Goal: Task Accomplishment & Management: Use online tool/utility

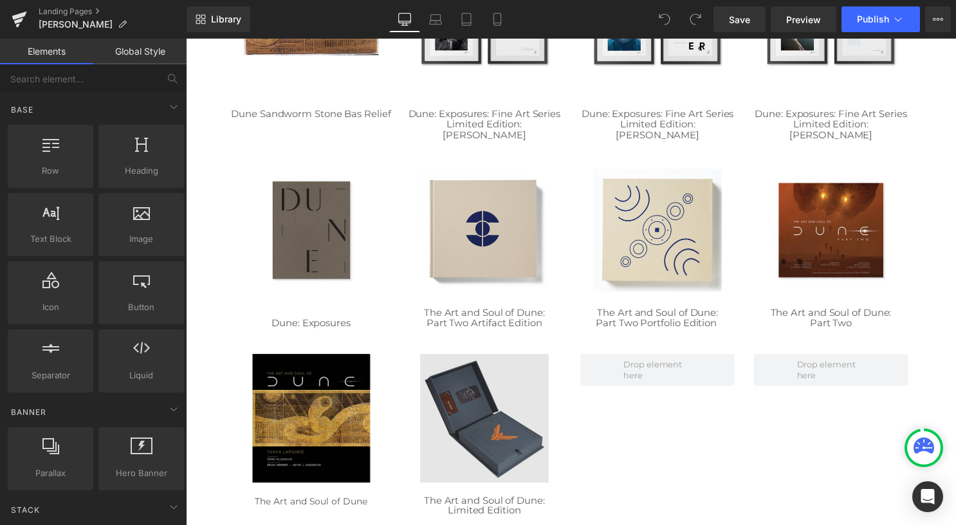
scroll to position [450, 0]
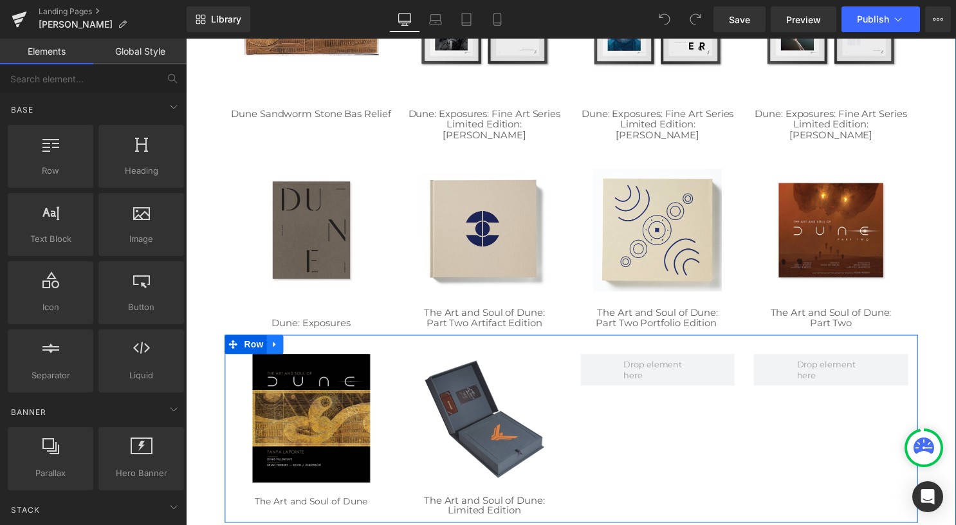
click at [271, 349] on icon at bounding box center [275, 347] width 9 height 10
click at [301, 347] on link at bounding box center [309, 347] width 17 height 19
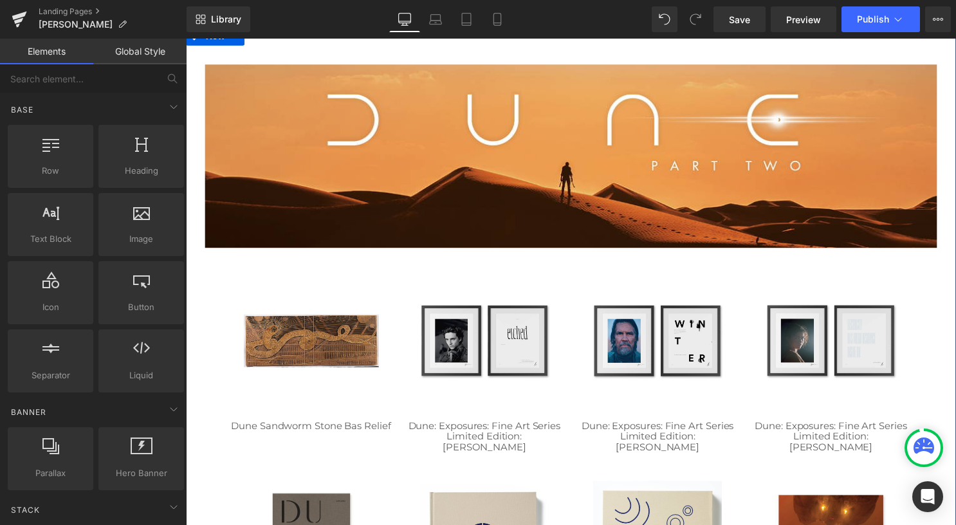
scroll to position [0, 0]
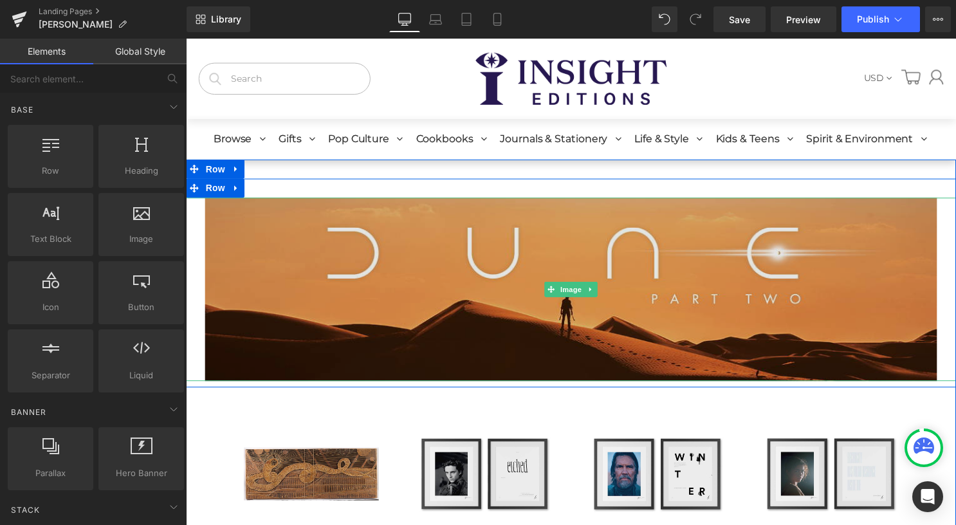
click at [375, 316] on img at bounding box center [575, 291] width 740 height 185
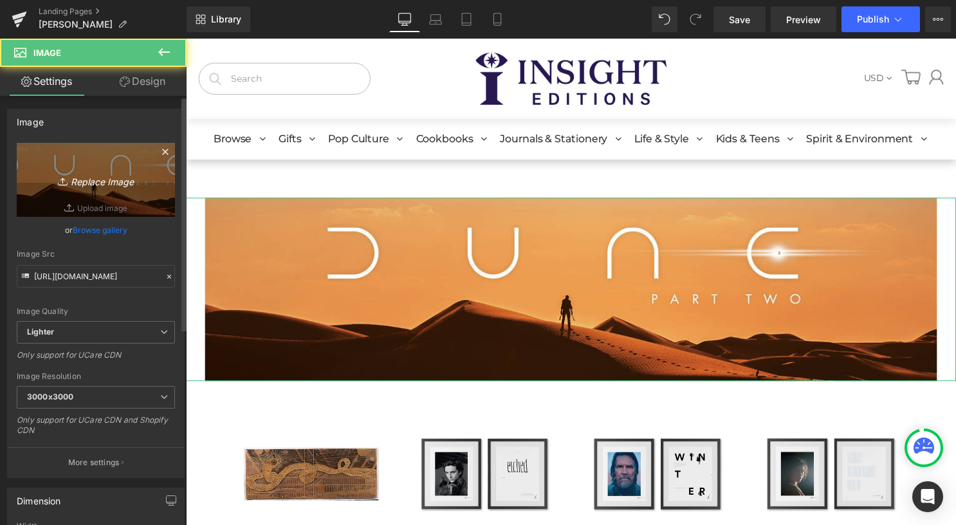
click at [103, 185] on icon "Replace Image" at bounding box center [95, 180] width 103 height 16
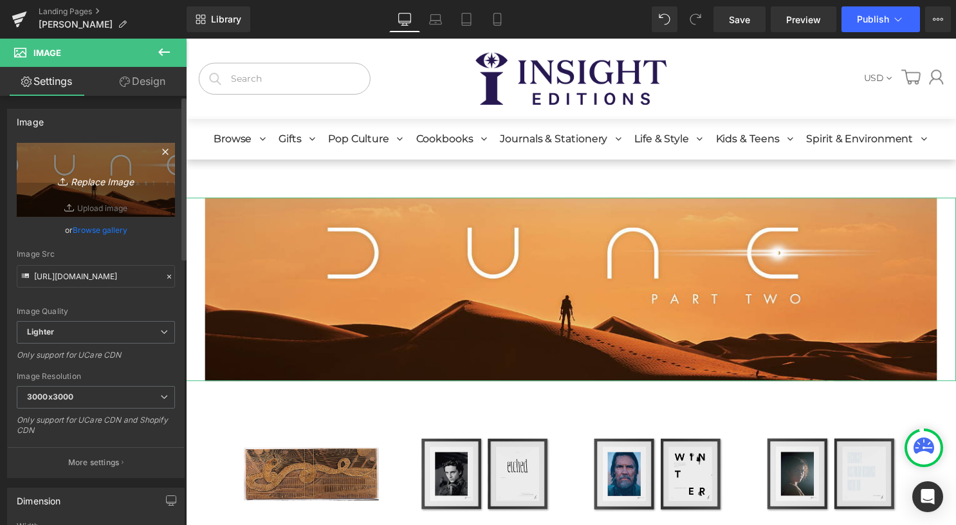
type input "C:\fakepath\Mandala [PERSON_NAME] Collection Banner.jpg"
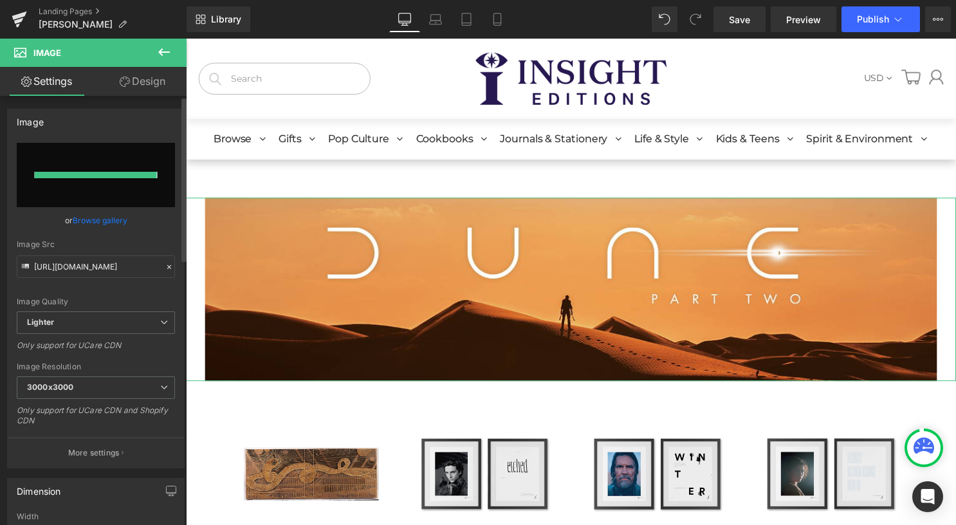
type input "[URL][DOMAIN_NAME]"
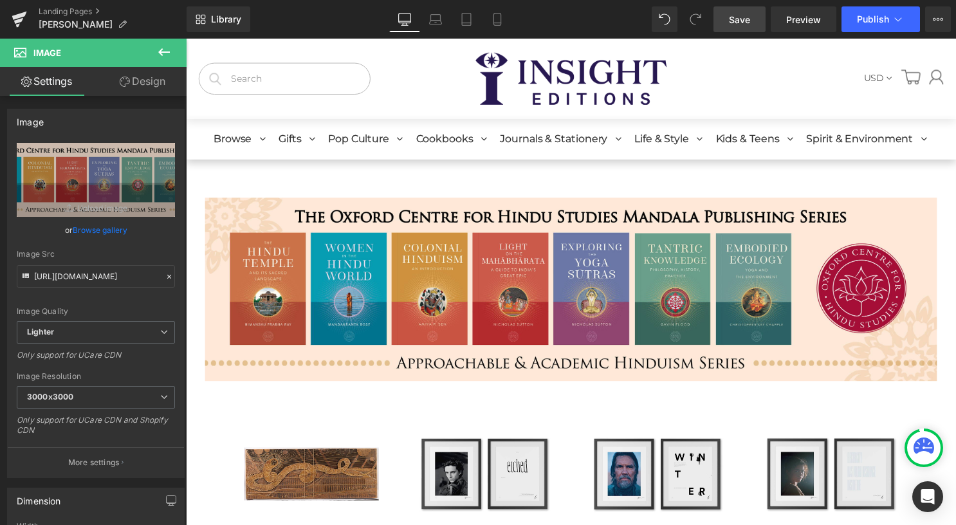
click at [730, 21] on span "Save" at bounding box center [739, 20] width 21 height 14
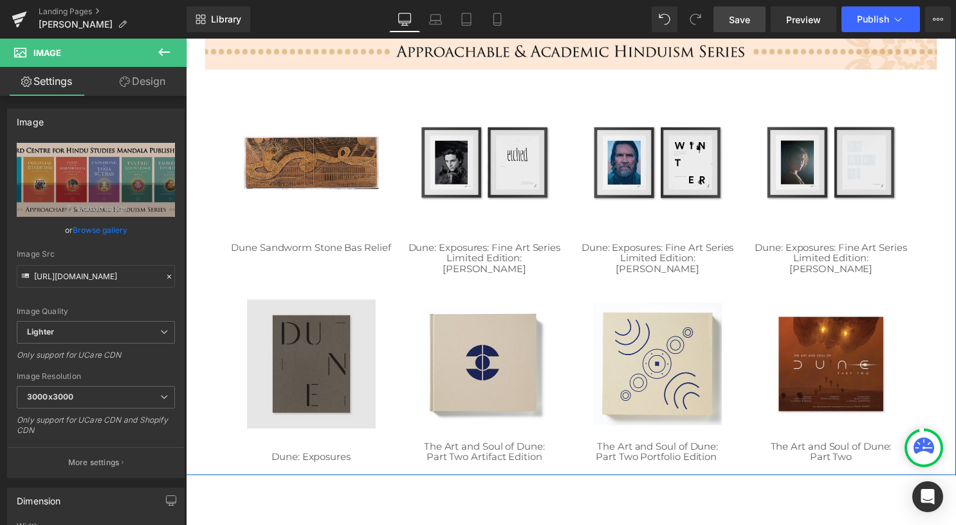
scroll to position [322, 0]
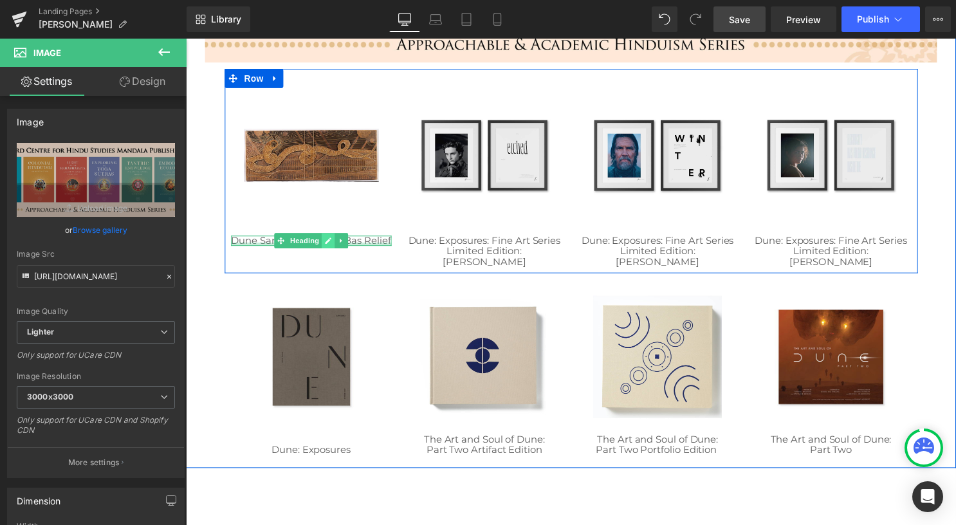
drag, startPoint x: 310, startPoint y: 257, endPoint x: 316, endPoint y: 252, distance: 8.2
click at [310, 248] on div at bounding box center [313, 246] width 162 height 3
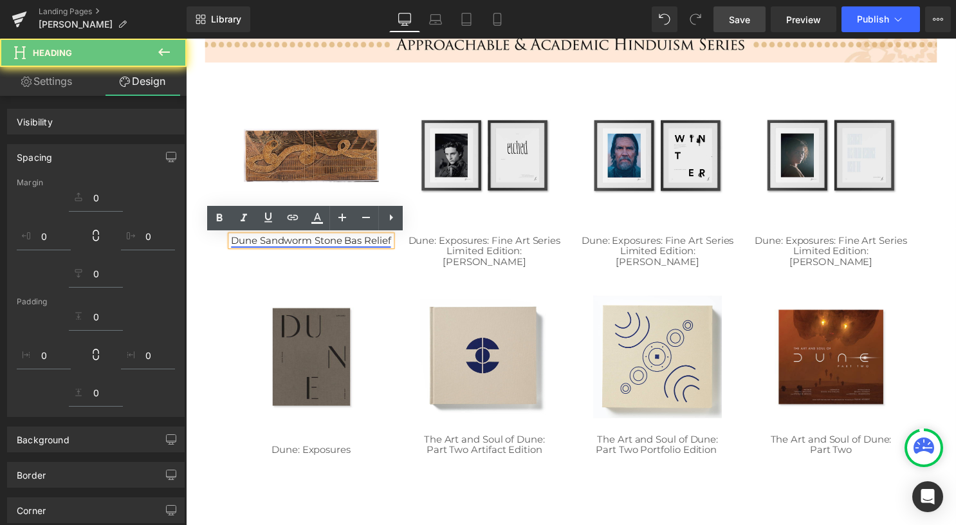
click at [323, 249] on link "Dune Sandworm Stone Bas Relief" at bounding box center [312, 243] width 161 height 12
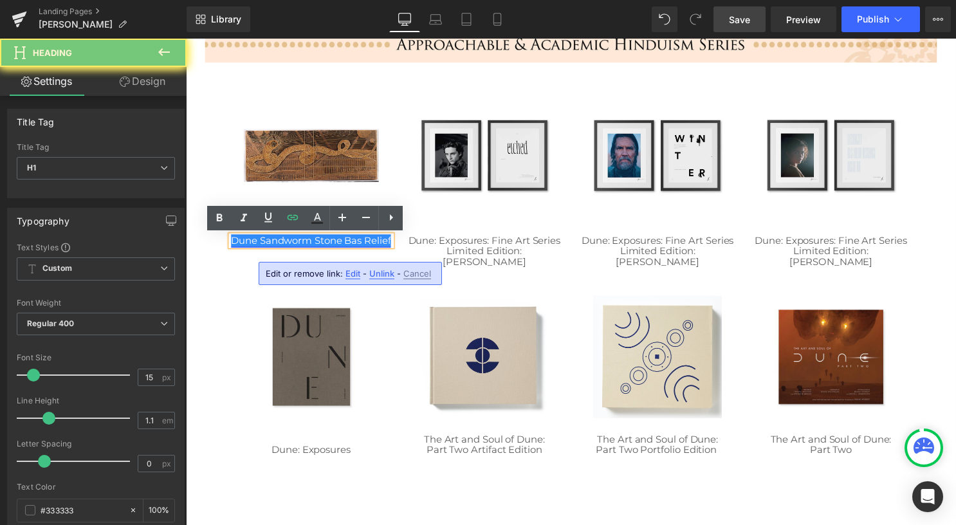
click at [327, 249] on link "Dune Sandworm Stone Bas Relief" at bounding box center [312, 243] width 161 height 12
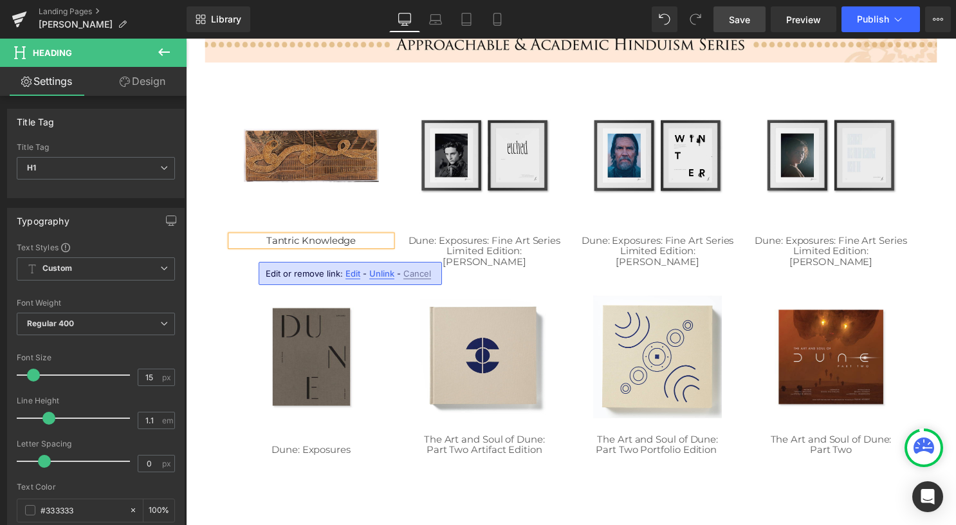
click at [353, 271] on span "Edit" at bounding box center [352, 273] width 15 height 11
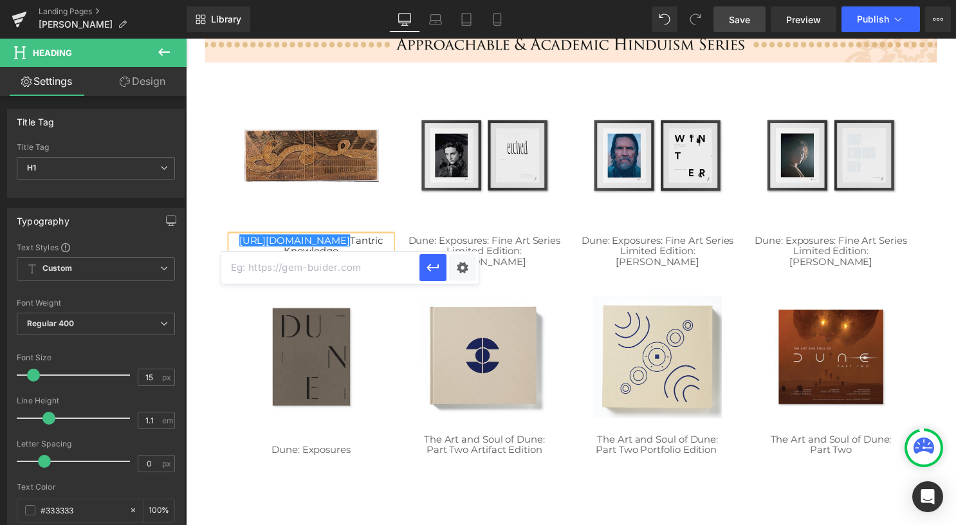
click at [364, 170] on img at bounding box center [312, 157] width 136 height 136
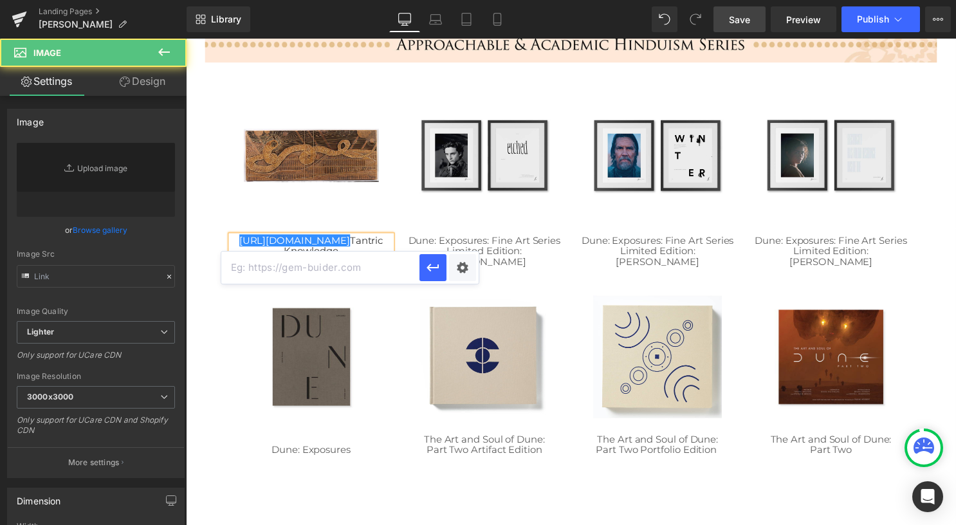
type input "[URL][DOMAIN_NAME]"
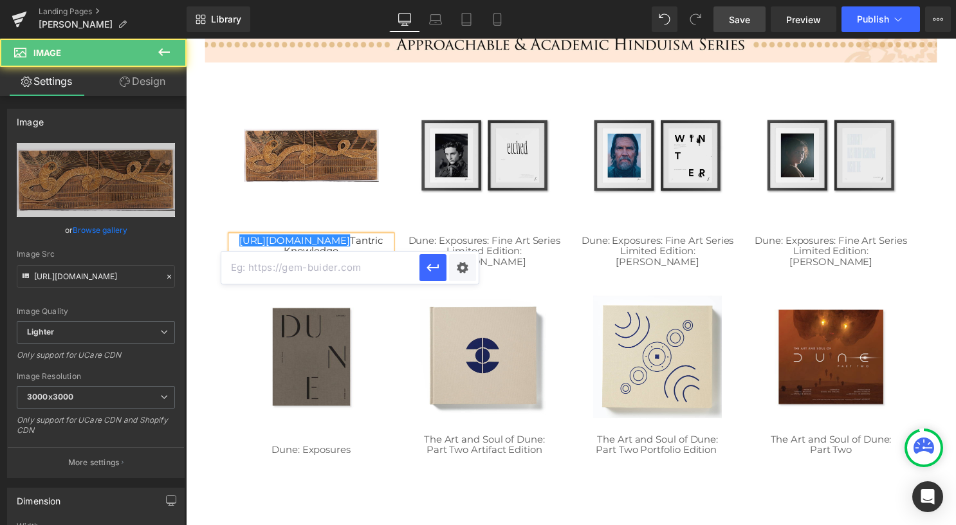
click at [404, 217] on div "Image Dune: Exposures: Fine Art Series Limited Edition: [PERSON_NAME] Heading" at bounding box center [487, 179] width 175 height 181
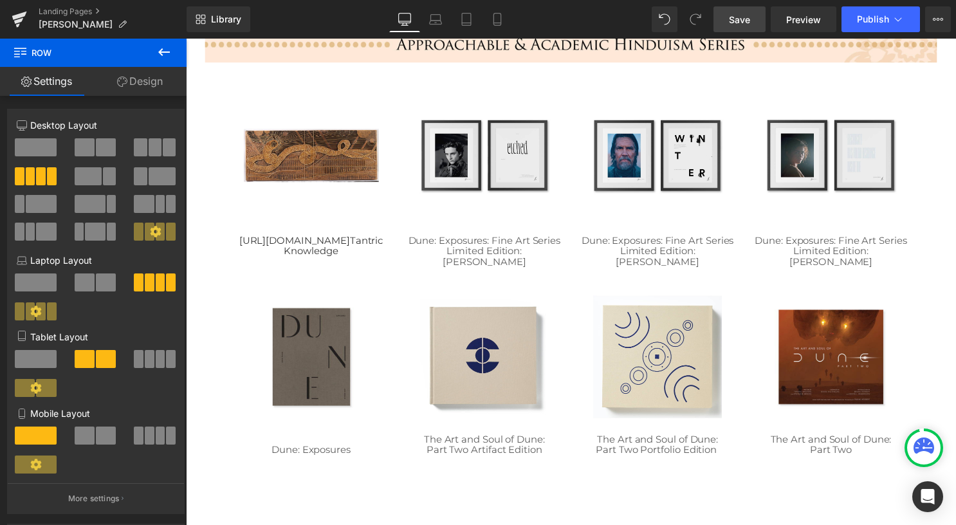
click at [364, 244] on h1 "[URL][DOMAIN_NAME] Tantric Knowledge" at bounding box center [313, 248] width 162 height 21
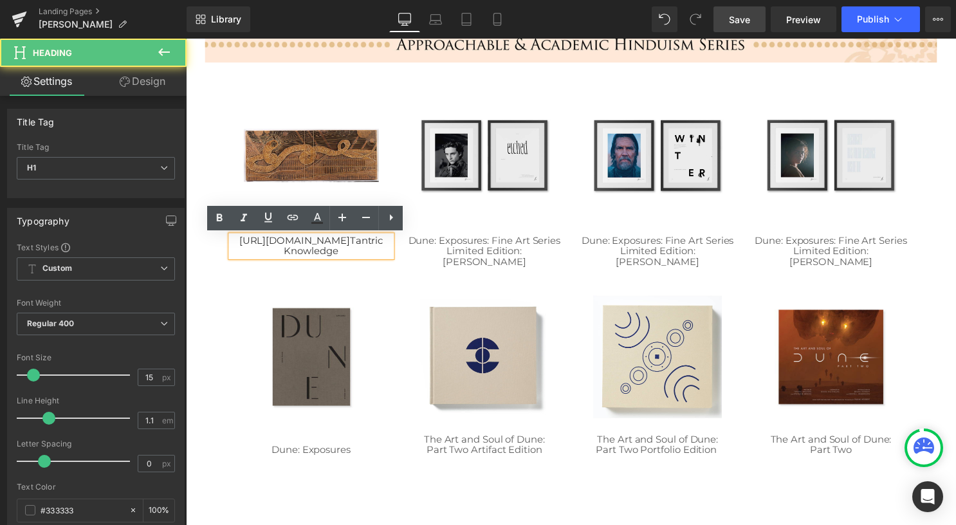
click at [363, 252] on h1 "[URL][DOMAIN_NAME] Tantric Knowledge" at bounding box center [313, 248] width 162 height 21
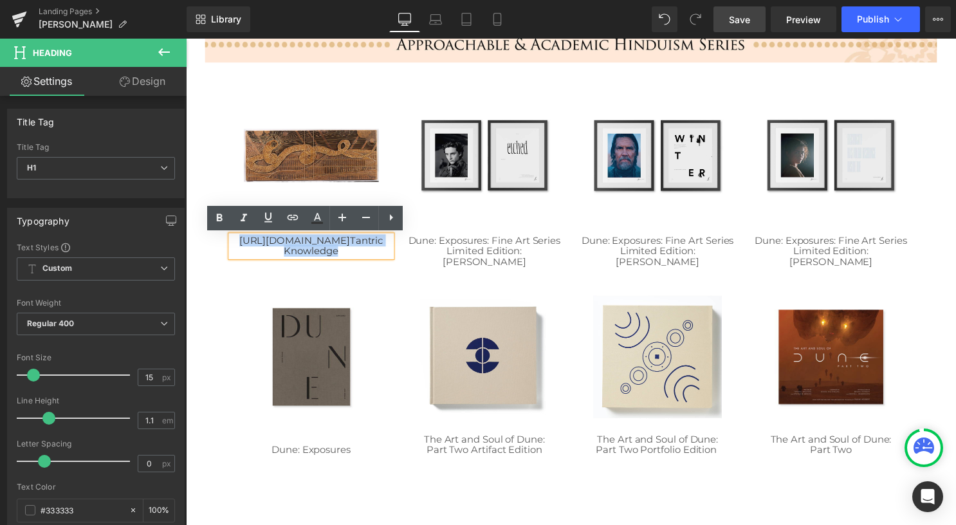
drag, startPoint x: 363, startPoint y: 252, endPoint x: 221, endPoint y: 243, distance: 142.4
click at [225, 243] on div "Image [URL][DOMAIN_NAME] Tantric Knowledge Heading" at bounding box center [312, 174] width 175 height 170
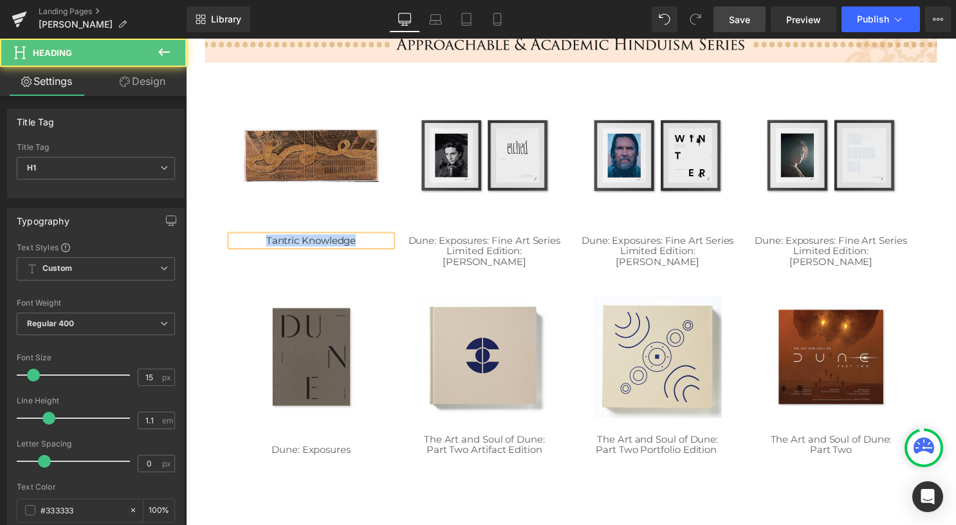
drag, startPoint x: 365, startPoint y: 243, endPoint x: 242, endPoint y: 238, distance: 122.9
click at [238, 238] on h1 "Tantric Knowledge" at bounding box center [313, 243] width 162 height 11
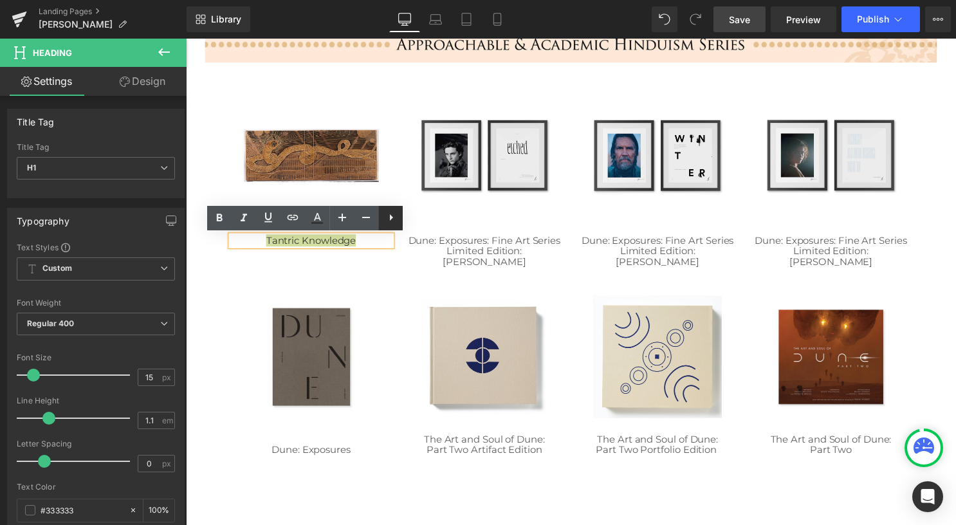
click at [391, 221] on icon at bounding box center [390, 217] width 15 height 15
click at [264, 220] on icon at bounding box center [267, 217] width 15 height 15
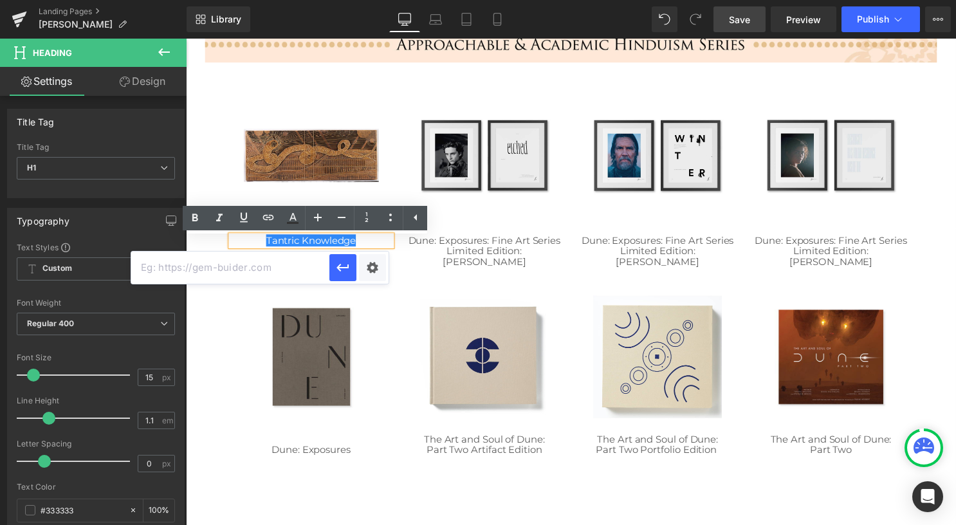
click at [242, 268] on input "text" at bounding box center [230, 267] width 198 height 32
paste input "/collections/[PERSON_NAME]/products/tantric-knowledge"
type input "/collections/[PERSON_NAME]/products/tantric-knowledge"
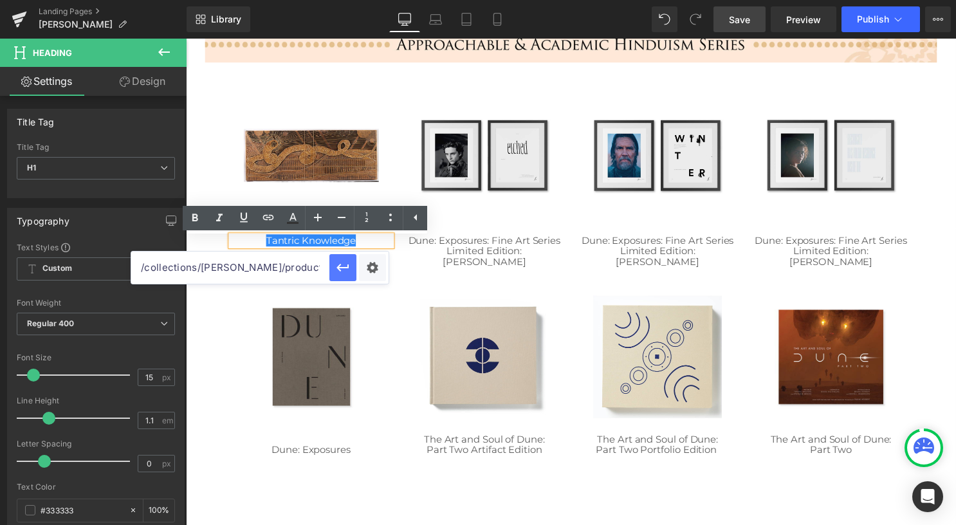
drag, startPoint x: 338, startPoint y: 266, endPoint x: 153, endPoint y: 229, distance: 188.2
click at [338, 265] on icon "button" at bounding box center [342, 267] width 15 height 15
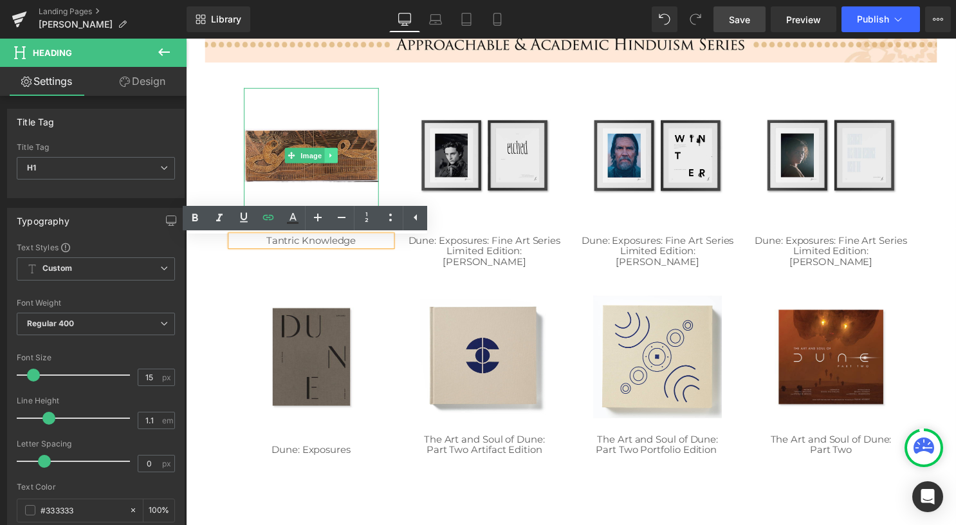
click at [325, 159] on link at bounding box center [332, 156] width 14 height 15
click at [299, 154] on span "Image" at bounding box center [312, 156] width 27 height 15
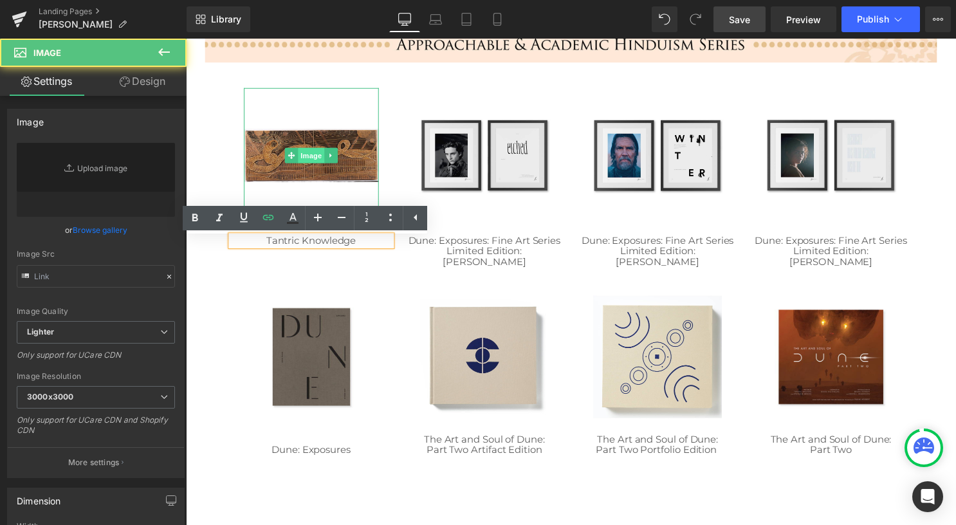
type input "[URL][DOMAIN_NAME]"
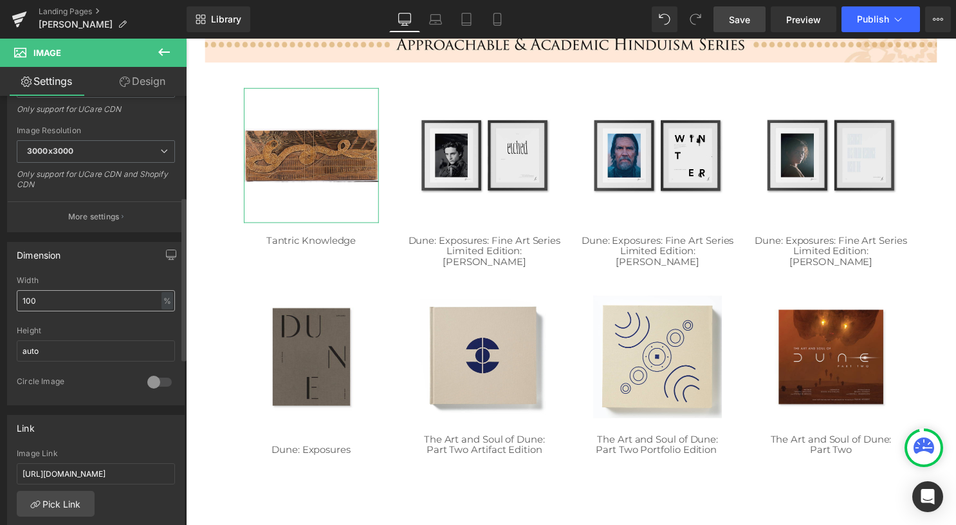
scroll to position [322, 0]
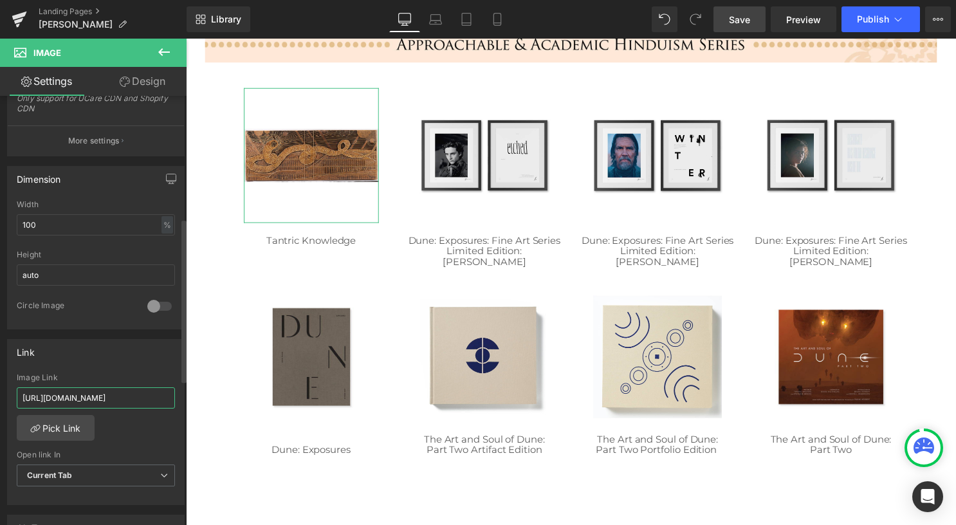
click at [90, 387] on input "[URL][DOMAIN_NAME]" at bounding box center [96, 397] width 158 height 21
paste input "/collections/[PERSON_NAME]/products/tantric-knowledge"
type input "/collections/[PERSON_NAME]/products/tantric-knowledge"
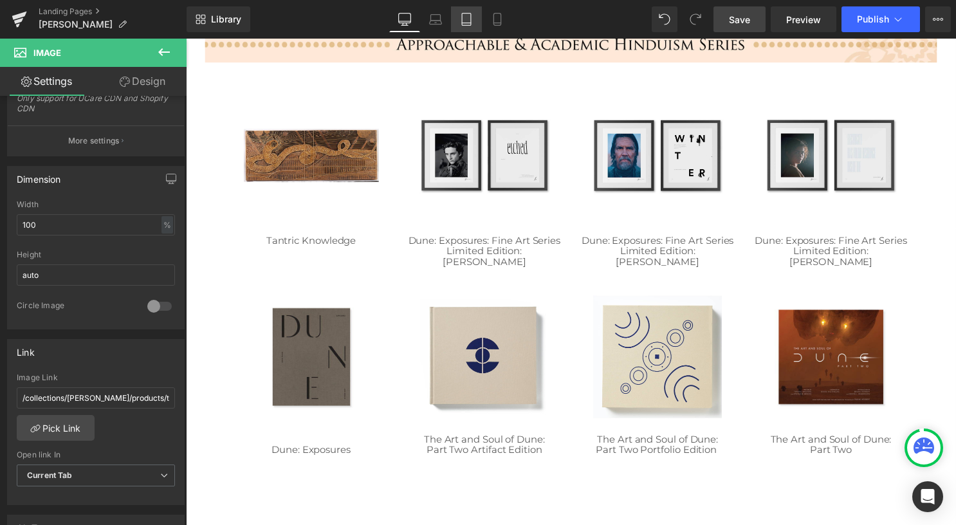
click at [468, 26] on link "Tablet" at bounding box center [466, 19] width 31 height 26
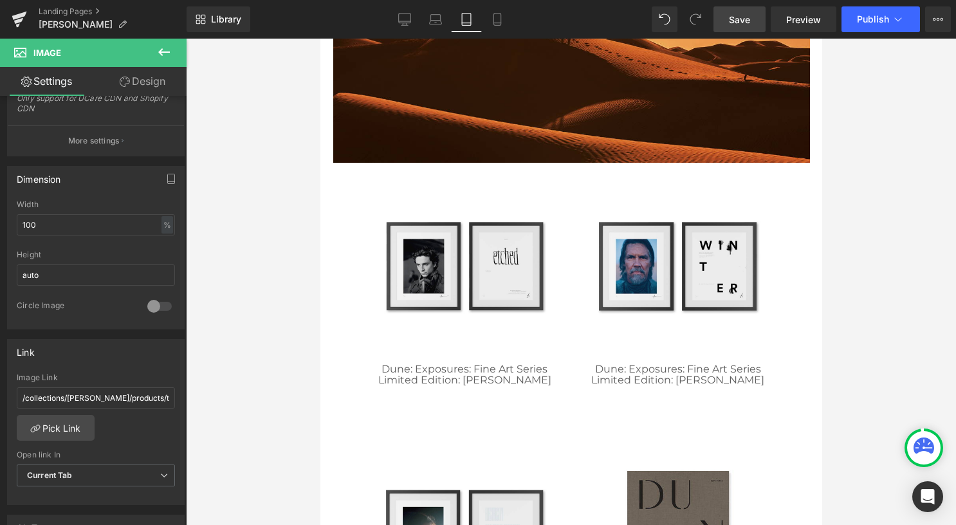
scroll to position [450, 0]
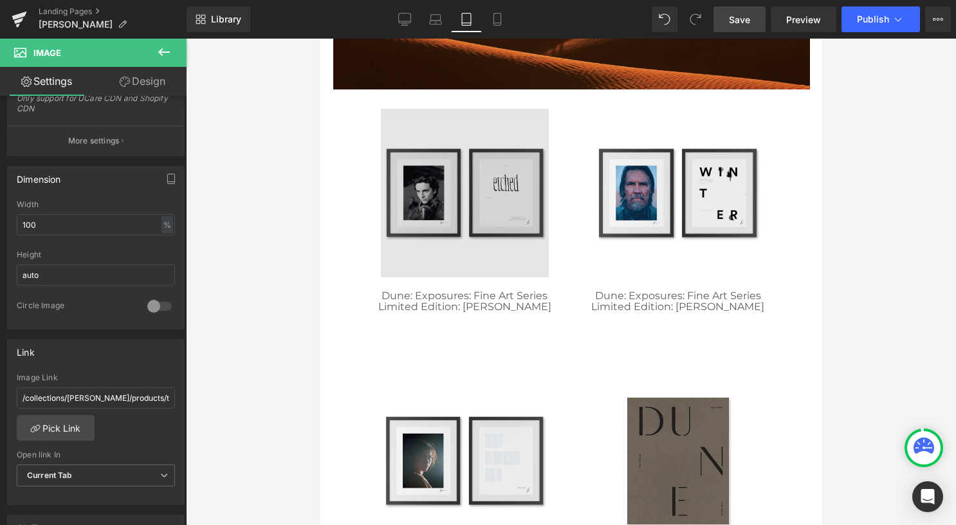
click at [418, 213] on img at bounding box center [464, 193] width 168 height 168
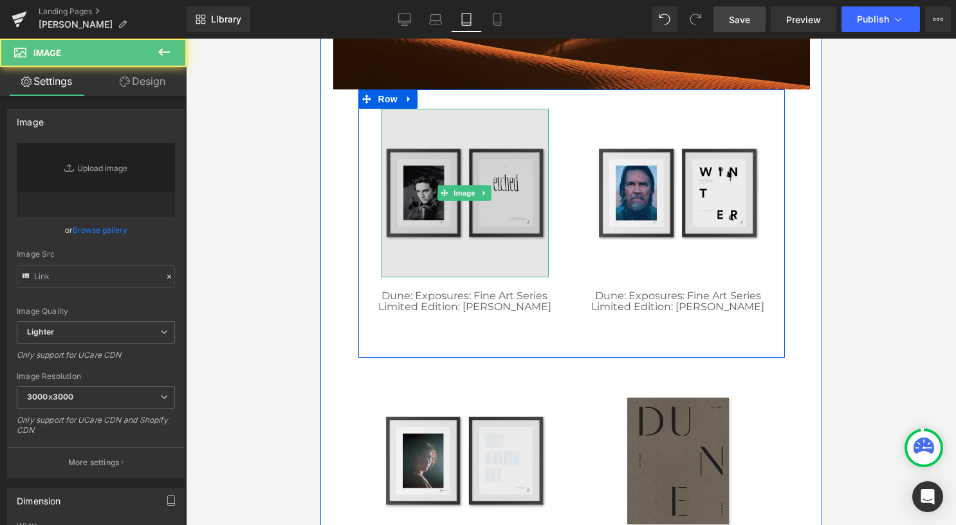
type input "[URL][DOMAIN_NAME]"
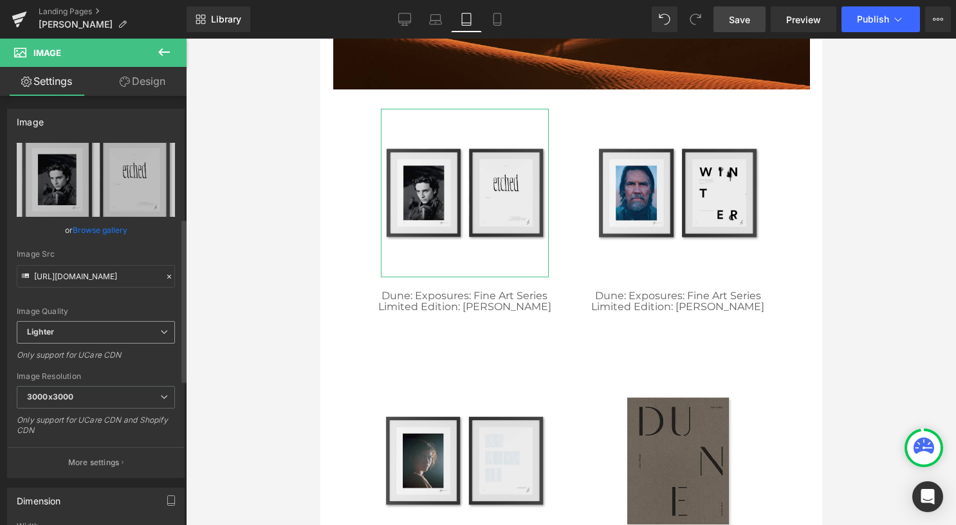
scroll to position [322, 0]
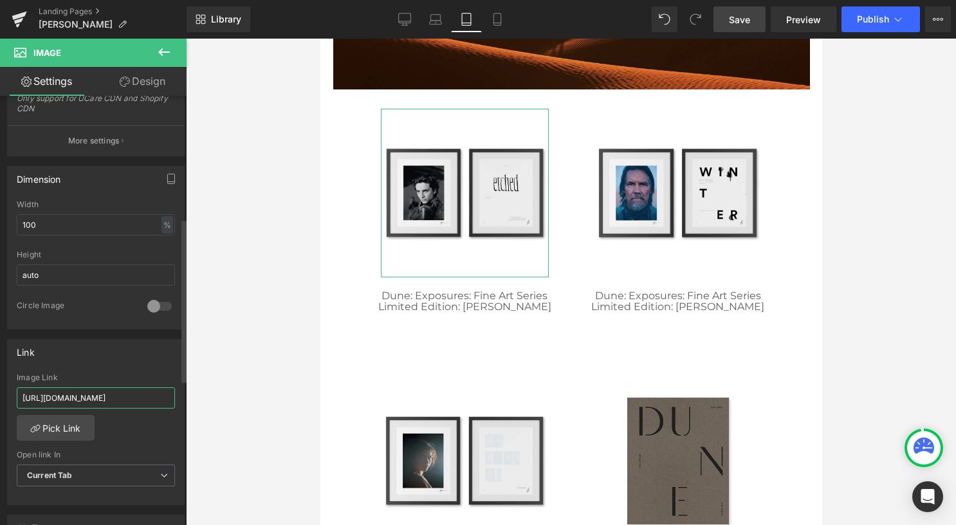
click at [102, 397] on input "[URL][DOMAIN_NAME]" at bounding box center [96, 397] width 158 height 21
paste input "/collections/[PERSON_NAME]/products/tantric-knowledge"
type input "/collections/[PERSON_NAME]/products/tantric-knowledge"
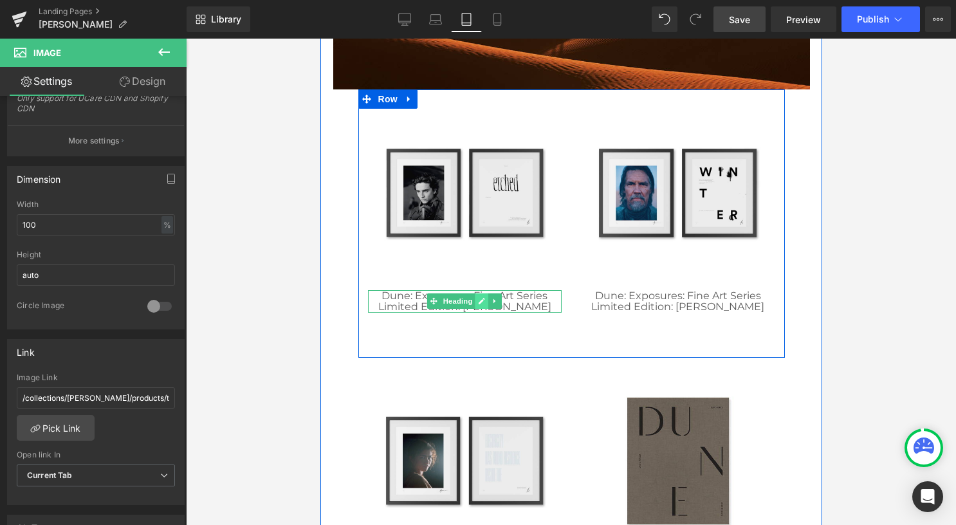
click at [478, 302] on icon at bounding box center [481, 301] width 7 height 8
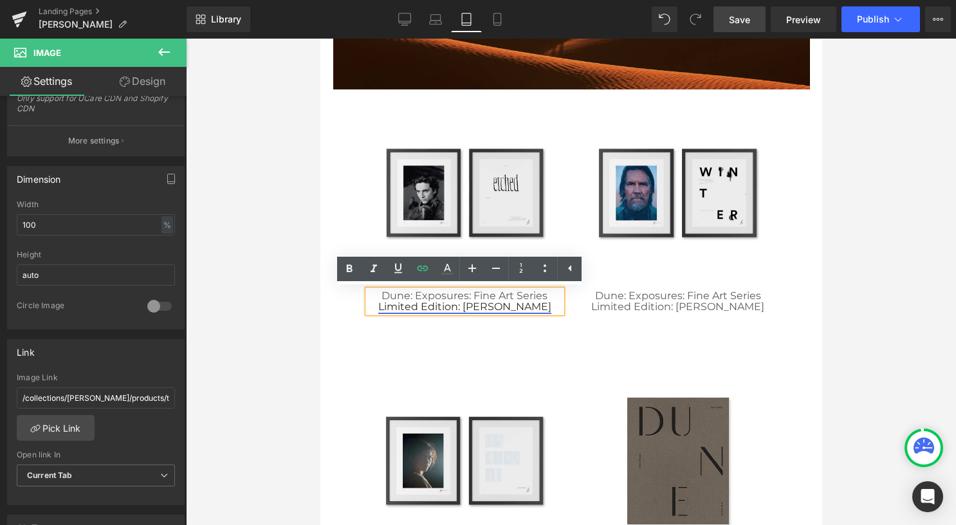
click at [487, 302] on link "Limited Edition: [PERSON_NAME]" at bounding box center [463, 306] width 173 height 12
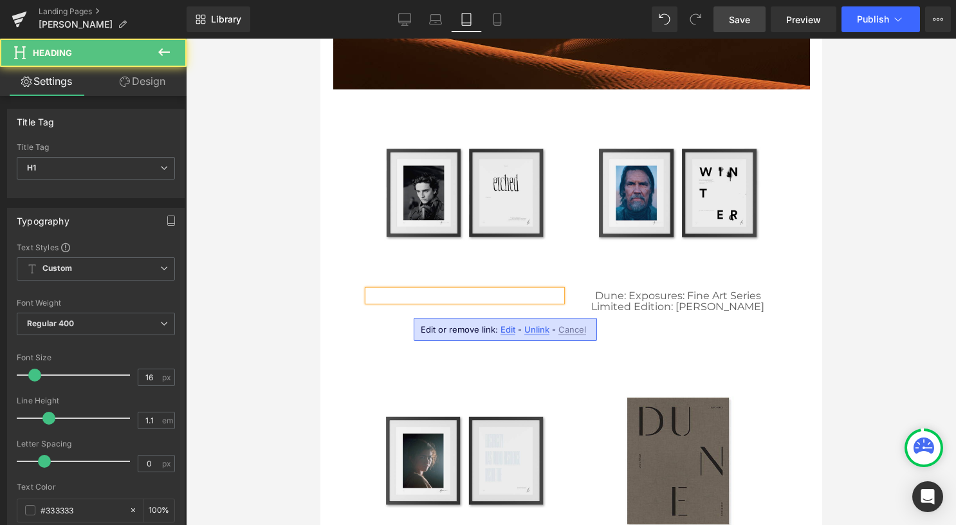
click at [486, 302] on div at bounding box center [464, 296] width 194 height 12
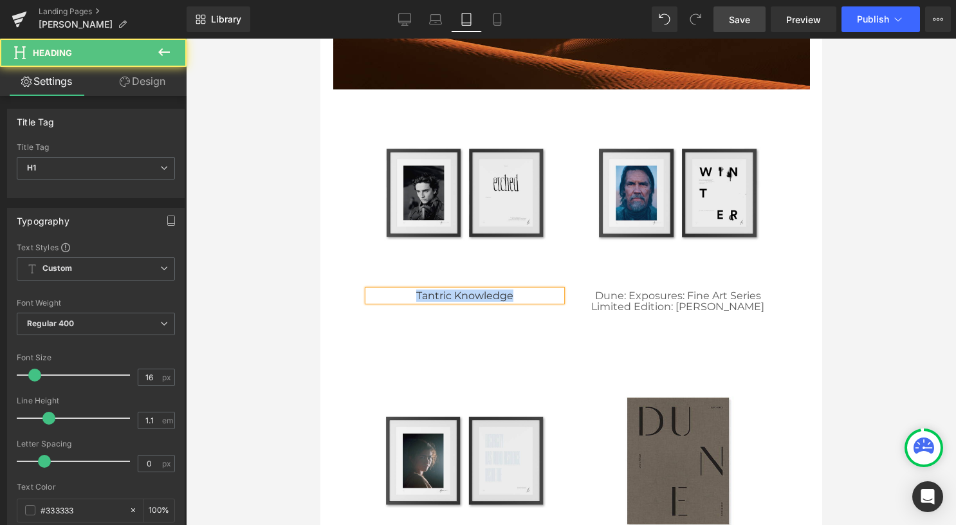
drag, startPoint x: 516, startPoint y: 292, endPoint x: 389, endPoint y: 298, distance: 127.5
click at [389, 298] on h1 "Tantric Knowledge" at bounding box center [464, 296] width 194 height 12
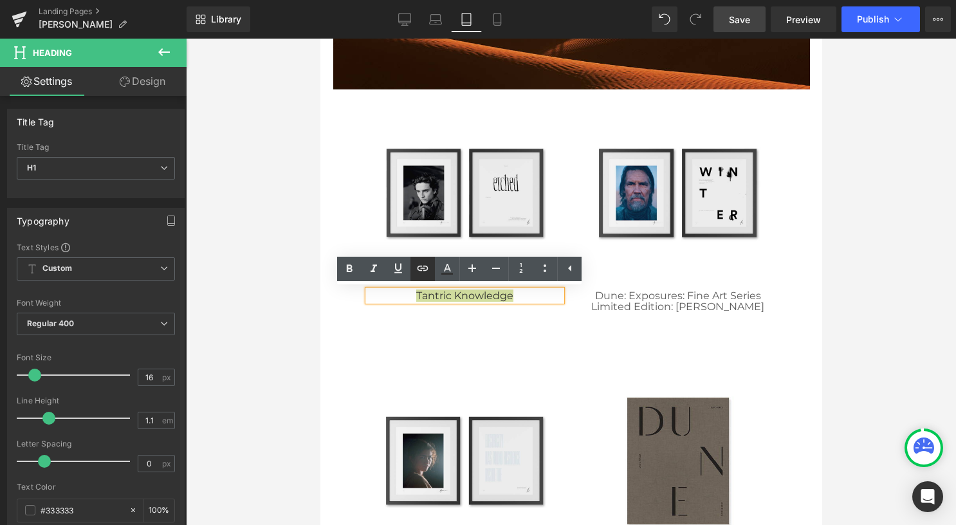
click at [430, 266] on icon at bounding box center [422, 267] width 15 height 15
click at [415, 326] on input "text" at bounding box center [398, 322] width 198 height 32
paste input "/collections/[PERSON_NAME]/products/tantric-knowledge"
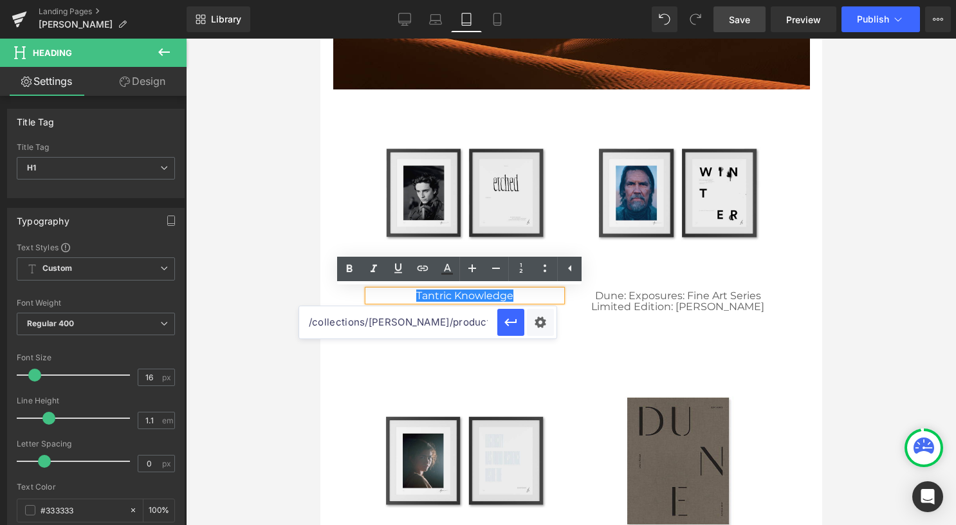
scroll to position [0, 39]
type input "/collections/[PERSON_NAME]/products/tantric-knowledge"
click at [518, 327] on icon "button" at bounding box center [510, 321] width 15 height 15
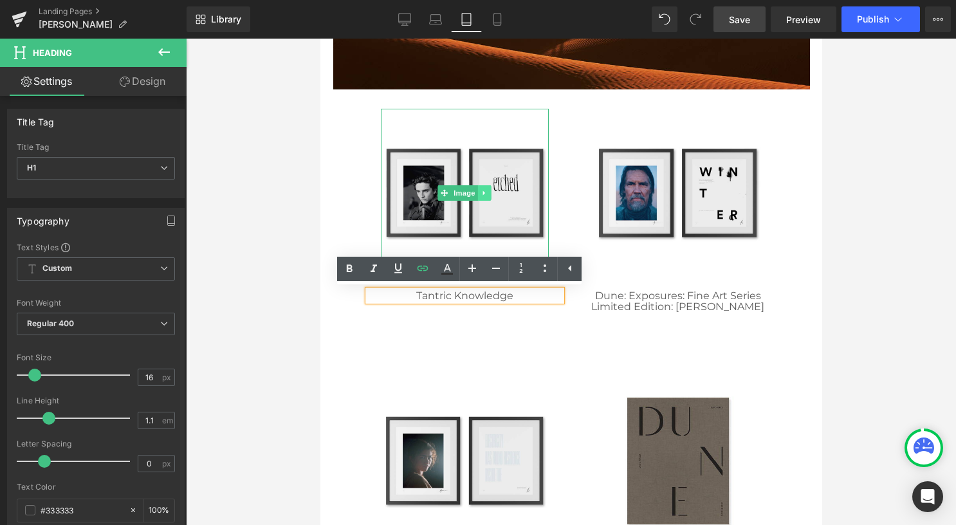
click at [480, 192] on icon at bounding box center [483, 193] width 7 height 8
drag, startPoint x: 439, startPoint y: 188, endPoint x: 561, endPoint y: 300, distance: 165.7
click at [439, 188] on link "Image" at bounding box center [437, 192] width 40 height 15
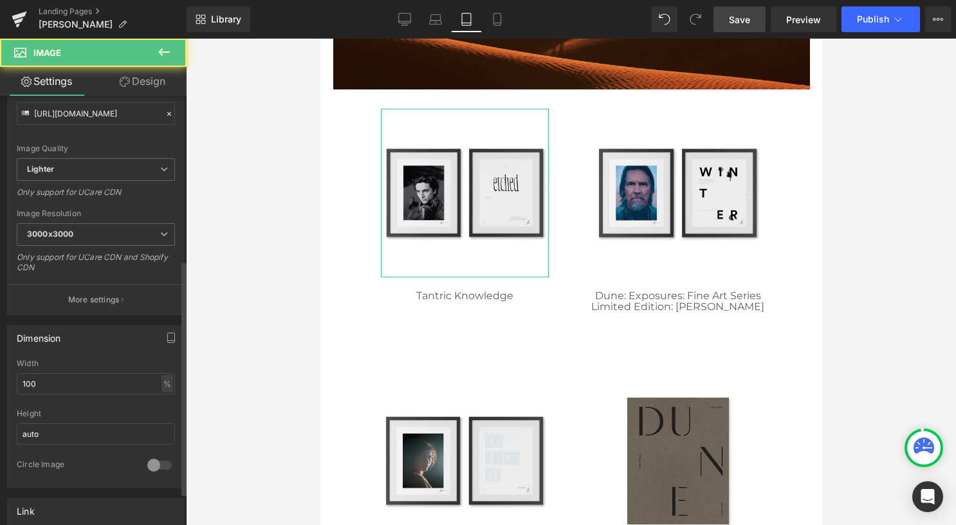
scroll to position [322, 0]
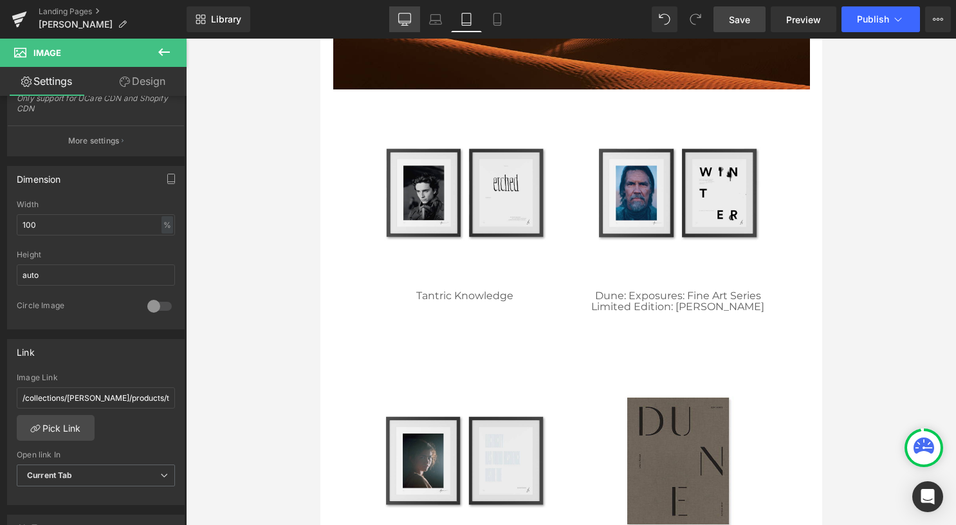
click at [408, 22] on icon at bounding box center [404, 19] width 13 height 13
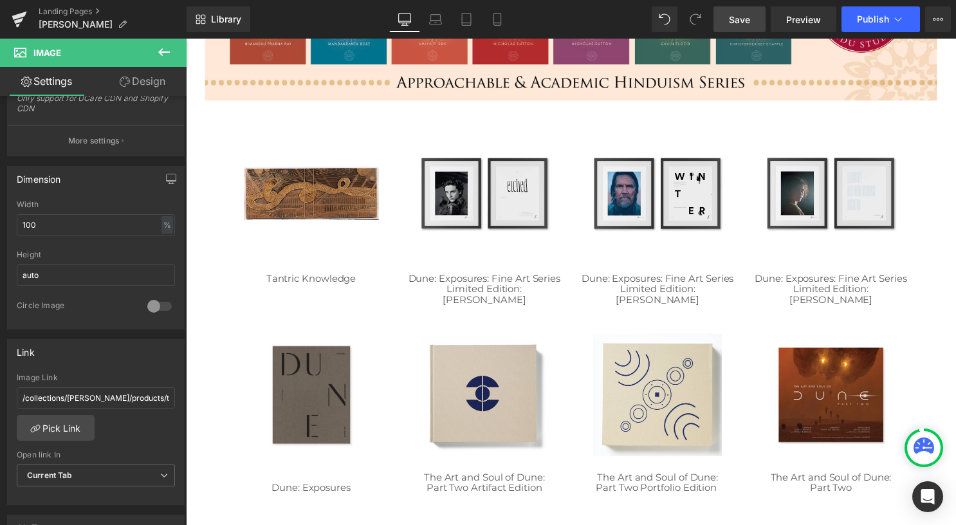
scroll to position [257, 0]
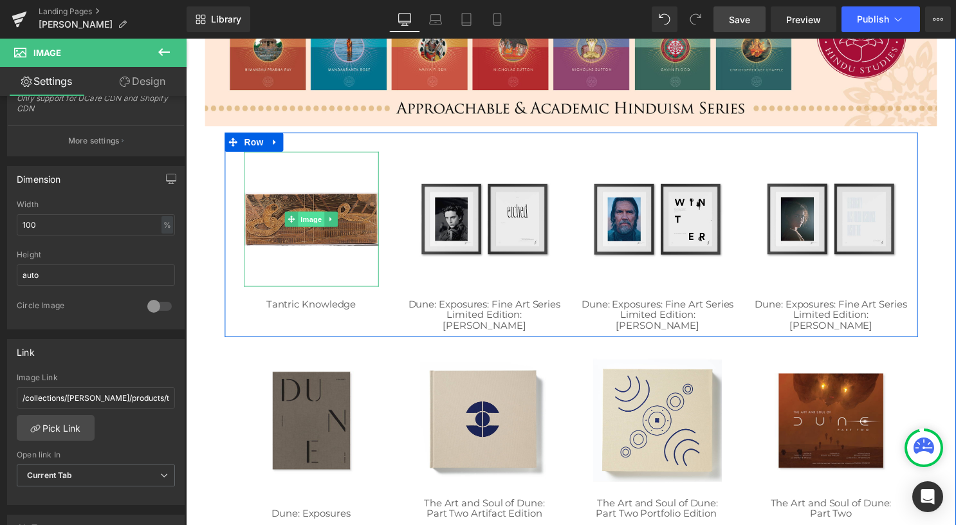
click at [302, 223] on span "Image" at bounding box center [312, 221] width 27 height 15
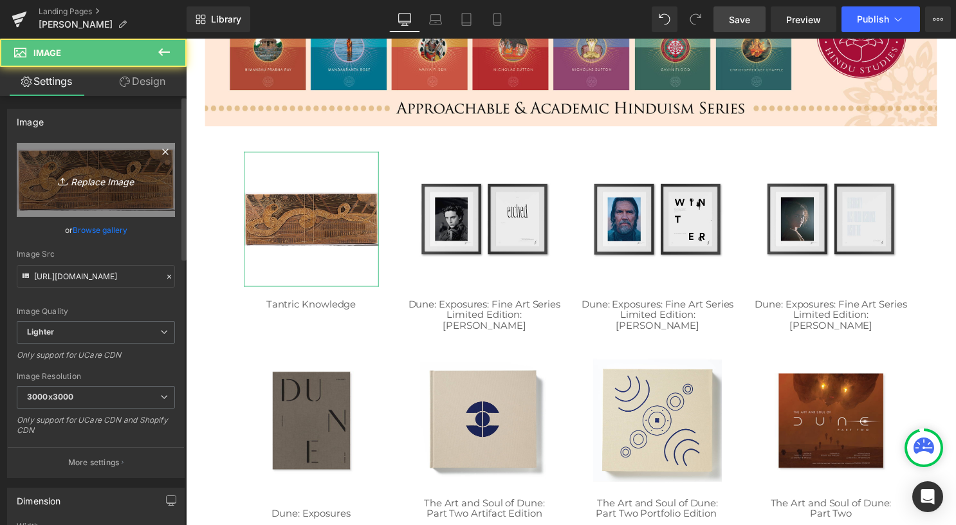
click at [93, 186] on icon "Replace Image" at bounding box center [95, 180] width 103 height 16
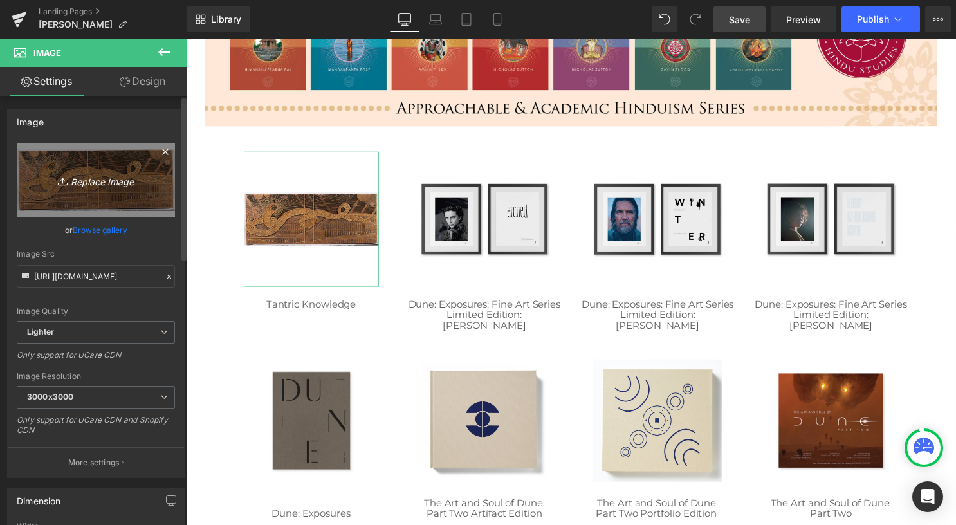
type input "C:\fakepath\02 square.png"
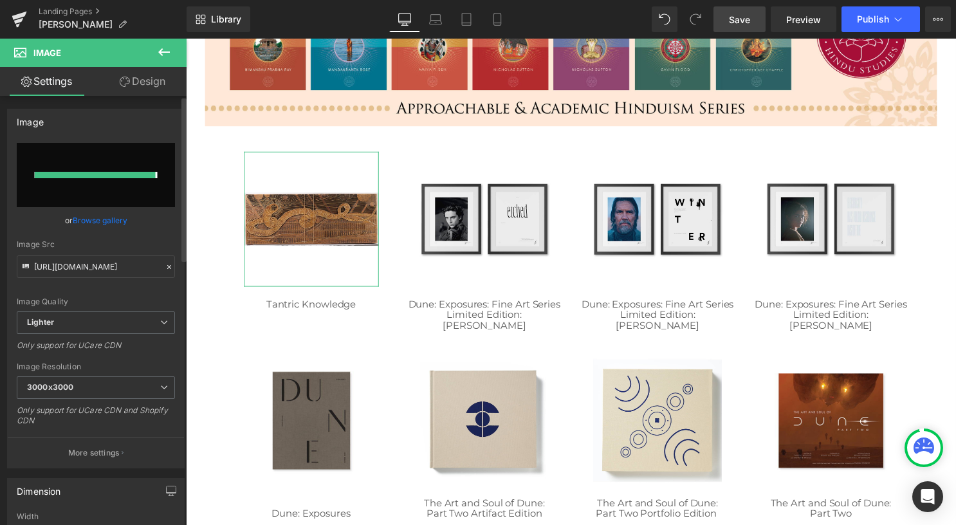
type input "[URL][DOMAIN_NAME]"
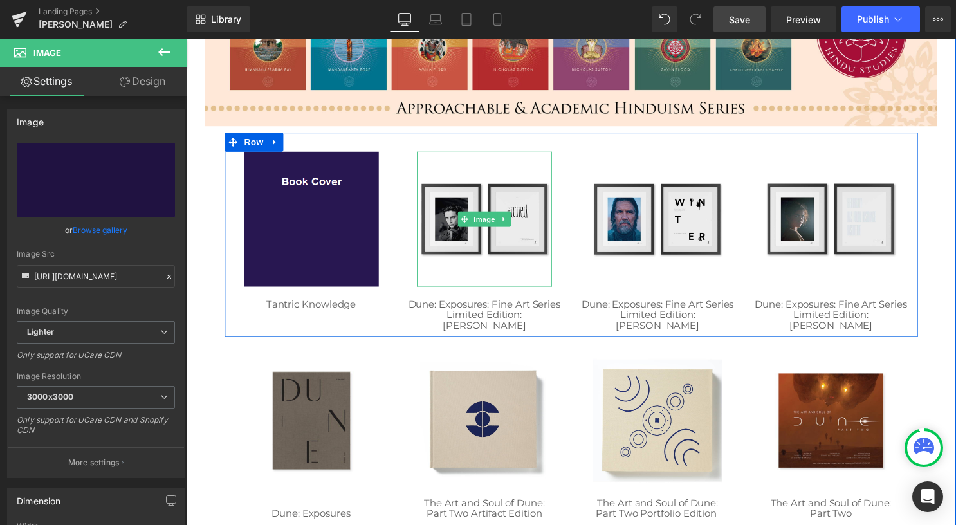
drag, startPoint x: 477, startPoint y: 220, endPoint x: 226, endPoint y: 181, distance: 253.1
click at [477, 220] on span "Image" at bounding box center [487, 221] width 27 height 15
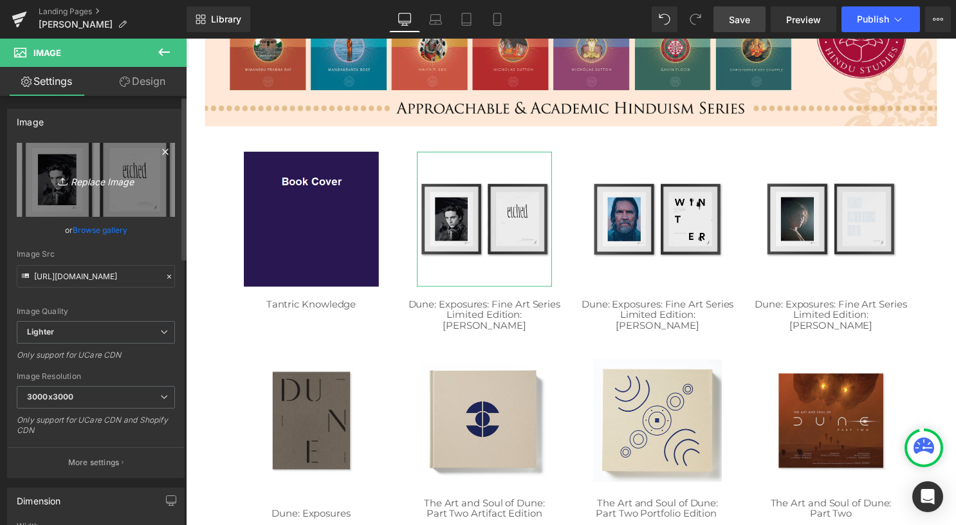
click at [104, 177] on icon "Replace Image" at bounding box center [95, 180] width 103 height 16
type input "C:\fakepath\02 square.png"
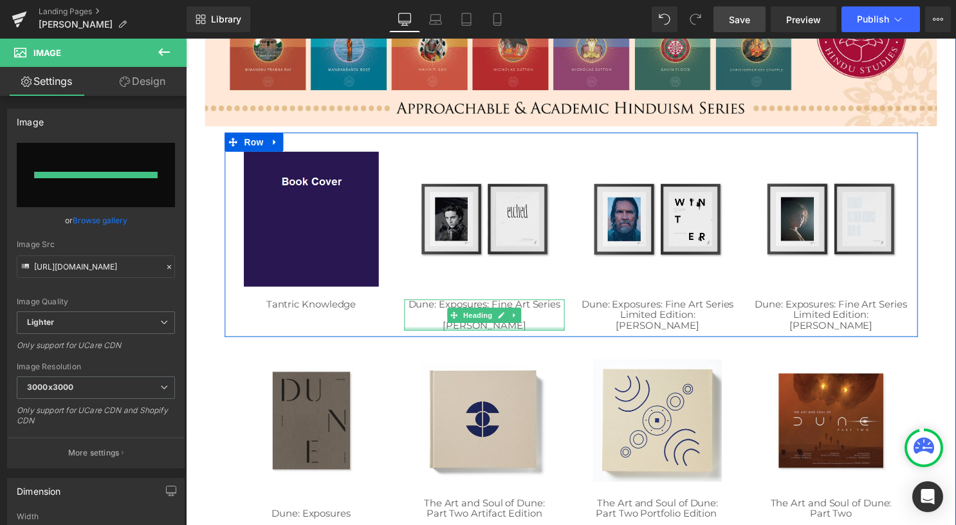
type input "[URL][DOMAIN_NAME]"
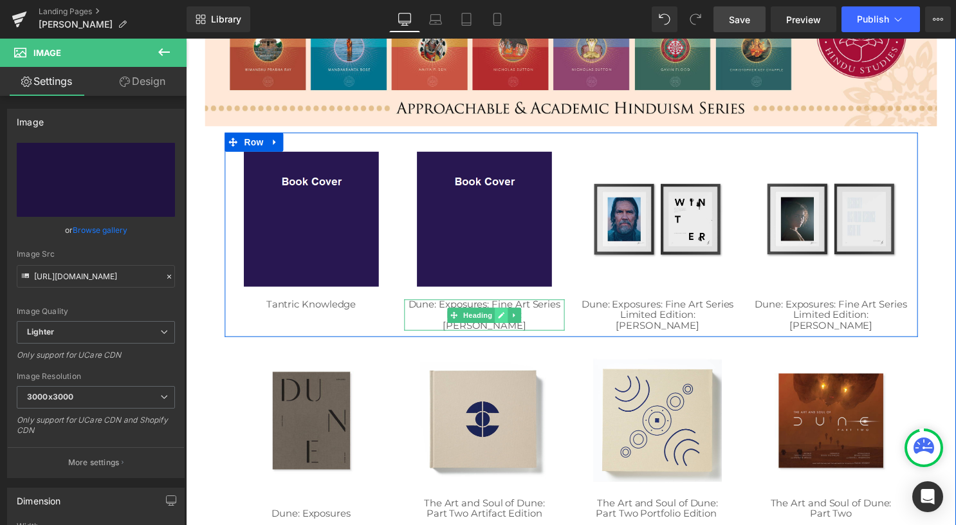
click at [501, 318] on icon at bounding box center [504, 318] width 7 height 8
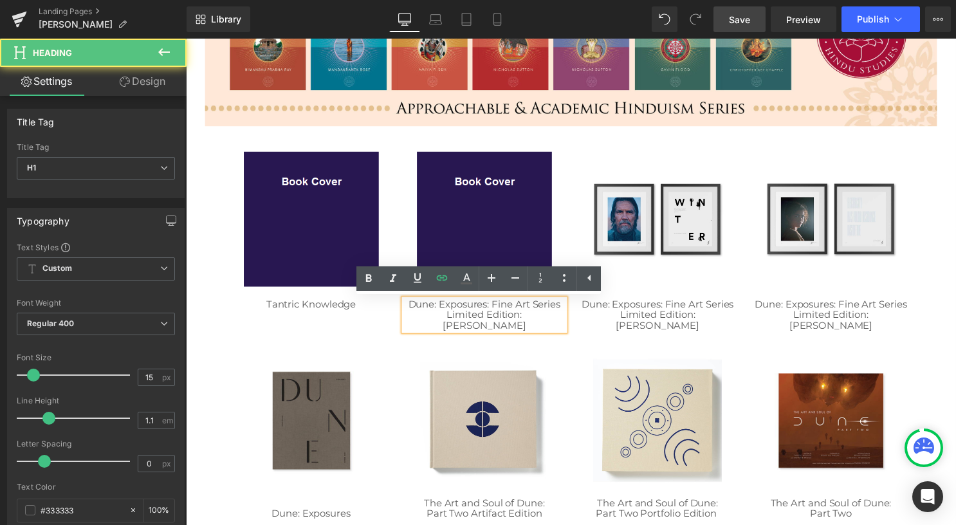
drag, startPoint x: 514, startPoint y: 326, endPoint x: 404, endPoint y: 307, distance: 112.3
click at [406, 307] on div "Dune: Exposures: Fine Art Series Limited Edition: [PERSON_NAME]" at bounding box center [487, 318] width 162 height 32
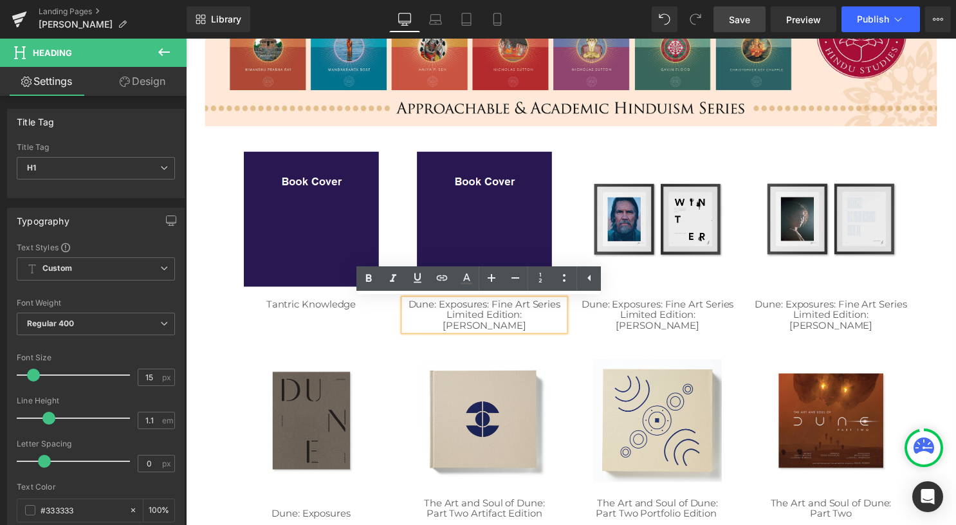
paste div
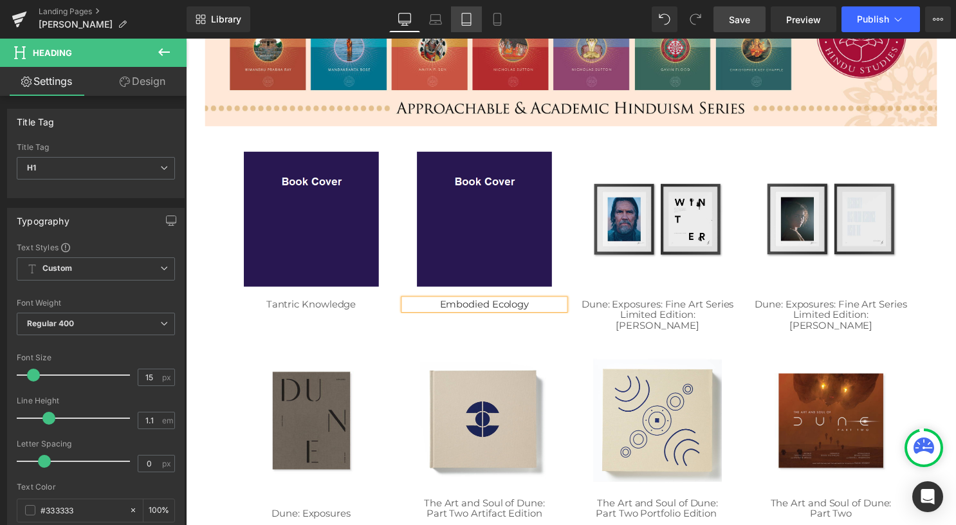
click at [466, 18] on icon at bounding box center [466, 19] width 13 height 13
type input "100"
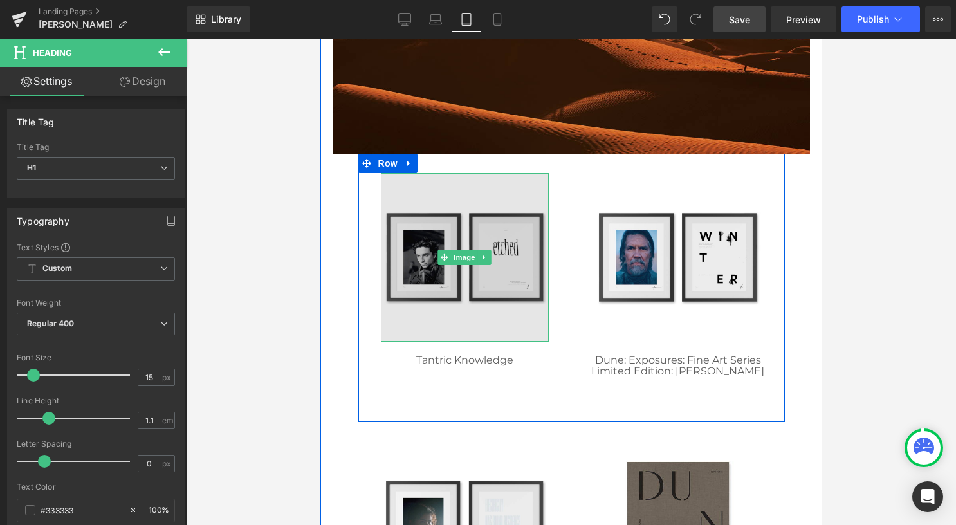
scroll to position [450, 0]
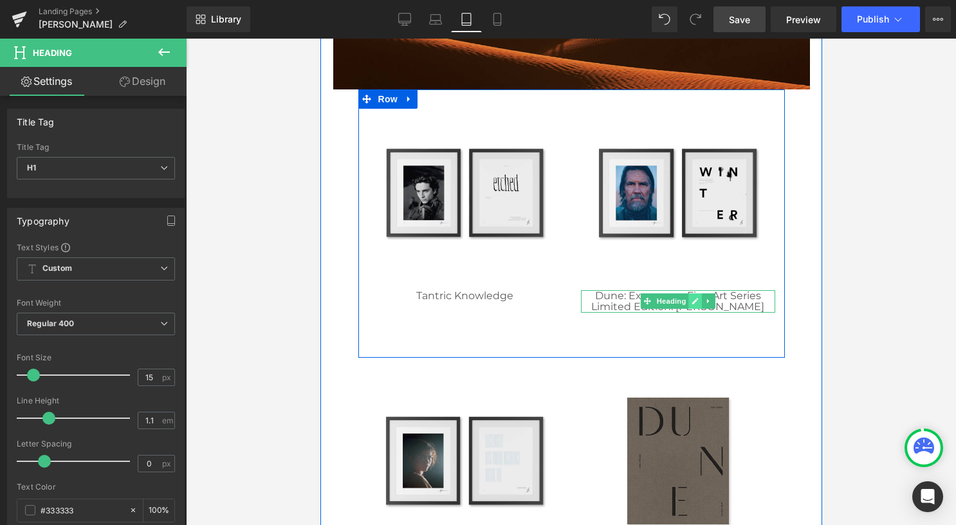
click at [691, 304] on icon at bounding box center [694, 301] width 7 height 8
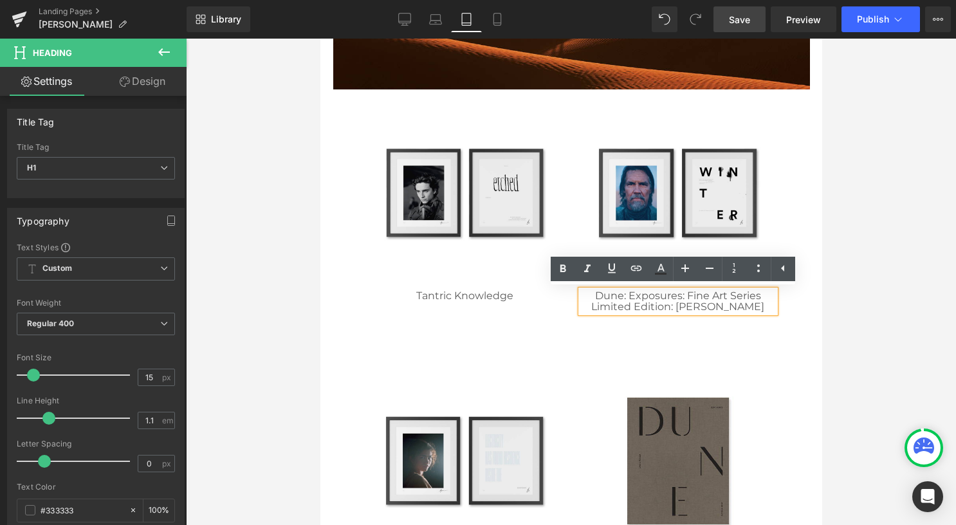
click at [691, 304] on link "Limited Edition: [PERSON_NAME]" at bounding box center [676, 306] width 173 height 12
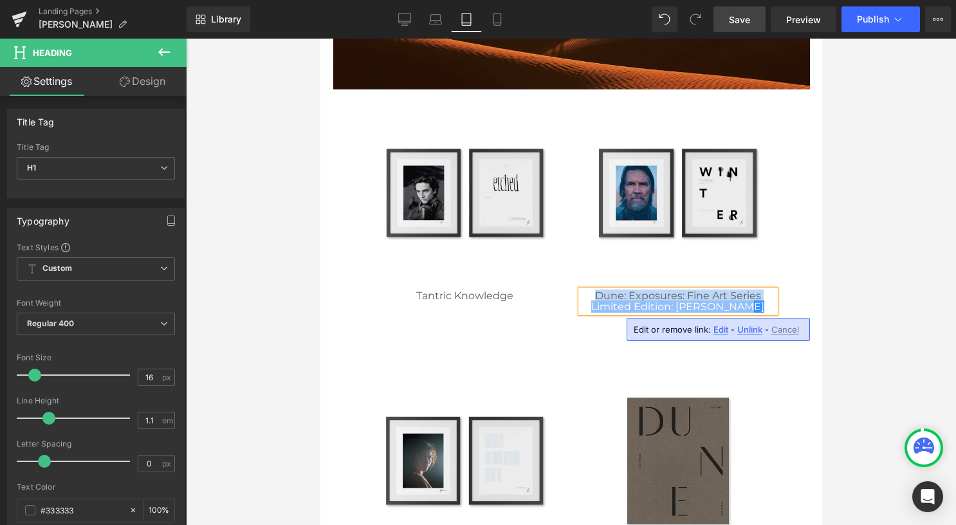
paste div
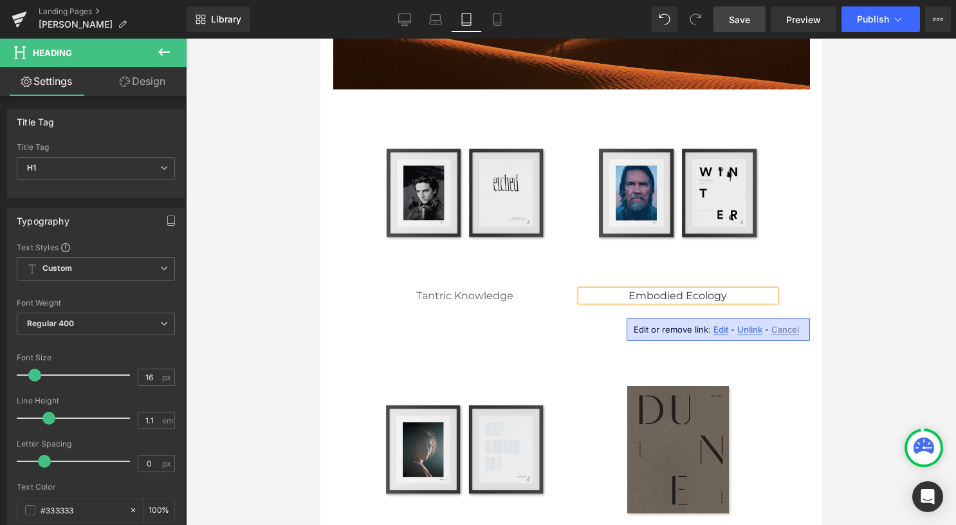
click at [727, 292] on h1 "Embodied Ecology" at bounding box center [677, 296] width 194 height 12
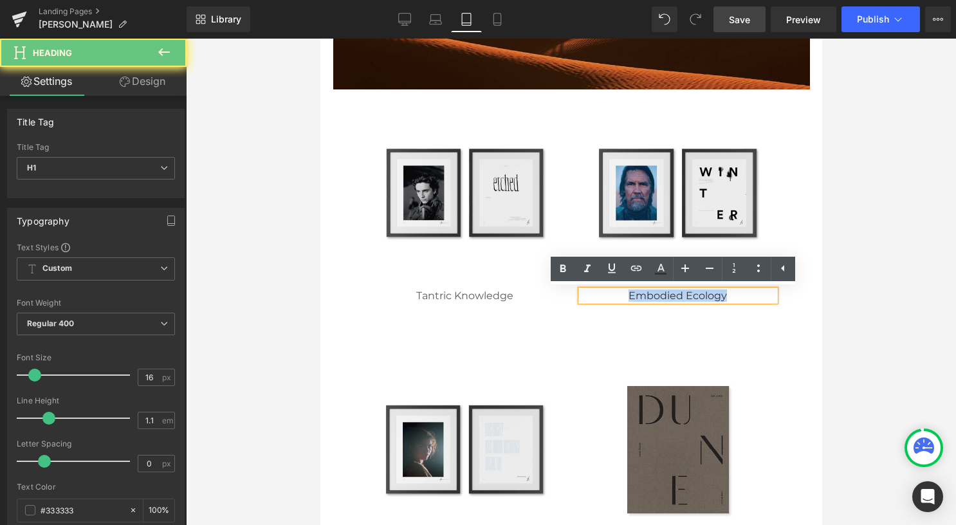
drag, startPoint x: 731, startPoint y: 293, endPoint x: 608, endPoint y: 293, distance: 122.2
click at [608, 293] on h1 "Embodied Ecology" at bounding box center [677, 296] width 194 height 12
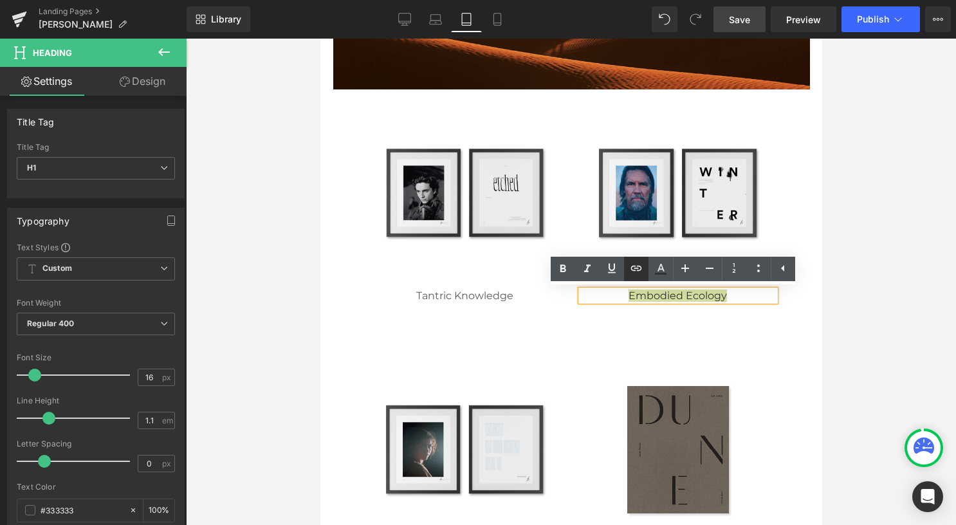
click at [630, 269] on icon at bounding box center [635, 267] width 15 height 15
click at [598, 325] on input "text" at bounding box center [611, 322] width 198 height 32
paste input "/collections/[PERSON_NAME]/products/embodied-ecology"
type input "/collections/[PERSON_NAME]/products/embodied-ecology"
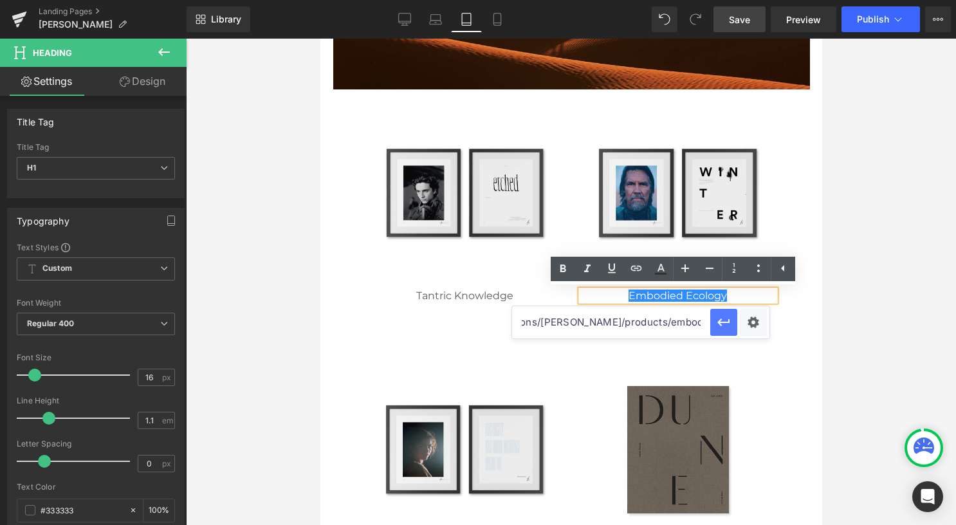
scroll to position [0, 0]
click at [719, 323] on icon "button" at bounding box center [724, 322] width 12 height 8
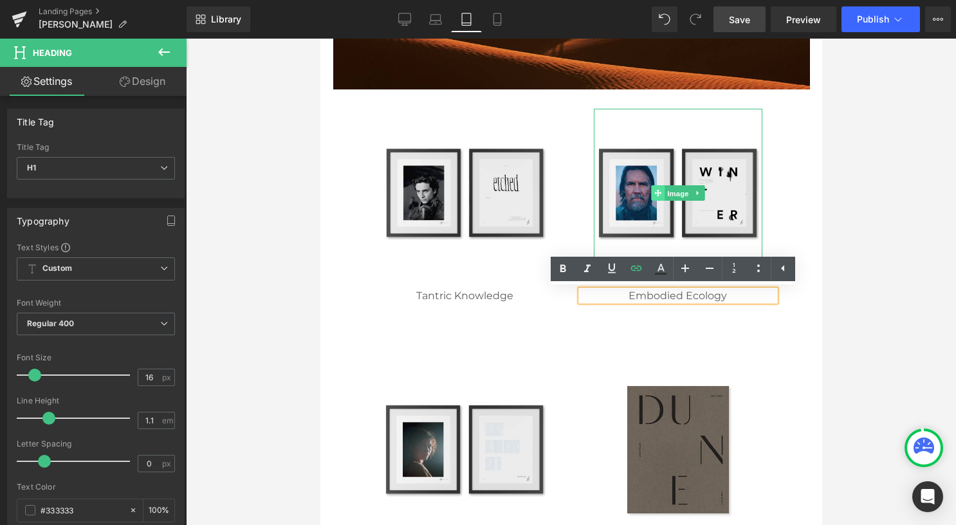
drag, startPoint x: 664, startPoint y: 189, endPoint x: 646, endPoint y: 198, distance: 20.7
click at [664, 189] on span "Image" at bounding box center [677, 193] width 27 height 15
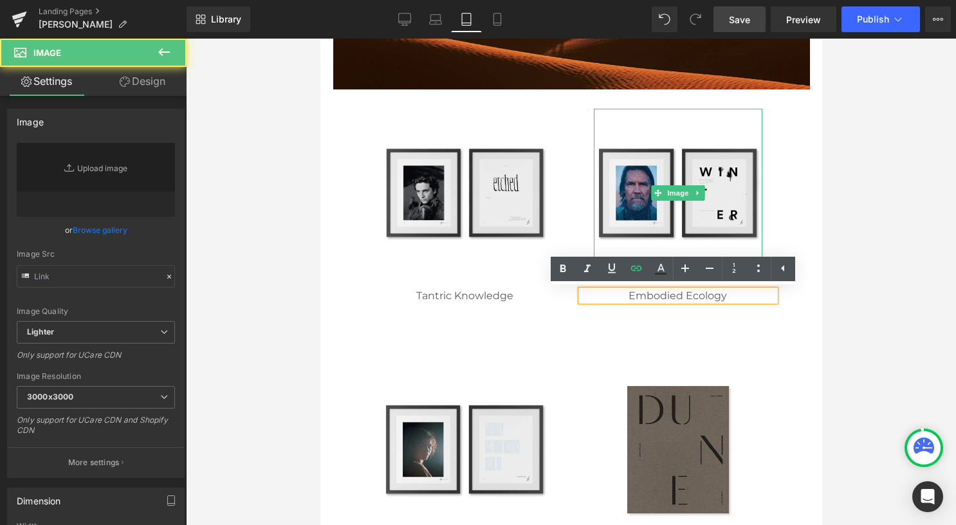
type input "[URL][DOMAIN_NAME]"
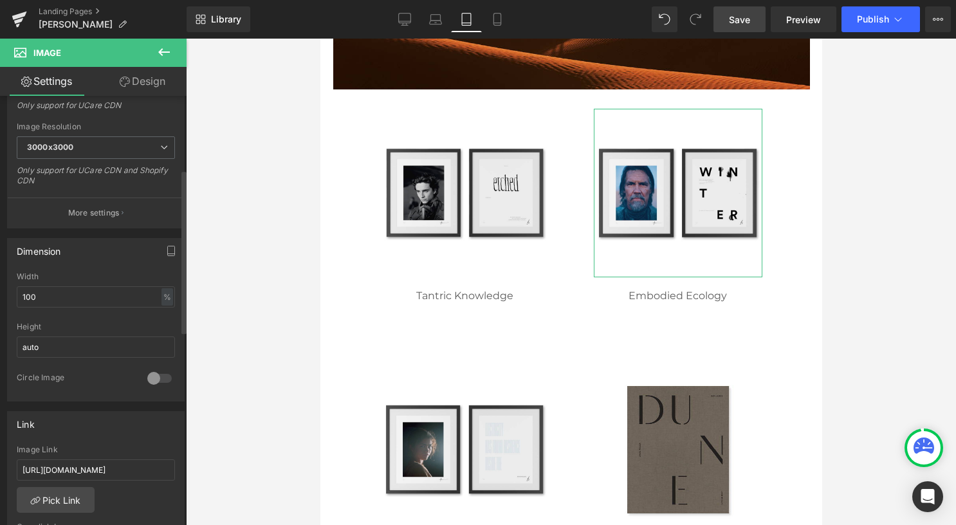
scroll to position [322, 0]
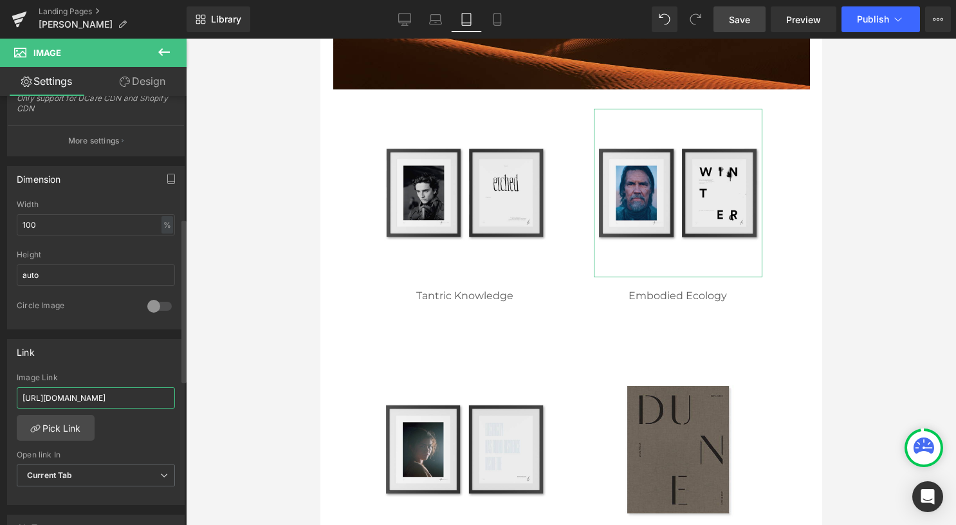
click at [95, 394] on input "[URL][DOMAIN_NAME]" at bounding box center [96, 397] width 158 height 21
paste input "/collections/[PERSON_NAME]/products/embodied-ecology"
drag, startPoint x: 96, startPoint y: 390, endPoint x: 0, endPoint y: 390, distance: 95.8
click at [0, 390] on html "Image You are previewing how the will restyle your page. You can not edit Eleme…" at bounding box center [478, 262] width 956 height 525
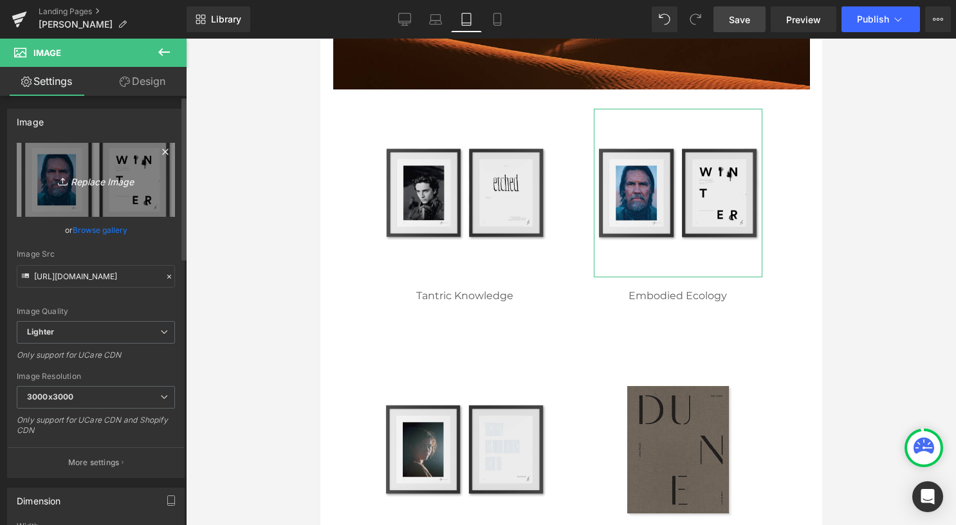
type input "/collections/[PERSON_NAME]/products/embodied-ecology"
click at [95, 181] on icon "Replace Image" at bounding box center [95, 180] width 103 height 16
type input "C:\fakepath\02 square.png"
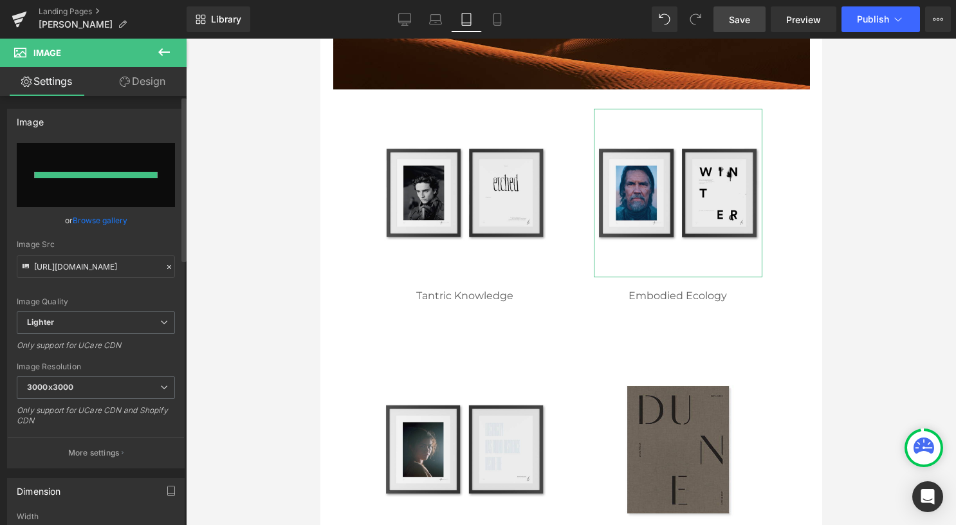
type input "[URL][DOMAIN_NAME]"
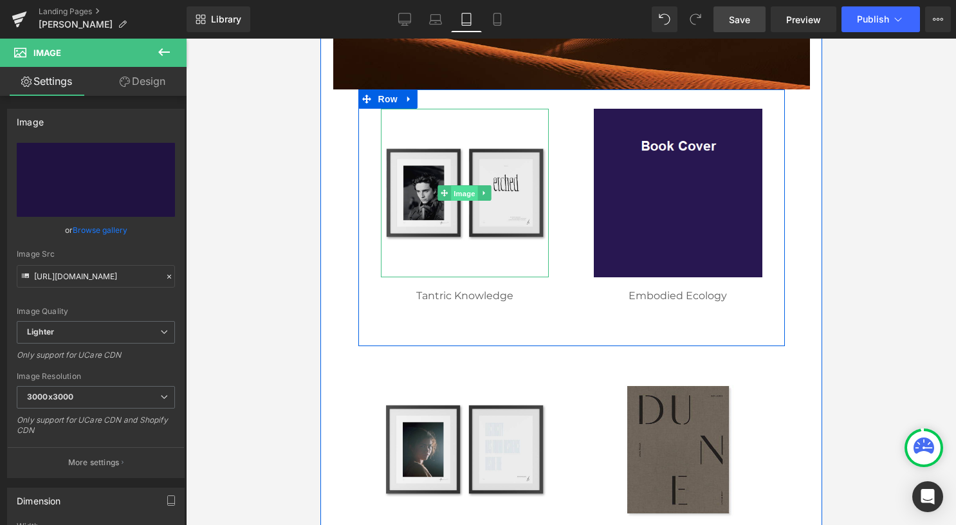
click at [451, 192] on span "Image" at bounding box center [463, 193] width 27 height 15
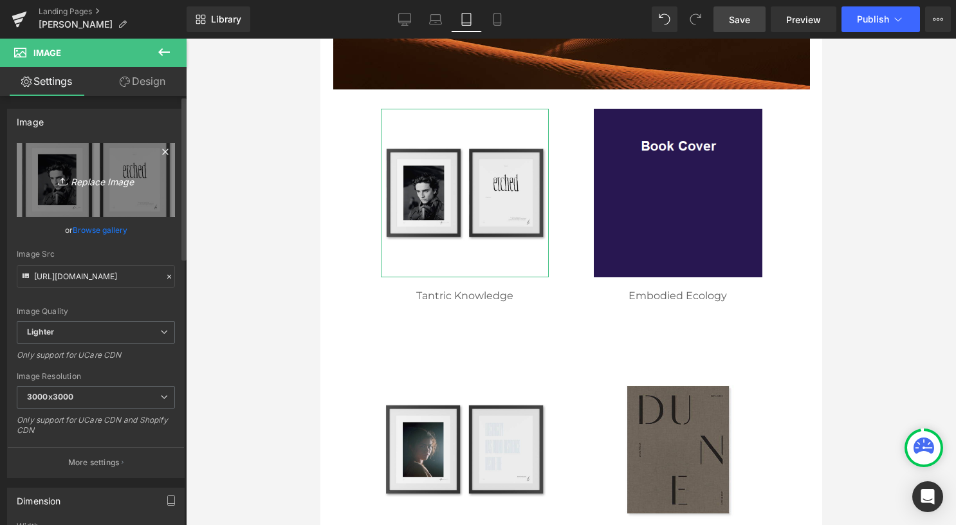
click at [58, 175] on icon at bounding box center [64, 181] width 13 height 13
type input "C:\fakepath\02 square.png"
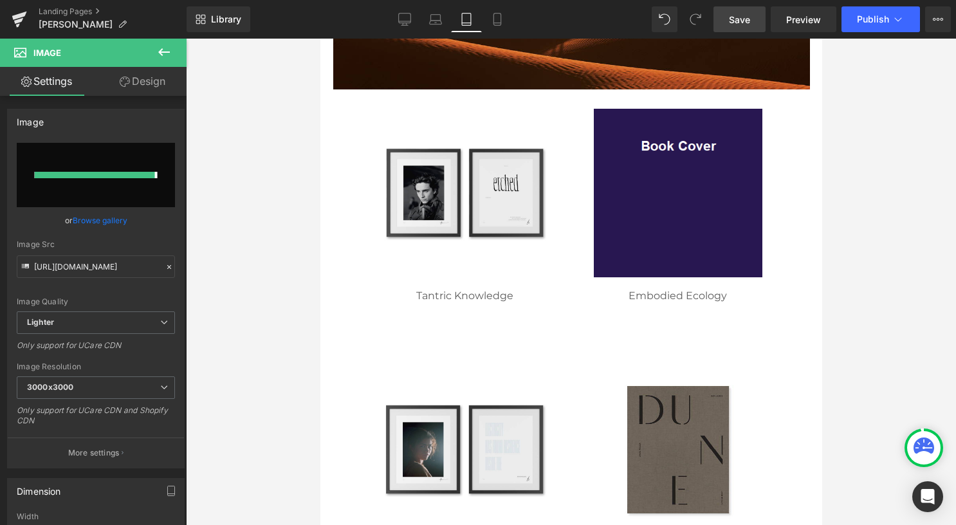
type input "[URL][DOMAIN_NAME]"
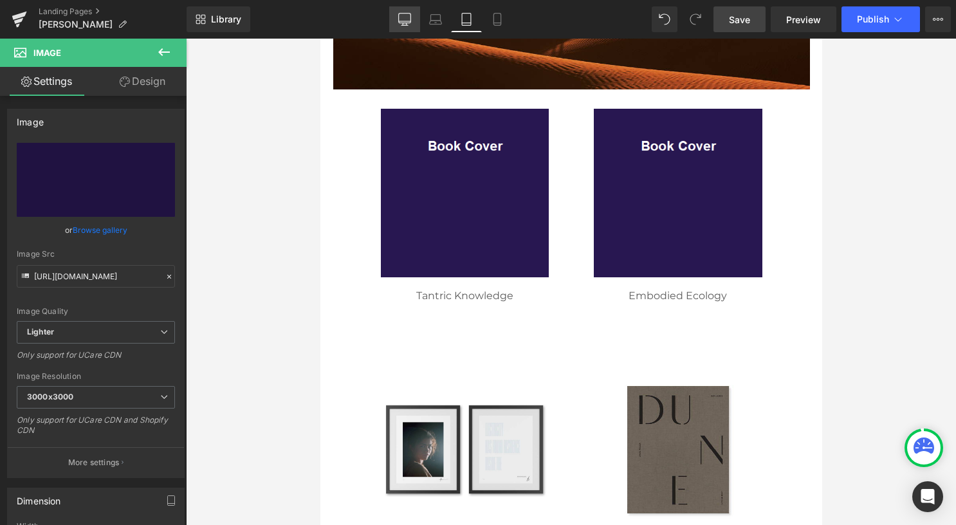
click at [413, 15] on link "Desktop" at bounding box center [404, 19] width 31 height 26
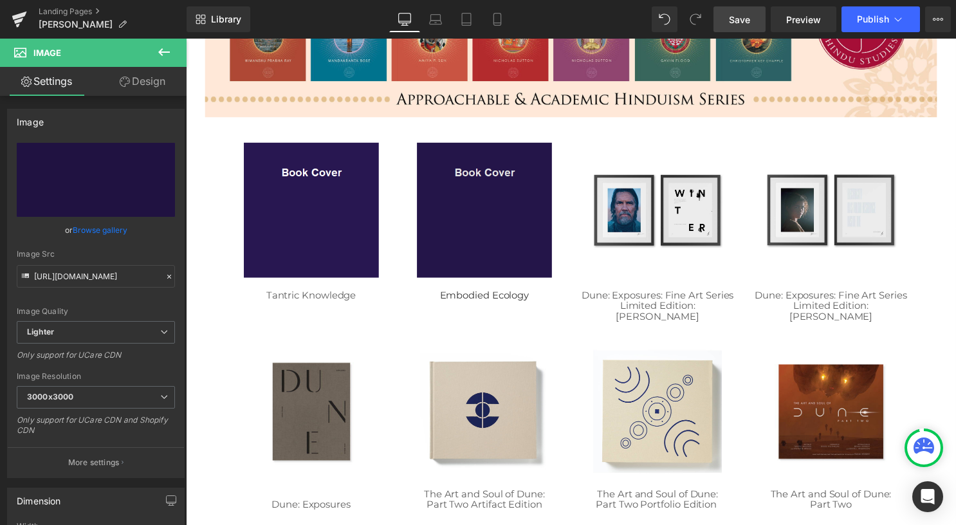
scroll to position [257, 0]
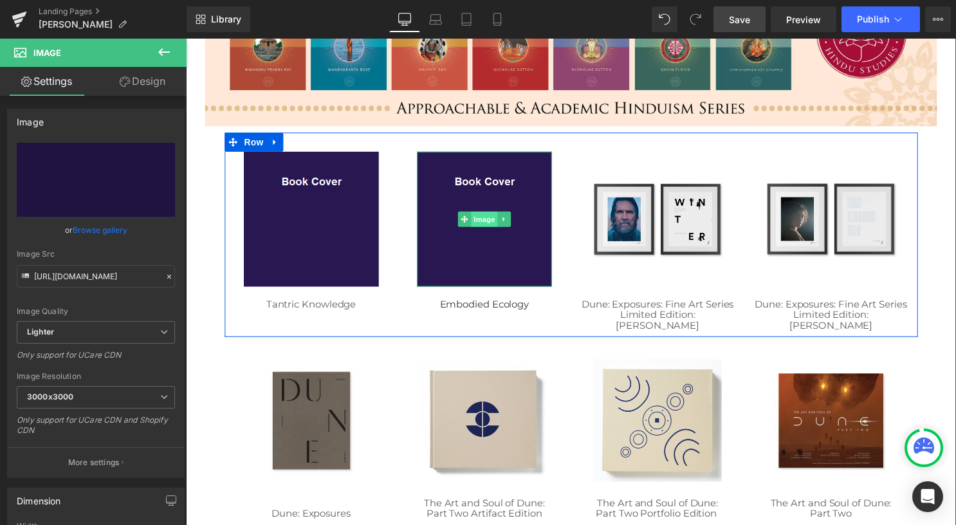
click at [480, 221] on span "Image" at bounding box center [487, 221] width 27 height 15
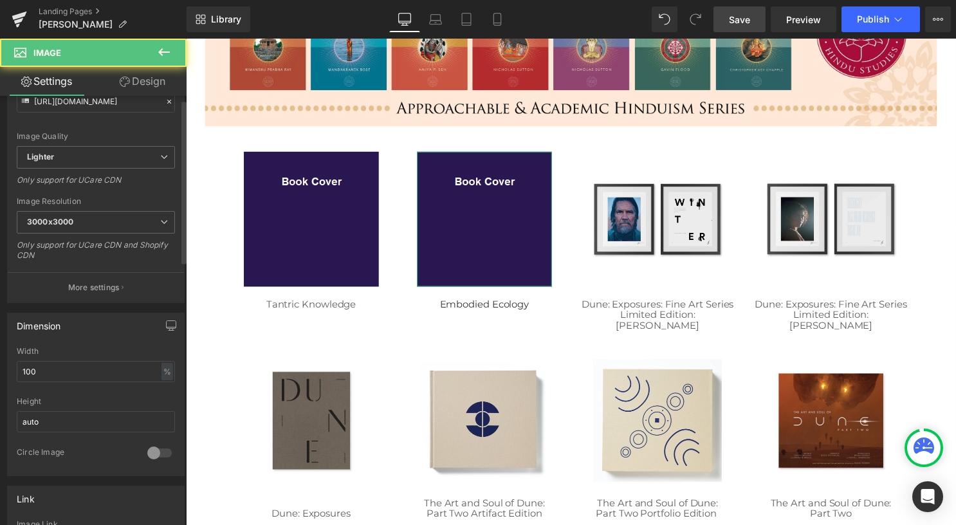
scroll to position [322, 0]
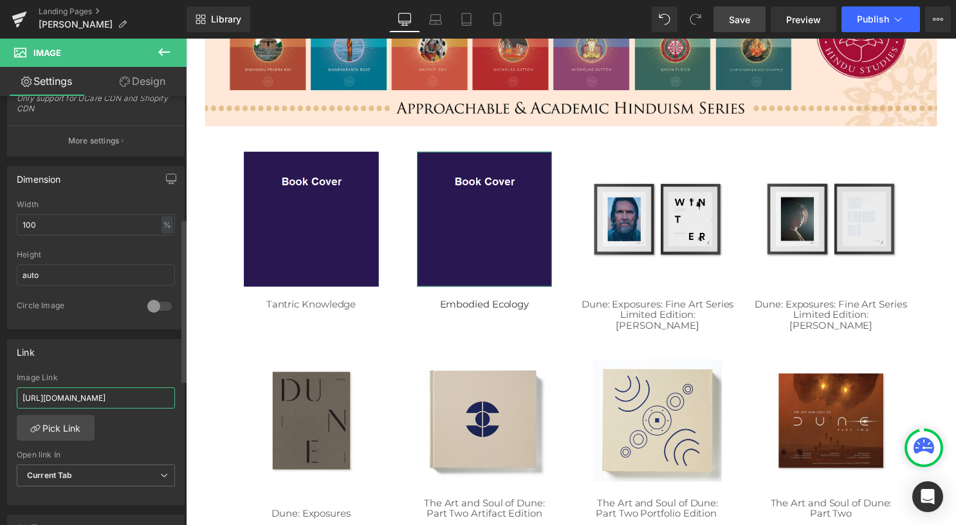
click at [147, 392] on input "[URL][DOMAIN_NAME]" at bounding box center [96, 397] width 158 height 21
paste input "/collections/[PERSON_NAME]/products/embodied-ecology"
type input "/collections/[PERSON_NAME]/products/embodied-ecology"
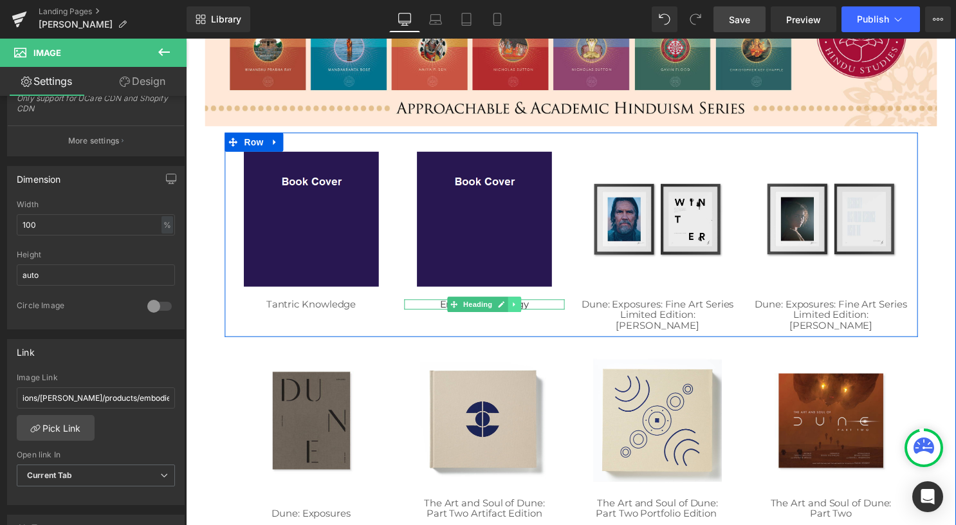
click at [445, 307] on h1 "Embodied Ecology" at bounding box center [487, 307] width 162 height 11
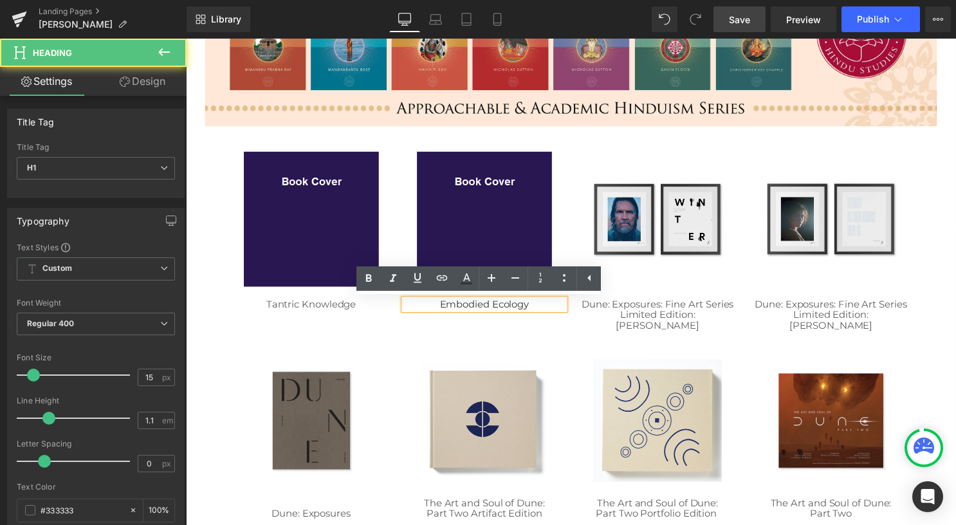
click at [500, 307] on h1 "Embodied Ecology" at bounding box center [487, 307] width 162 height 11
drag, startPoint x: 534, startPoint y: 308, endPoint x: 395, endPoint y: 311, distance: 139.6
click at [400, 311] on div "Image Embodied Ecology Heading" at bounding box center [487, 233] width 175 height 160
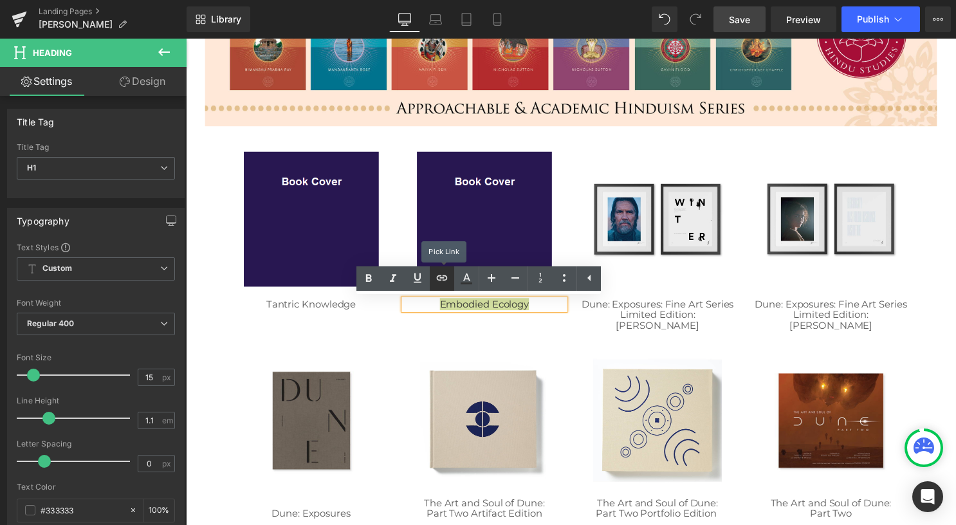
click at [439, 281] on icon at bounding box center [441, 277] width 15 height 15
click at [369, 334] on input "text" at bounding box center [405, 331] width 198 height 32
paste input "/collections/[PERSON_NAME]/products/embodied-ecology"
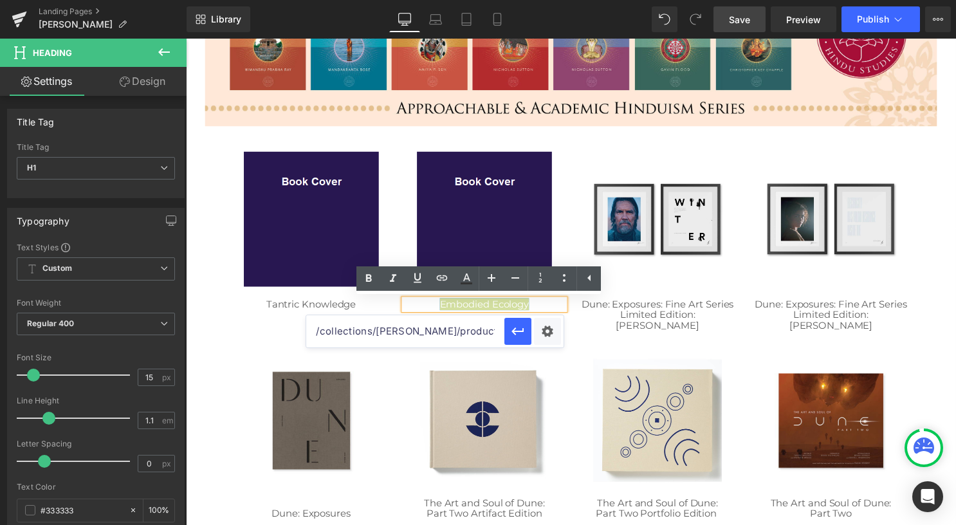
scroll to position [0, 41]
type input "/collections/[PERSON_NAME]/products/embodied-ecology"
click at [519, 340] on button "button" at bounding box center [517, 331] width 27 height 27
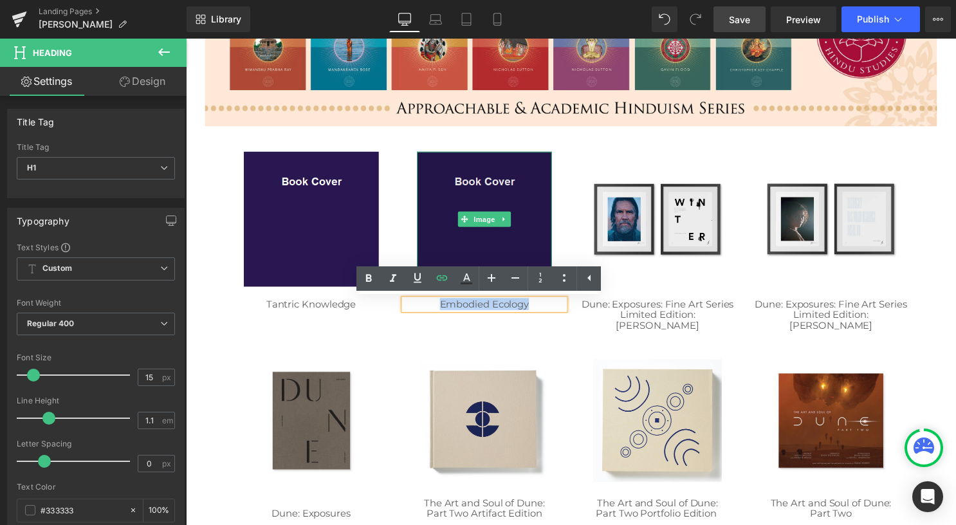
click at [516, 211] on img at bounding box center [487, 221] width 136 height 136
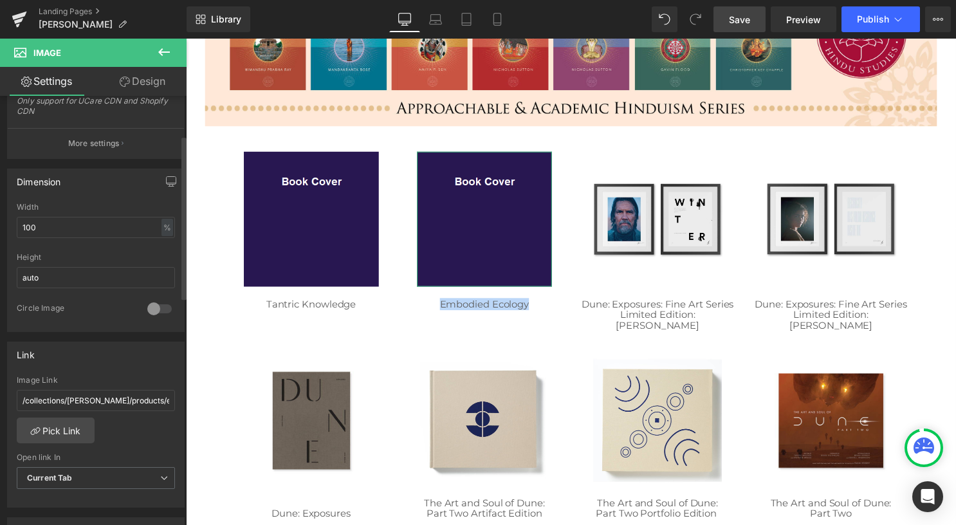
scroll to position [322, 0]
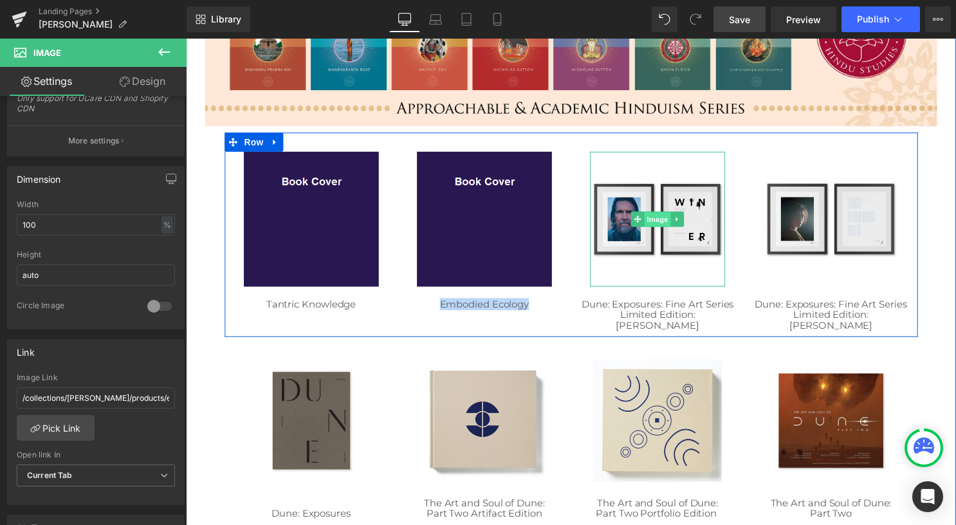
click at [653, 221] on span "Image" at bounding box center [662, 221] width 27 height 15
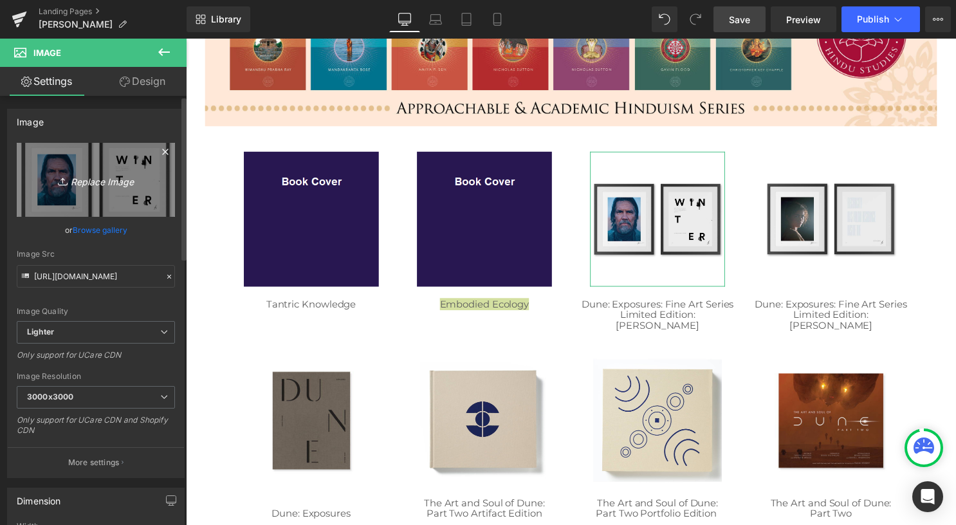
click at [103, 179] on icon "Replace Image" at bounding box center [95, 180] width 103 height 16
type input "C:\fakepath\02 square.png"
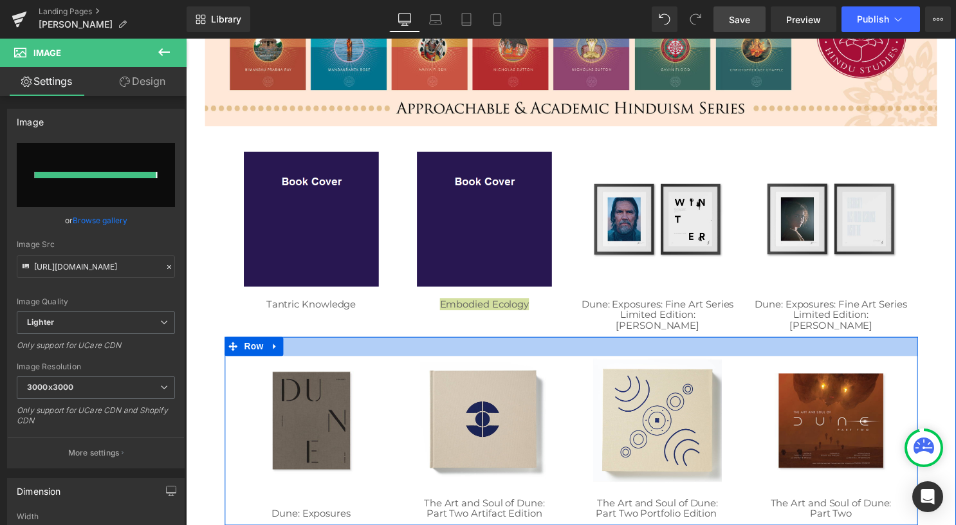
type input "[URL][DOMAIN_NAME]"
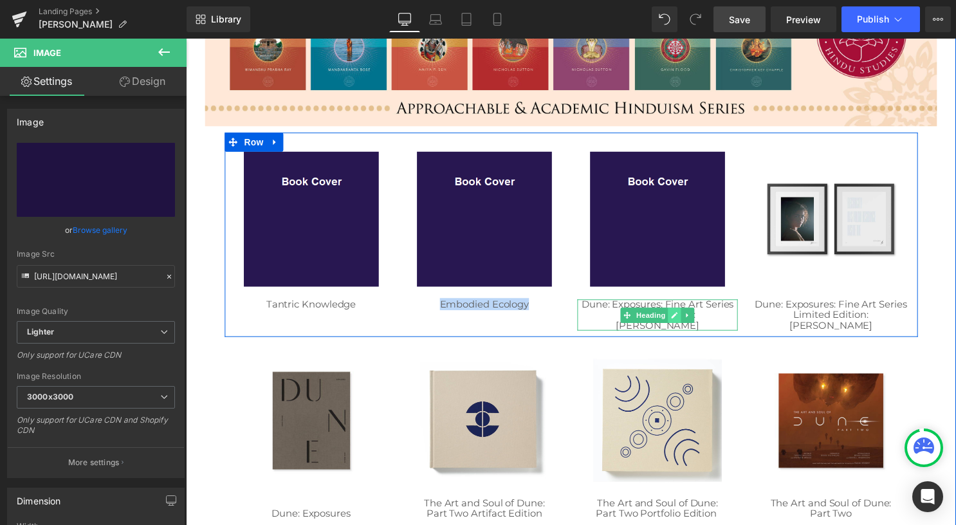
click at [676, 314] on icon at bounding box center [679, 318] width 7 height 8
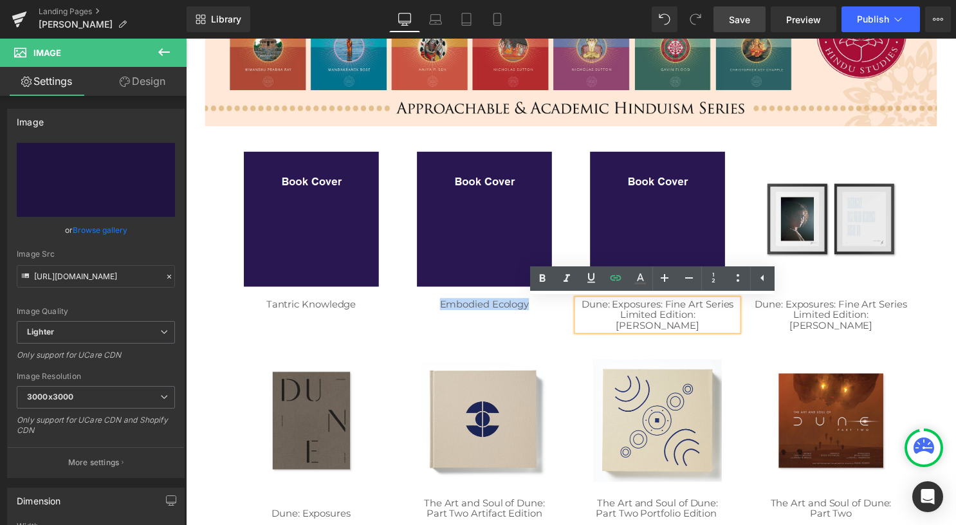
click at [674, 314] on link "Limited Edition: [PERSON_NAME]" at bounding box center [663, 322] width 84 height 23
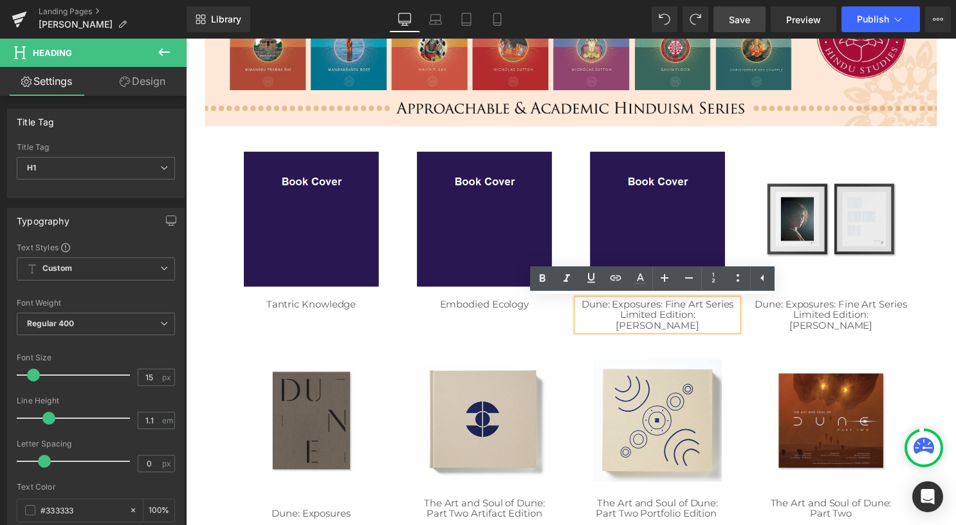
click at [725, 312] on link "Dune: Exposures: Fine Art Series" at bounding box center [663, 307] width 154 height 12
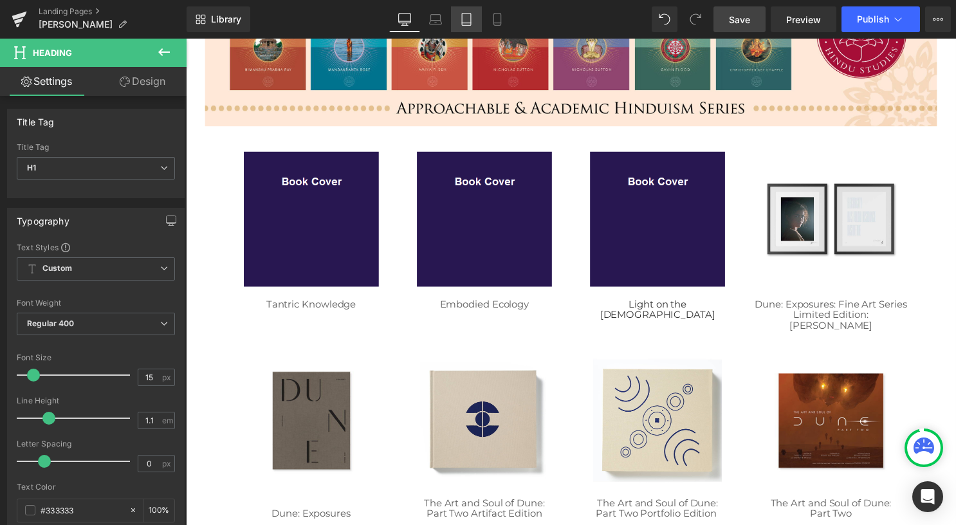
click at [471, 15] on icon at bounding box center [466, 20] width 9 height 12
type input "100"
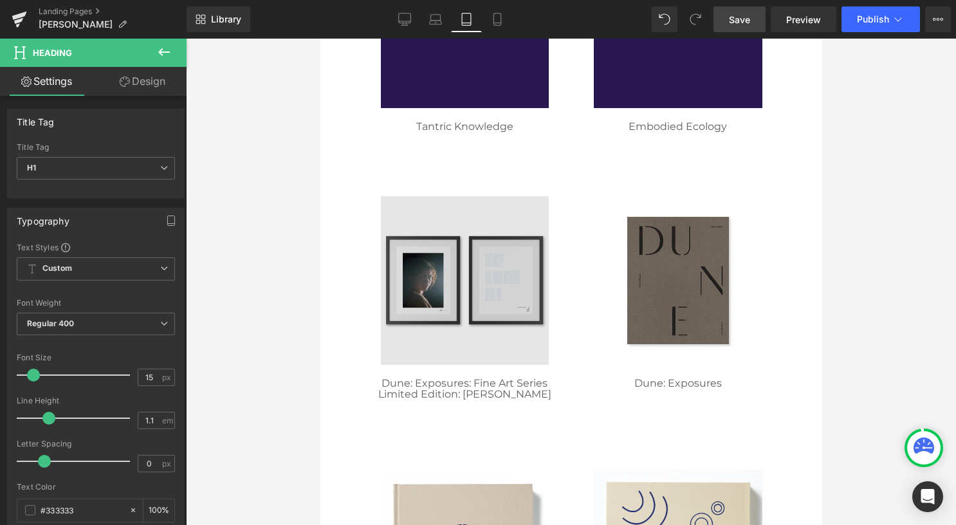
scroll to position [707, 0]
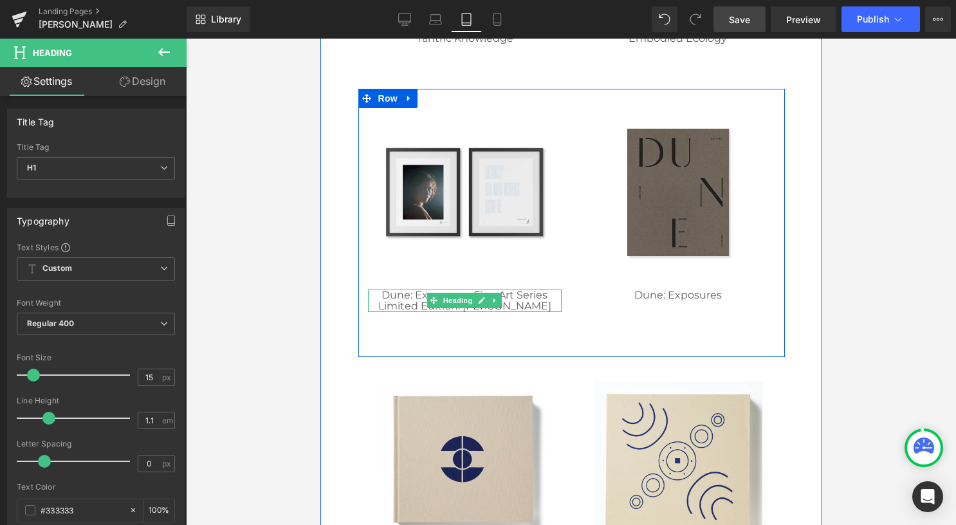
click at [538, 305] on h1 "Limited Edition: [PERSON_NAME]" at bounding box center [464, 306] width 194 height 12
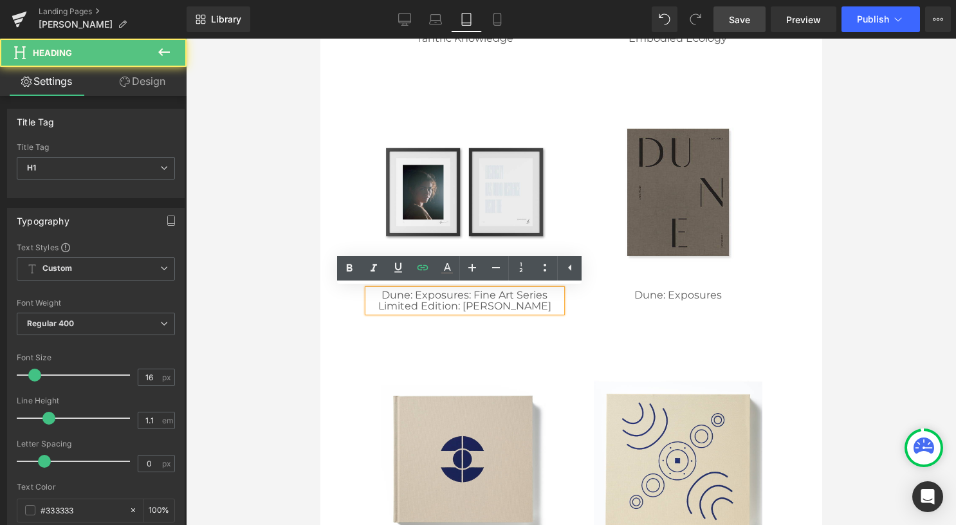
click at [534, 307] on h1 "Limited Edition: [PERSON_NAME]" at bounding box center [464, 306] width 194 height 12
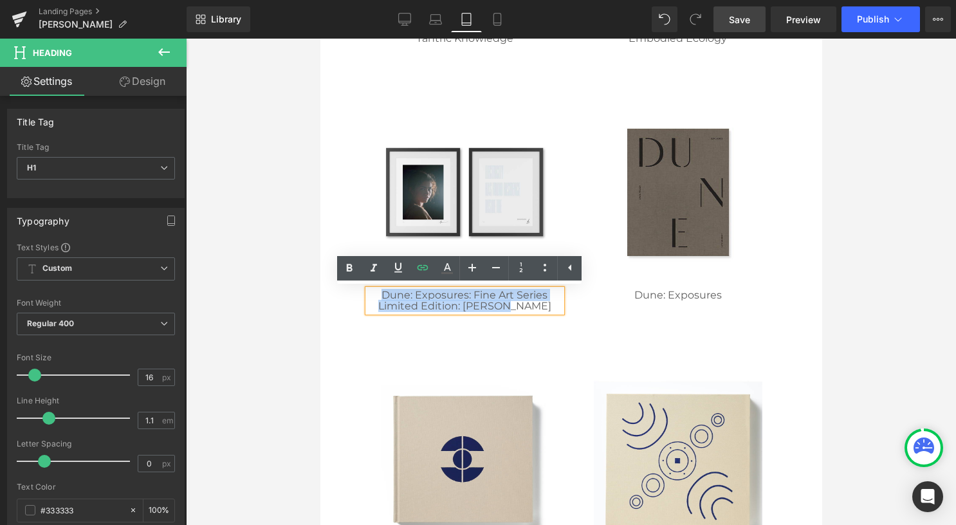
drag, startPoint x: 534, startPoint y: 307, endPoint x: 344, endPoint y: 293, distance: 190.2
click at [344, 293] on div "Image Image Tantric Knowledge Heading Image Embodied Ecology Heading Row Image …" at bounding box center [571, 397] width 502 height 1631
paste div
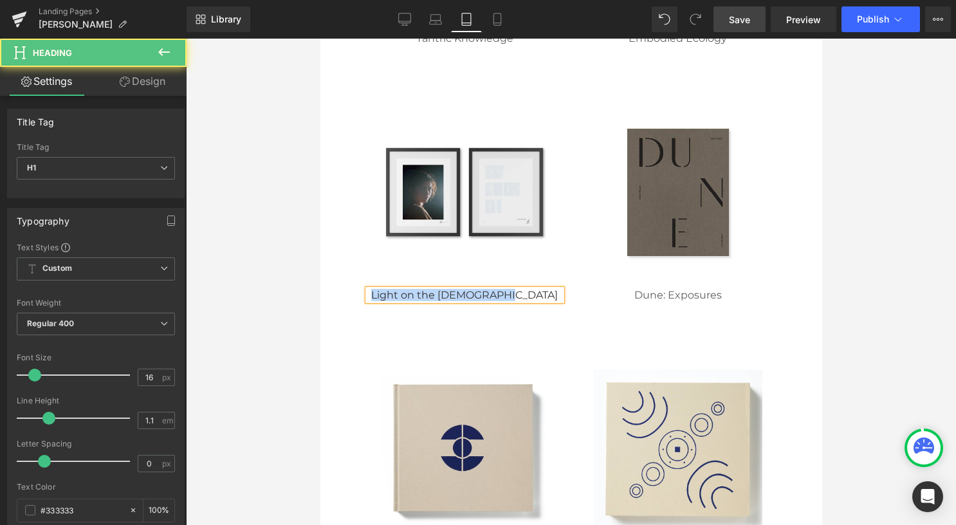
drag, startPoint x: 541, startPoint y: 295, endPoint x: 695, endPoint y: 304, distance: 154.6
click at [365, 283] on div "Image Light on the [DEMOGRAPHIC_DATA] Heading" at bounding box center [465, 223] width 214 height 231
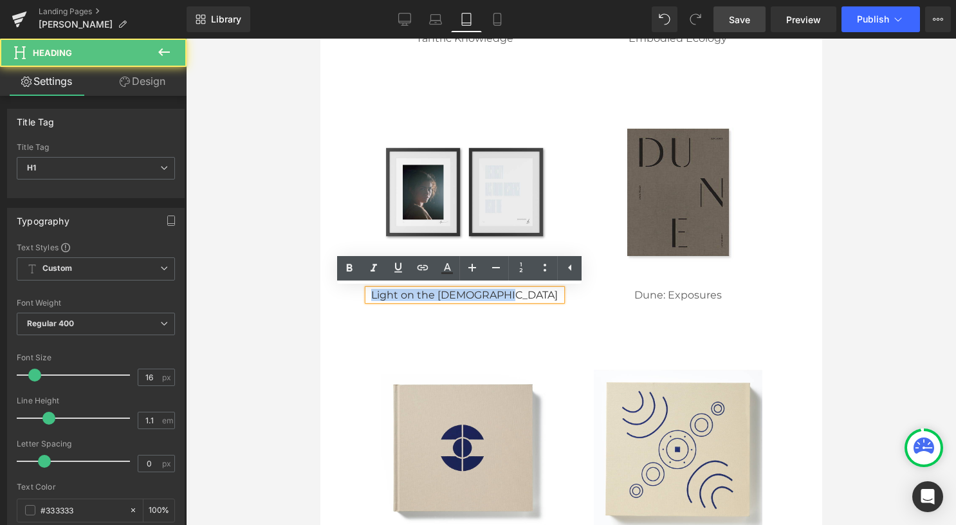
click at [463, 295] on h1 "Light on the [DEMOGRAPHIC_DATA]" at bounding box center [464, 295] width 194 height 12
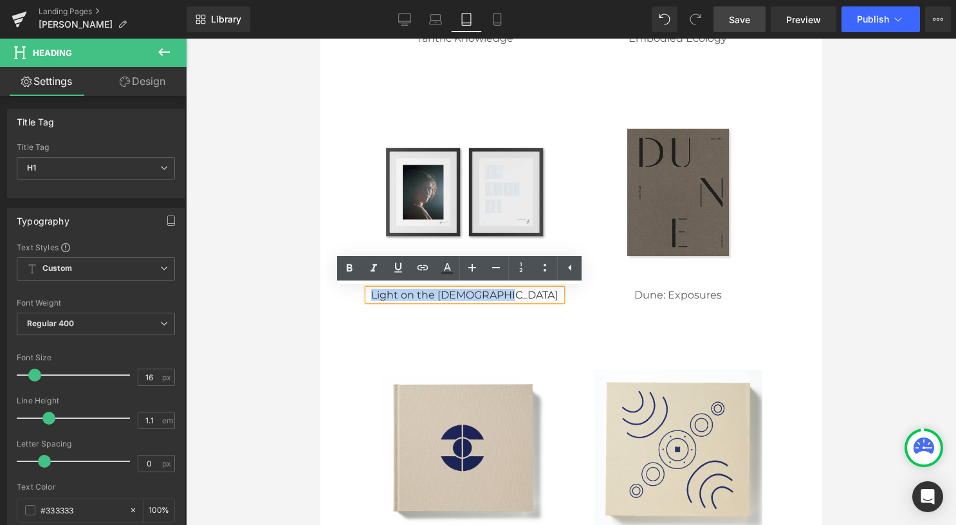
drag, startPoint x: 534, startPoint y: 297, endPoint x: 376, endPoint y: 292, distance: 158.3
click at [376, 292] on h1 "Light on the [DEMOGRAPHIC_DATA]" at bounding box center [464, 295] width 194 height 12
click at [417, 270] on icon at bounding box center [422, 267] width 15 height 15
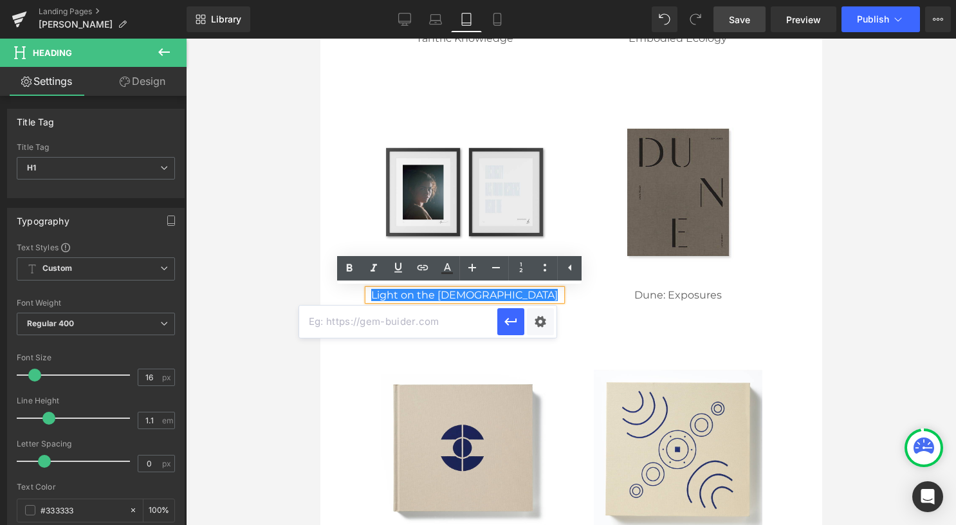
click at [442, 320] on input "text" at bounding box center [398, 321] width 198 height 32
paste input "/collections/[PERSON_NAME]/products/light-on-the-[DEMOGRAPHIC_DATA]"
type input "/collections/[PERSON_NAME]/products/light-on-the-[DEMOGRAPHIC_DATA]"
click at [506, 325] on icon "button" at bounding box center [510, 321] width 15 height 15
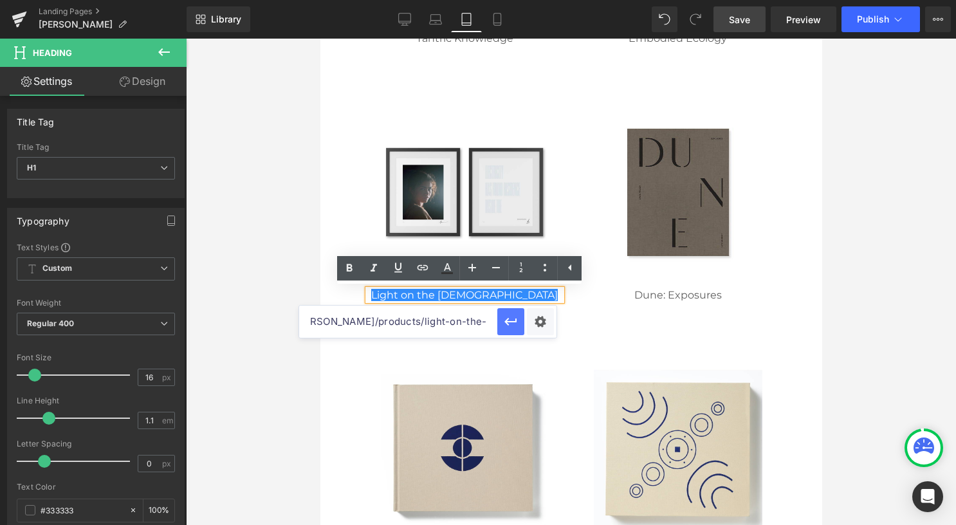
scroll to position [0, 0]
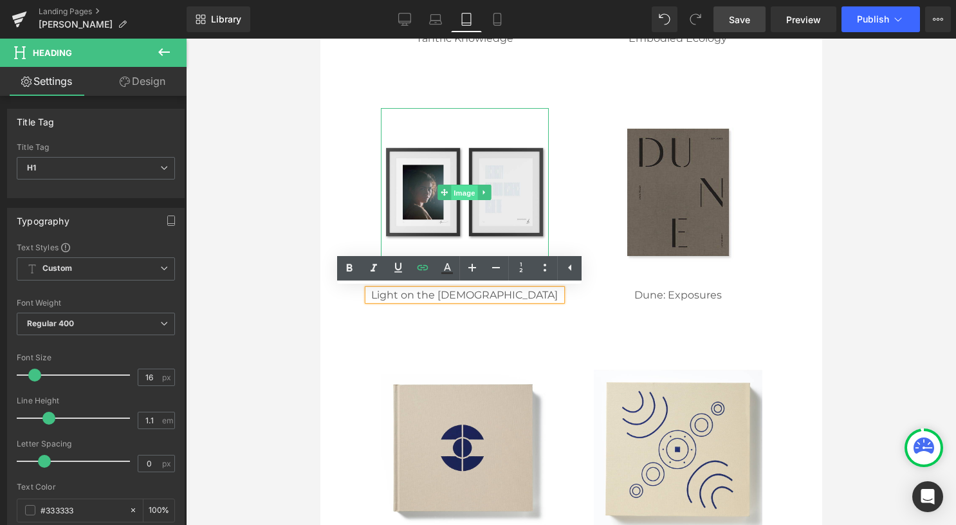
click at [450, 195] on span "Image" at bounding box center [463, 192] width 27 height 15
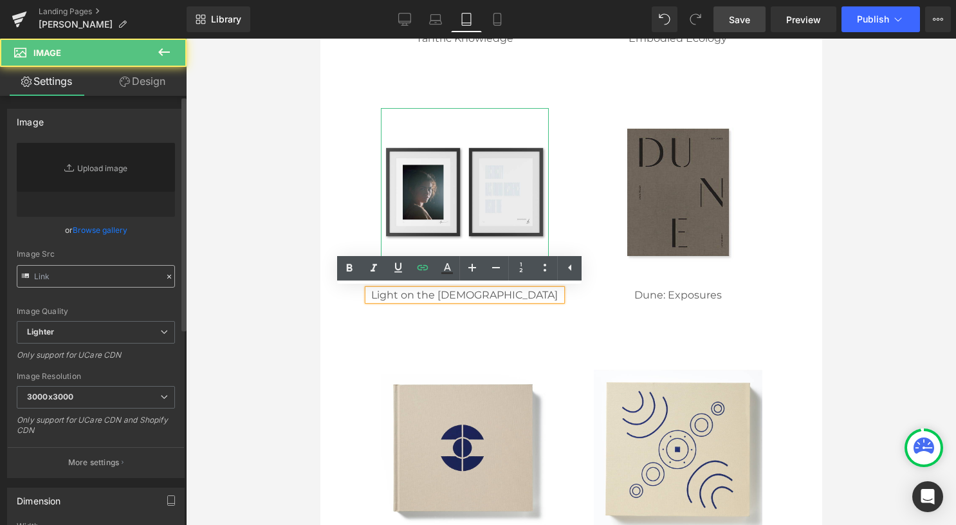
type input "[URL][DOMAIN_NAME][PERSON_NAME]"
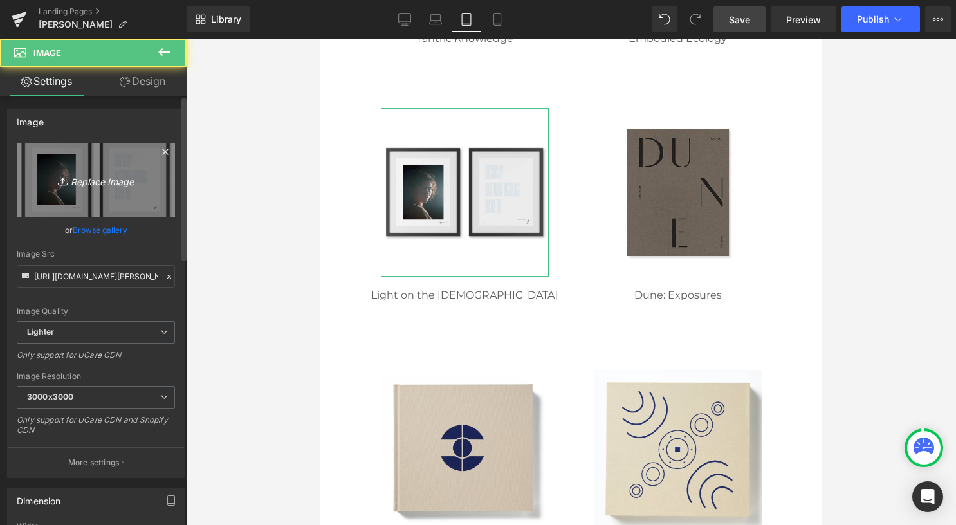
click at [93, 181] on icon "Replace Image" at bounding box center [95, 180] width 103 height 16
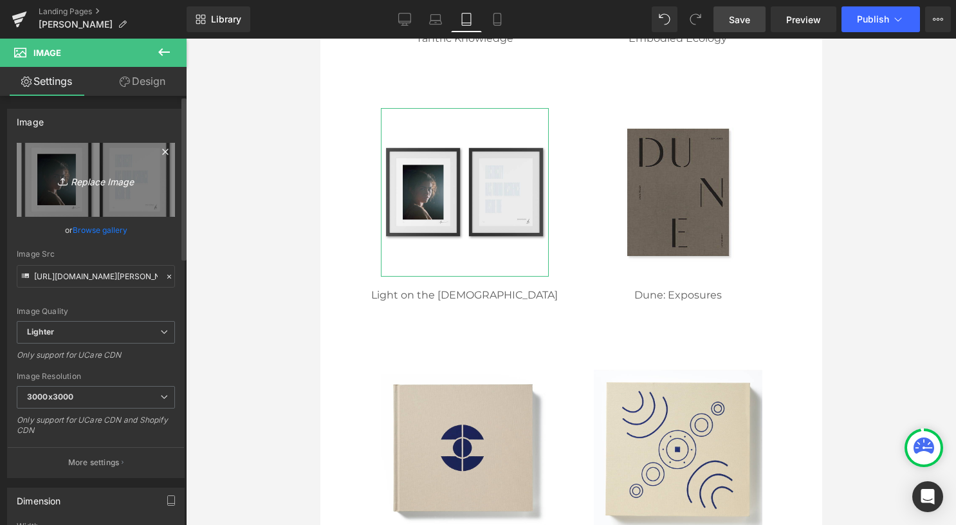
type input "C:\fakepath\02 square.png"
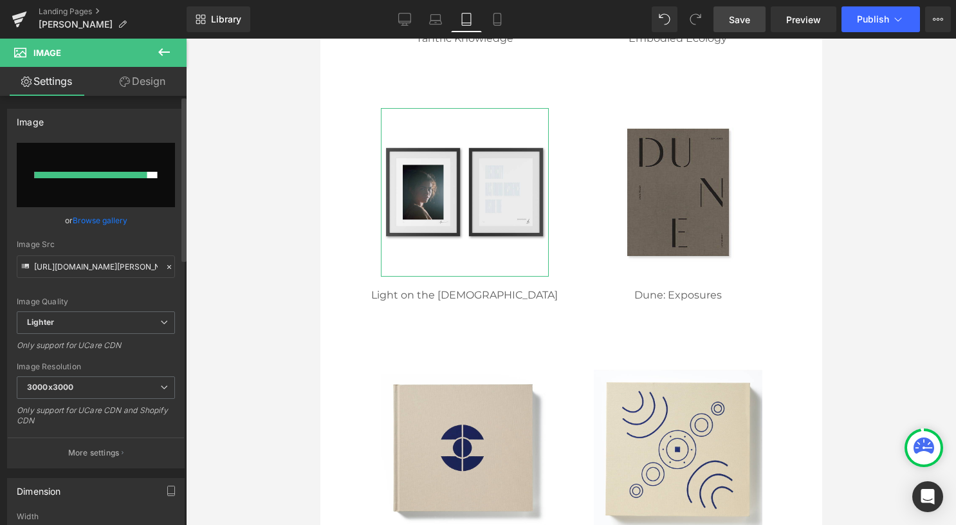
type input "[URL][DOMAIN_NAME]"
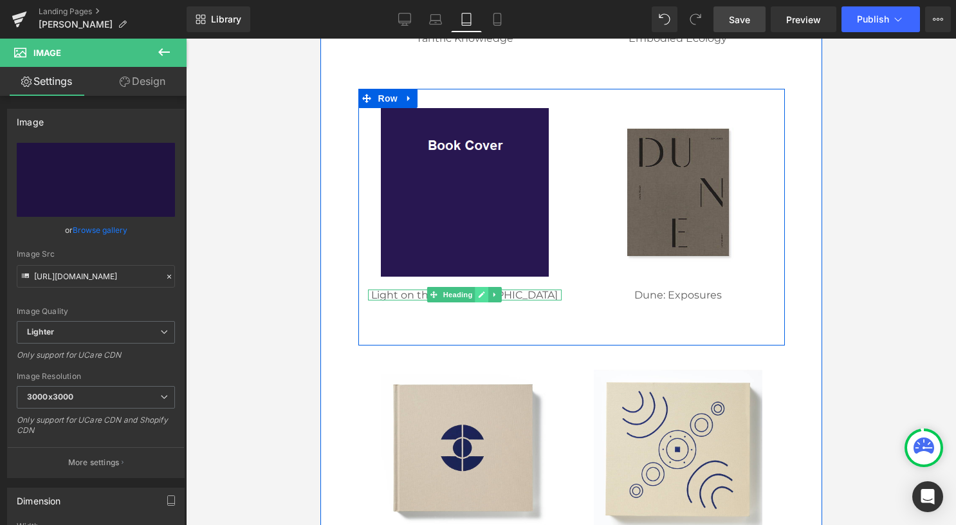
click at [478, 295] on icon at bounding box center [481, 295] width 7 height 8
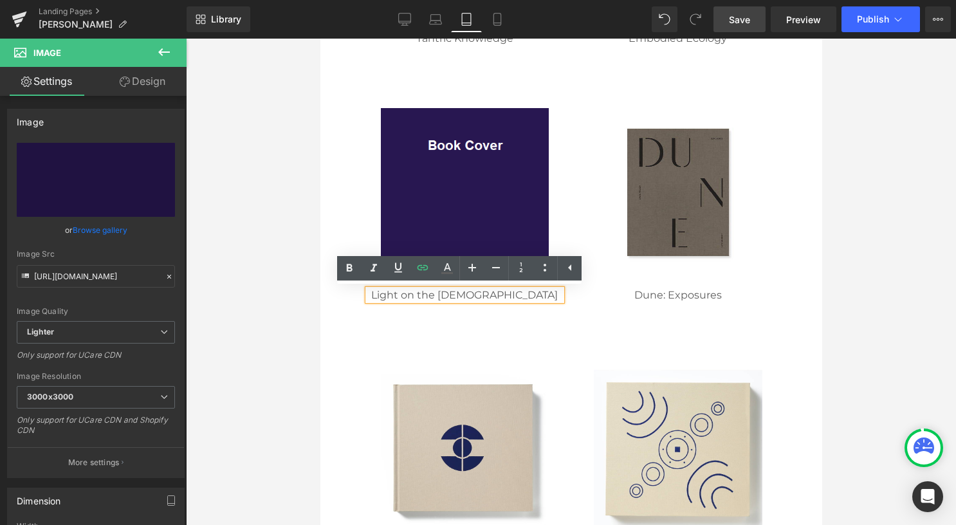
click at [481, 295] on link "Light on the [DEMOGRAPHIC_DATA]" at bounding box center [463, 295] width 186 height 12
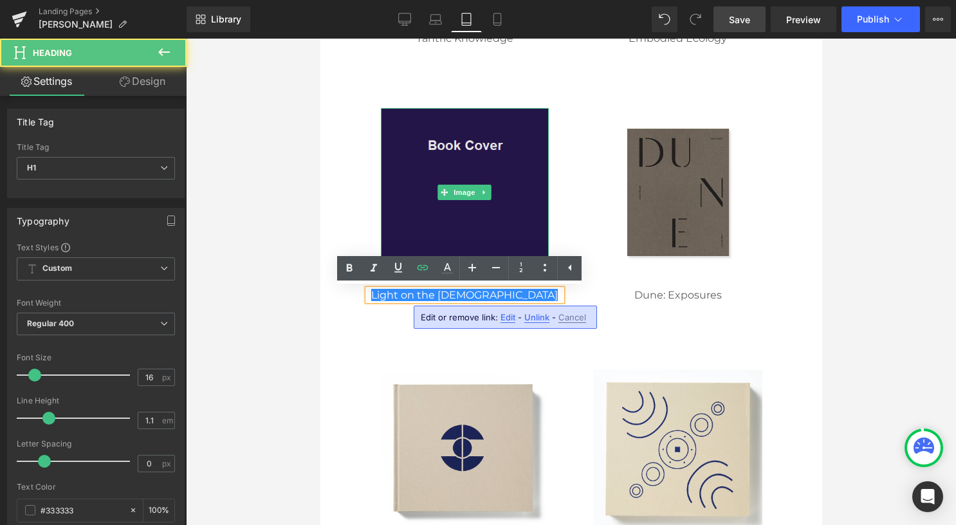
click at [450, 168] on img at bounding box center [464, 192] width 168 height 168
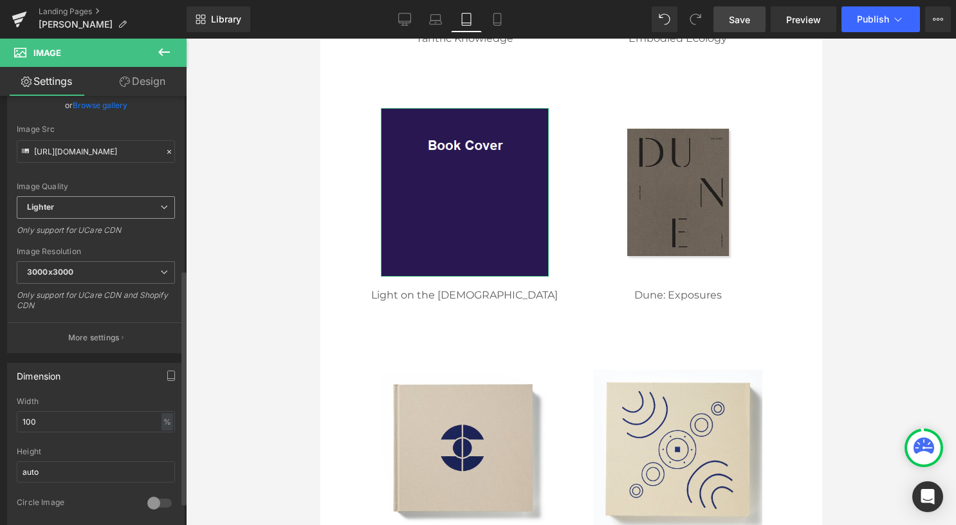
scroll to position [386, 0]
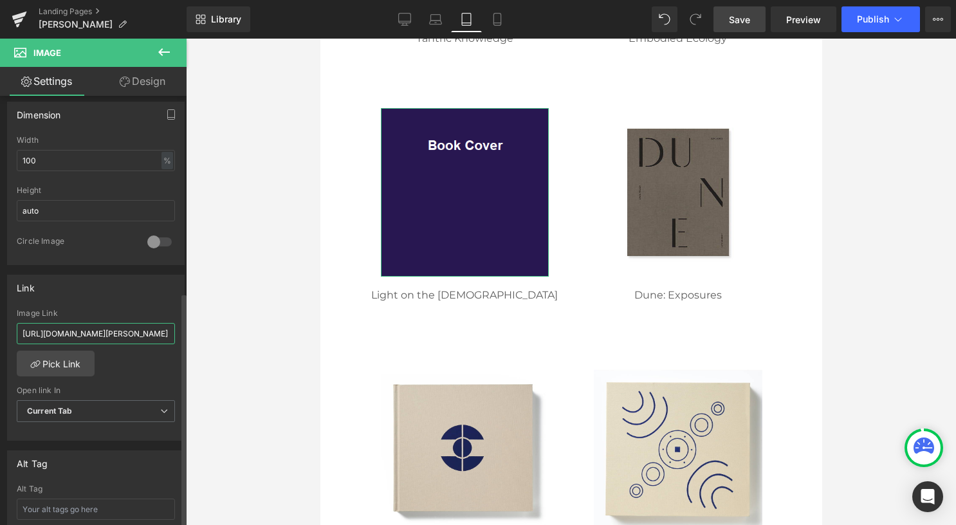
click at [104, 328] on input "[URL][DOMAIN_NAME][PERSON_NAME]" at bounding box center [96, 333] width 158 height 21
paste input "/collections/[PERSON_NAME]/products/light-on-the-mahabharat"
type input "/collections/[PERSON_NAME]/products/light-on-the-[DEMOGRAPHIC_DATA]"
click at [403, 23] on icon at bounding box center [404, 19] width 13 height 13
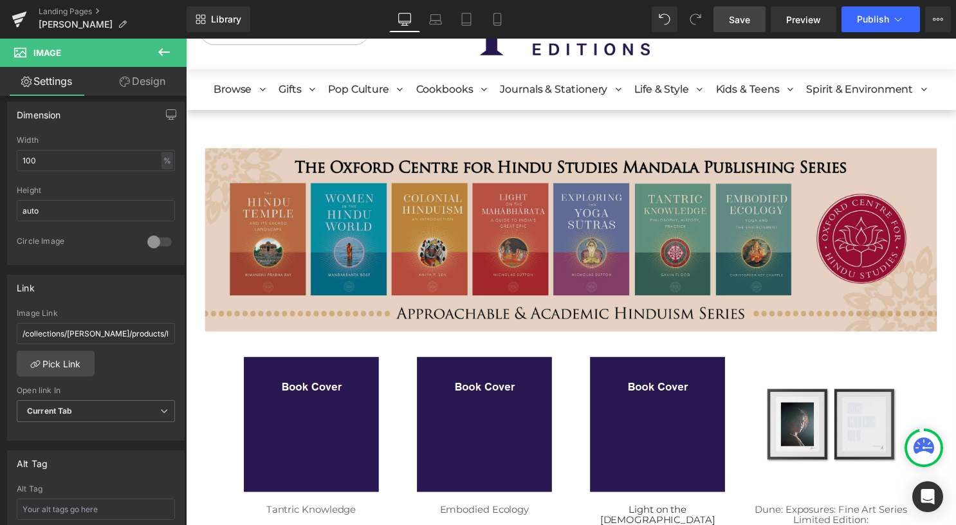
scroll to position [257, 0]
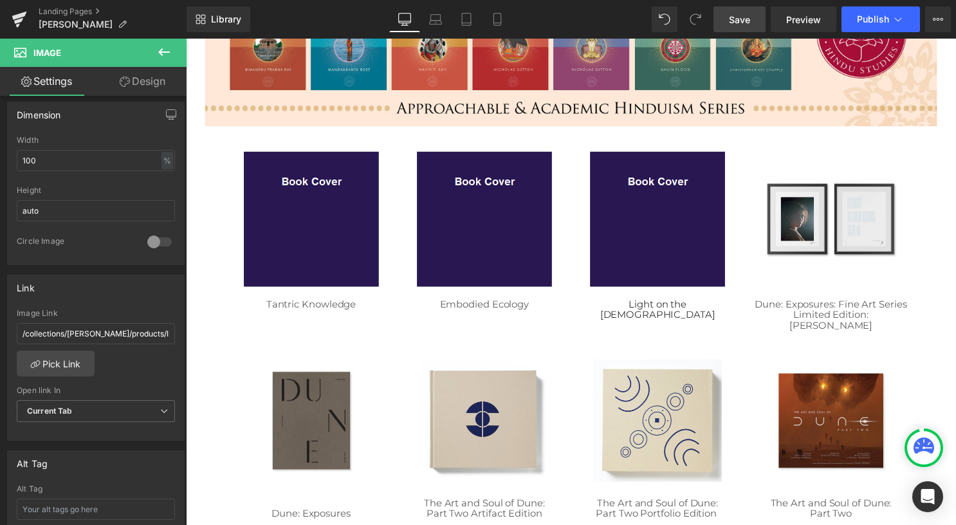
click at [657, 215] on div "Image" at bounding box center [662, 221] width 136 height 136
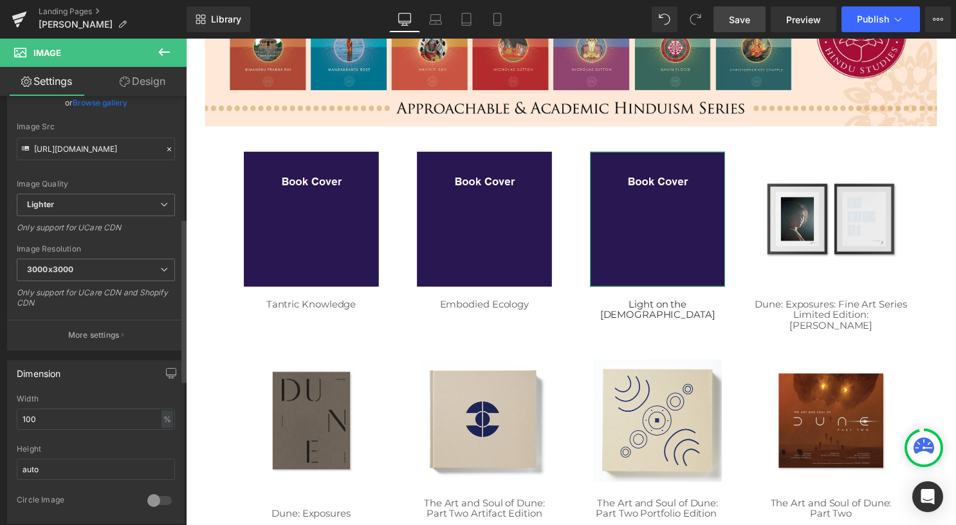
scroll to position [322, 0]
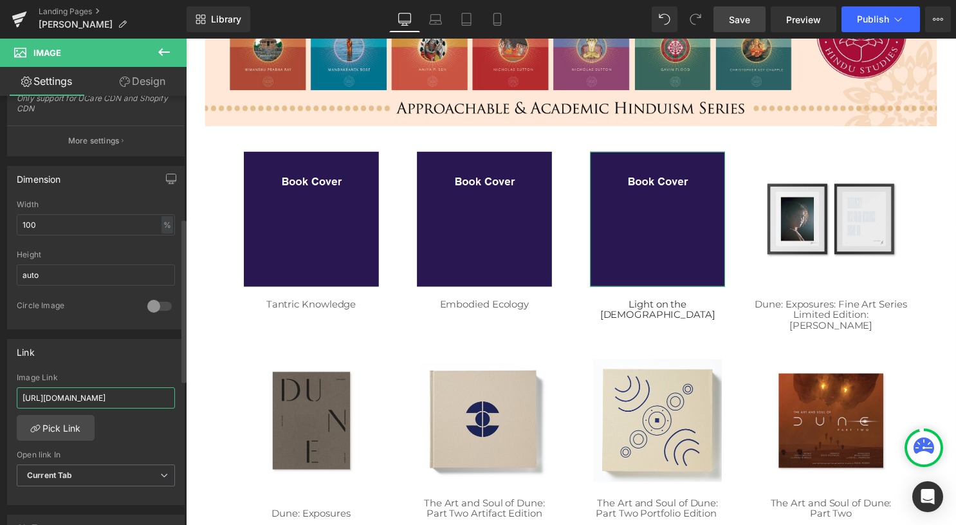
click at [119, 392] on input "[URL][DOMAIN_NAME]" at bounding box center [96, 397] width 158 height 21
paste input "/collections/[PERSON_NAME]/products/light-on-the-[DEMOGRAPHIC_DATA]"
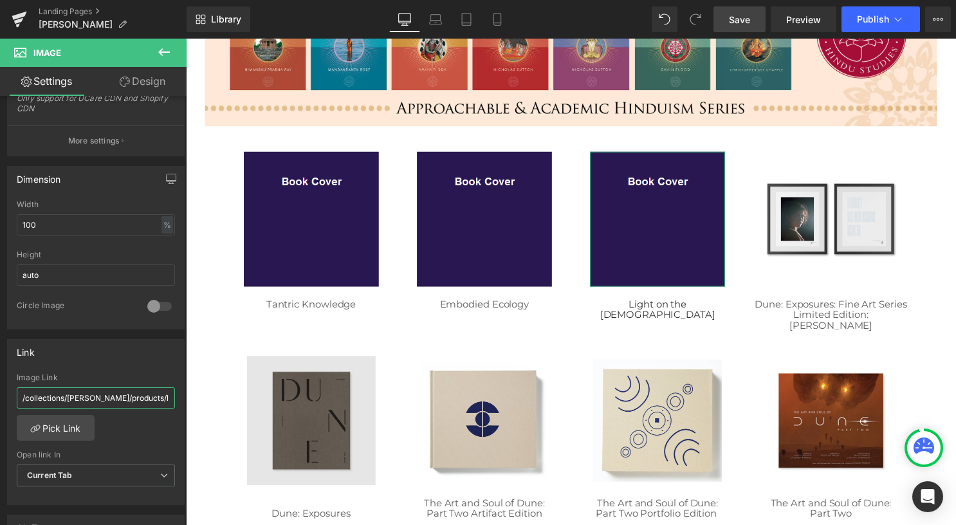
scroll to position [0, 53]
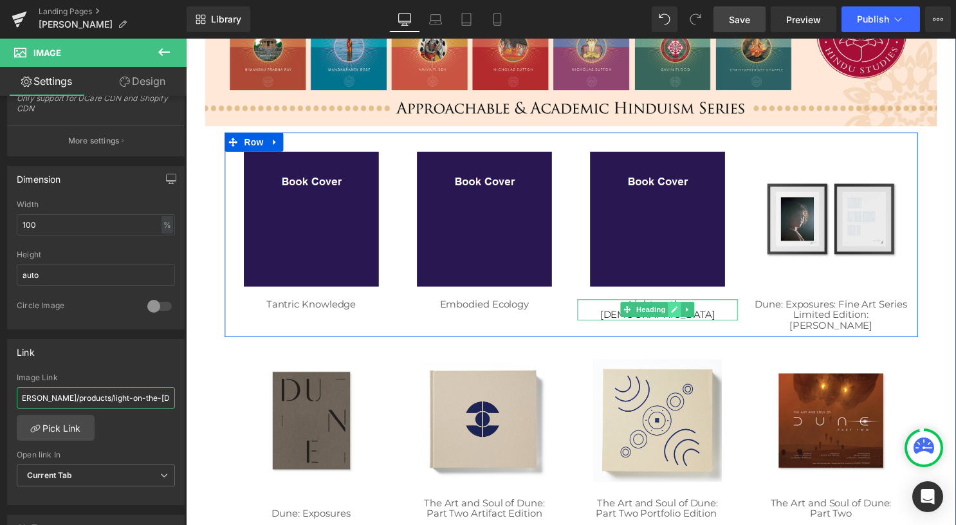
type input "/collections/[PERSON_NAME]/products/light-on-the-[DEMOGRAPHIC_DATA]"
click at [677, 309] on icon at bounding box center [680, 312] width 6 height 6
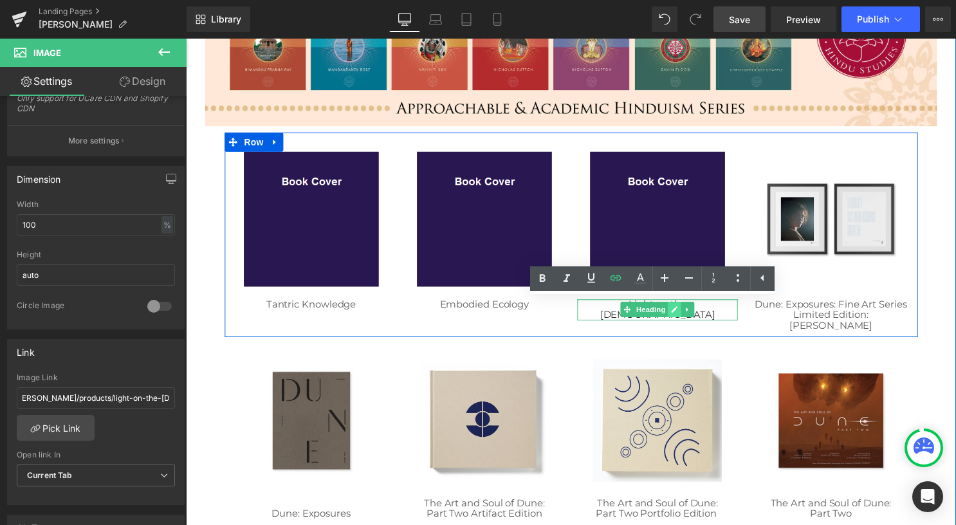
scroll to position [0, 0]
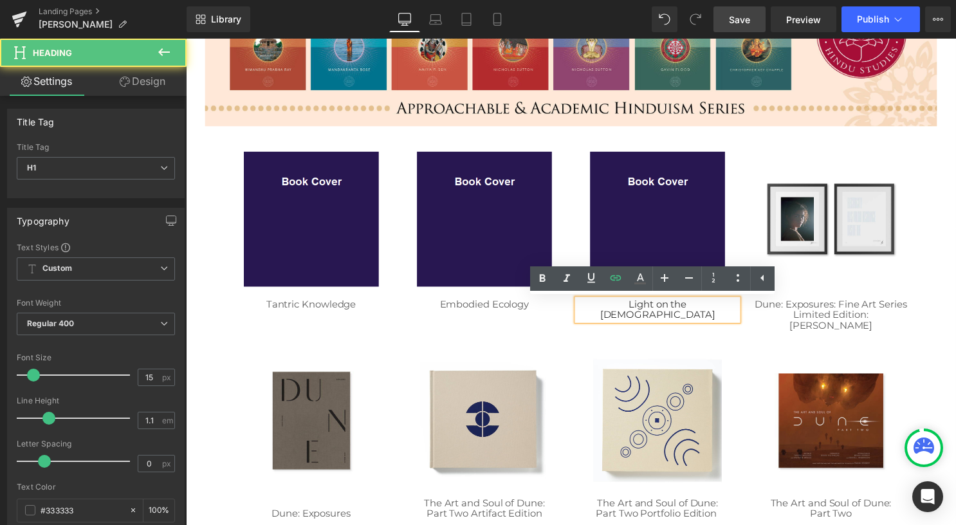
drag, startPoint x: 600, startPoint y: 306, endPoint x: 623, endPoint y: 300, distance: 23.9
click at [600, 305] on h1 "Light on the [DEMOGRAPHIC_DATA]" at bounding box center [662, 312] width 162 height 21
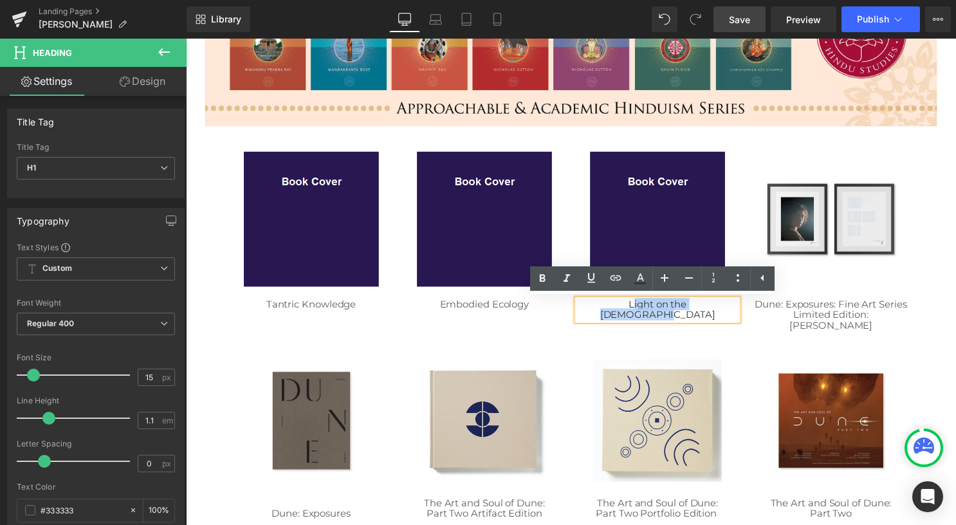
click at [723, 307] on h1 "Light on the [DEMOGRAPHIC_DATA]" at bounding box center [662, 312] width 162 height 21
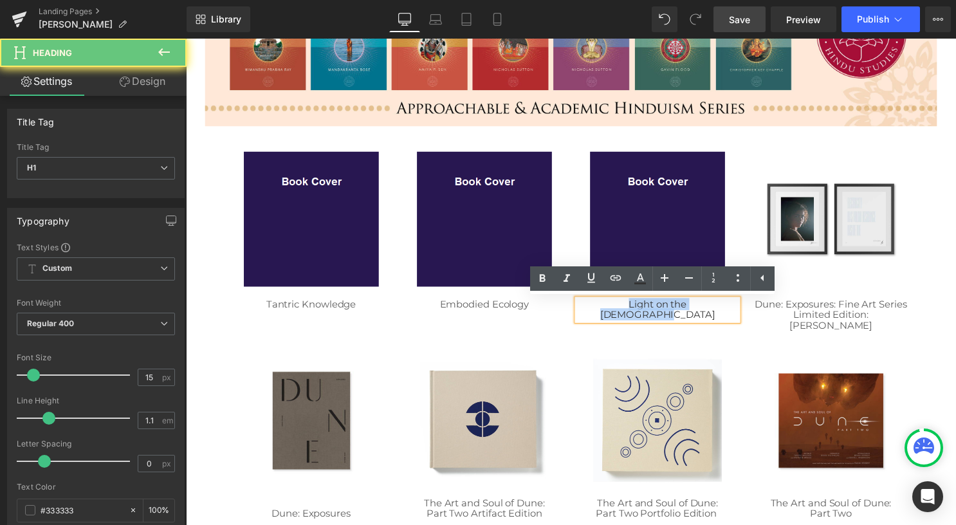
drag, startPoint x: 725, startPoint y: 307, endPoint x: 572, endPoint y: 313, distance: 153.2
click at [572, 313] on div "Image Tantric Knowledge Heading Image Embodied Ecology Heading Image Light on t…" at bounding box center [575, 237] width 700 height 207
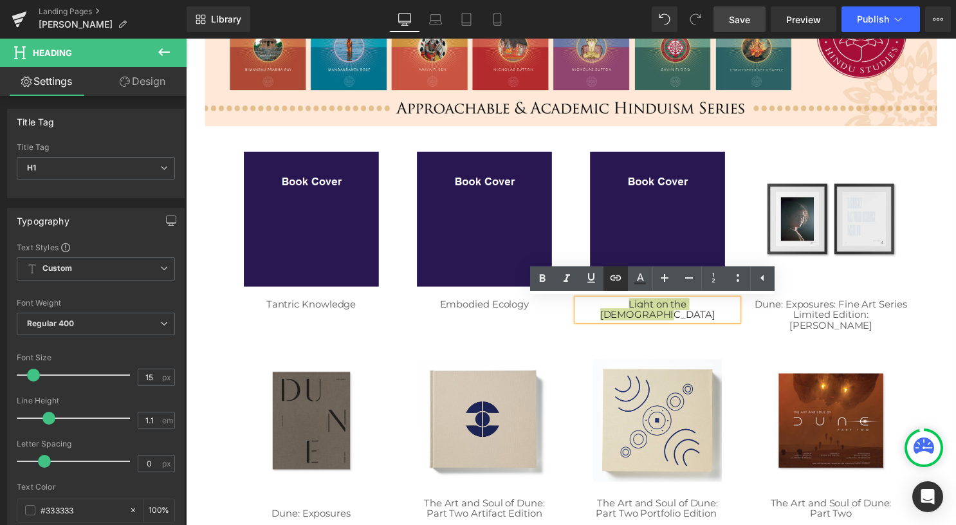
click at [615, 282] on icon at bounding box center [615, 277] width 15 height 15
click at [575, 338] on input "text" at bounding box center [581, 331] width 198 height 32
paste input "/collections/[PERSON_NAME]/products/light-on-the-[DEMOGRAPHIC_DATA]"
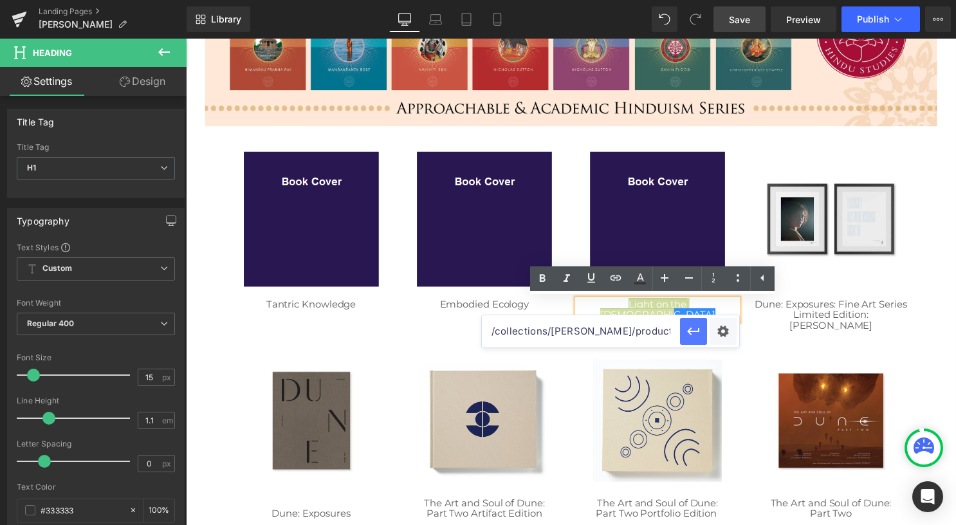
scroll to position [0, 75]
type input "/collections/[PERSON_NAME]/products/light-on-the-[DEMOGRAPHIC_DATA]"
click at [694, 335] on icon "button" at bounding box center [693, 330] width 15 height 15
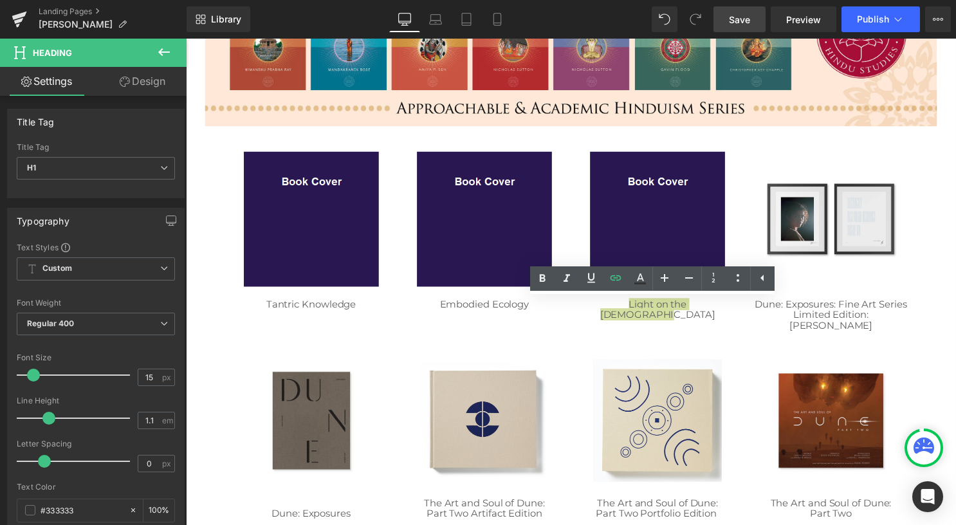
click at [736, 31] on link "Save" at bounding box center [739, 19] width 52 height 26
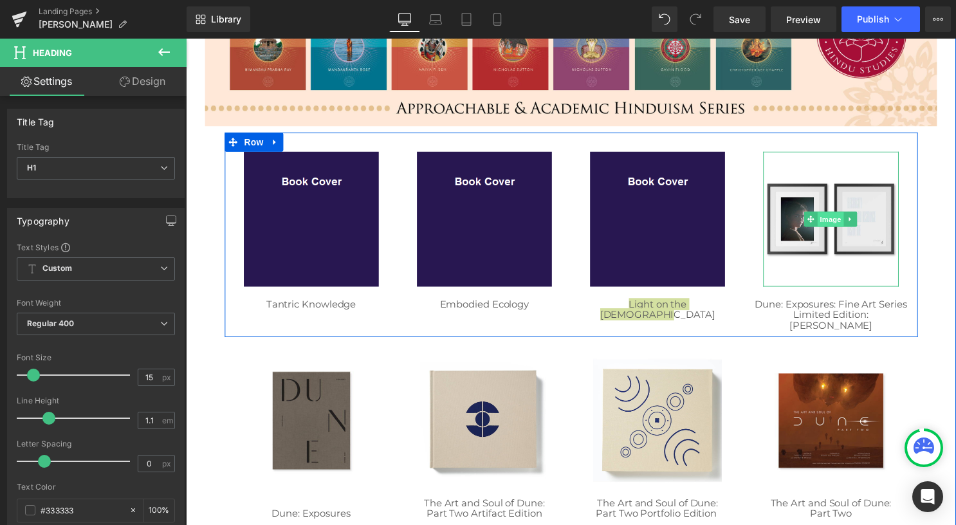
click at [824, 221] on span "Image" at bounding box center [837, 221] width 27 height 15
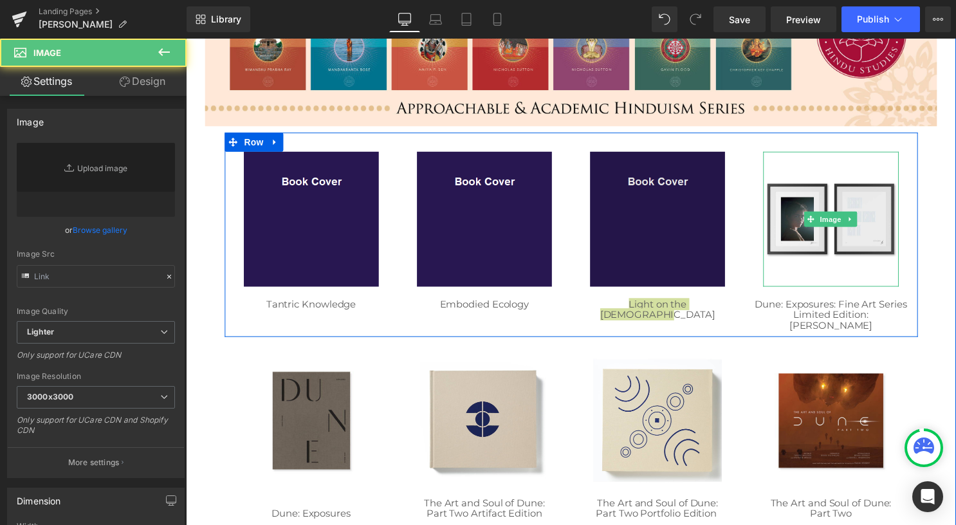
type input "[URL][DOMAIN_NAME][PERSON_NAME]"
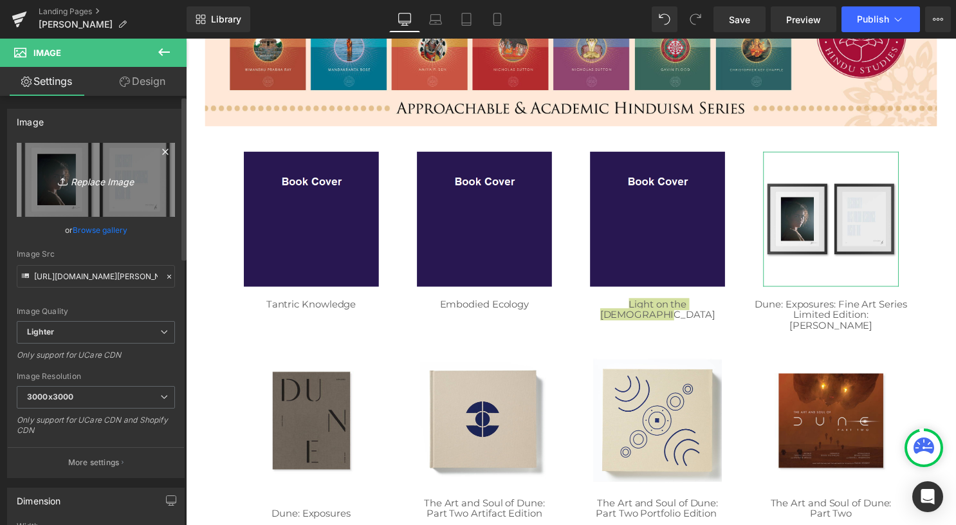
click at [107, 179] on icon "Replace Image" at bounding box center [95, 180] width 103 height 16
type input "C:\fakepath\02 square.png"
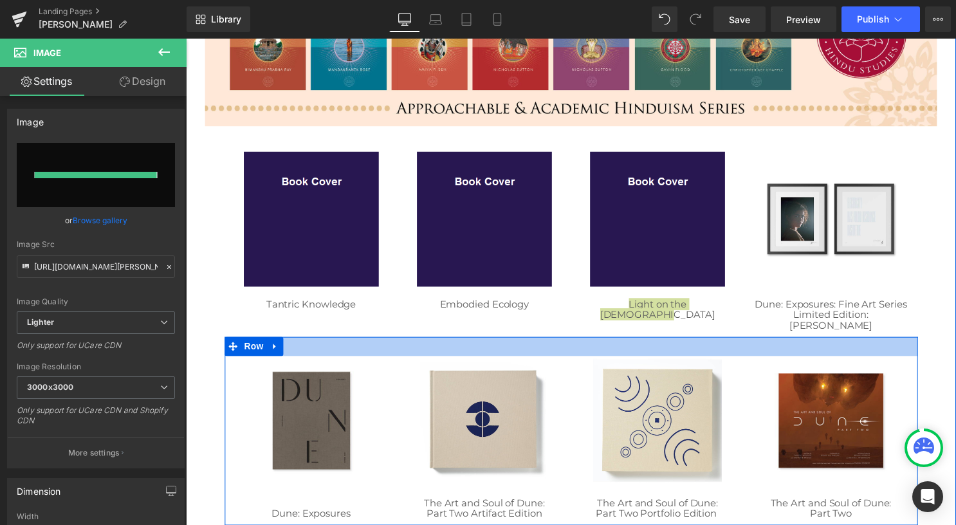
type input "[URL][DOMAIN_NAME]"
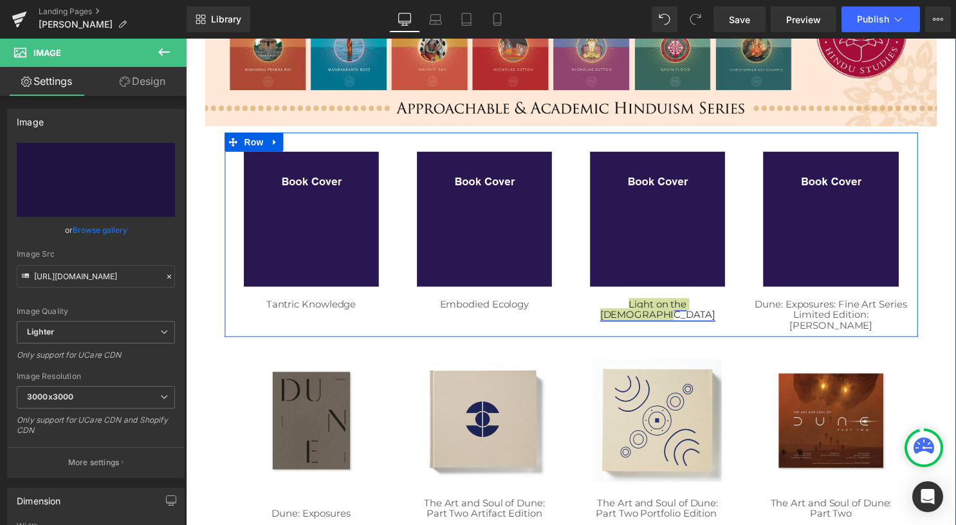
click at [826, 320] on div "Dune: Exposures: Fine Art Series Limited Edition: [PERSON_NAME] Heading" at bounding box center [837, 318] width 162 height 32
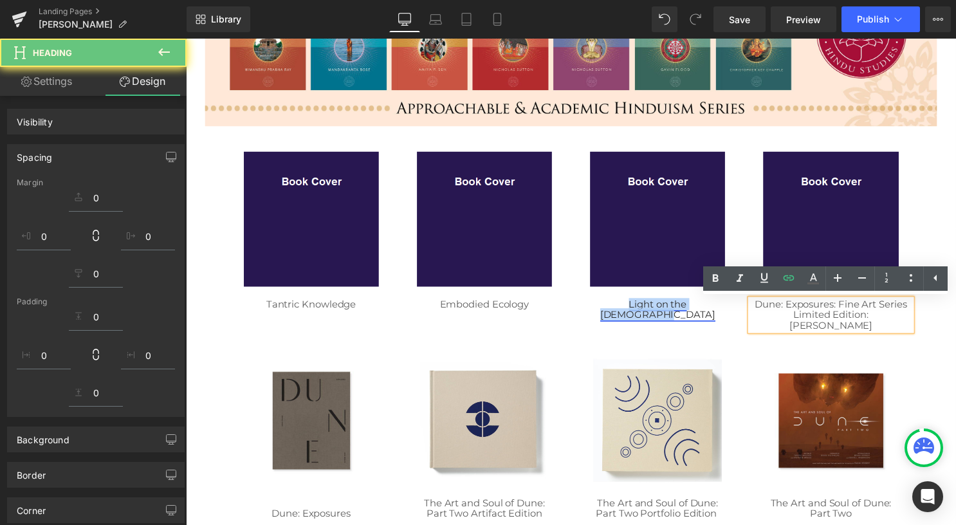
click at [701, 302] on div "Light on the [DEMOGRAPHIC_DATA] Heading" at bounding box center [662, 312] width 162 height 21
click at [700, 307] on link "Light on the [DEMOGRAPHIC_DATA]" at bounding box center [662, 312] width 116 height 23
click at [700, 312] on link "Light on the [DEMOGRAPHIC_DATA]" at bounding box center [662, 312] width 116 height 23
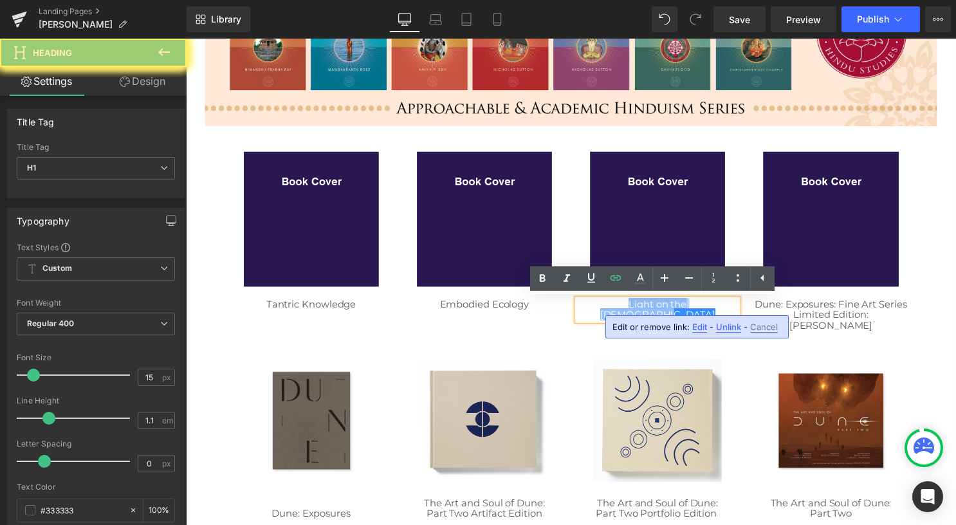
click at [718, 345] on div "Image Dune: Exposures Heading Image The Art and Soul of Dune: Part Two Artifact…" at bounding box center [575, 435] width 700 height 190
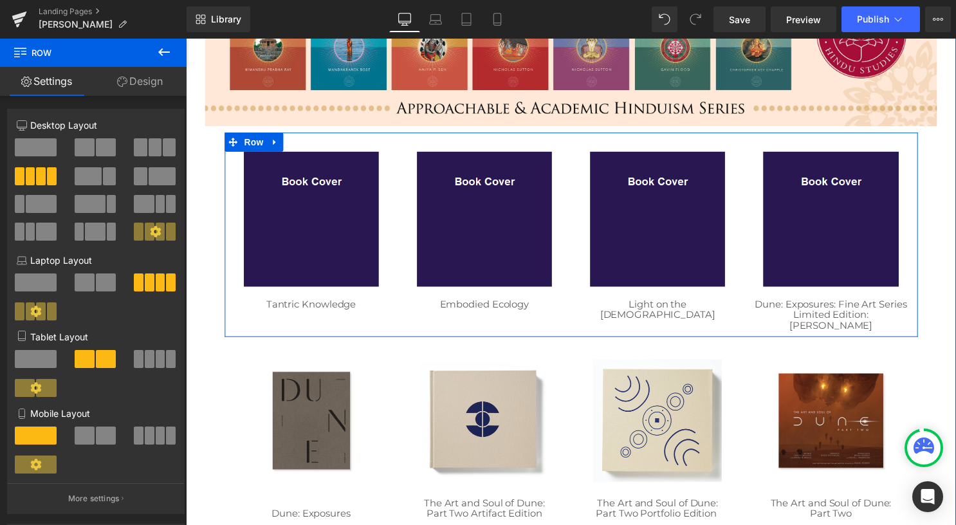
click at [575, 311] on div "Image Light on the [DEMOGRAPHIC_DATA] Heading" at bounding box center [662, 238] width 175 height 170
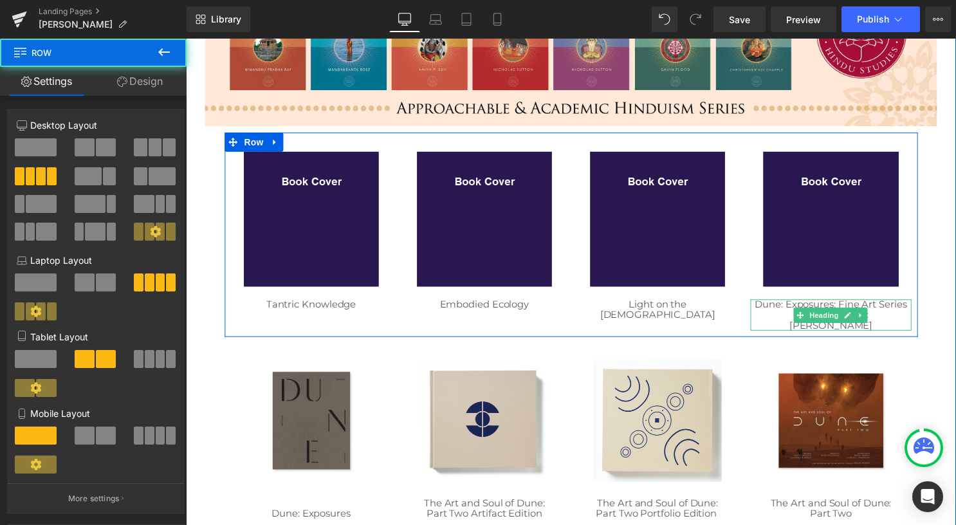
click at [800, 311] on span at bounding box center [807, 318] width 14 height 15
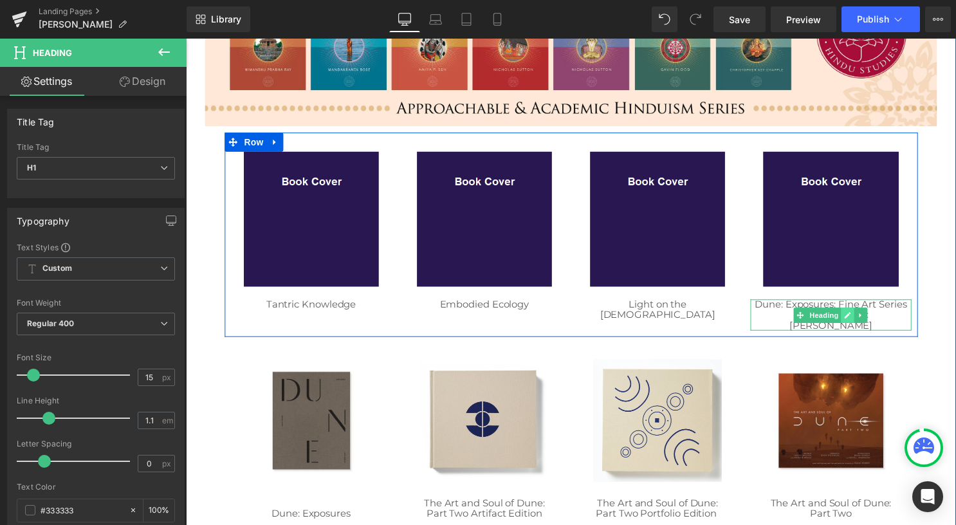
click at [852, 315] on icon at bounding box center [855, 318] width 6 height 6
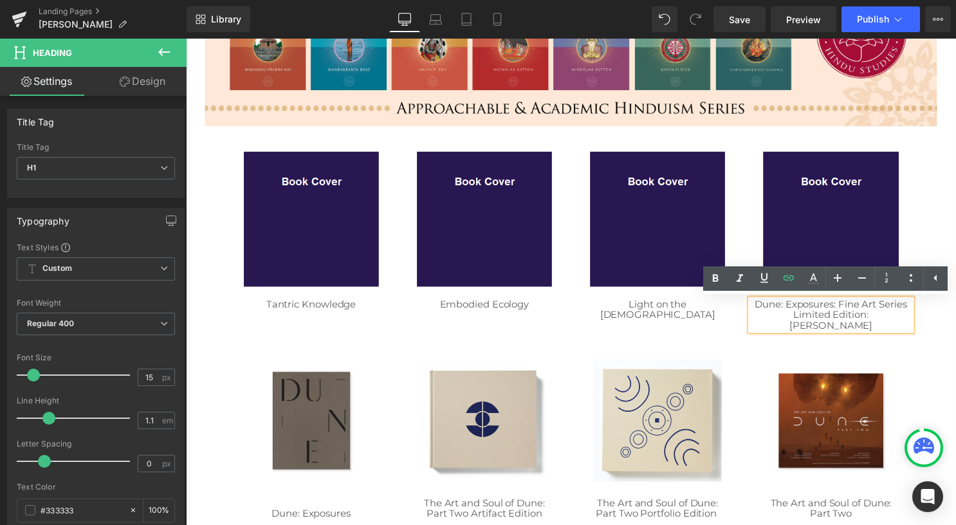
click at [893, 317] on h1 "Limited Edition: [PERSON_NAME]" at bounding box center [837, 323] width 162 height 21
drag, startPoint x: 898, startPoint y: 317, endPoint x: 752, endPoint y: 307, distance: 146.3
click at [756, 307] on div "Dune: Exposures: Fine Art Series Limited Edition: [PERSON_NAME]" at bounding box center [837, 318] width 162 height 32
paste div
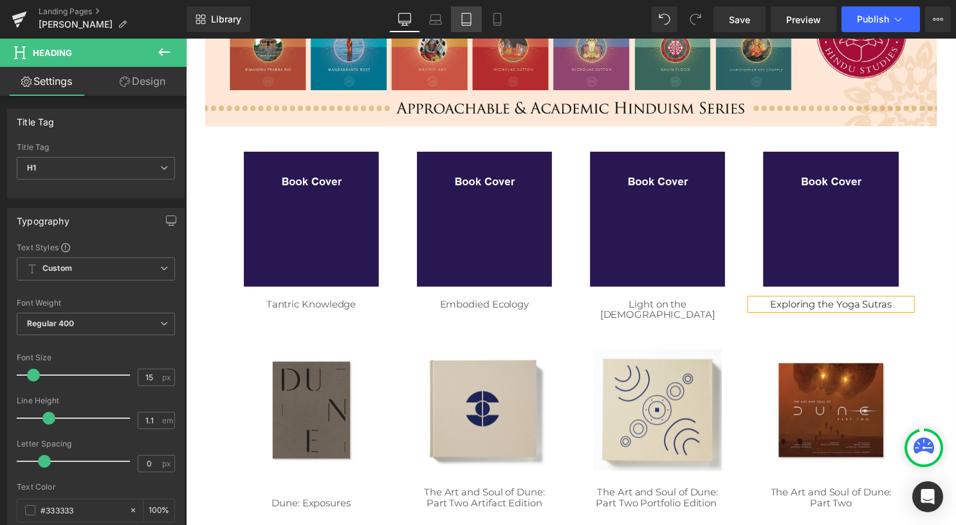
click at [475, 21] on link "Tablet" at bounding box center [466, 19] width 31 height 26
type input "100"
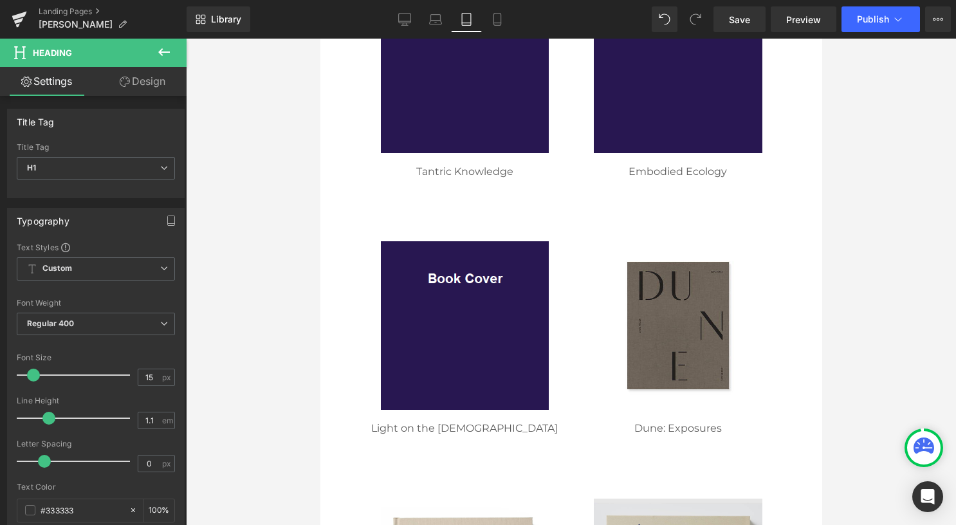
scroll to position [707, 0]
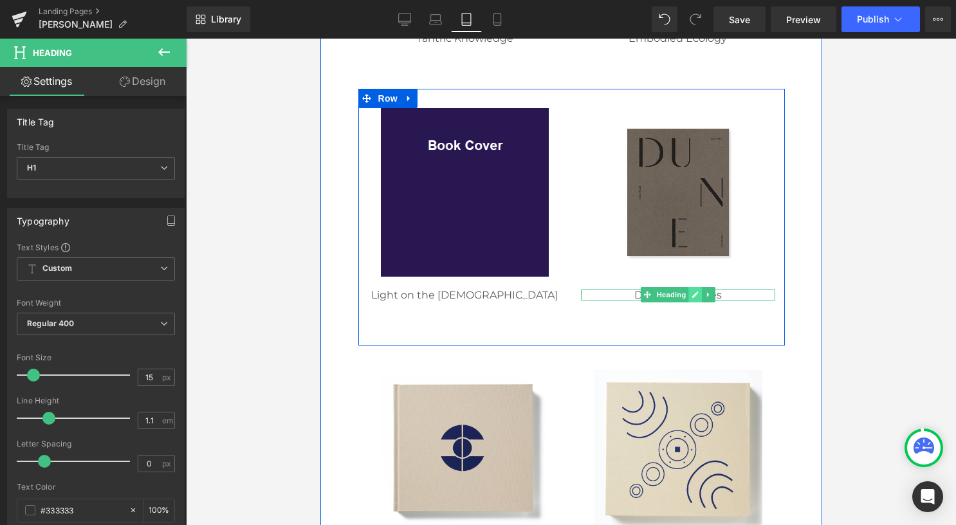
click at [687, 296] on link at bounding box center [694, 294] width 14 height 15
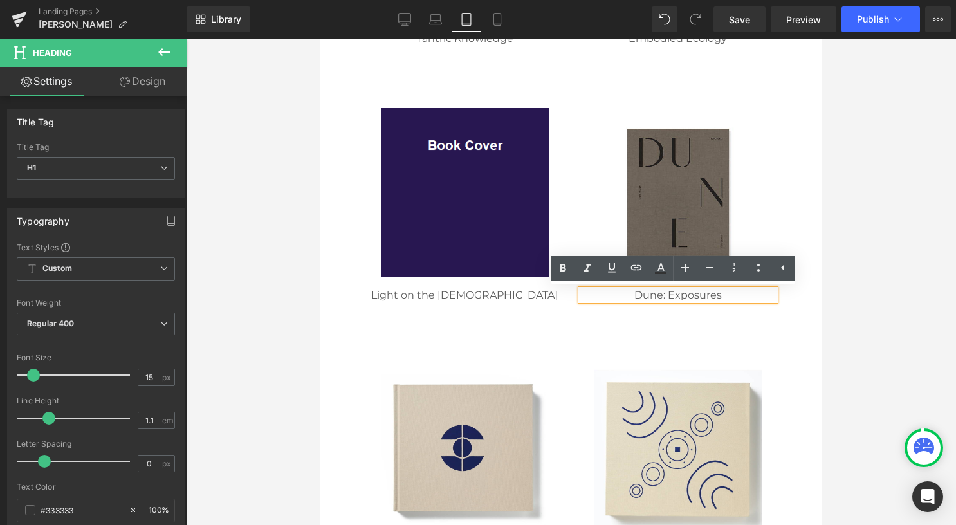
click at [722, 294] on h1 "Dune: Exposures" at bounding box center [677, 295] width 194 height 12
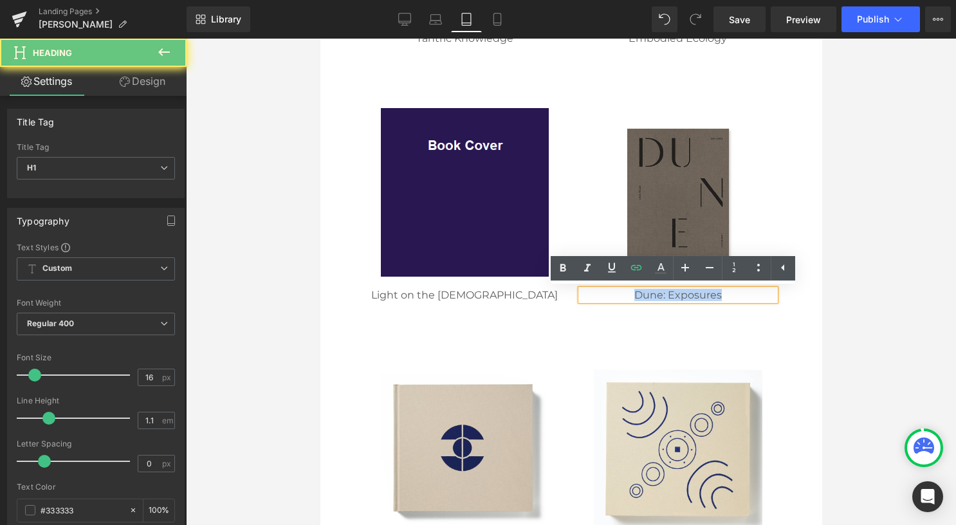
drag, startPoint x: 722, startPoint y: 294, endPoint x: 604, endPoint y: 298, distance: 117.1
click at [604, 298] on h1 "Dune: Exposures" at bounding box center [677, 295] width 194 height 12
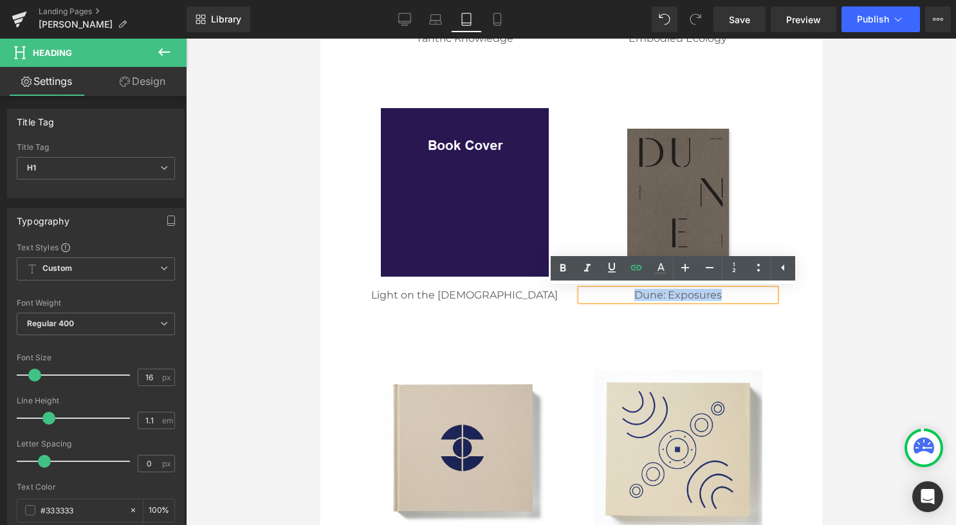
paste div
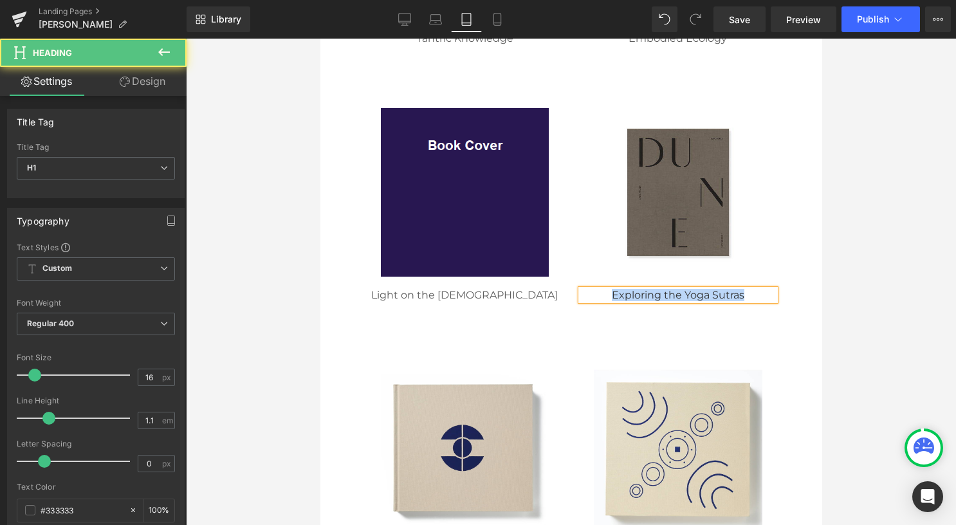
drag, startPoint x: 743, startPoint y: 293, endPoint x: 559, endPoint y: 289, distance: 184.0
click at [559, 289] on div "Image Light on the [DEMOGRAPHIC_DATA] Heading Image Exploring the Yoga Sutras H…" at bounding box center [571, 217] width 426 height 257
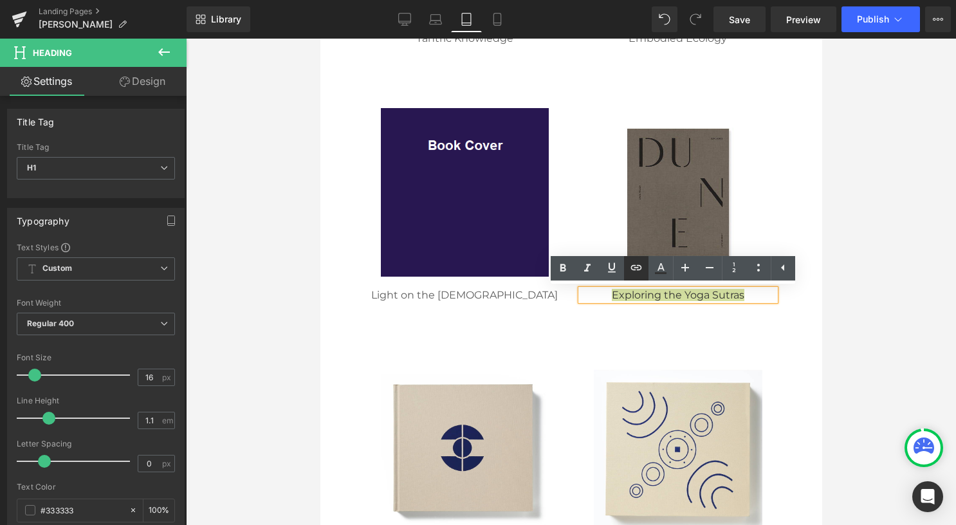
click at [638, 270] on icon at bounding box center [635, 267] width 11 height 5
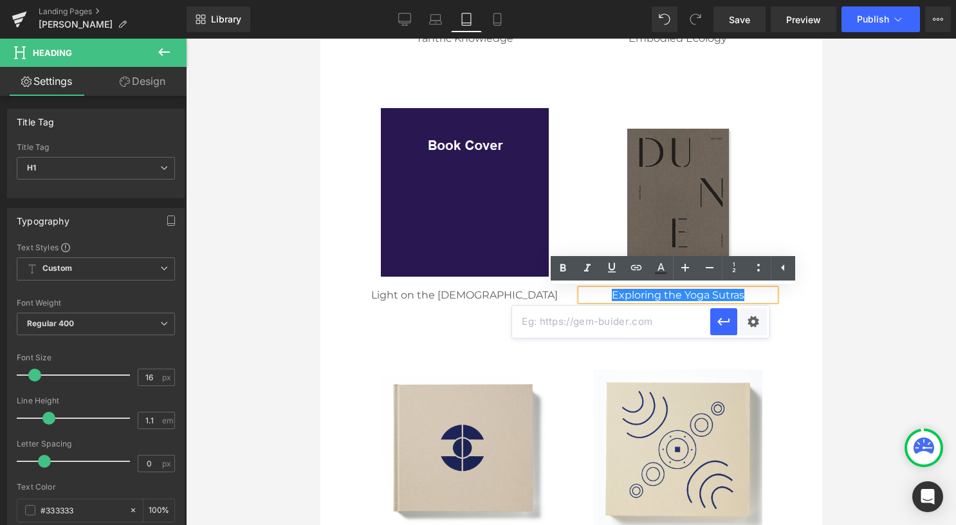
click at [634, 321] on input "text" at bounding box center [611, 321] width 198 height 32
paste input "/collections/[PERSON_NAME]/products/exploring-the-yoga-sutras"
type input "/collections/[PERSON_NAME]/products/exploring-the-yoga-sutras"
drag, startPoint x: 716, startPoint y: 320, endPoint x: 397, endPoint y: 282, distance: 321.9
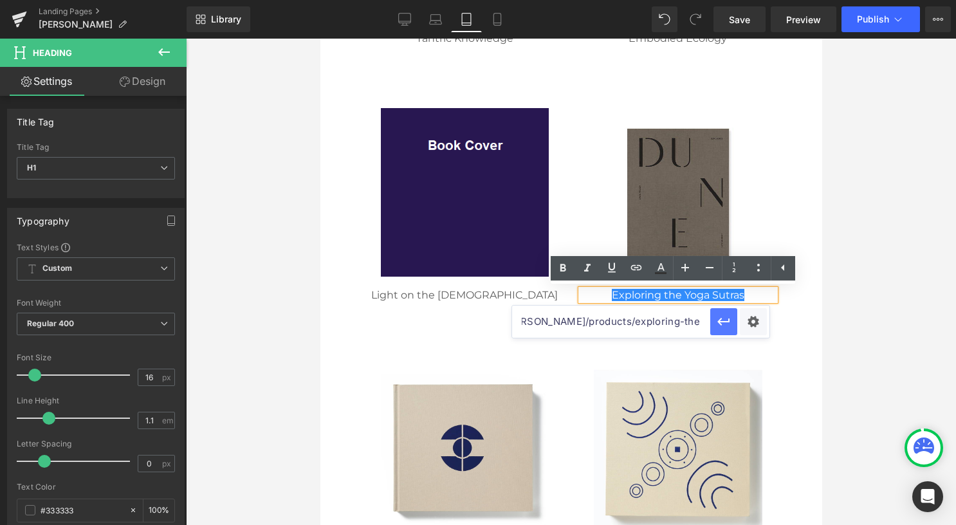
click at [717, 320] on icon "button" at bounding box center [723, 321] width 15 height 15
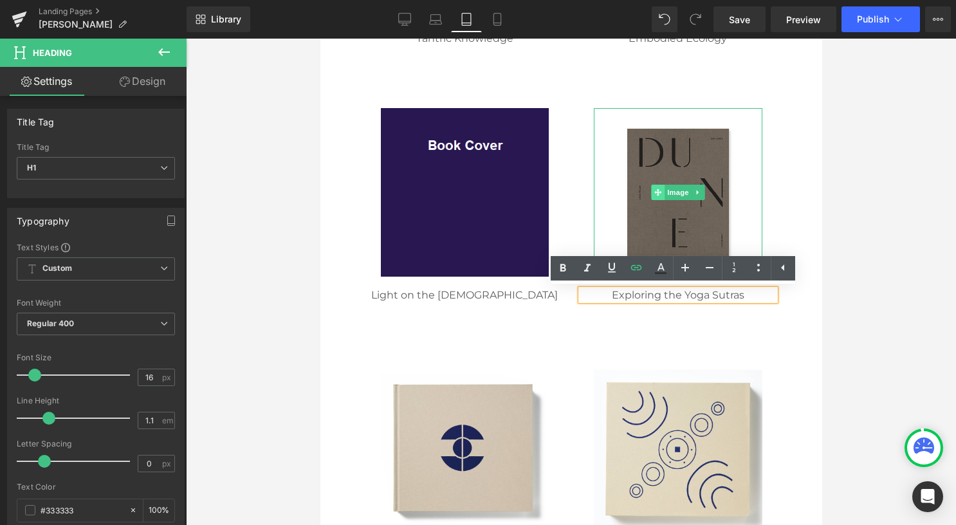
click at [651, 186] on span at bounding box center [657, 192] width 14 height 15
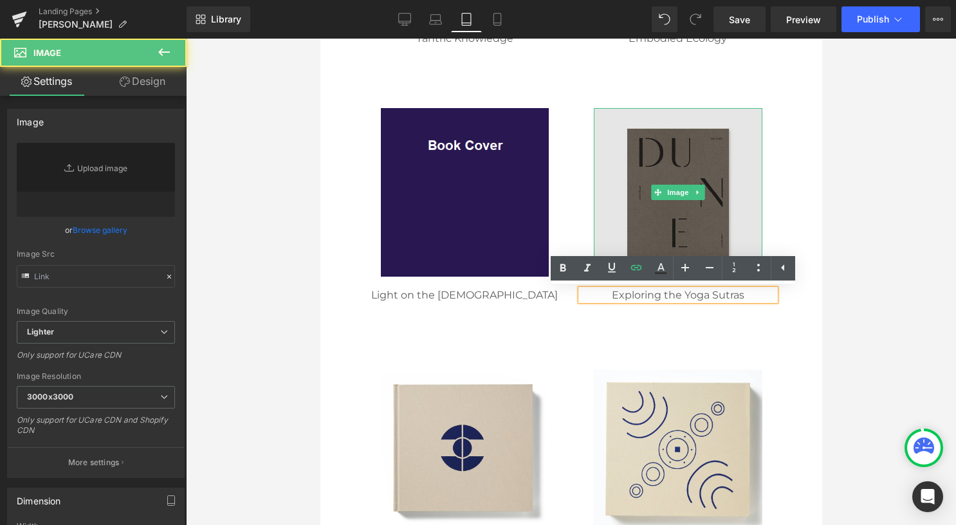
type input "[URL][DOMAIN_NAME]"
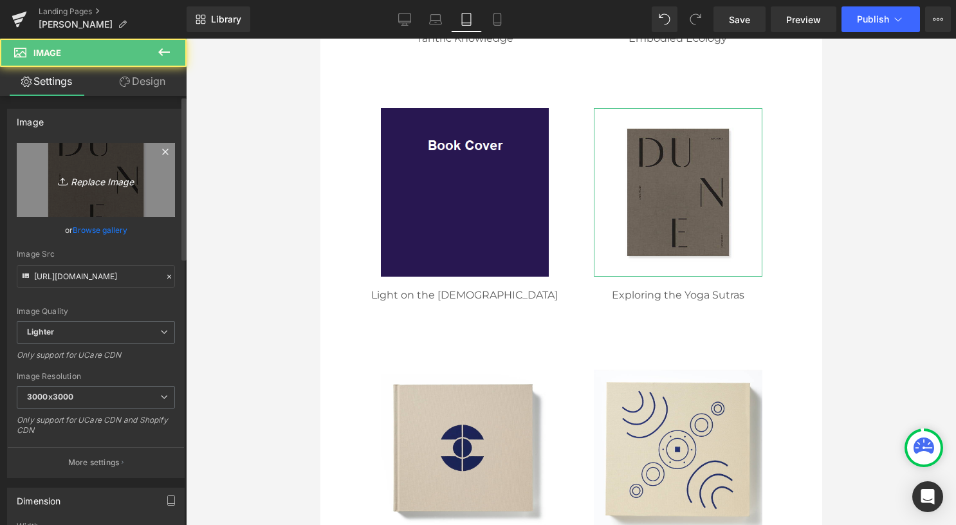
click at [123, 172] on icon "Replace Image" at bounding box center [95, 180] width 103 height 16
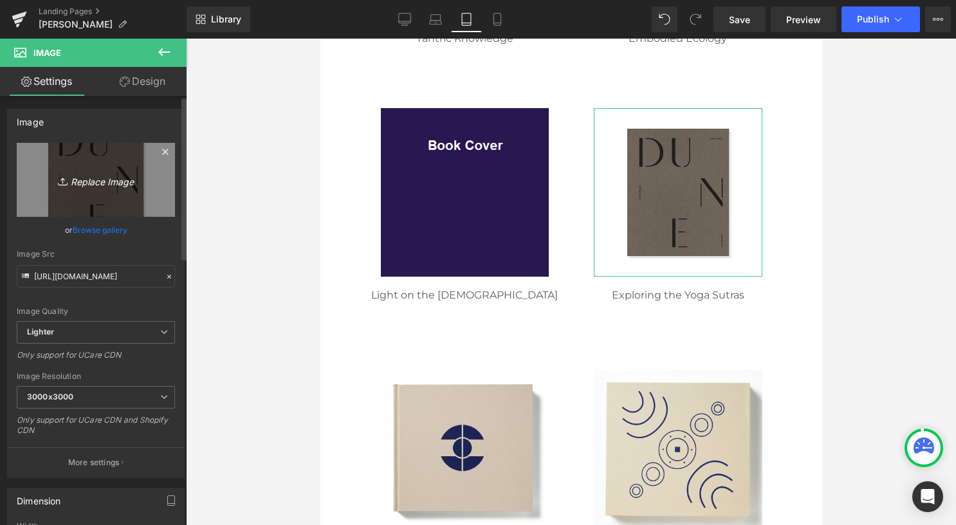
type input "C:\fakepath\02 square.png"
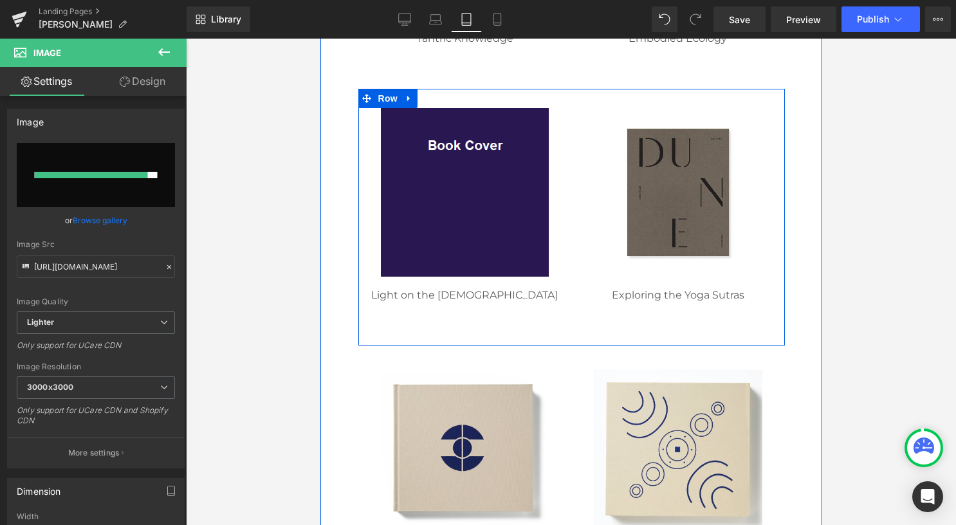
type input "[URL][DOMAIN_NAME]"
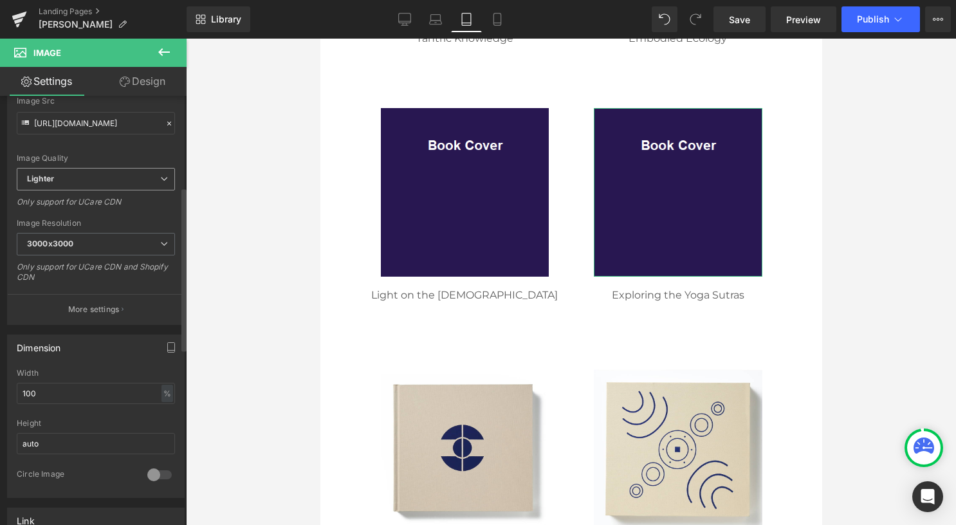
scroll to position [257, 0]
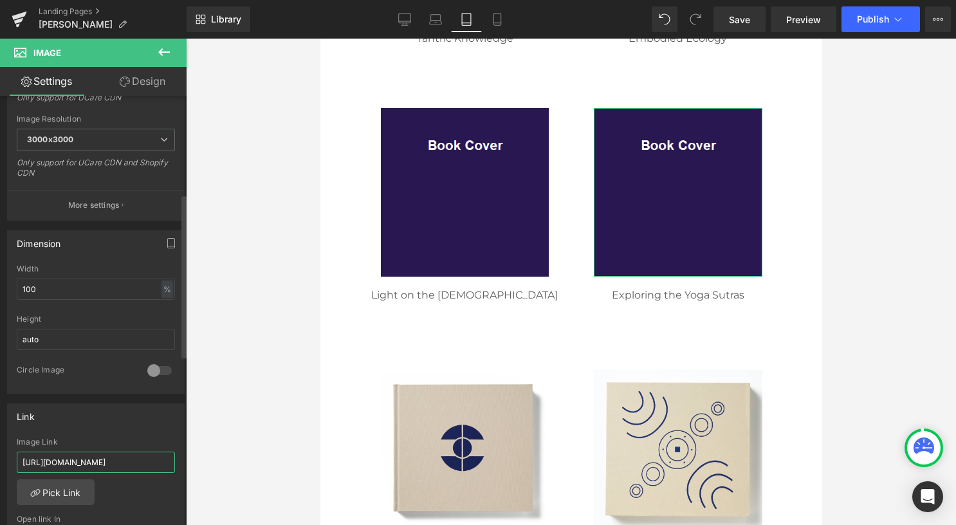
click at [94, 455] on input "[URL][DOMAIN_NAME]" at bounding box center [96, 461] width 158 height 21
paste input "/collections/[PERSON_NAME]/products/exploring-the-yoga-sutra"
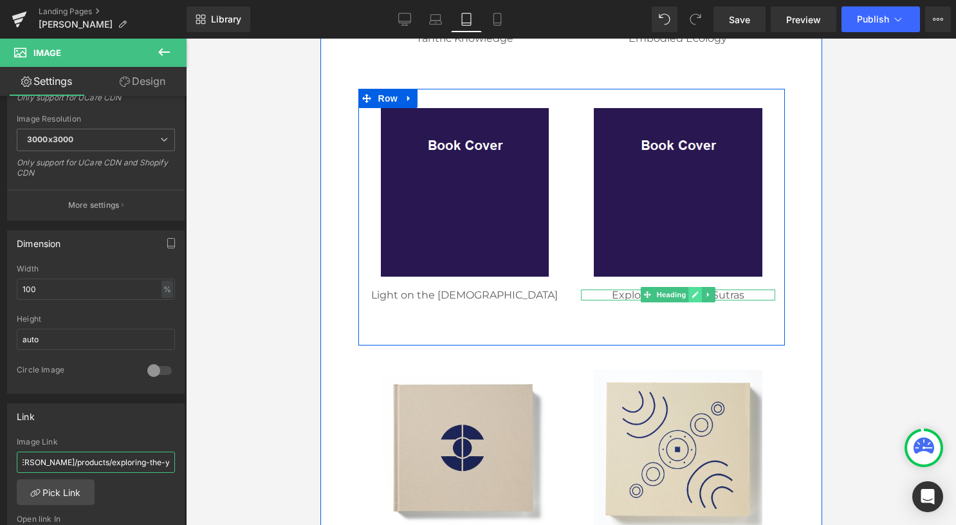
type input "/collections/[PERSON_NAME]/products/exploring-the-yoga-sutras"
click at [691, 296] on icon at bounding box center [694, 295] width 6 height 6
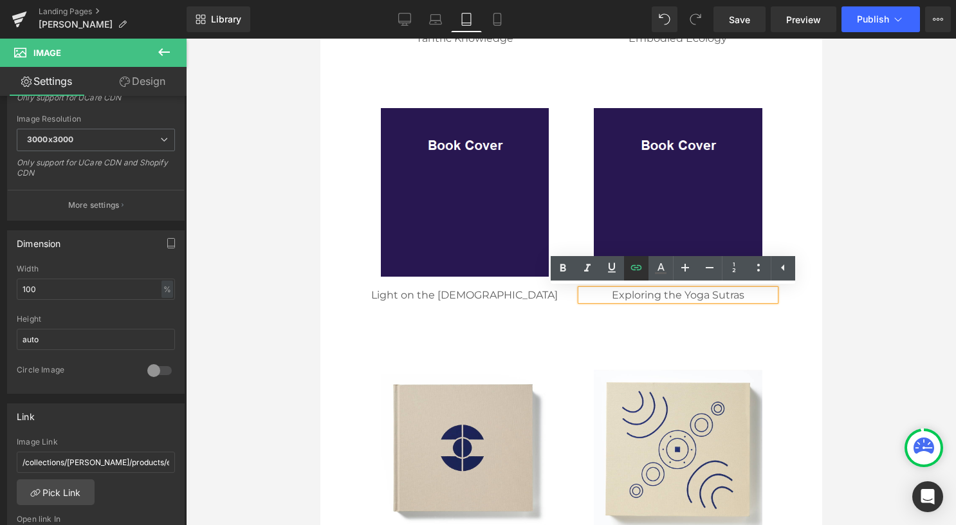
click at [634, 265] on icon at bounding box center [635, 267] width 11 height 5
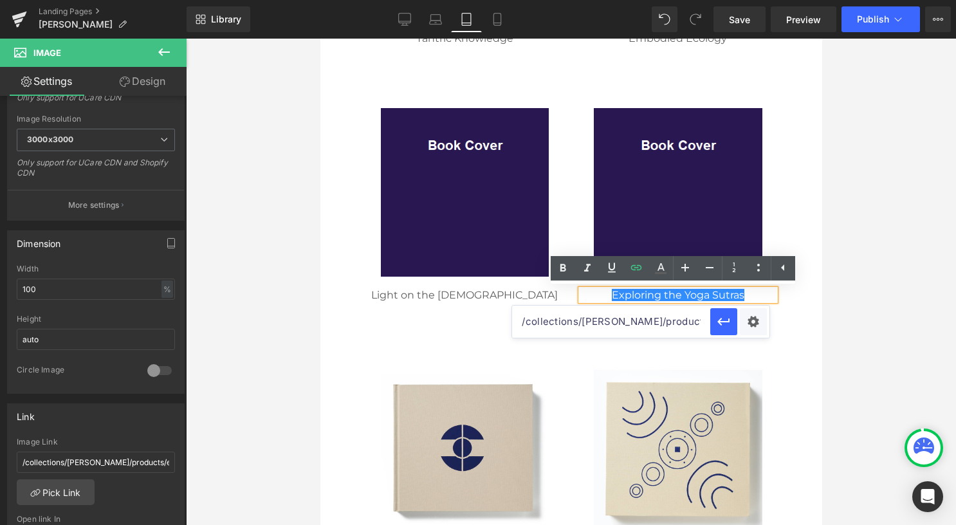
click at [320, 39] on div "31px" at bounding box center [320, 39] width 0 height 0
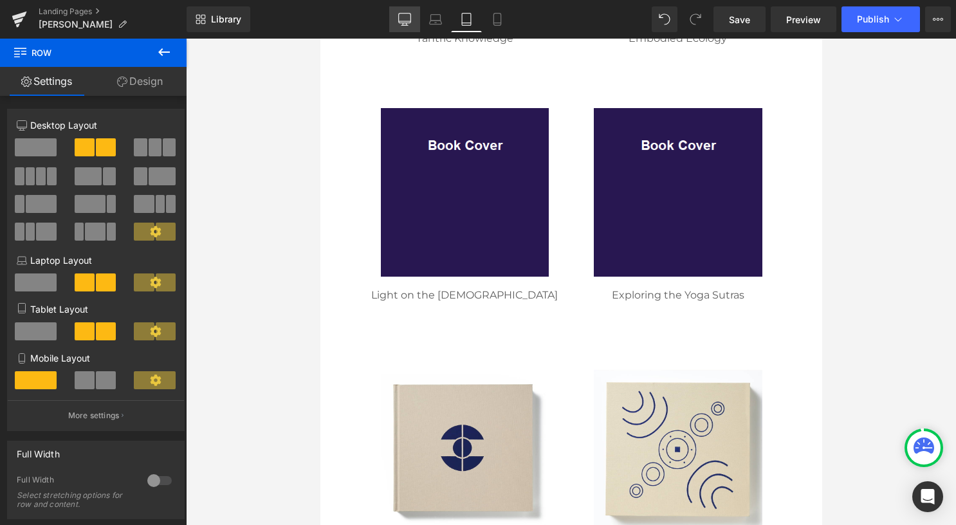
click at [403, 19] on icon at bounding box center [404, 19] width 13 height 13
type input "70"
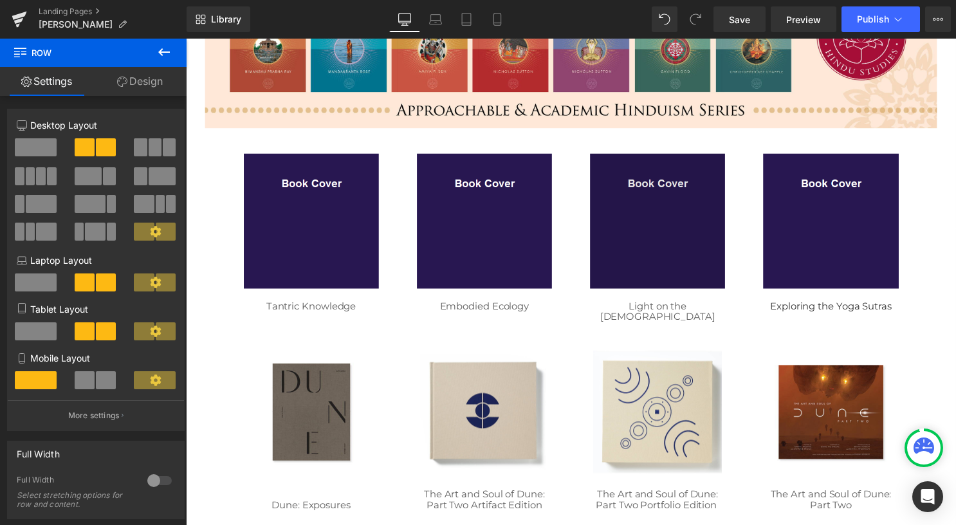
scroll to position [257, 0]
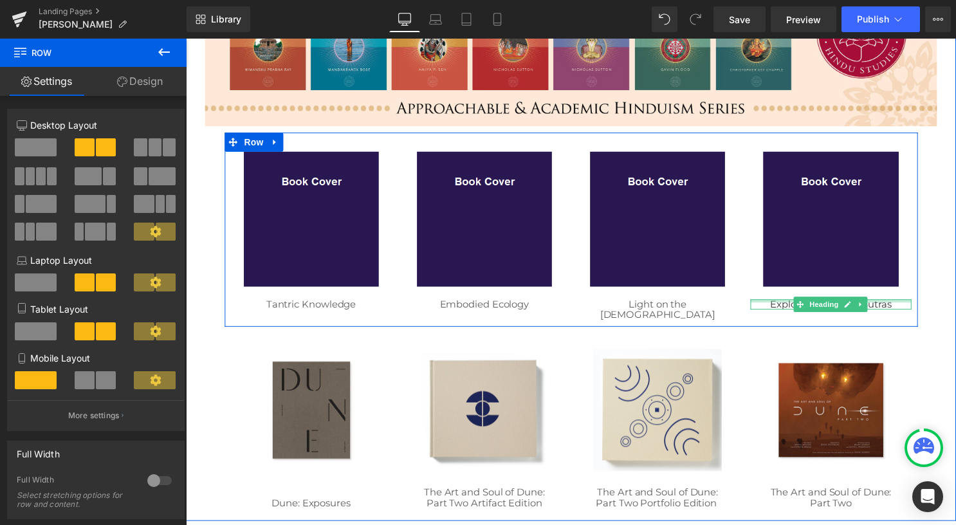
click at [897, 305] on h1 "Exploring the Yoga Sutras" at bounding box center [837, 307] width 162 height 11
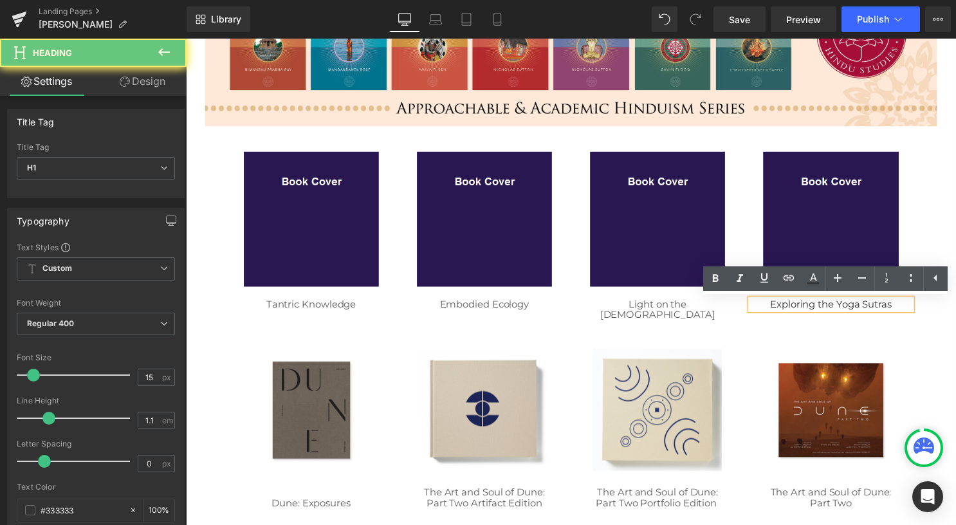
click at [900, 309] on h1 "Exploring the Yoga Sutras" at bounding box center [837, 307] width 162 height 11
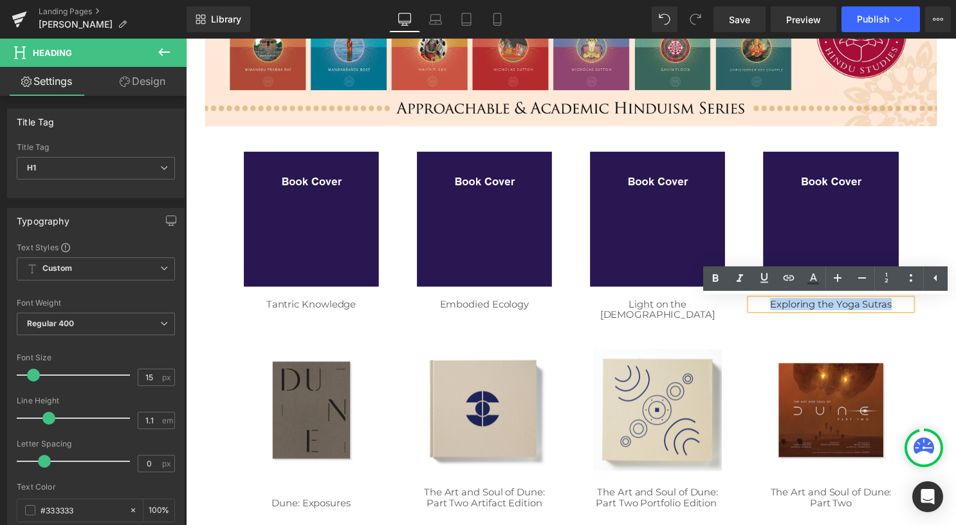
drag, startPoint x: 900, startPoint y: 309, endPoint x: 768, endPoint y: 303, distance: 131.3
click at [768, 303] on h1 "Exploring the Yoga Sutras" at bounding box center [837, 307] width 162 height 11
click at [785, 280] on icon at bounding box center [788, 277] width 15 height 15
click at [704, 329] on input "text" at bounding box center [756, 331] width 198 height 32
paste input "/collections/[PERSON_NAME]/products/exploring-the-yoga-sutras"
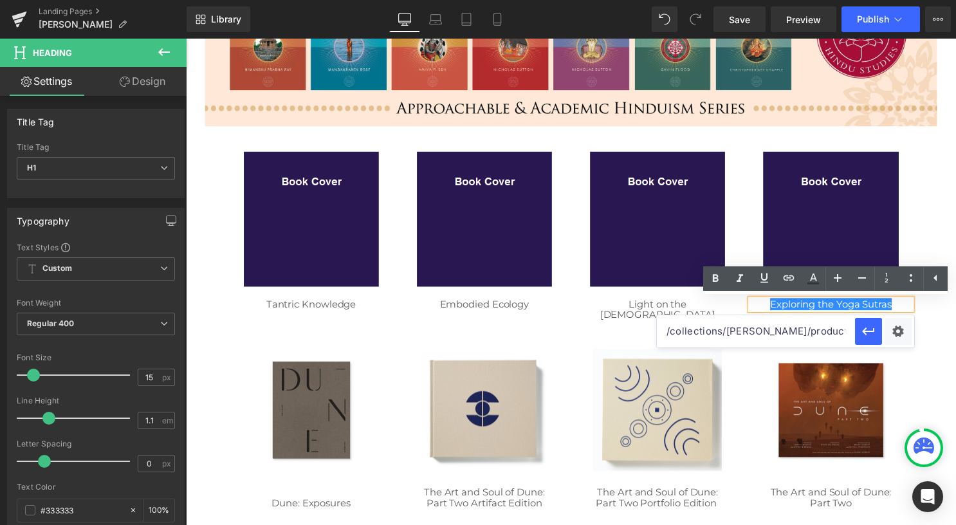
scroll to position [0, 77]
type input "/collections/[PERSON_NAME]/products/exploring-the-yoga-sutras"
click at [873, 331] on icon "button" at bounding box center [868, 331] width 12 height 8
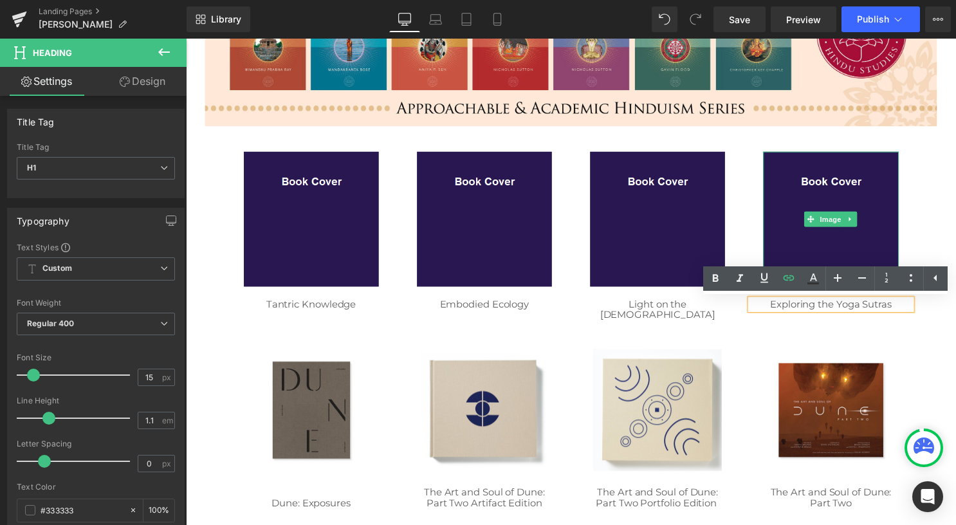
click at [841, 221] on span "Image" at bounding box center [837, 221] width 27 height 15
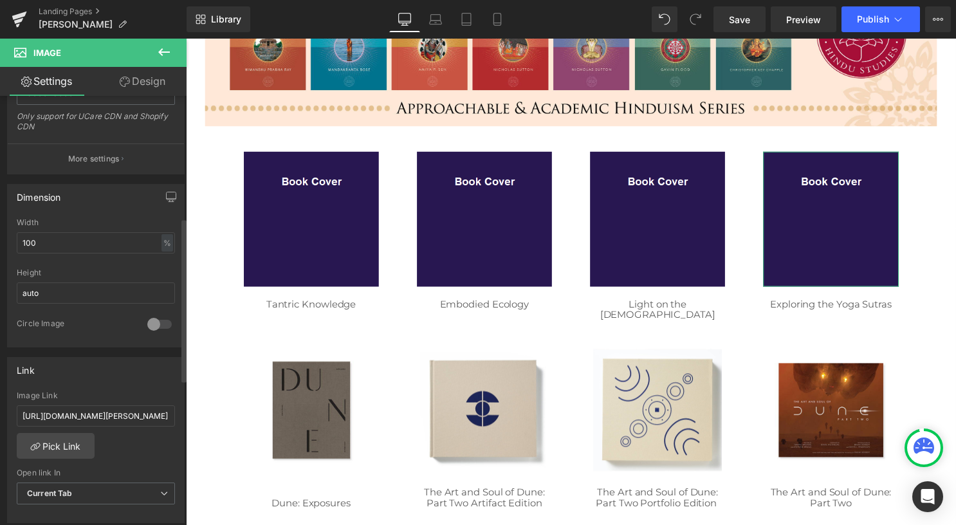
scroll to position [322, 0]
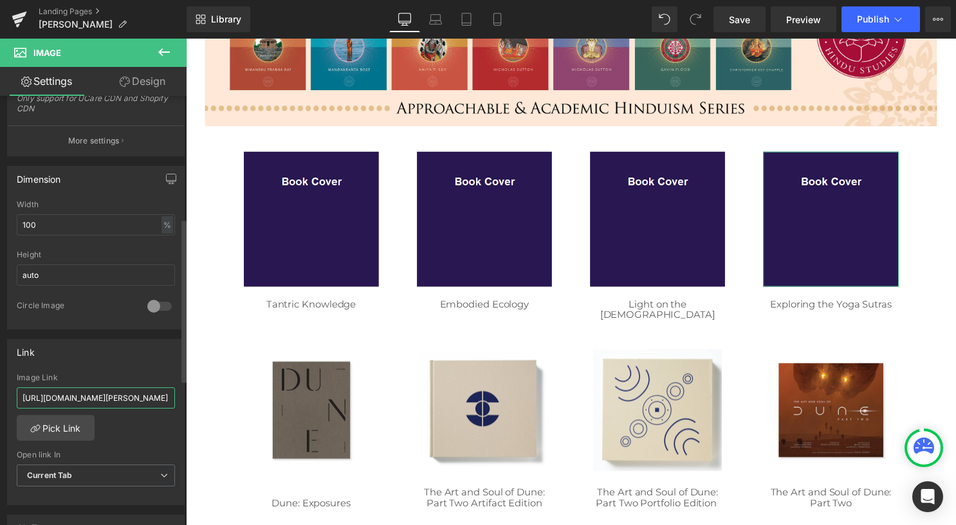
click at [131, 387] on input "[URL][DOMAIN_NAME][PERSON_NAME]" at bounding box center [96, 397] width 158 height 21
paste input "/collections/[PERSON_NAME]/products/exploring-the-yoga-sutras"
type input "/collections/[PERSON_NAME]/products/exploring-the-yoga-sutras"
click at [736, 19] on span "Save" at bounding box center [739, 20] width 21 height 14
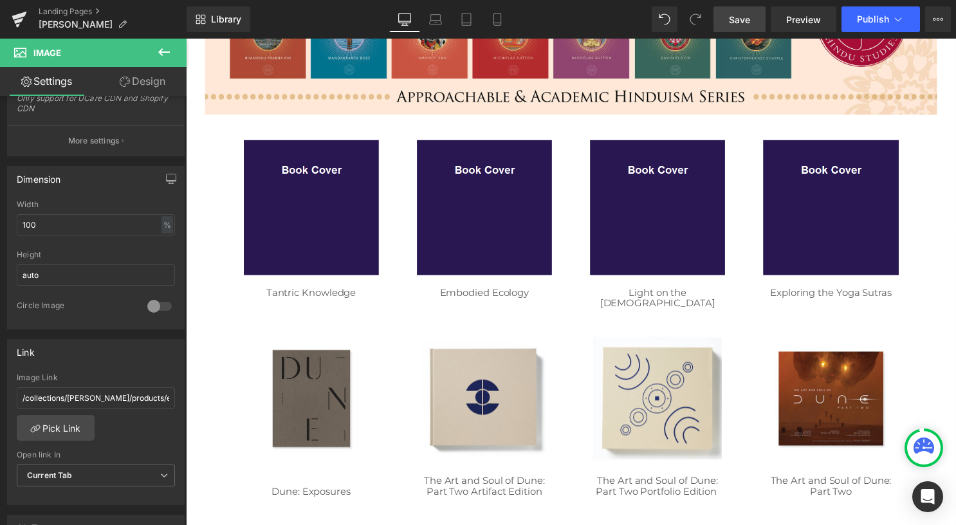
scroll to position [386, 0]
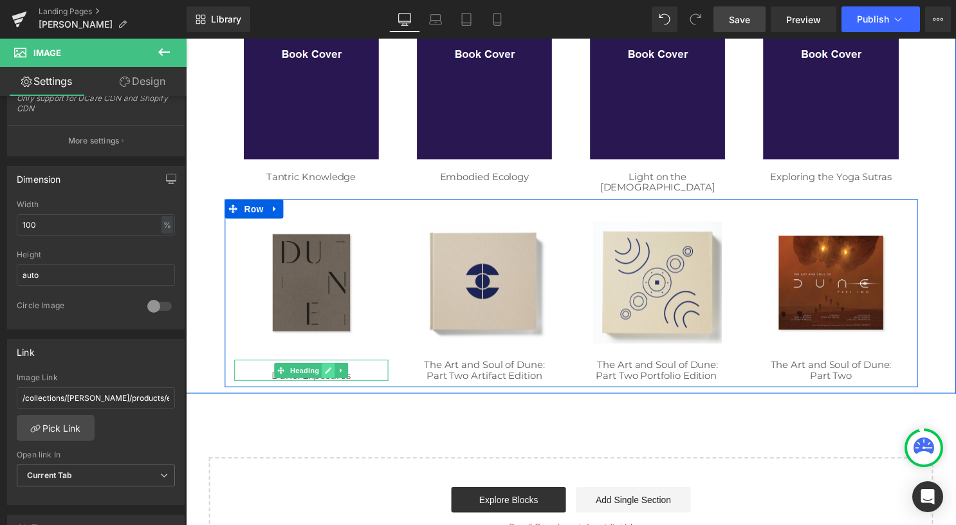
click at [326, 370] on icon at bounding box center [329, 374] width 7 height 8
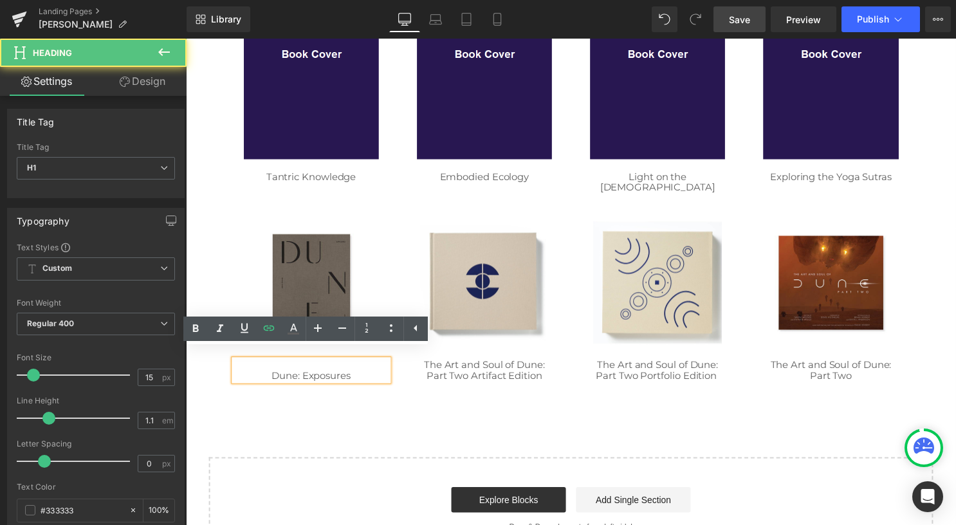
drag, startPoint x: 365, startPoint y: 365, endPoint x: 244, endPoint y: 367, distance: 120.9
click at [244, 374] on h1 "Dune: Exposures" at bounding box center [313, 379] width 156 height 11
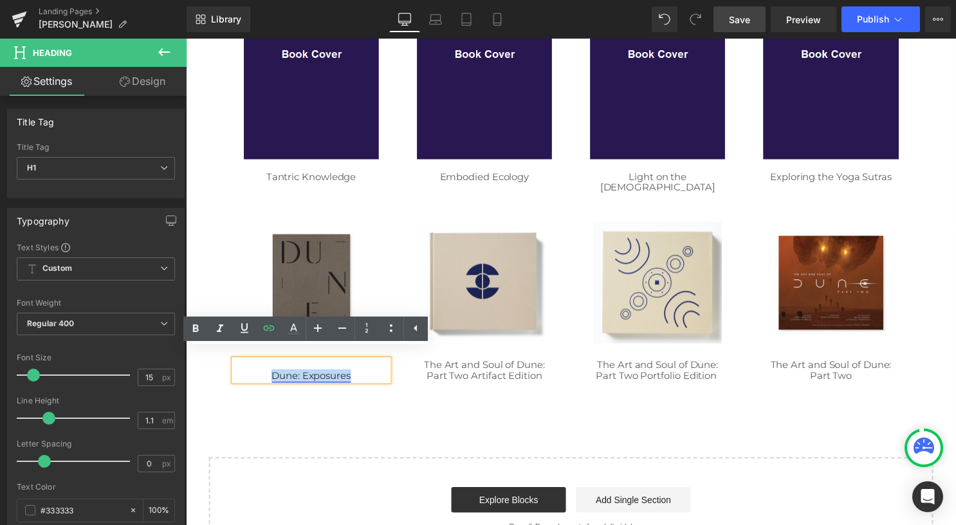
paste div
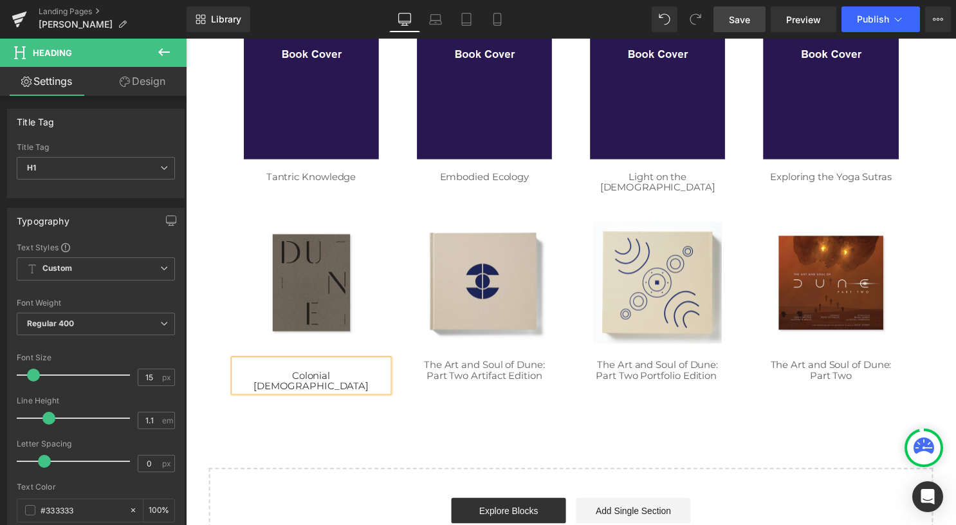
click at [359, 363] on h1 at bounding box center [313, 368] width 156 height 11
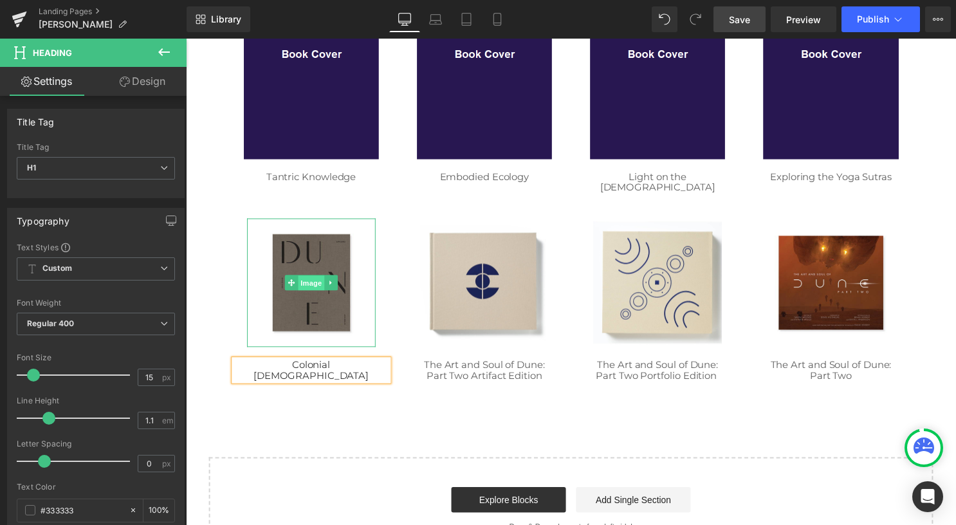
click at [302, 278] on span "Image" at bounding box center [312, 285] width 27 height 15
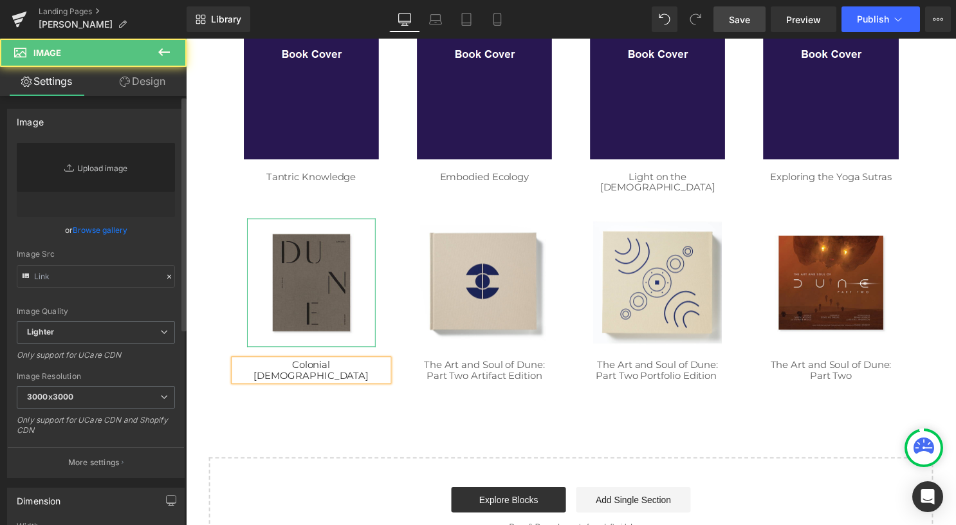
type input "[URL][DOMAIN_NAME]"
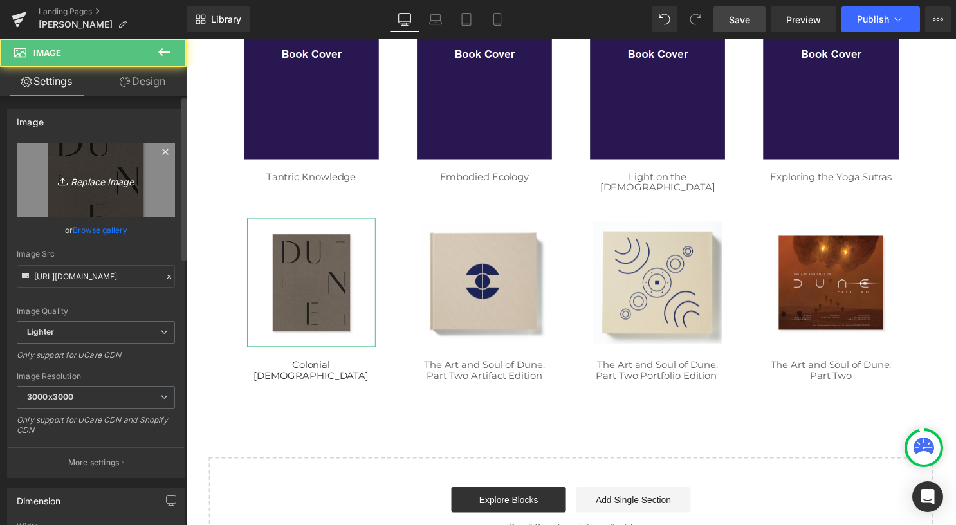
click at [82, 180] on icon "Replace Image" at bounding box center [95, 180] width 103 height 16
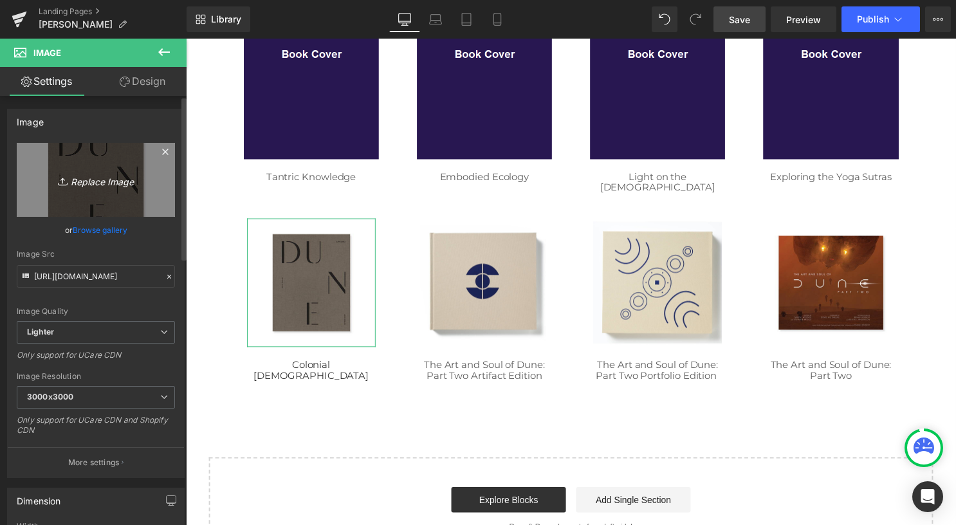
type input "C:\fakepath\02 square.png"
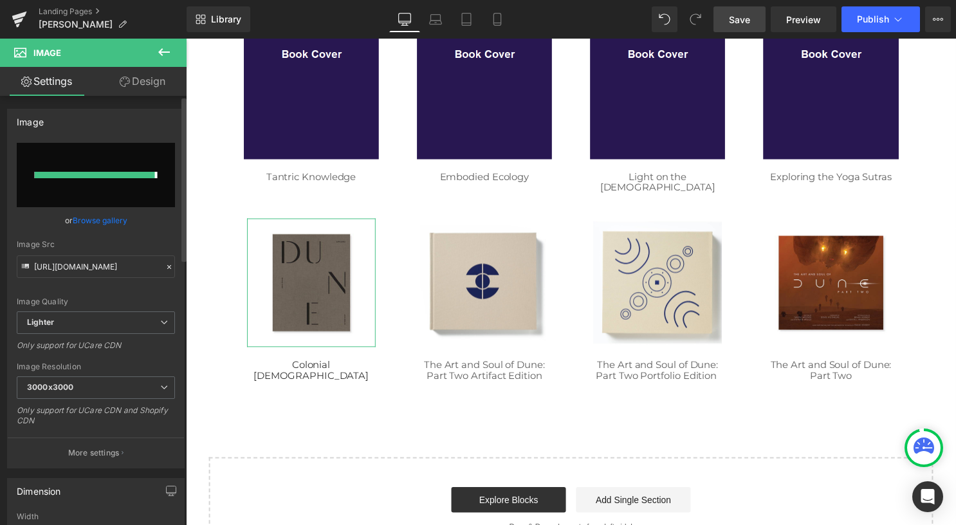
type input "[URL][DOMAIN_NAME]"
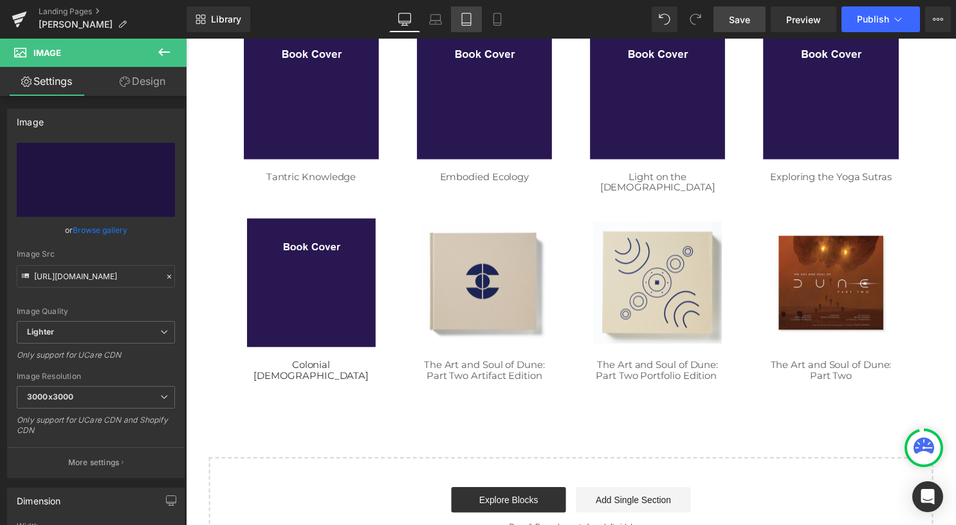
click at [460, 17] on icon at bounding box center [466, 19] width 13 height 13
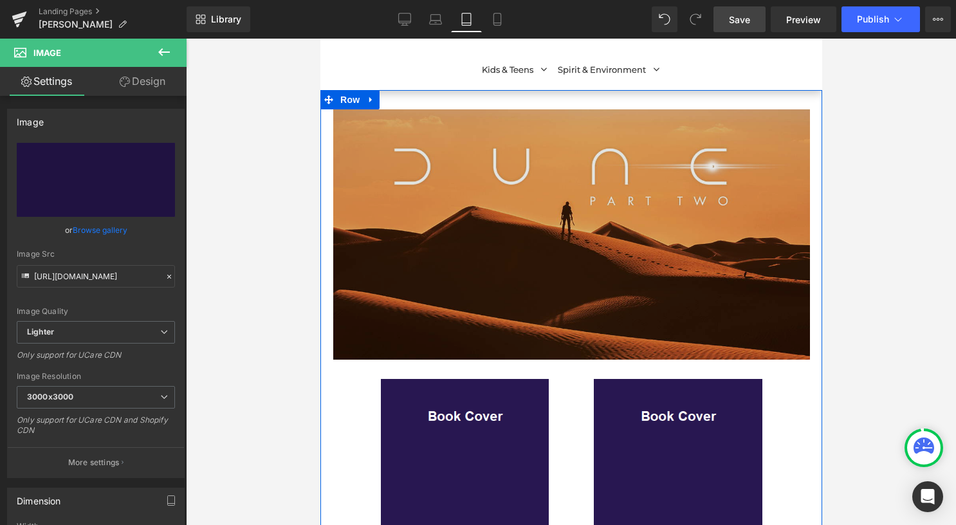
scroll to position [64, 0]
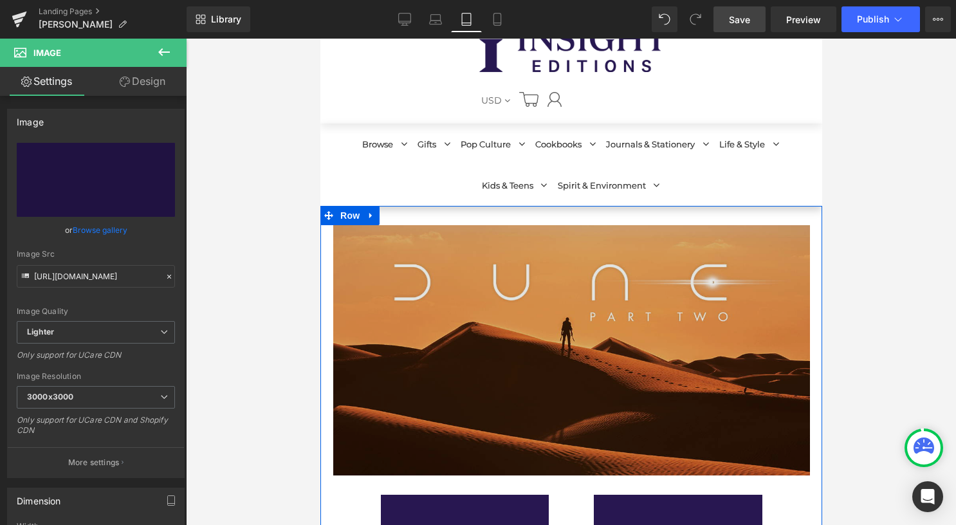
click at [499, 288] on img at bounding box center [570, 350] width 477 height 250
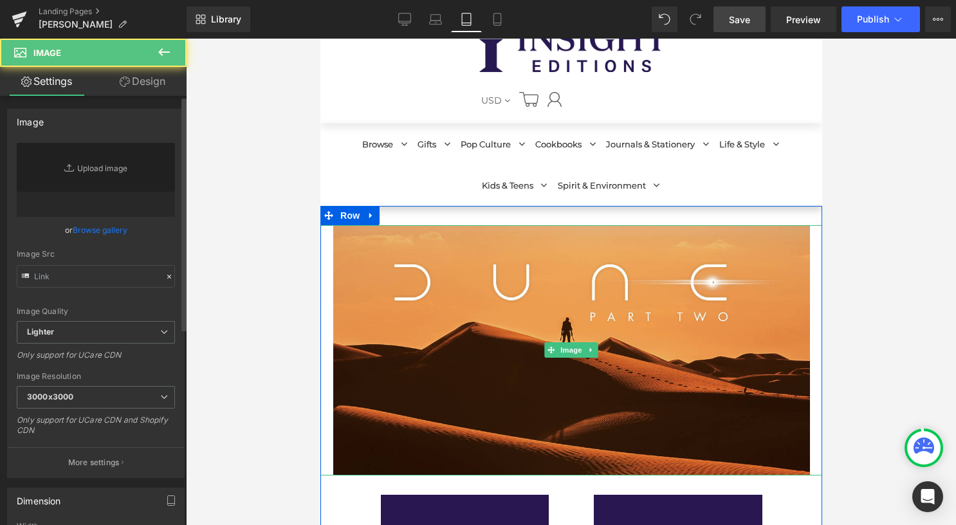
type input "[URL][DOMAIN_NAME]"
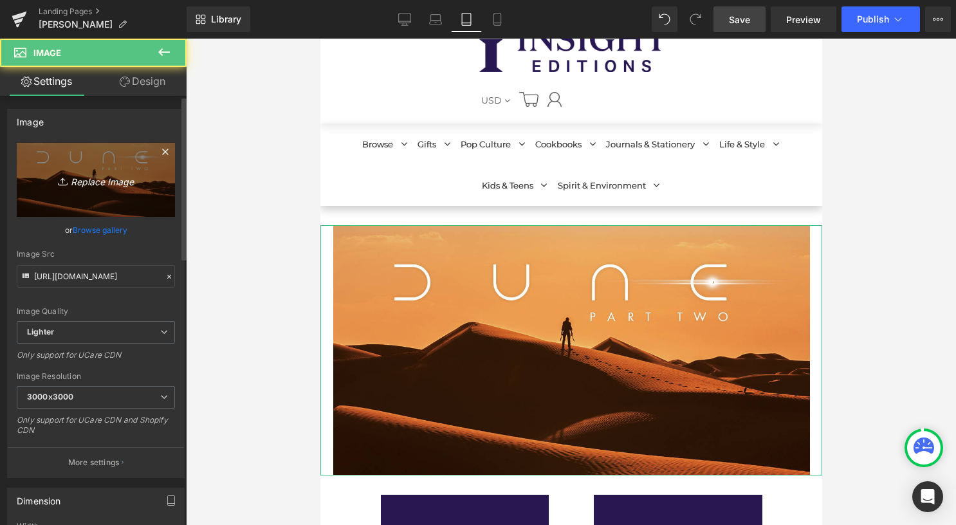
click at [102, 177] on icon "Replace Image" at bounding box center [95, 180] width 103 height 16
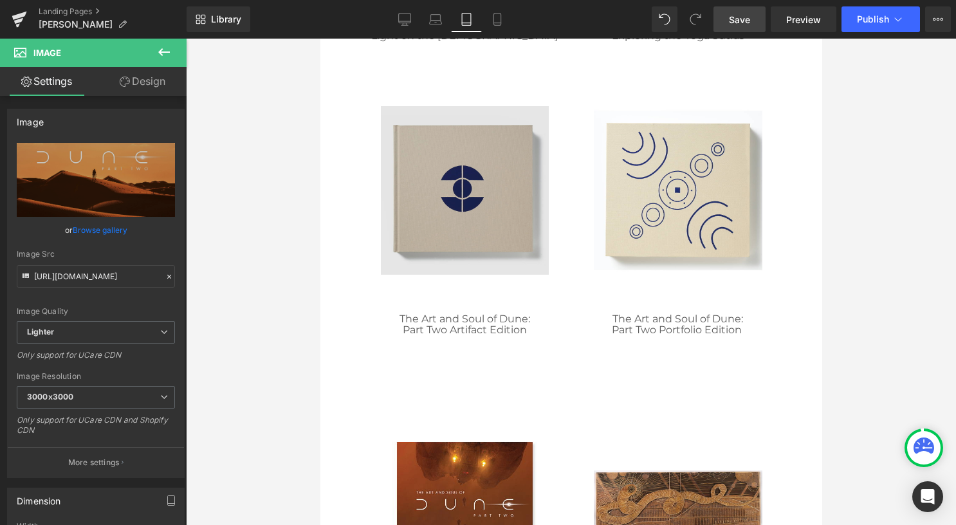
scroll to position [836, 0]
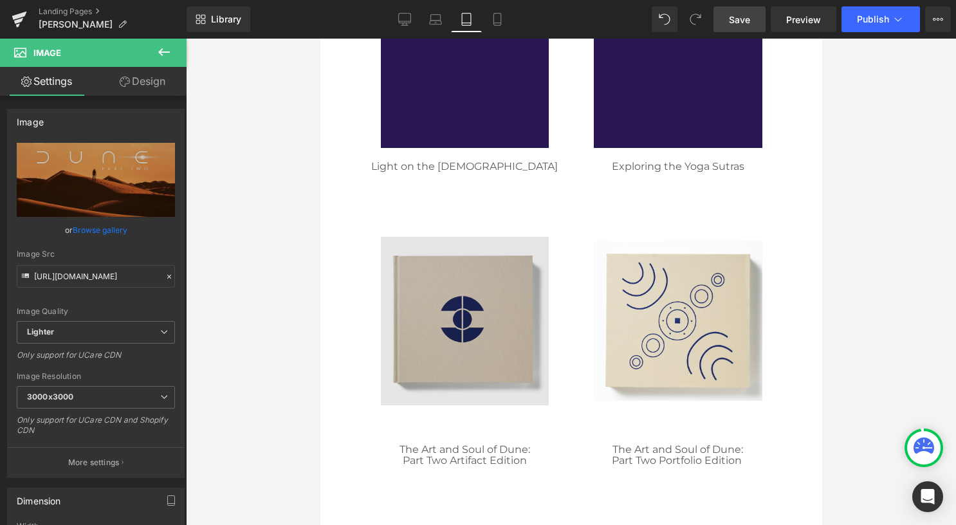
click at [448, 311] on img at bounding box center [464, 321] width 168 height 168
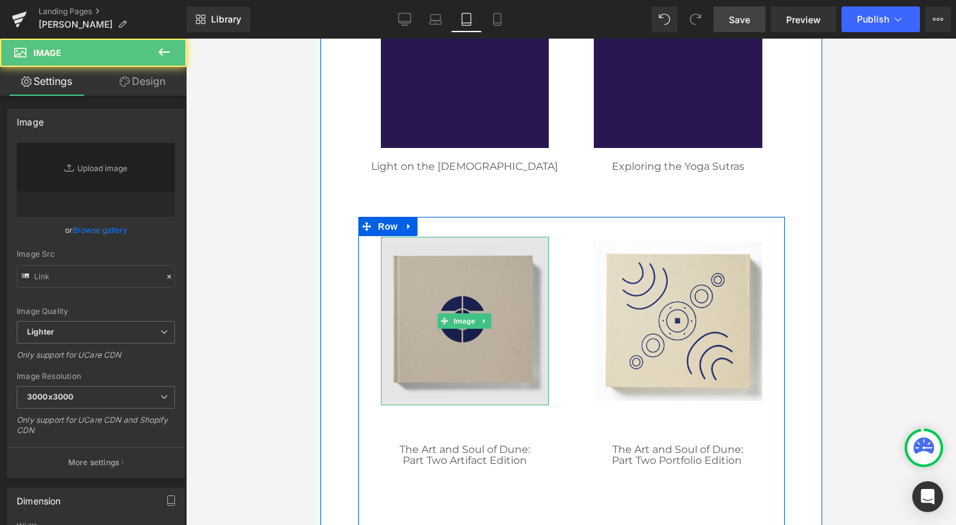
type input "[URL][DOMAIN_NAME]"
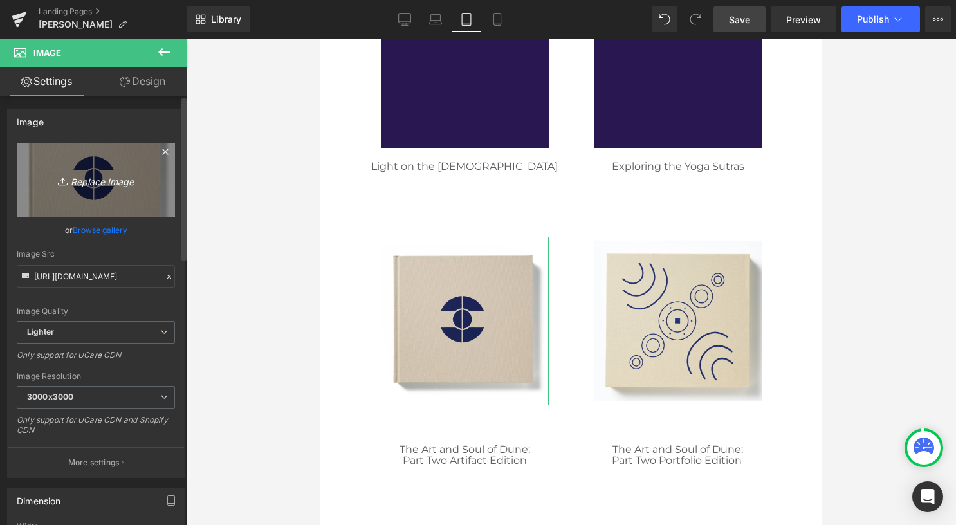
click at [77, 177] on icon "Replace Image" at bounding box center [95, 180] width 103 height 16
type input "C:\fakepath\02 square.png"
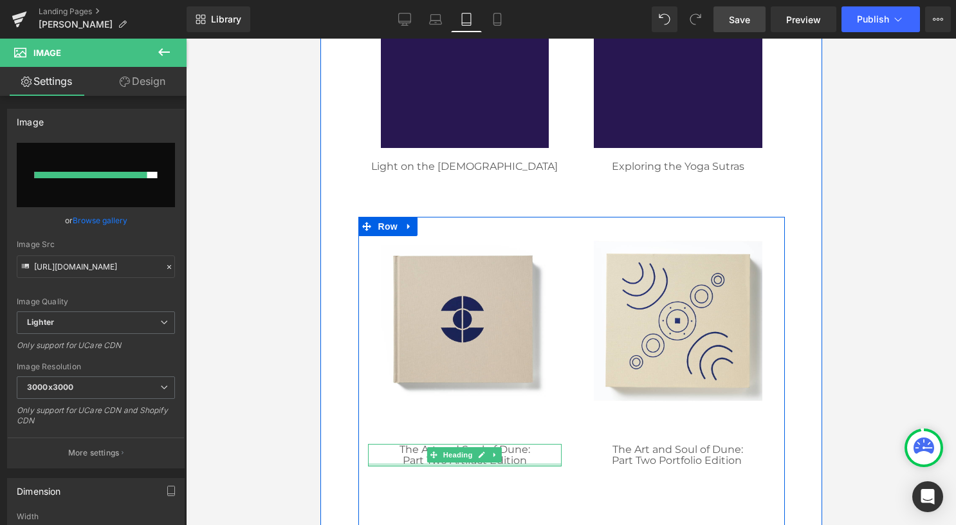
type input "[URL][DOMAIN_NAME]"
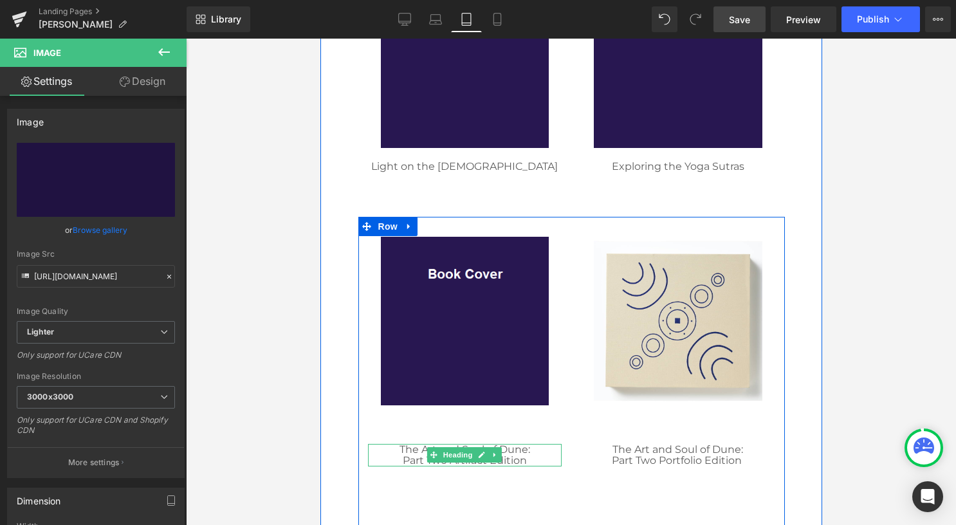
click at [534, 459] on h1 "Part Two Artifact Edition" at bounding box center [464, 461] width 194 height 12
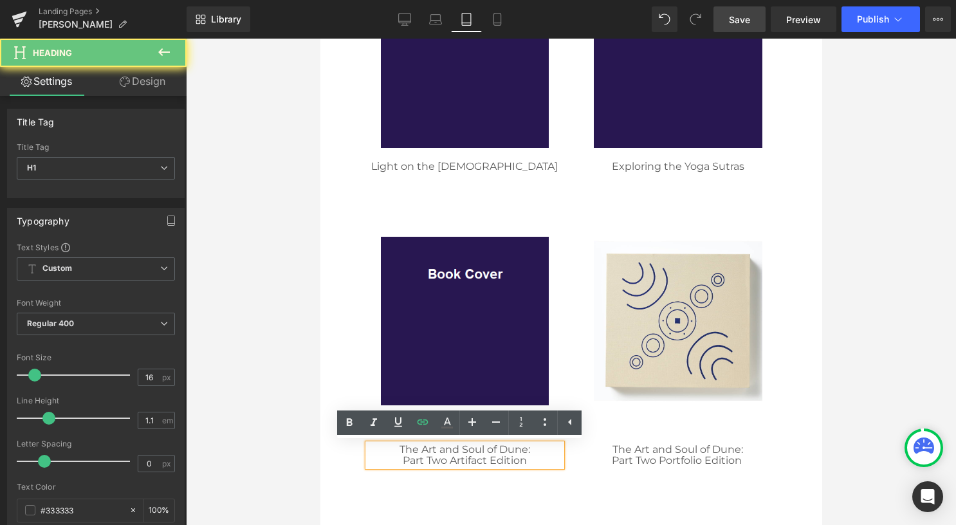
click at [534, 459] on h1 "Part Two Artifact Edition" at bounding box center [464, 461] width 194 height 12
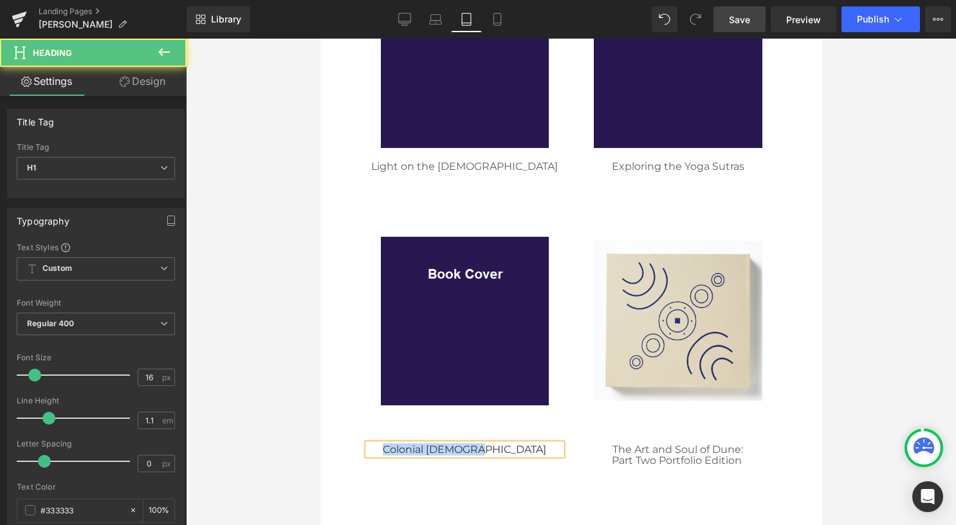
drag, startPoint x: 526, startPoint y: 448, endPoint x: 371, endPoint y: 447, distance: 155.0
click at [371, 447] on h1 "Colonial [DEMOGRAPHIC_DATA]" at bounding box center [464, 450] width 194 height 12
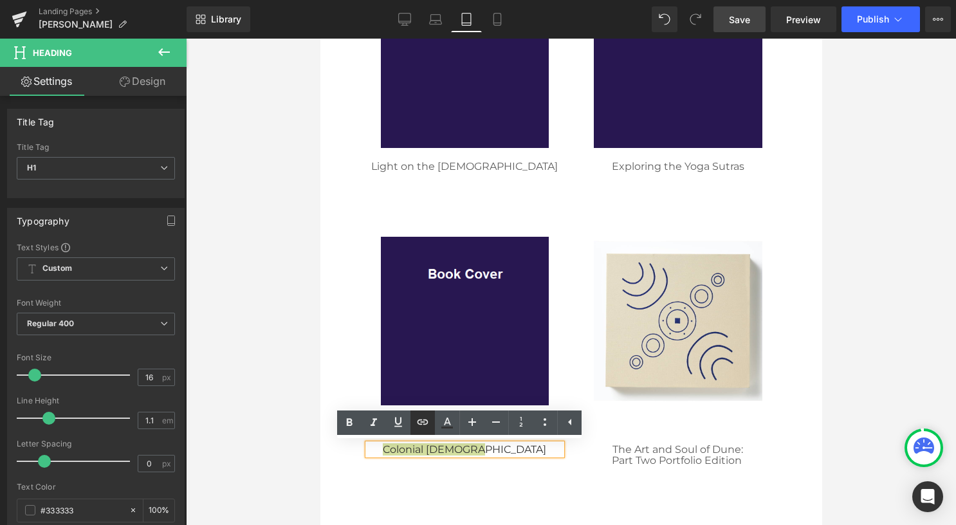
click at [423, 423] on icon at bounding box center [422, 421] width 11 height 5
click at [435, 478] on input "text" at bounding box center [398, 476] width 198 height 32
paste input "/collections/[PERSON_NAME]/products/colonial-[DEMOGRAPHIC_DATA]"
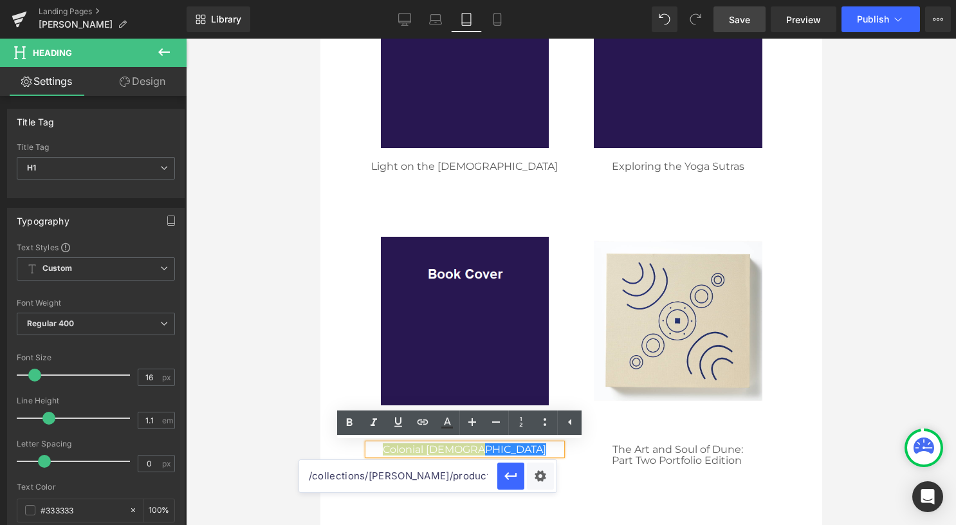
scroll to position [0, 36]
type input "/collections/[PERSON_NAME]/products/colonial-[DEMOGRAPHIC_DATA]"
click at [513, 477] on icon "button" at bounding box center [510, 475] width 15 height 15
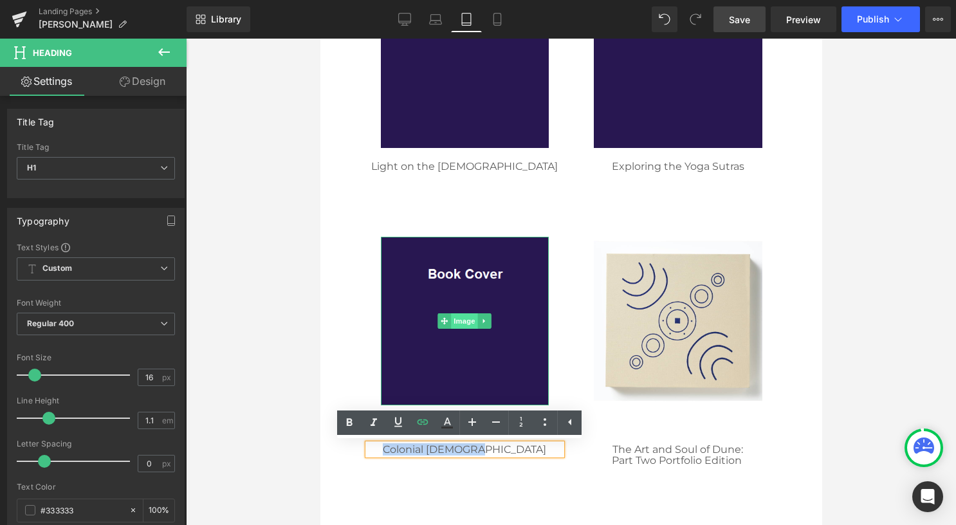
click at [463, 329] on img at bounding box center [464, 321] width 168 height 168
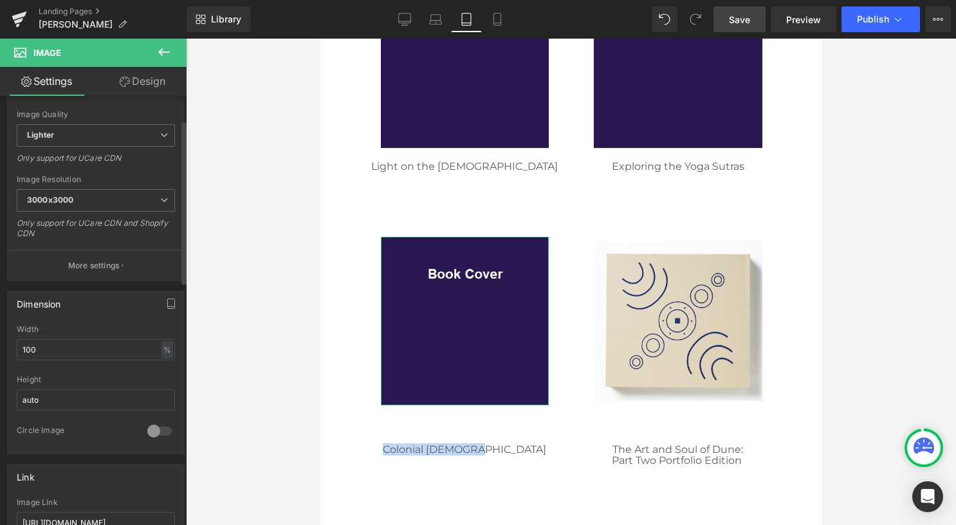
scroll to position [322, 0]
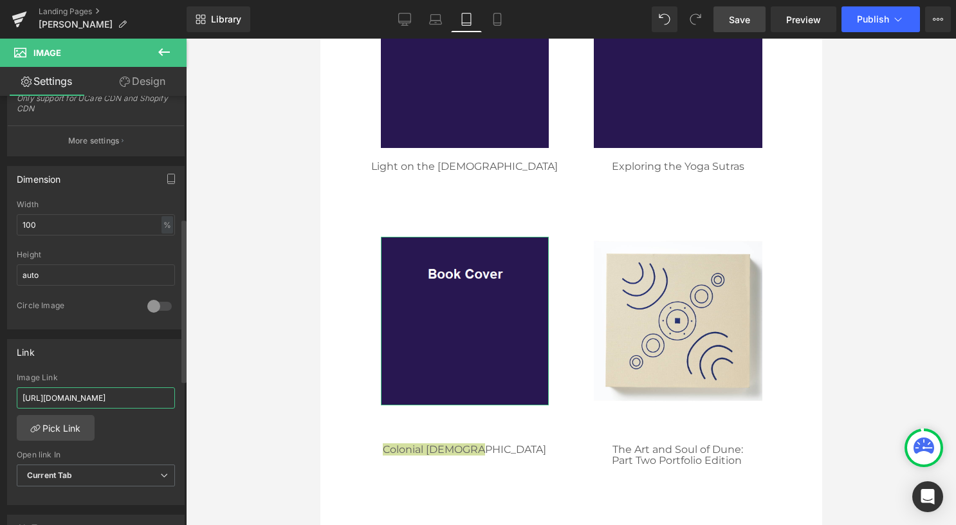
click at [82, 395] on input "[URL][DOMAIN_NAME]" at bounding box center [96, 397] width 158 height 21
type input "/collections/[PERSON_NAME]/products/colonial-[DEMOGRAPHIC_DATA]"
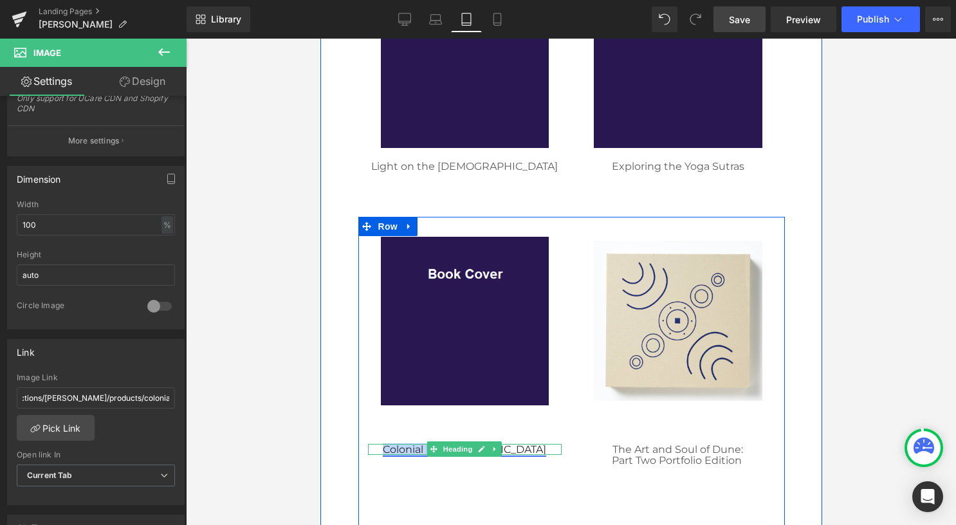
click at [502, 448] on link "Colonial [DEMOGRAPHIC_DATA]" at bounding box center [463, 449] width 163 height 12
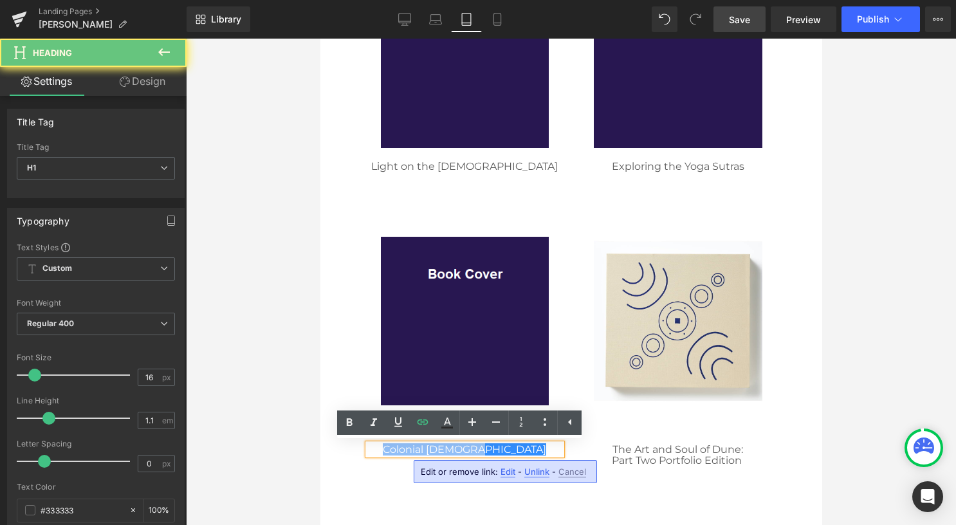
click at [514, 449] on h1 "Colonial [DEMOGRAPHIC_DATA]" at bounding box center [464, 450] width 194 height 12
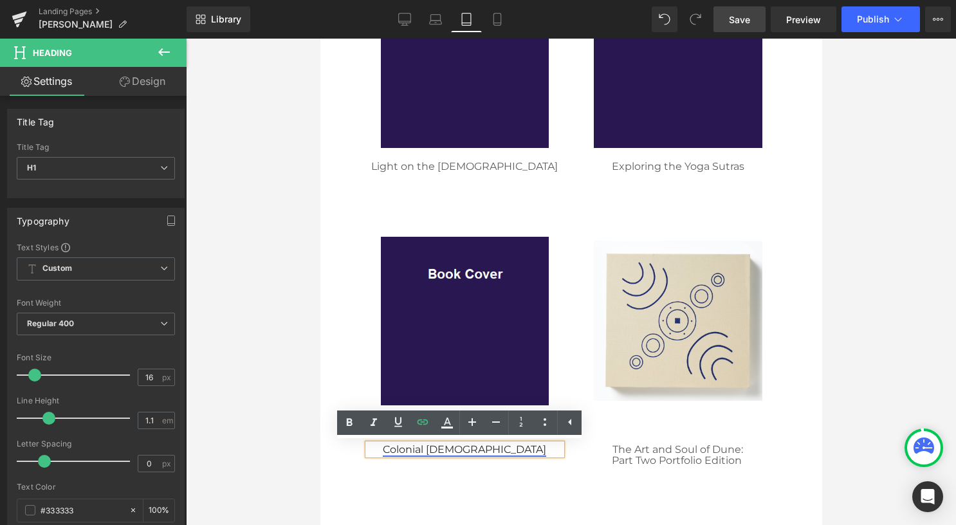
click at [428, 446] on link "Colonial [DEMOGRAPHIC_DATA]" at bounding box center [463, 449] width 163 height 12
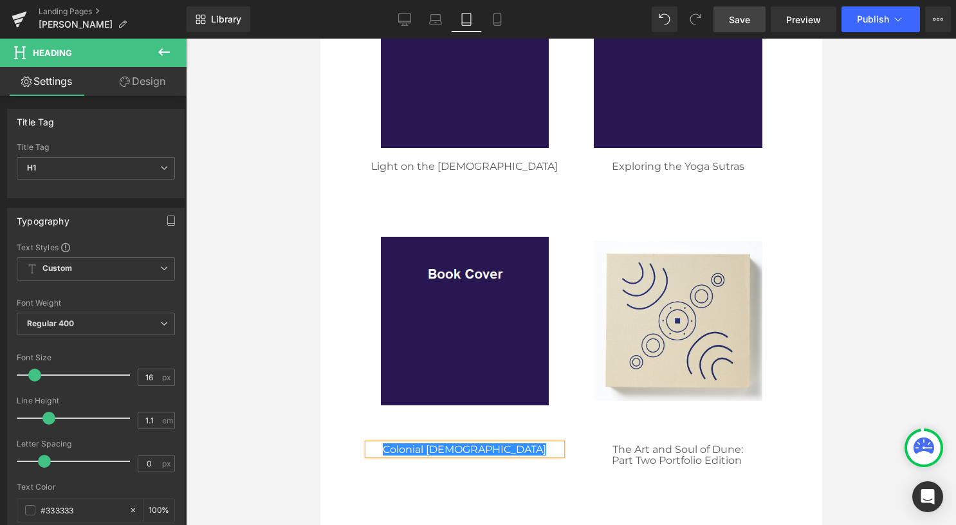
click at [506, 468] on div "Rendering Content" at bounding box center [478, 474] width 79 height 14
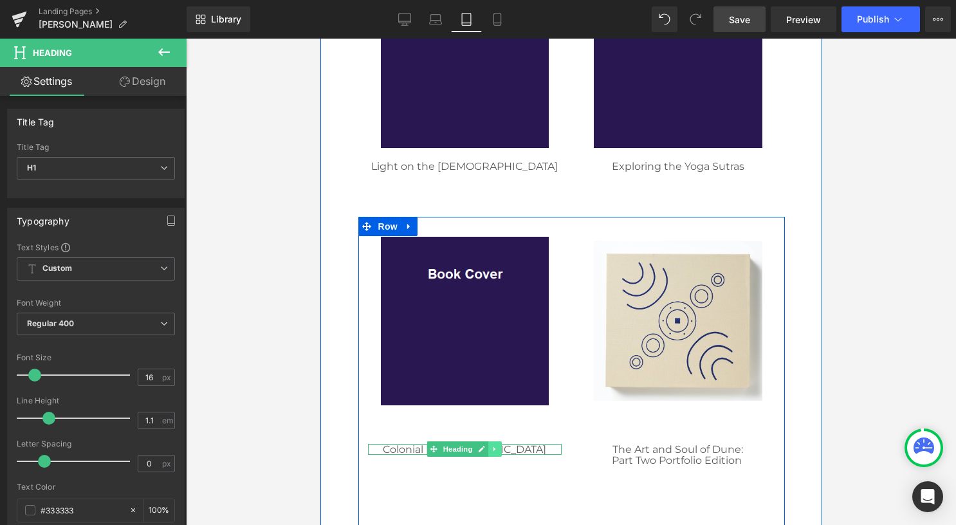
click at [491, 450] on icon at bounding box center [494, 449] width 7 height 8
click at [416, 446] on div "Colonial [DEMOGRAPHIC_DATA] Heading" at bounding box center [464, 450] width 194 height 12
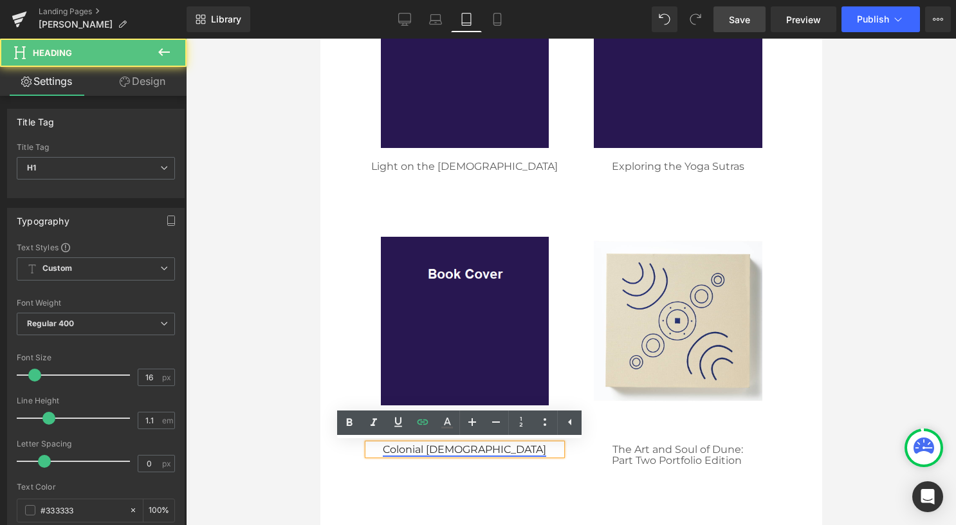
click at [442, 450] on link "Colonial [DEMOGRAPHIC_DATA]" at bounding box center [463, 449] width 163 height 12
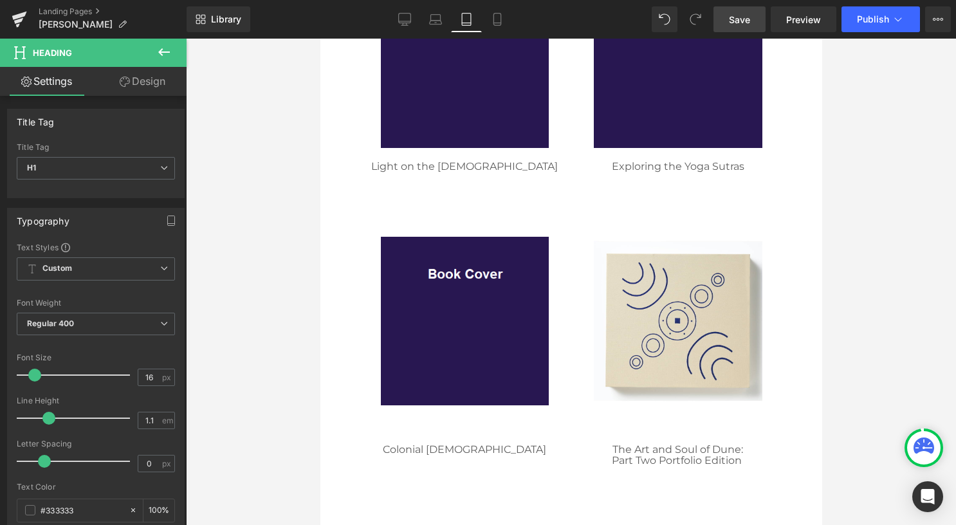
click at [505, 472] on div "Rendering Content" at bounding box center [478, 474] width 79 height 14
click at [405, 20] on icon at bounding box center [404, 19] width 13 height 13
type input "100"
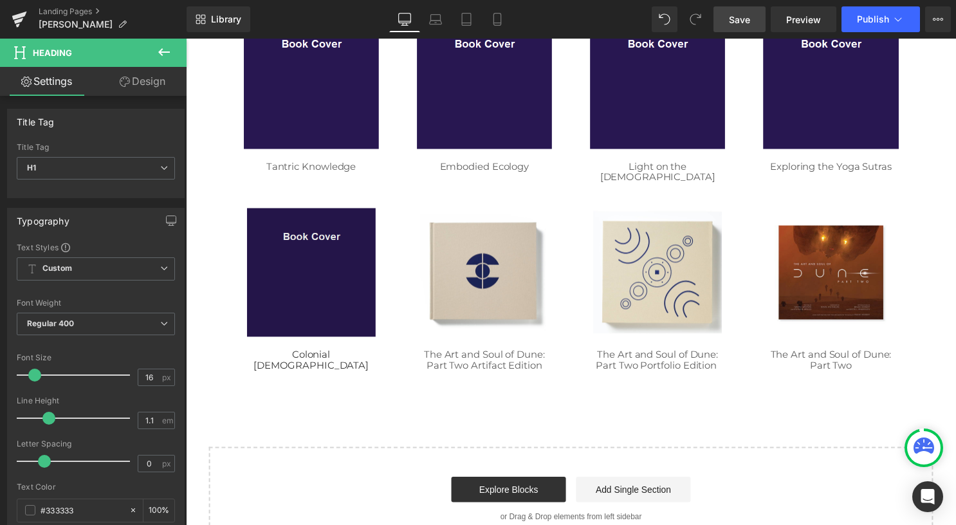
scroll to position [450, 0]
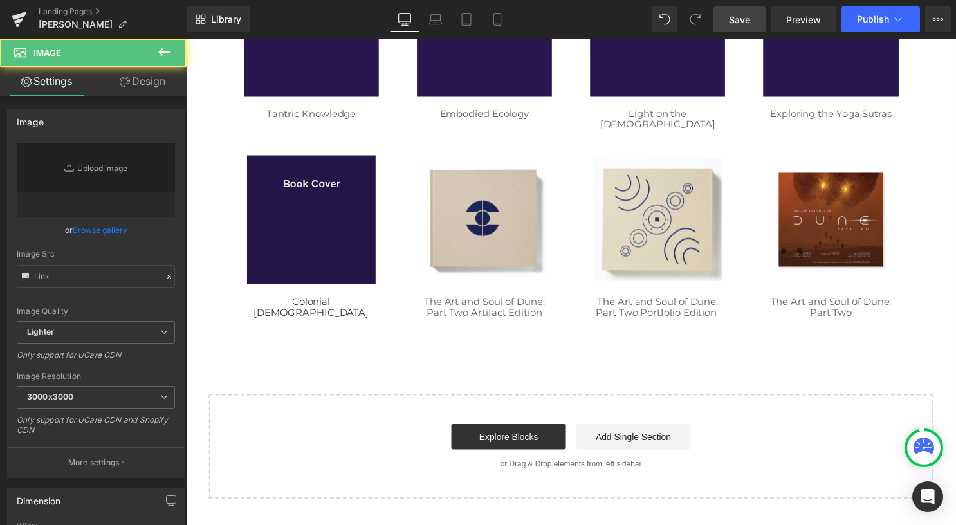
click at [309, 242] on img at bounding box center [313, 221] width 130 height 130
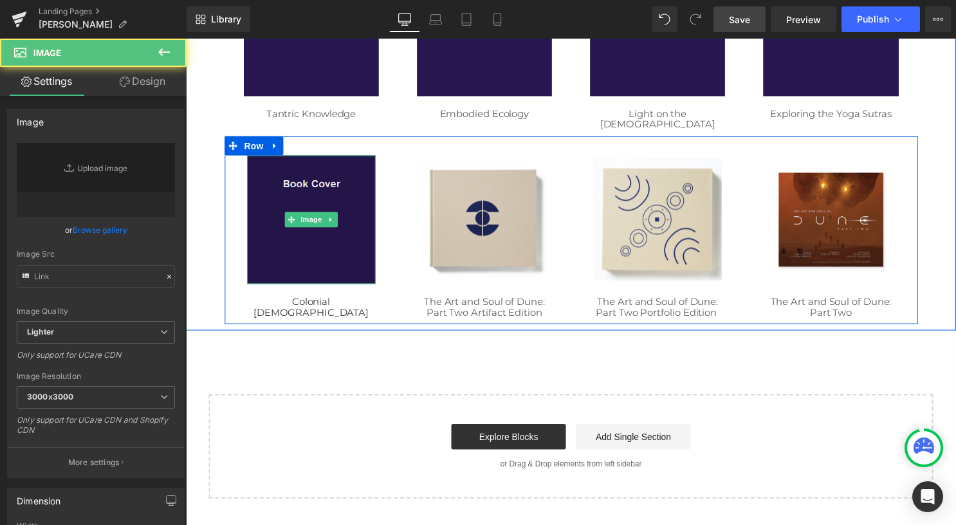
type input "[URL][DOMAIN_NAME]"
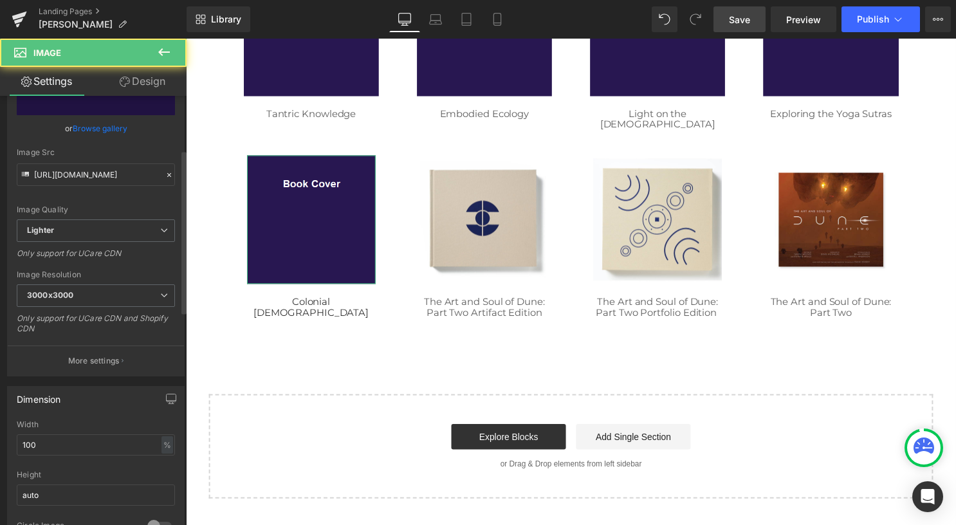
scroll to position [257, 0]
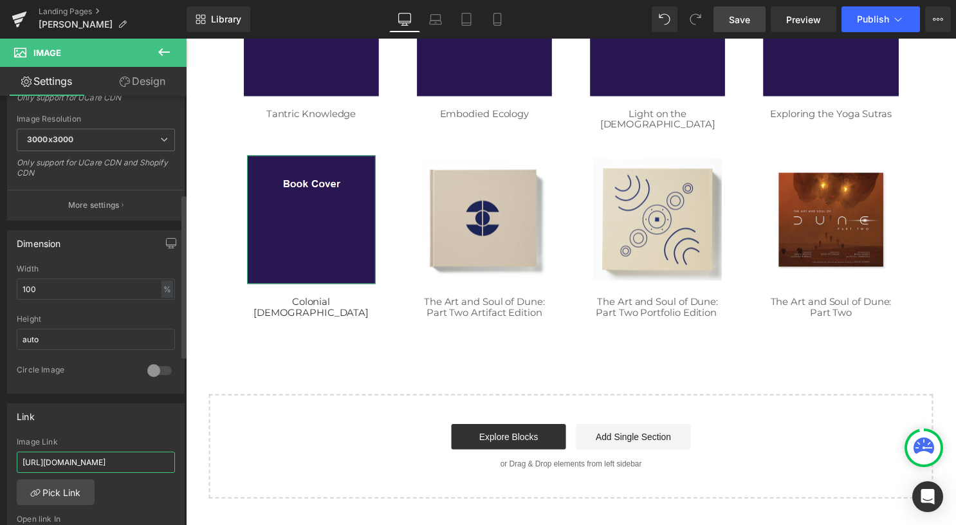
click at [112, 463] on input "[URL][DOMAIN_NAME]" at bounding box center [96, 461] width 158 height 21
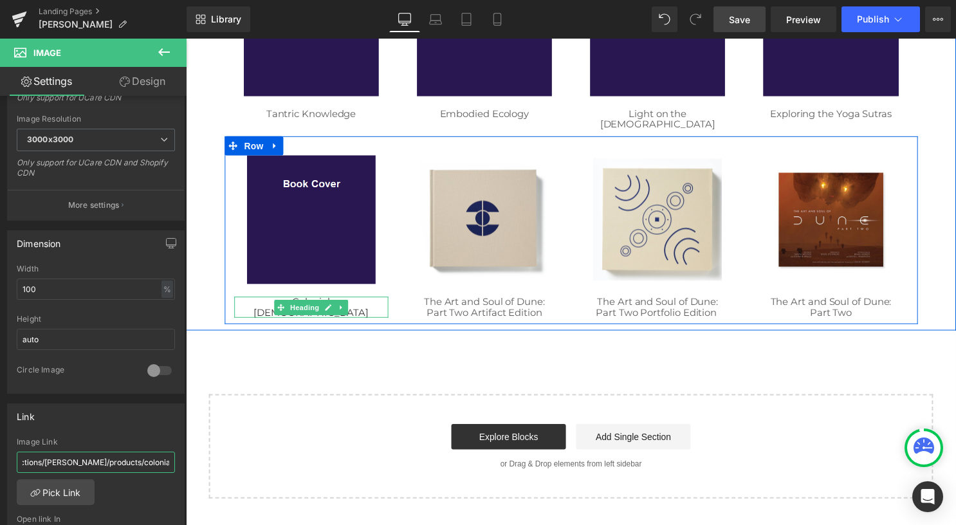
type input "/collections/[PERSON_NAME]/products/colonial-[DEMOGRAPHIC_DATA]"
click at [327, 307] on icon at bounding box center [330, 310] width 6 height 6
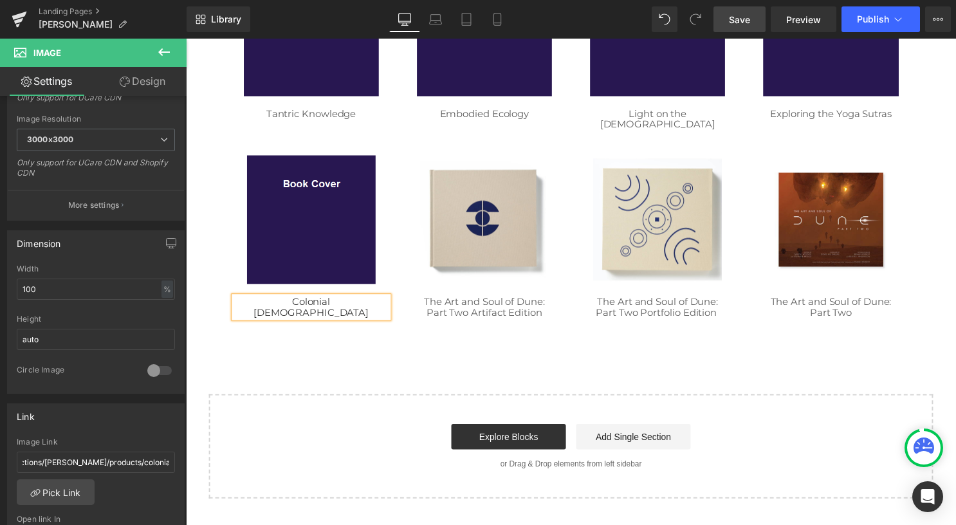
scroll to position [0, 0]
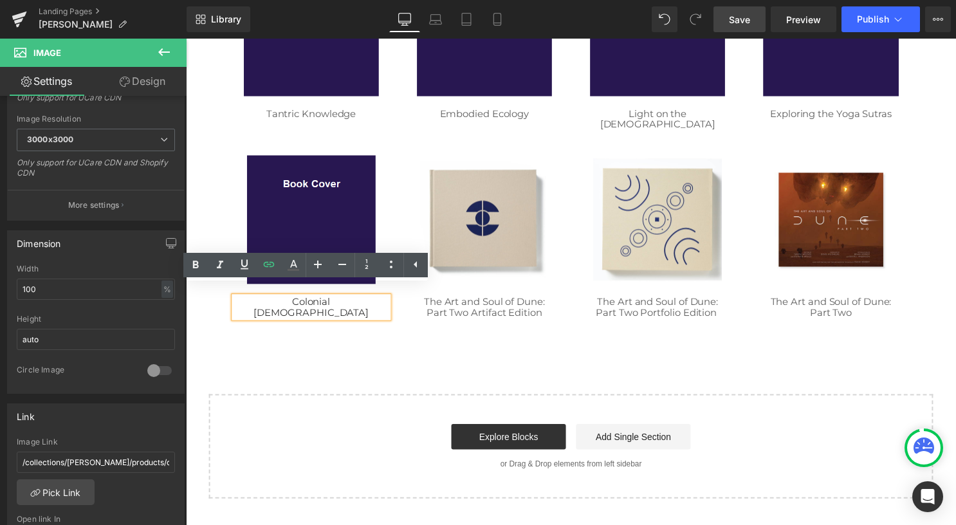
click at [253, 299] on h1 "Colonial [DEMOGRAPHIC_DATA]" at bounding box center [313, 309] width 156 height 21
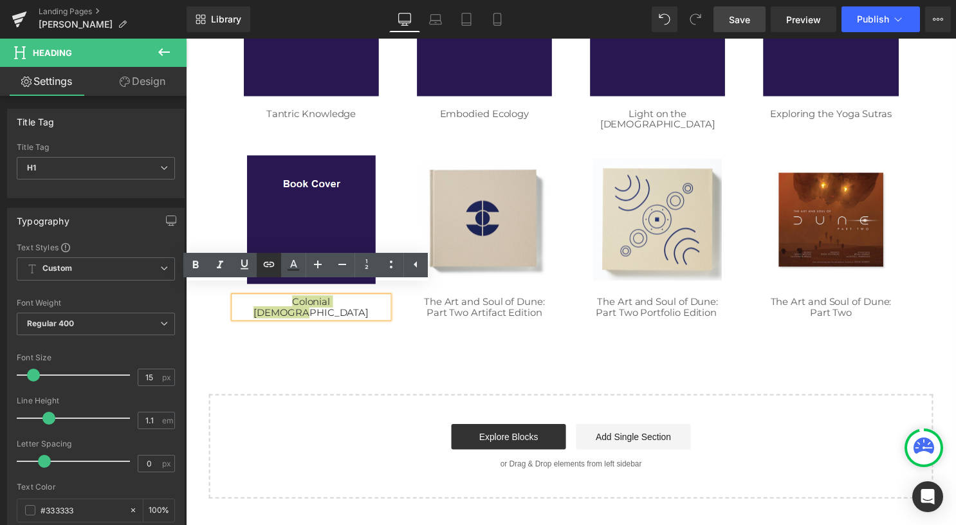
click at [266, 268] on icon at bounding box center [268, 264] width 15 height 15
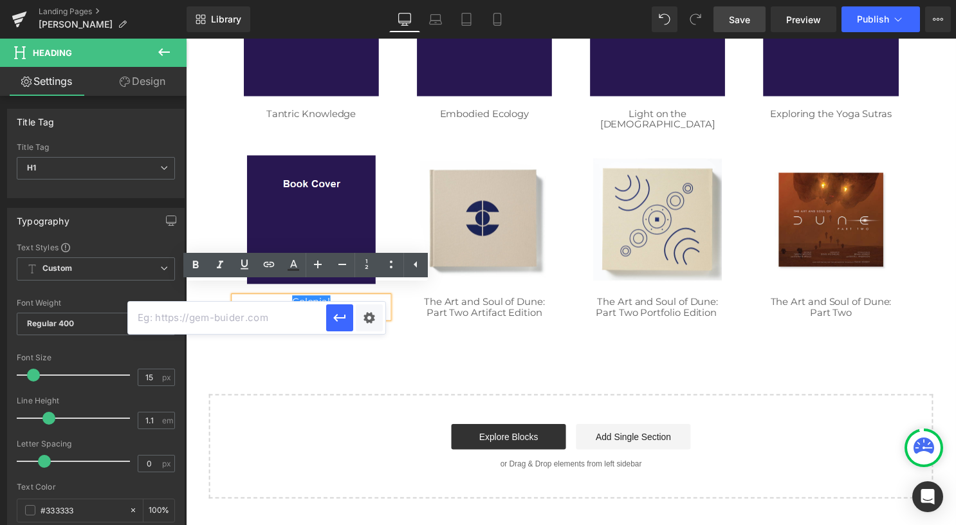
click at [287, 314] on input "text" at bounding box center [227, 318] width 198 height 32
paste input "/collections/[PERSON_NAME]/products/colonial-[DEMOGRAPHIC_DATA]"
type input "/collections/[PERSON_NAME]/products/colonial-[DEMOGRAPHIC_DATA]"
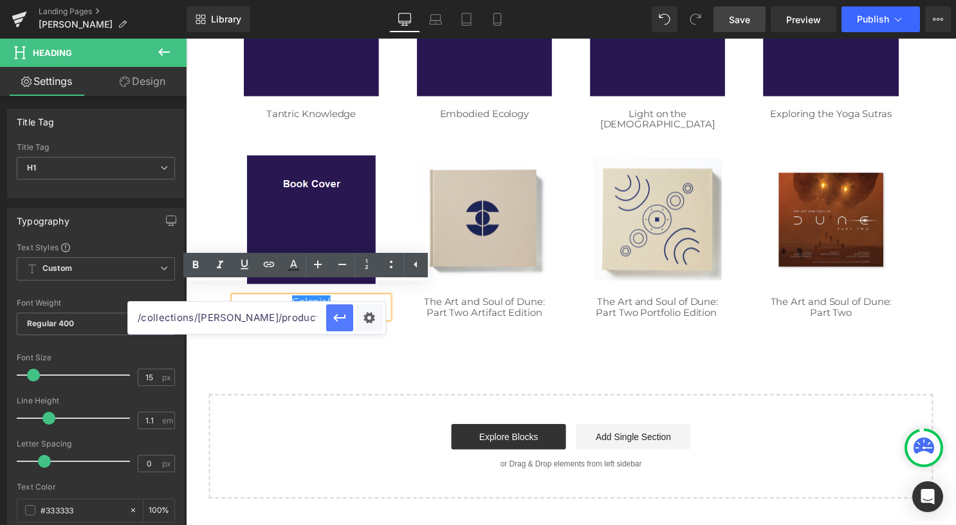
click at [342, 316] on icon "button" at bounding box center [339, 317] width 15 height 15
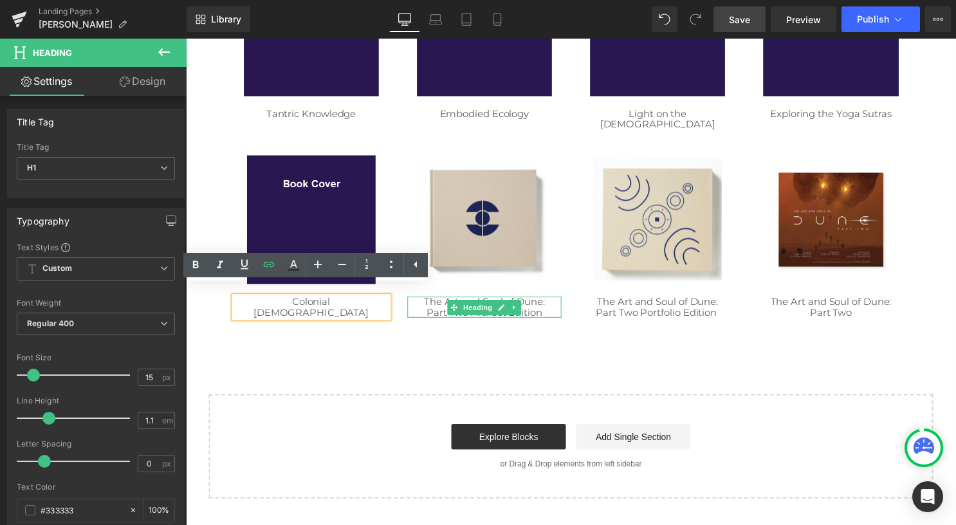
click at [548, 310] on h1 "Part Two Artifact Edition" at bounding box center [488, 315] width 156 height 11
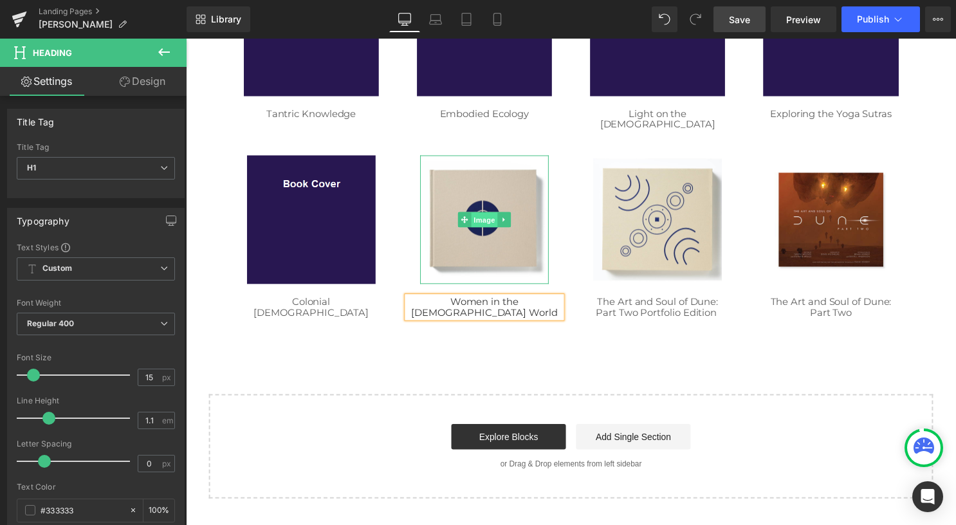
click at [478, 214] on span "Image" at bounding box center [487, 221] width 27 height 15
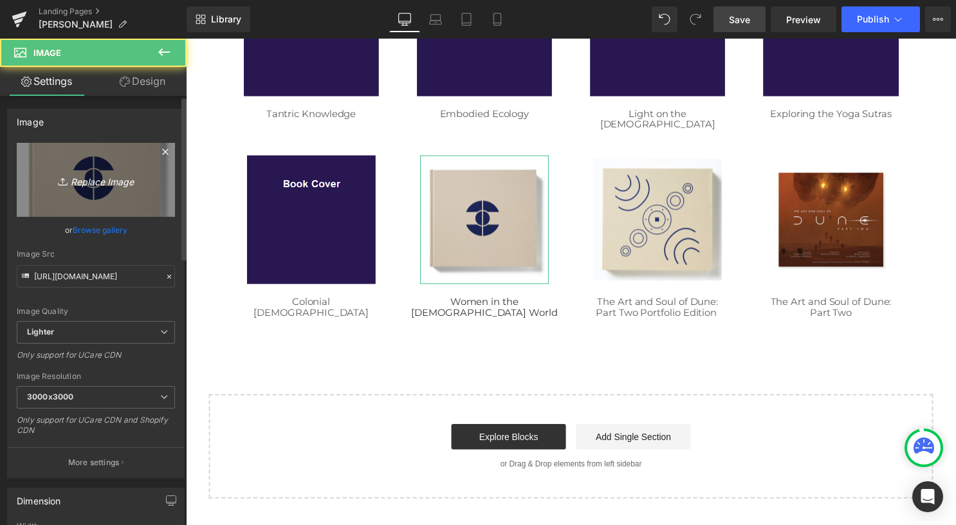
click at [94, 188] on link "Replace Image" at bounding box center [96, 180] width 158 height 74
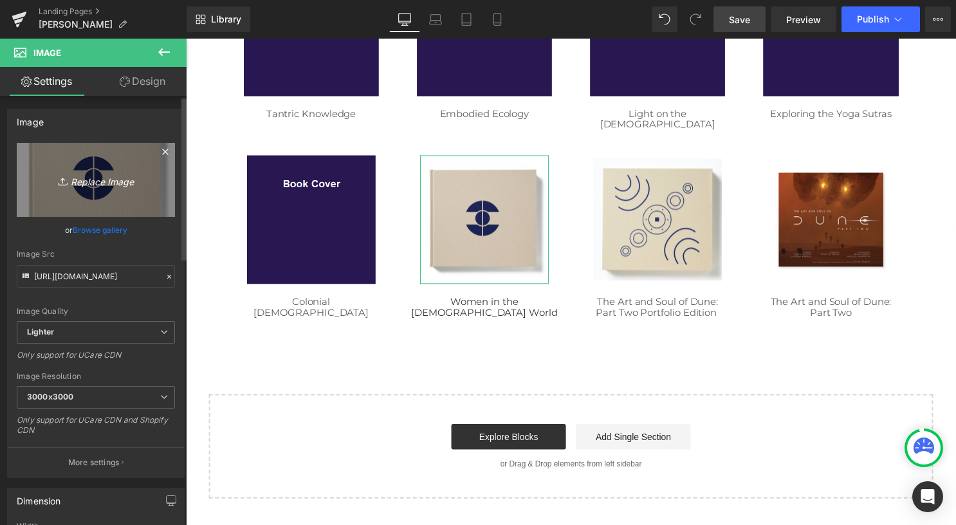
type input "C:\fakepath\02 square.png"
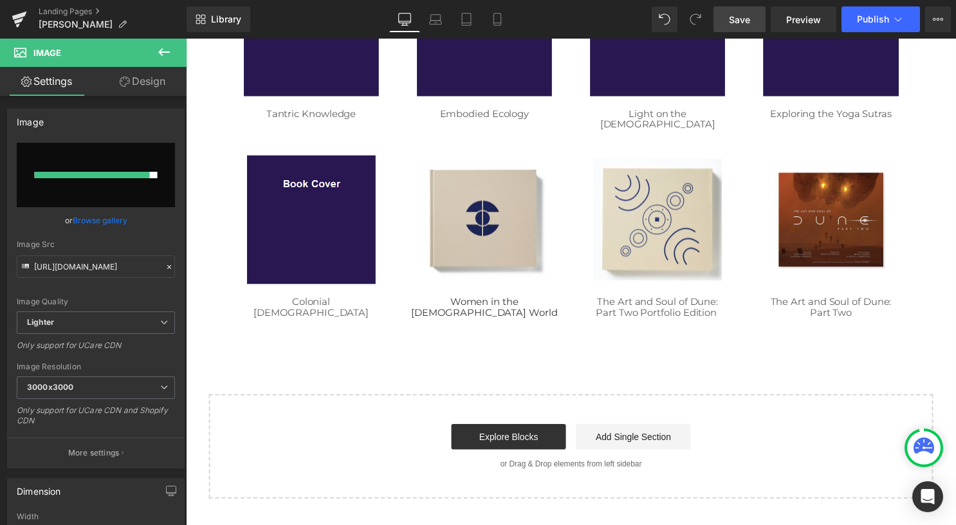
type input "[URL][DOMAIN_NAME]"
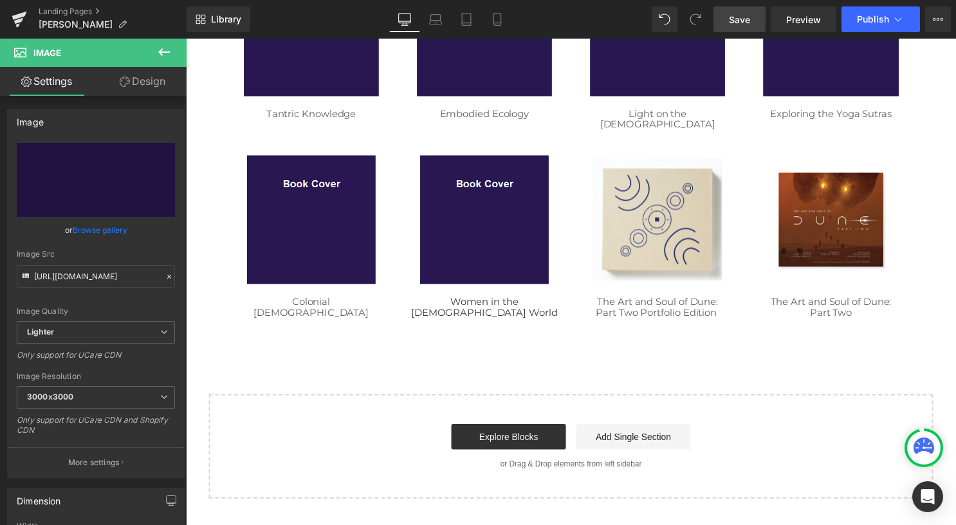
click at [749, 26] on span "Save" at bounding box center [739, 20] width 21 height 14
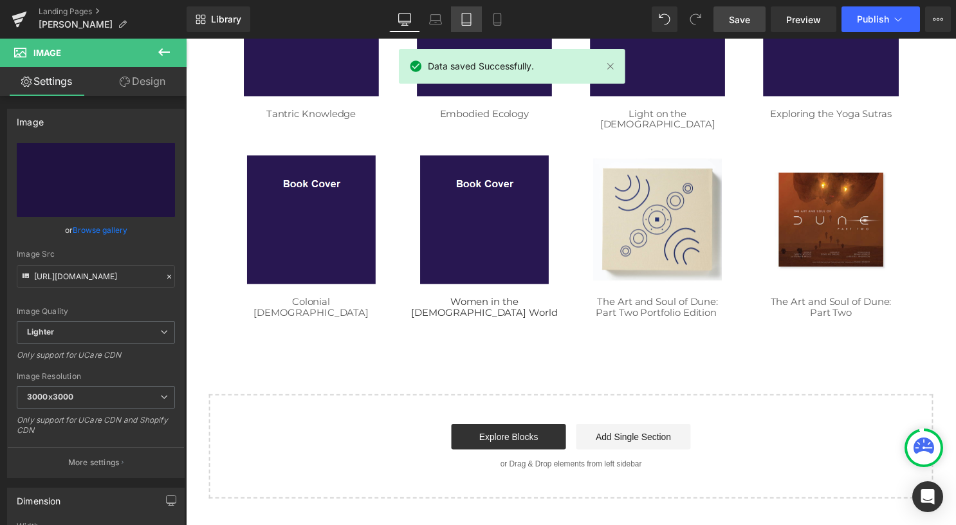
click at [465, 22] on icon at bounding box center [466, 19] width 13 height 13
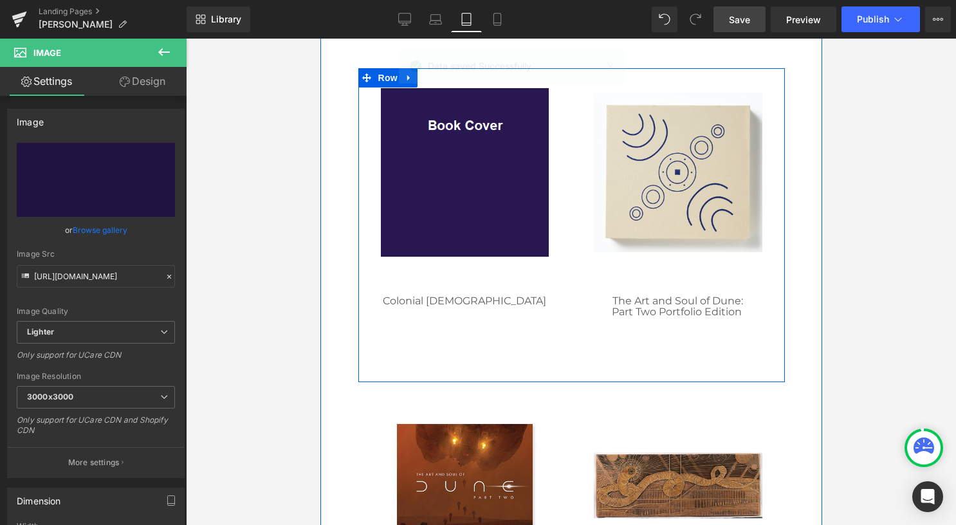
scroll to position [965, 0]
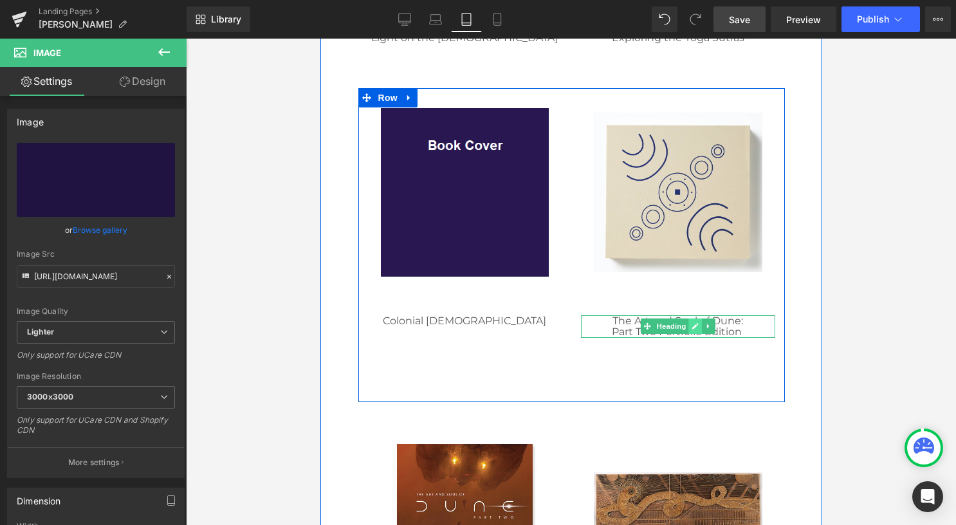
click at [691, 325] on icon at bounding box center [694, 326] width 7 height 8
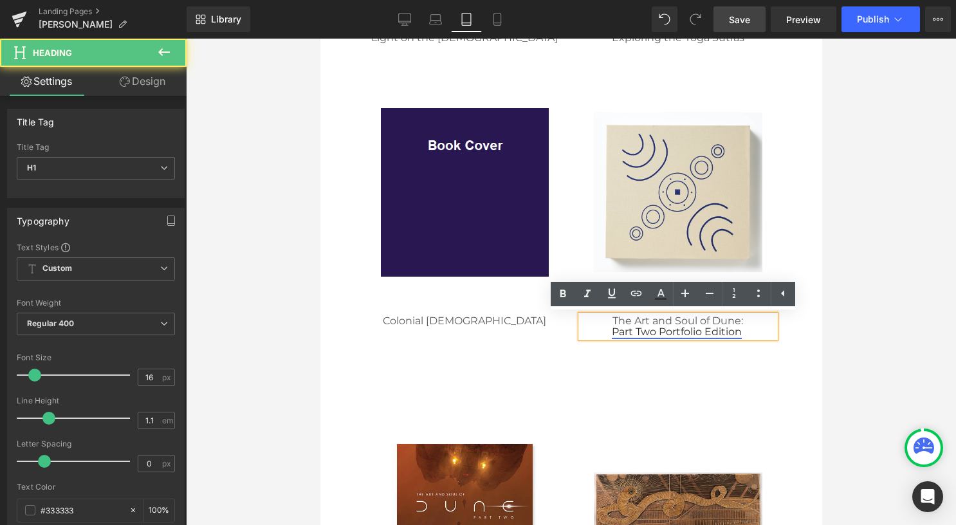
drag, startPoint x: 743, startPoint y: 333, endPoint x: 624, endPoint y: 327, distance: 119.1
click at [621, 327] on h1 "Part Two Portfolio Edition" at bounding box center [677, 332] width 194 height 12
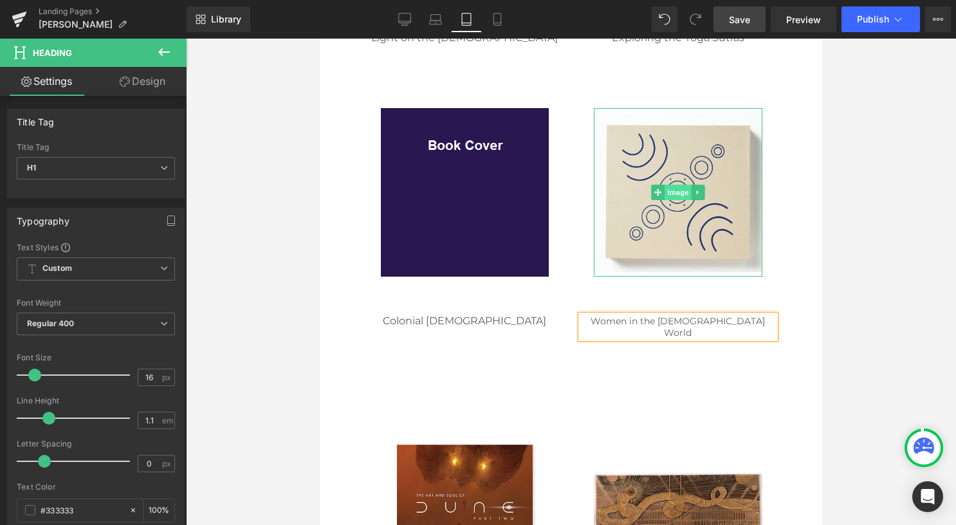
click at [665, 187] on span "Image" at bounding box center [677, 192] width 27 height 15
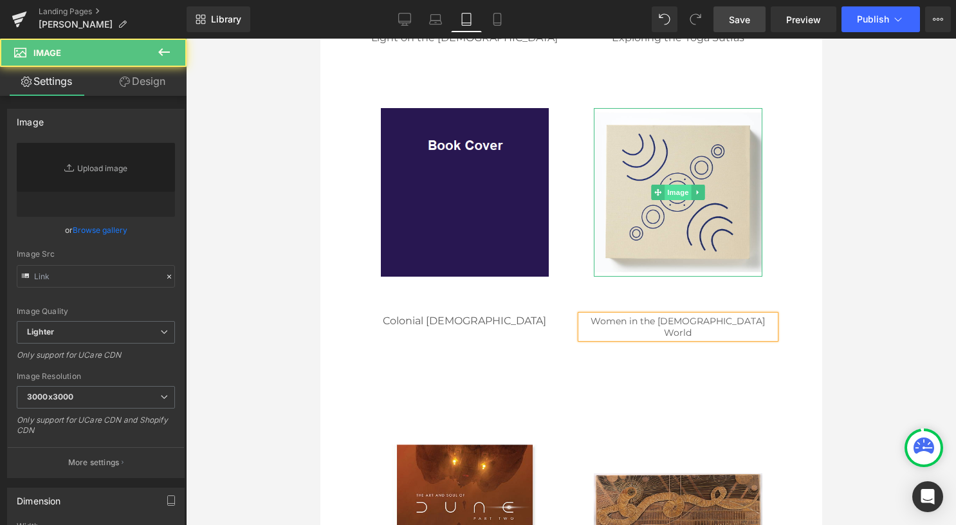
type input "[URL][DOMAIN_NAME]"
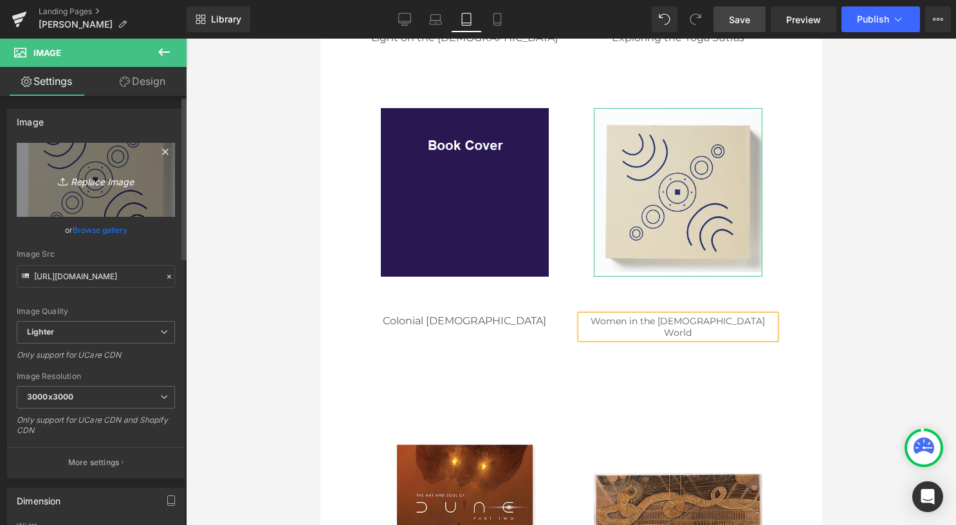
click at [93, 188] on link "Replace Image" at bounding box center [96, 180] width 158 height 74
type input "C:\fakepath\02 square.png"
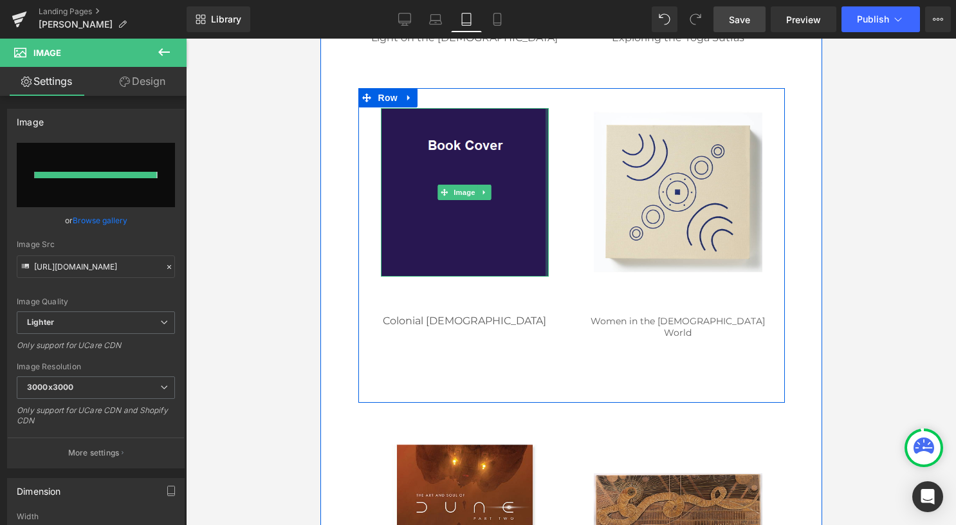
type input "[URL][DOMAIN_NAME]"
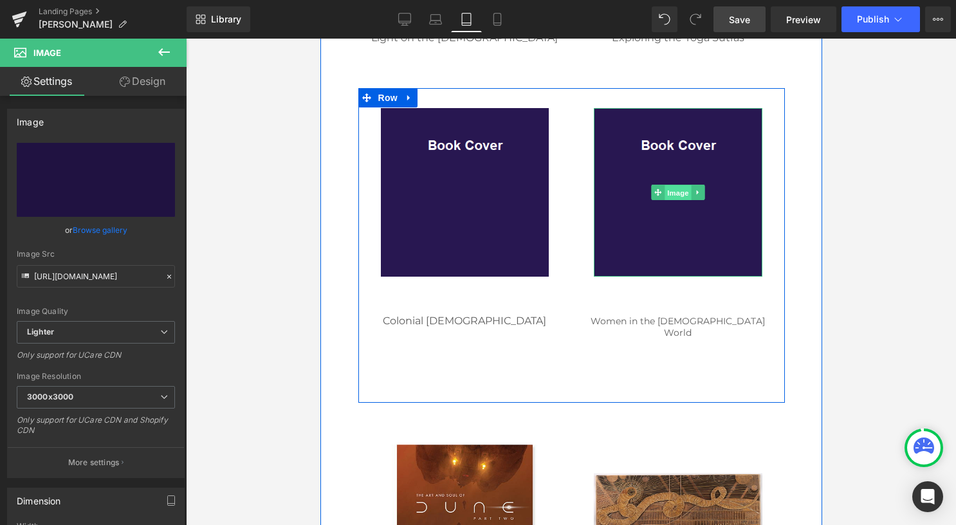
click at [674, 185] on span "Image" at bounding box center [677, 192] width 27 height 15
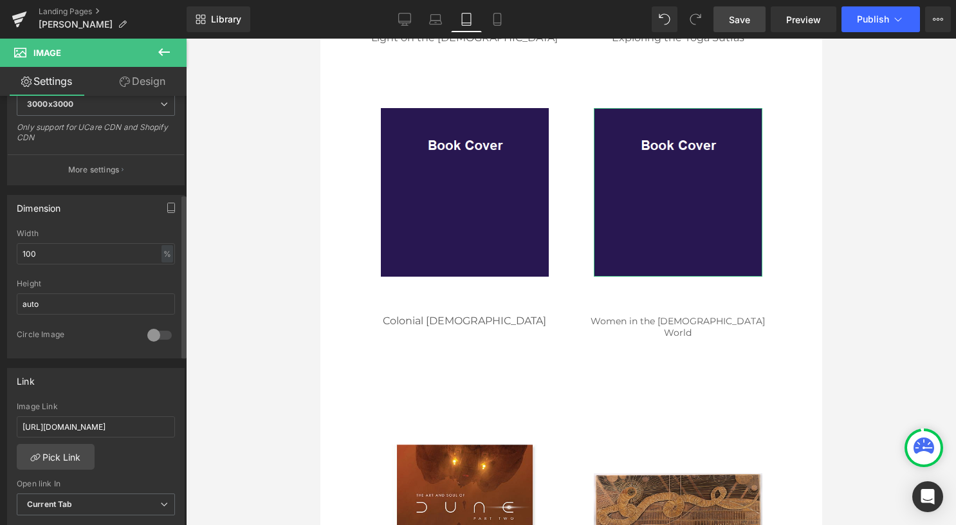
scroll to position [322, 0]
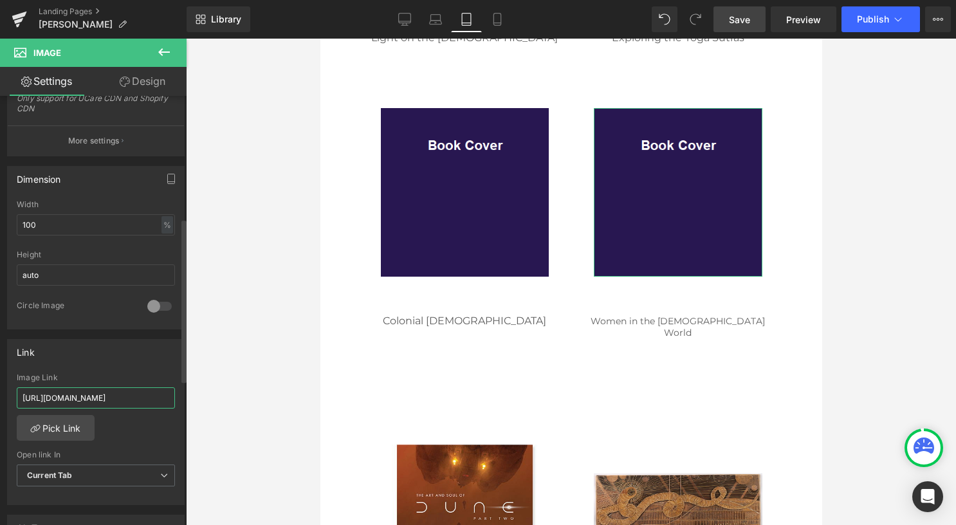
click at [107, 398] on input "[URL][DOMAIN_NAME]" at bounding box center [96, 397] width 158 height 21
paste input "/collections/[PERSON_NAME]/products/women-in-the-[DEMOGRAPHIC_DATA]-world"
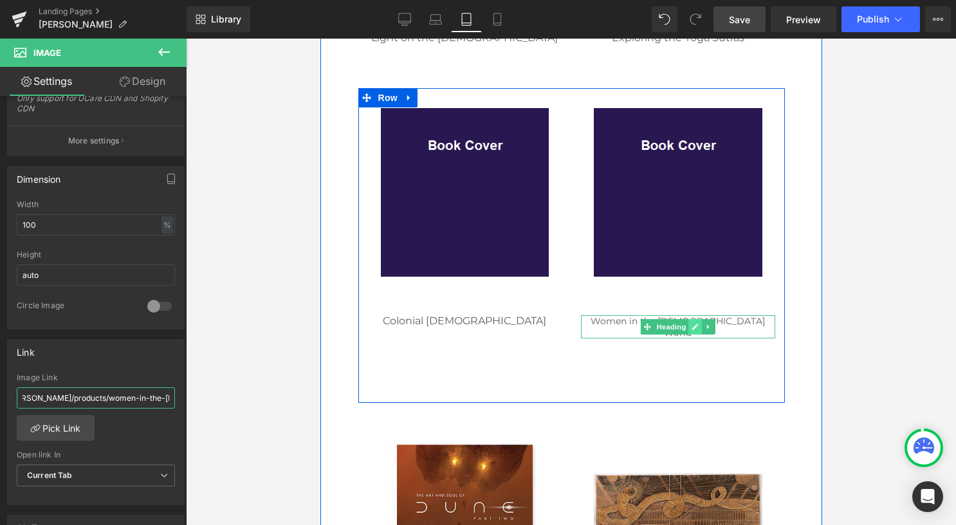
type input "/collections/[PERSON_NAME]/products/women-in-the-[DEMOGRAPHIC_DATA]-world"
click at [691, 323] on icon at bounding box center [694, 326] width 6 height 6
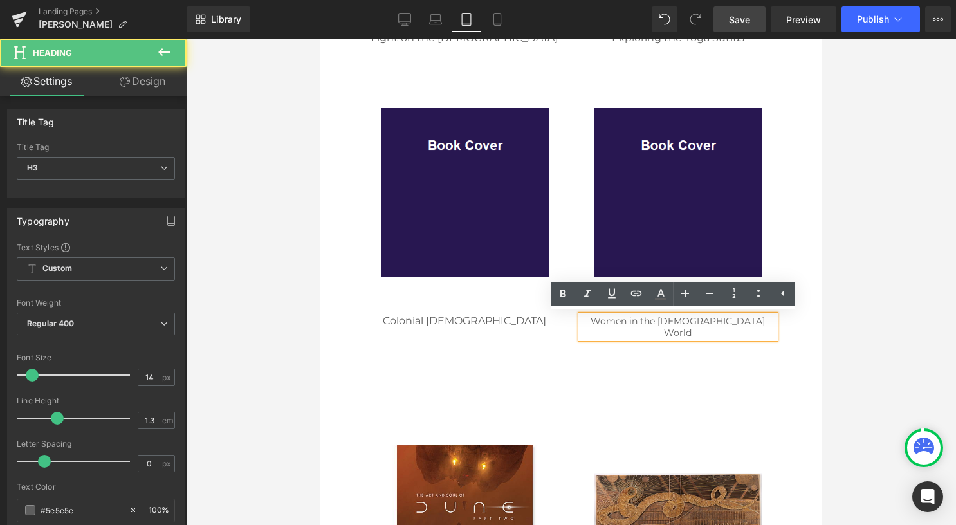
drag, startPoint x: 746, startPoint y: 325, endPoint x: 606, endPoint y: 320, distance: 140.3
click at [606, 320] on div "Women in the [DEMOGRAPHIC_DATA] World" at bounding box center [677, 326] width 194 height 23
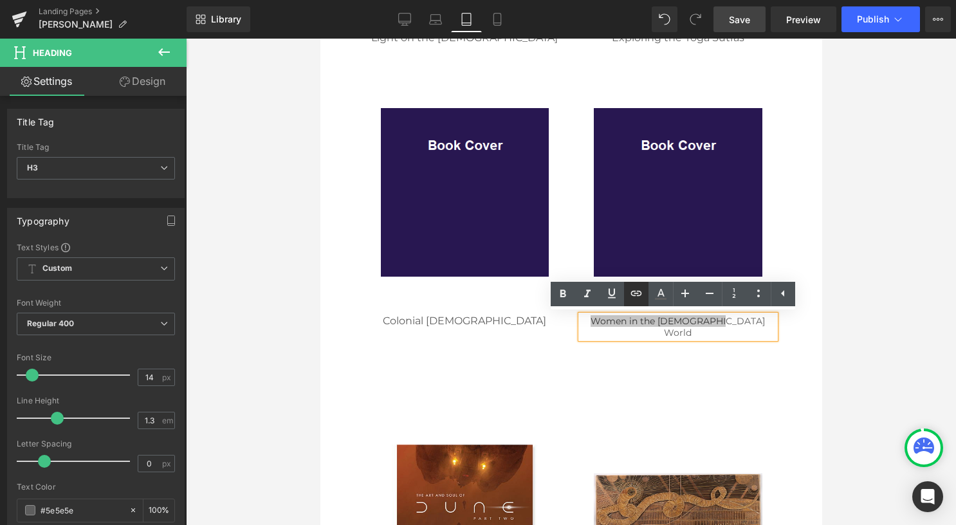
click at [638, 289] on icon at bounding box center [635, 293] width 15 height 15
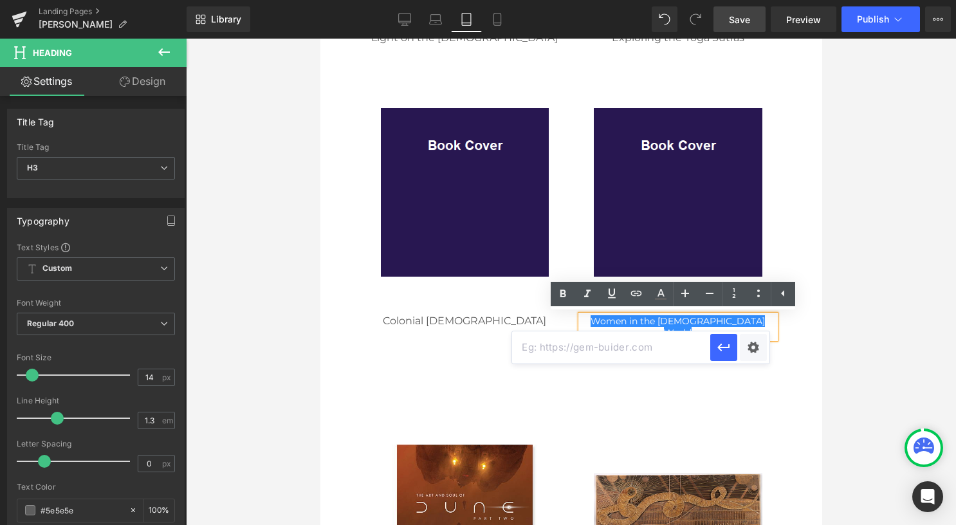
click at [581, 349] on input "text" at bounding box center [611, 347] width 198 height 32
paste input "/collections/[PERSON_NAME]/products/women-in-the-[DEMOGRAPHIC_DATA]-world"
type input "/collections/[PERSON_NAME]/products/women-in-the-[DEMOGRAPHIC_DATA]-world"
click at [722, 347] on icon "button" at bounding box center [723, 347] width 15 height 15
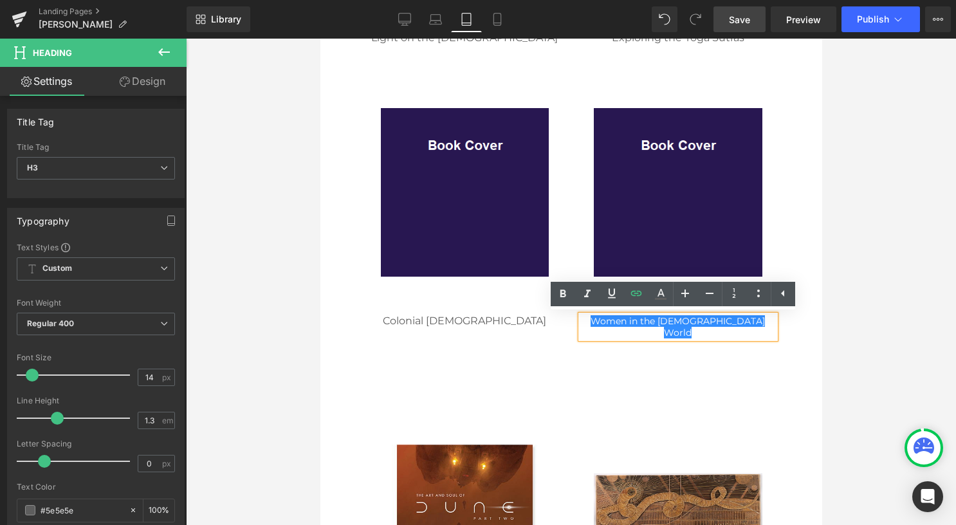
scroll to position [0, 0]
click at [408, 18] on icon at bounding box center [404, 19] width 13 height 13
type input "100"
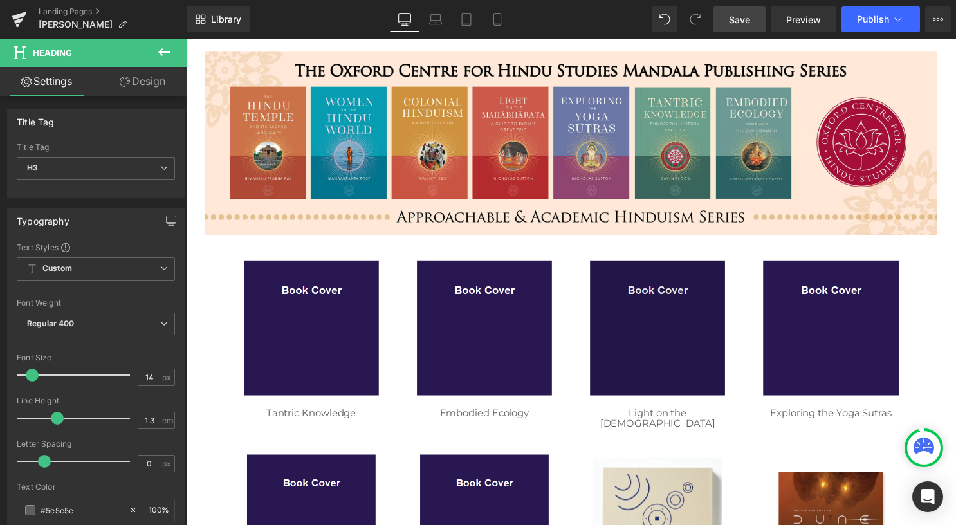
scroll to position [322, 0]
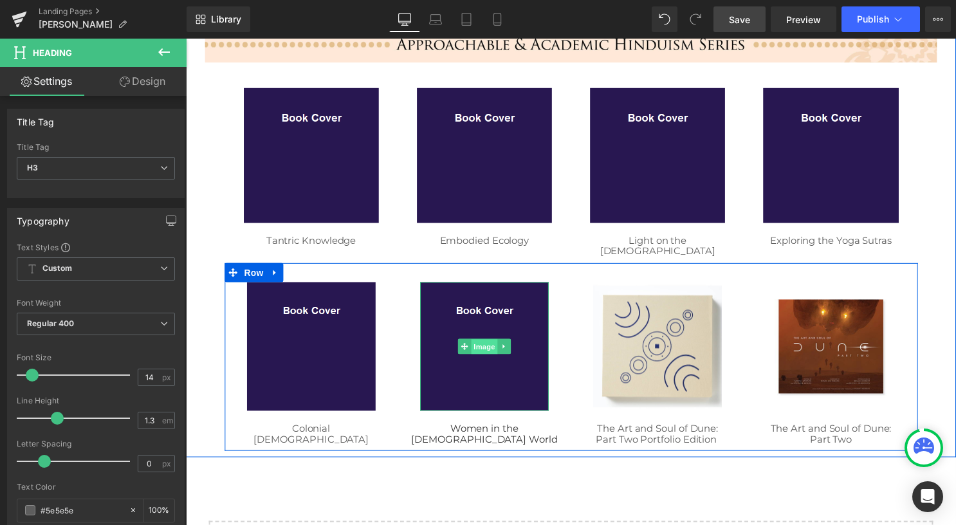
click at [477, 343] on span "Image" at bounding box center [487, 350] width 27 height 15
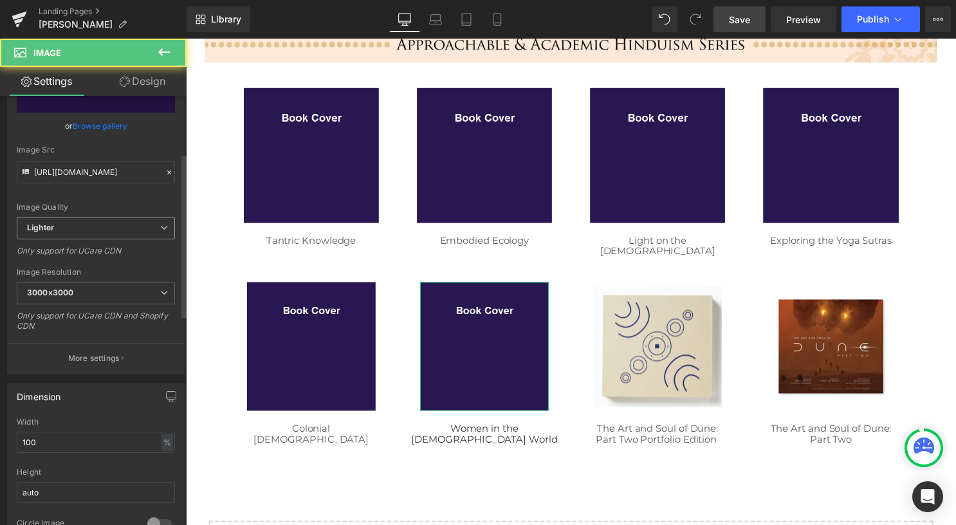
scroll to position [257, 0]
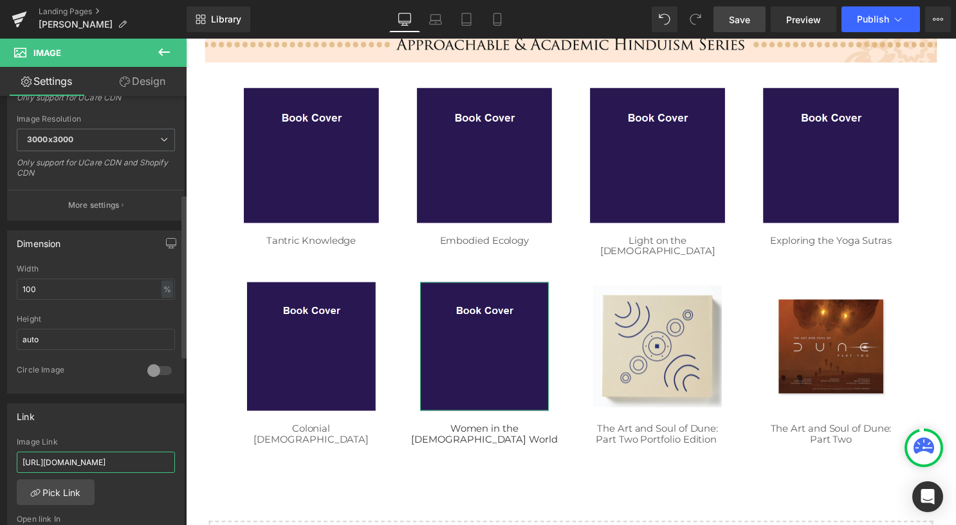
click at [98, 462] on input "[URL][DOMAIN_NAME]" at bounding box center [96, 461] width 158 height 21
paste input "/collections/[PERSON_NAME]/products/women-in-the-[DEMOGRAPHIC_DATA]-world"
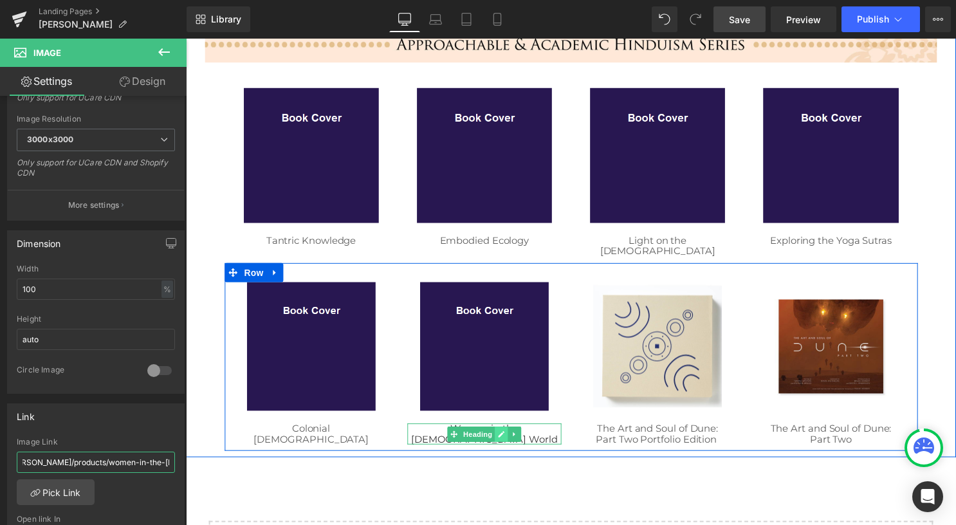
type input "/collections/[PERSON_NAME]/products/women-in-the-[DEMOGRAPHIC_DATA]-world"
click at [498, 431] on link at bounding box center [505, 438] width 14 height 15
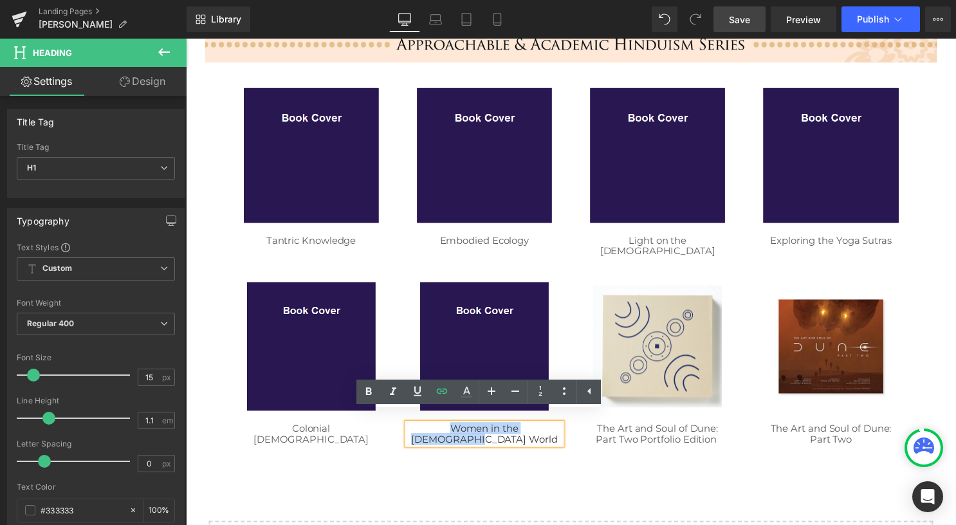
drag, startPoint x: 549, startPoint y: 422, endPoint x: 415, endPoint y: 419, distance: 133.8
click at [415, 428] on h1 "Women in the [DEMOGRAPHIC_DATA] World" at bounding box center [488, 438] width 156 height 21
click at [442, 394] on icon at bounding box center [441, 390] width 15 height 15
click at [429, 441] on input "text" at bounding box center [402, 445] width 198 height 32
paste input "/collections/[PERSON_NAME]/products/women-in-the-[DEMOGRAPHIC_DATA]-world"
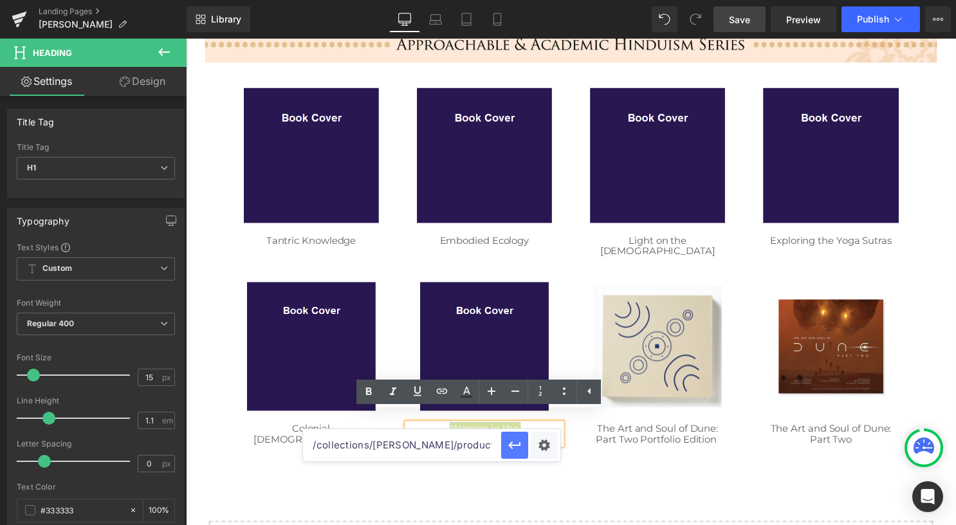
scroll to position [0, 81]
type input "/collections/[PERSON_NAME]/products/women-in-the-[DEMOGRAPHIC_DATA]-world"
click at [523, 447] on button "button" at bounding box center [514, 445] width 27 height 27
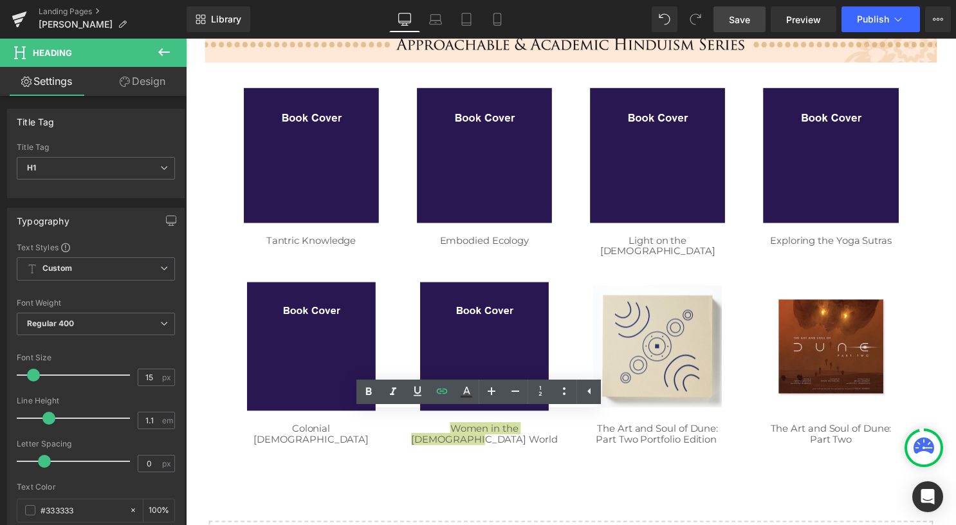
click at [740, 15] on span "Save" at bounding box center [739, 20] width 21 height 14
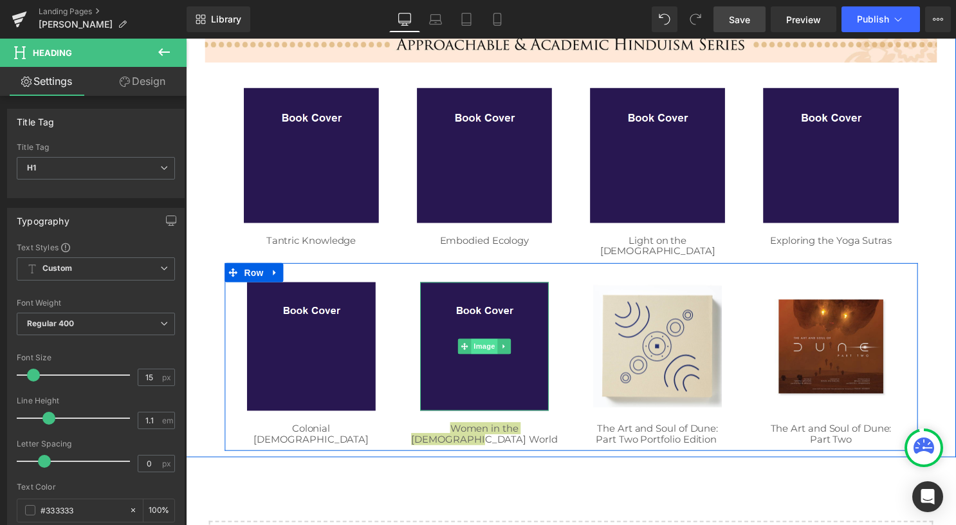
click at [476, 343] on span "Image" at bounding box center [487, 349] width 27 height 15
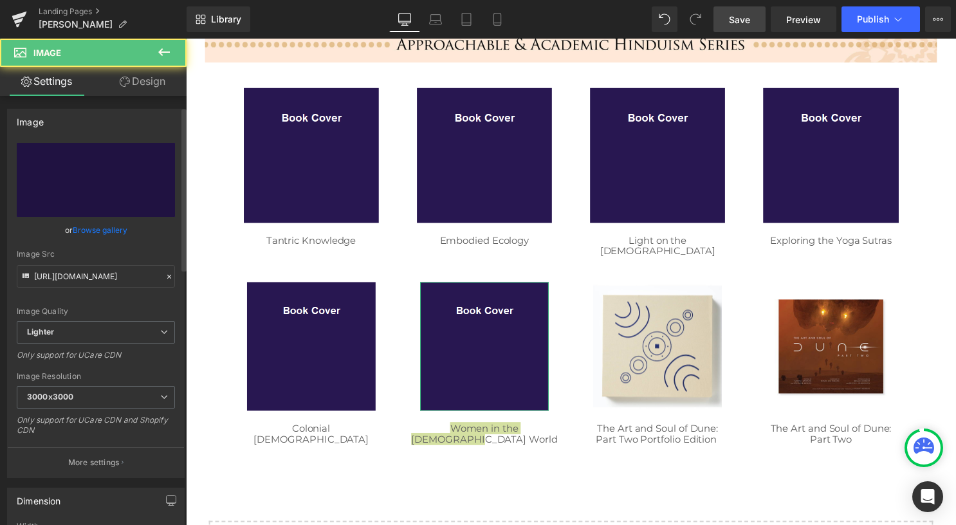
scroll to position [322, 0]
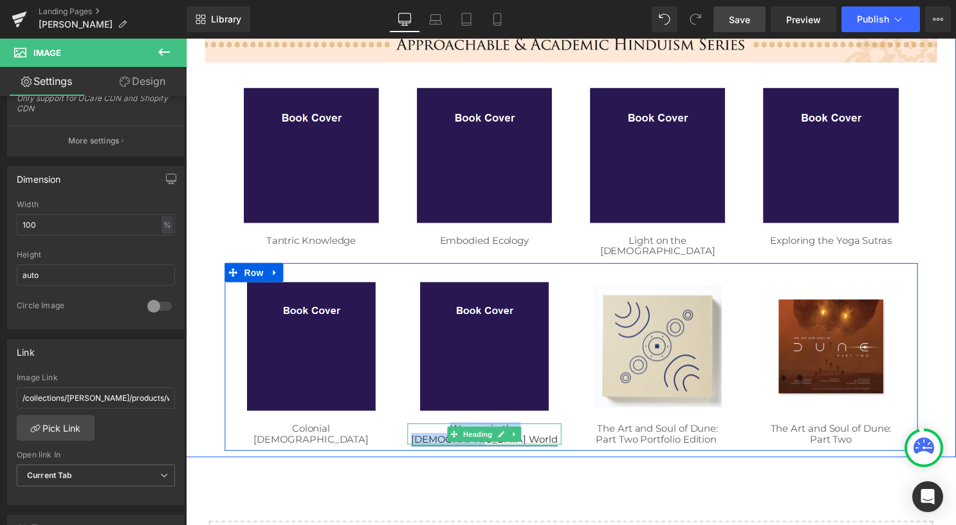
click at [525, 426] on link "Women in the [DEMOGRAPHIC_DATA] World" at bounding box center [488, 437] width 148 height 23
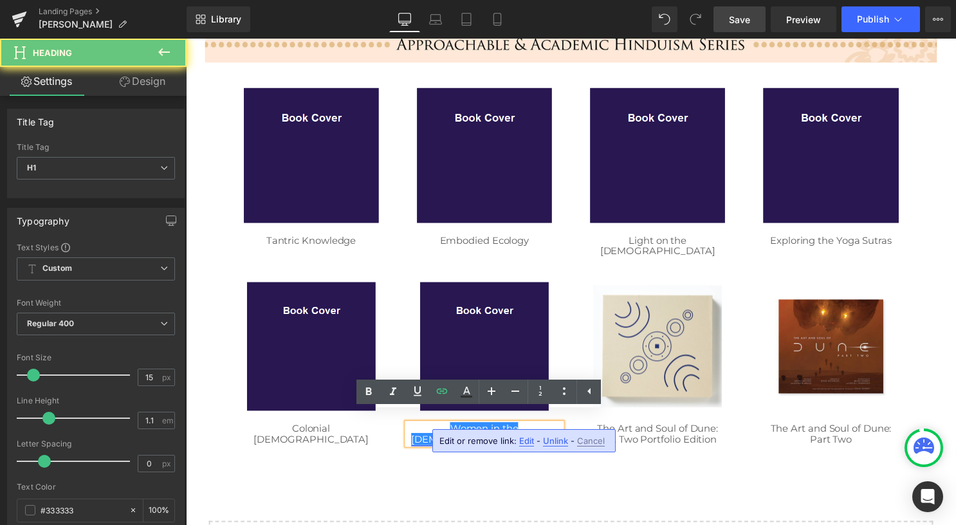
click at [501, 426] on link "Women in the [DEMOGRAPHIC_DATA] World" at bounding box center [488, 437] width 148 height 23
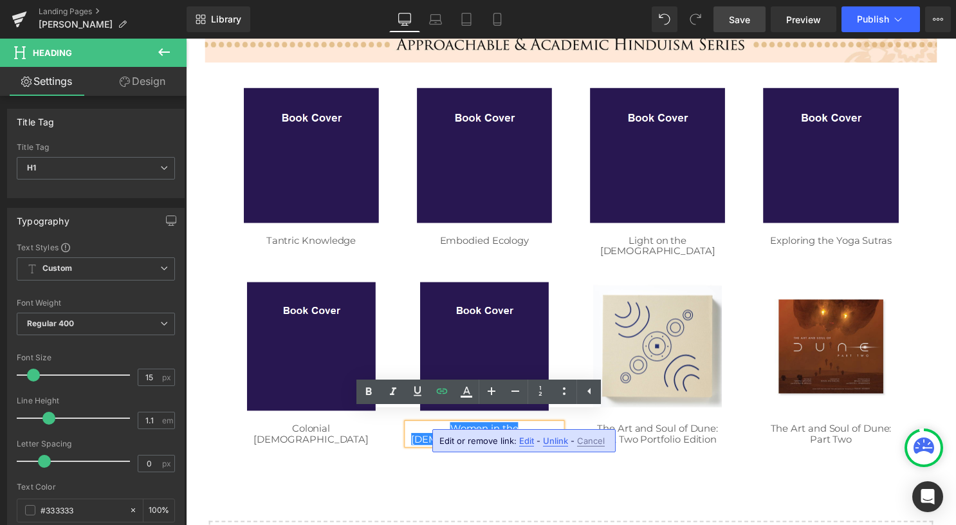
click at [624, 474] on div "Image Row Image Row Image Tantric Knowledge Heading Image Embodied Ecology Head…" at bounding box center [575, 235] width 752 height 792
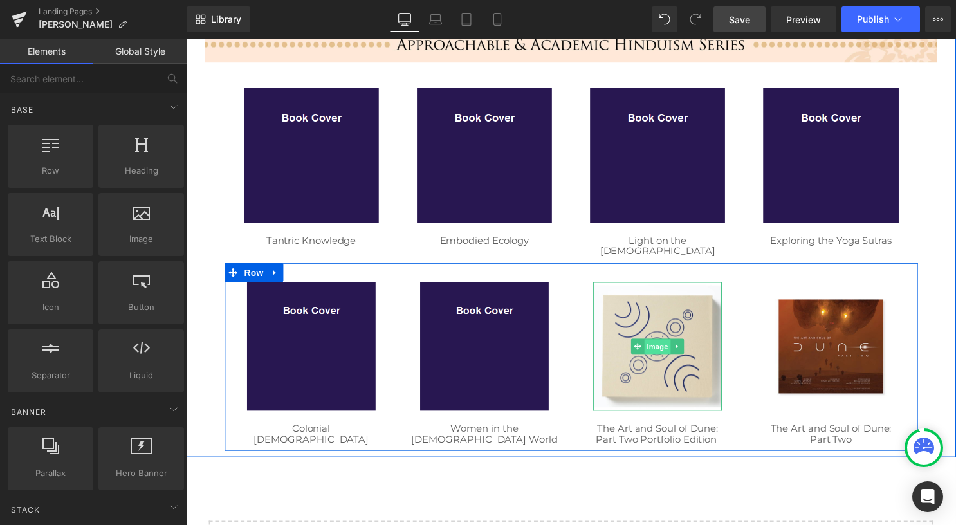
click at [649, 343] on span "Image" at bounding box center [662, 350] width 27 height 15
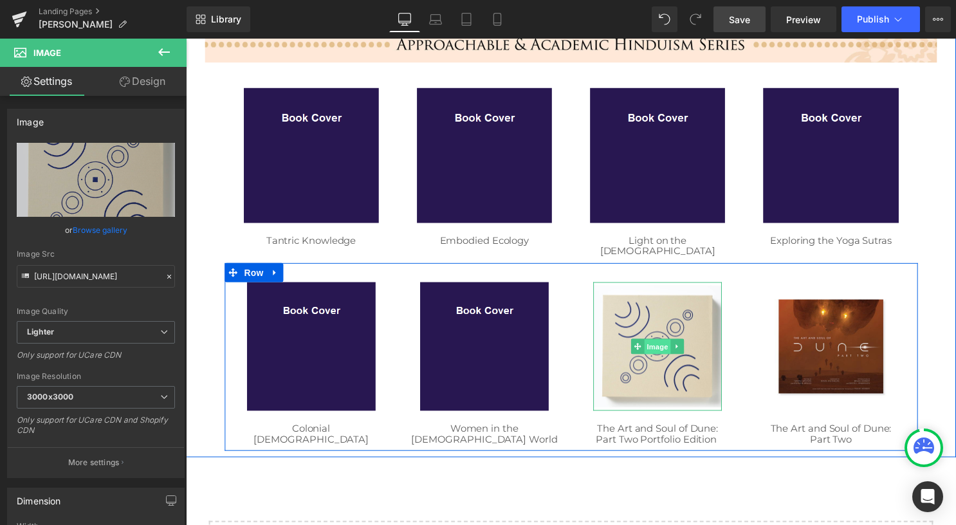
click at [656, 343] on span "Image" at bounding box center [662, 350] width 27 height 15
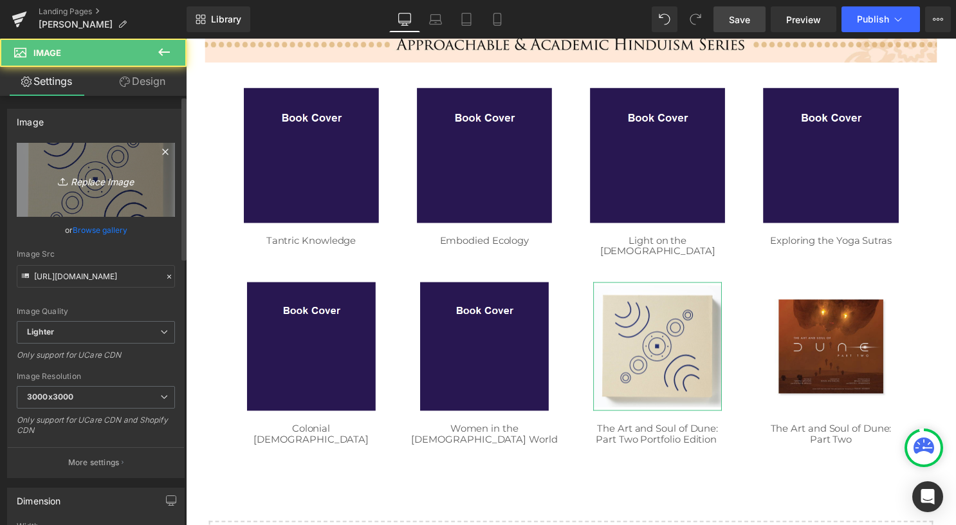
click at [95, 184] on icon "Replace Image" at bounding box center [95, 180] width 103 height 16
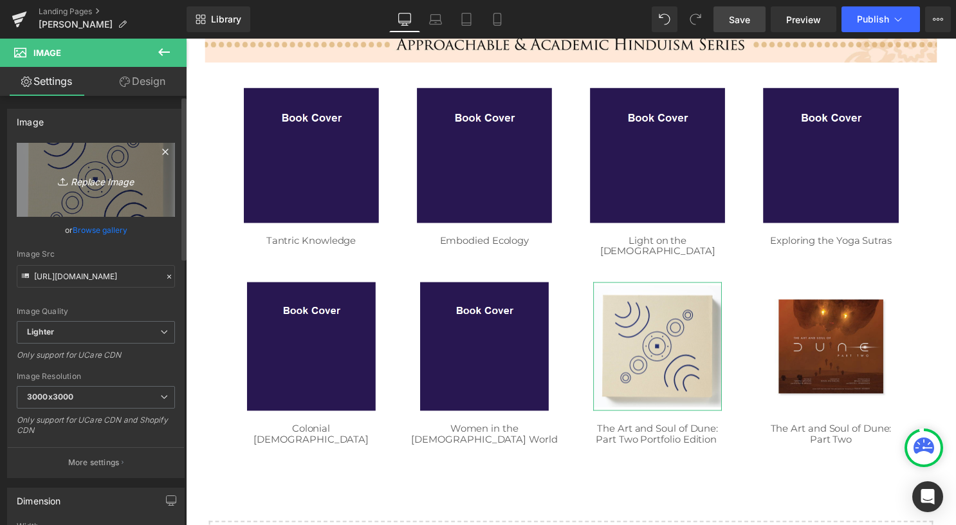
type input "C:\fakepath\02 square.png"
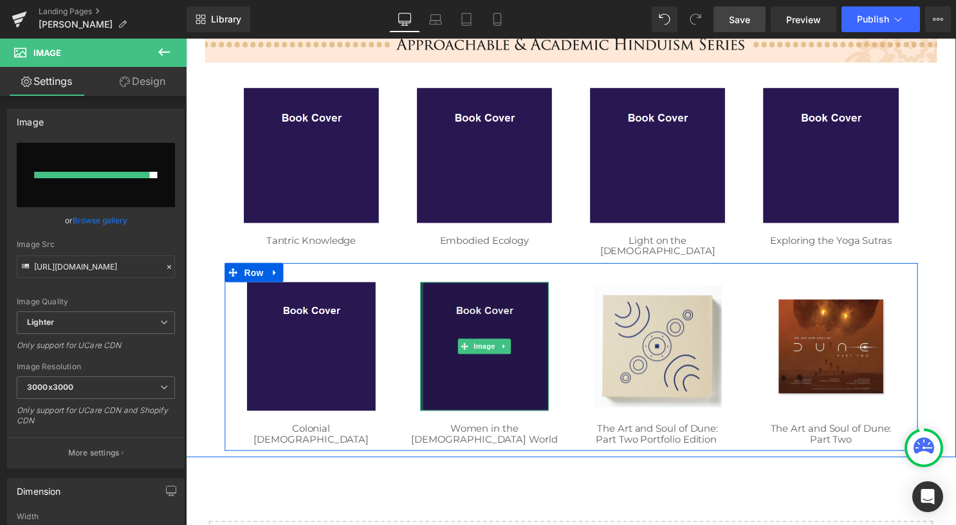
type input "[URL][DOMAIN_NAME]"
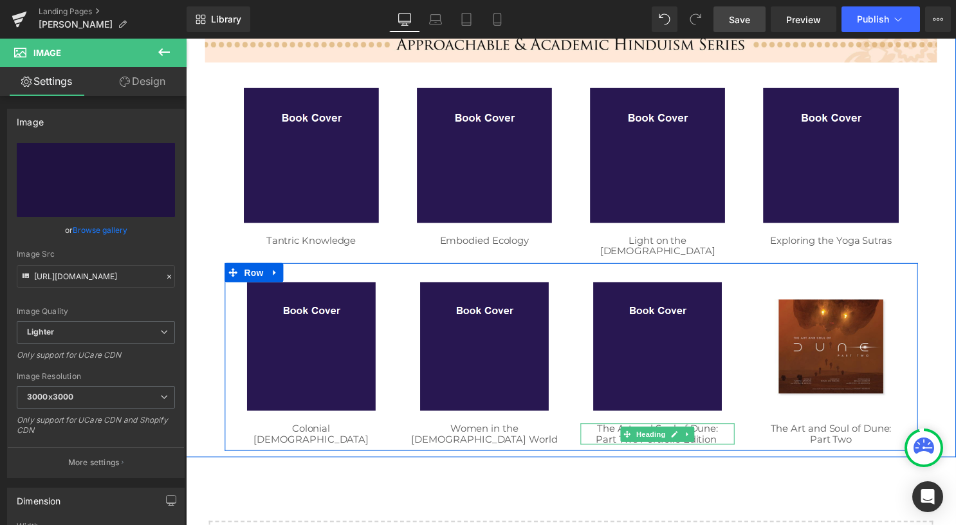
click at [725, 439] on h1 "Part Two Portfolio Edition" at bounding box center [663, 444] width 156 height 11
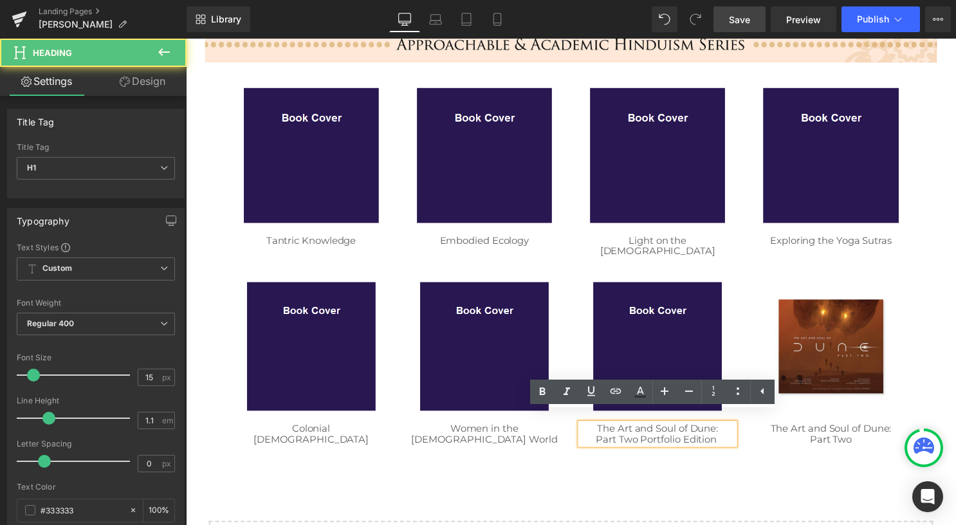
click at [725, 439] on h1 "Part Two Portfolio Edition" at bounding box center [663, 444] width 156 height 11
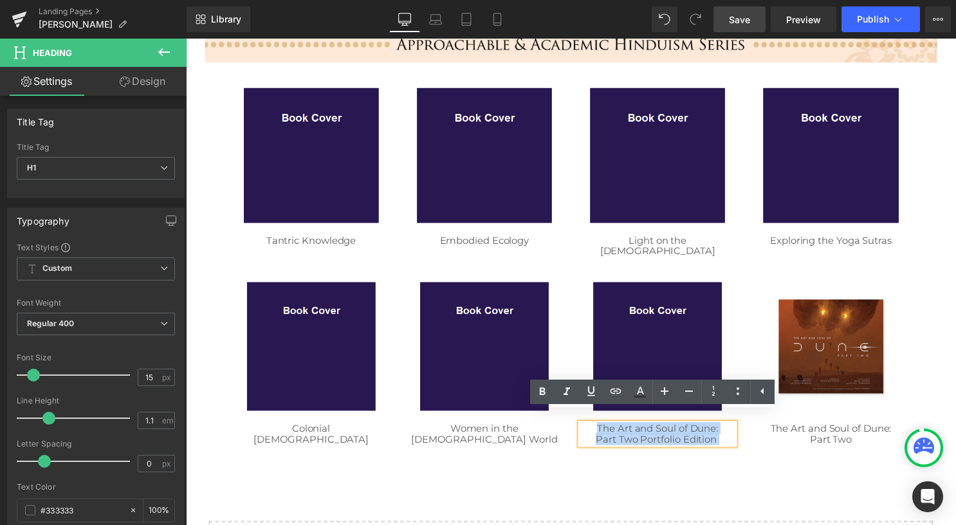
drag, startPoint x: 725, startPoint y: 433, endPoint x: 585, endPoint y: 419, distance: 140.3
click at [585, 428] on div "The Art and Soul of Dune: Part Two Portfolio Edition" at bounding box center [663, 438] width 156 height 21
paste div
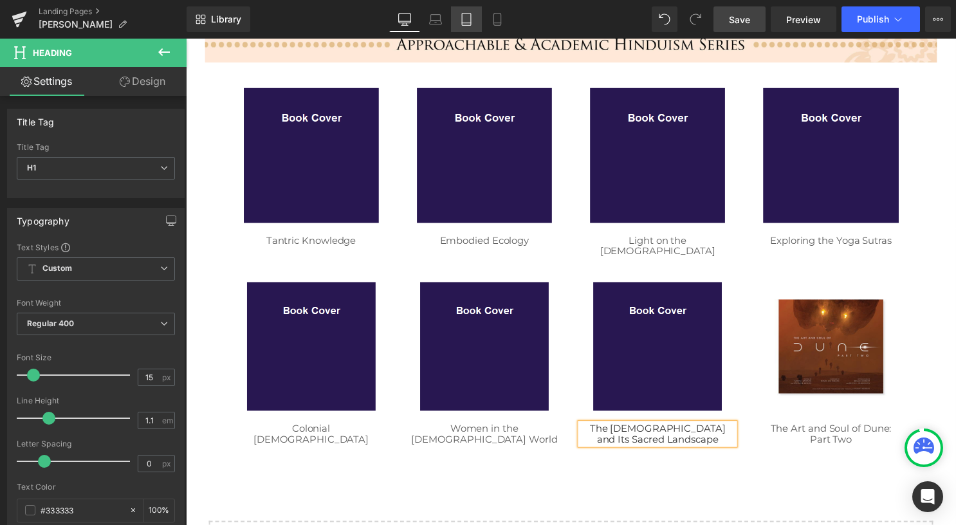
click at [460, 15] on icon at bounding box center [466, 19] width 13 height 13
type input "100"
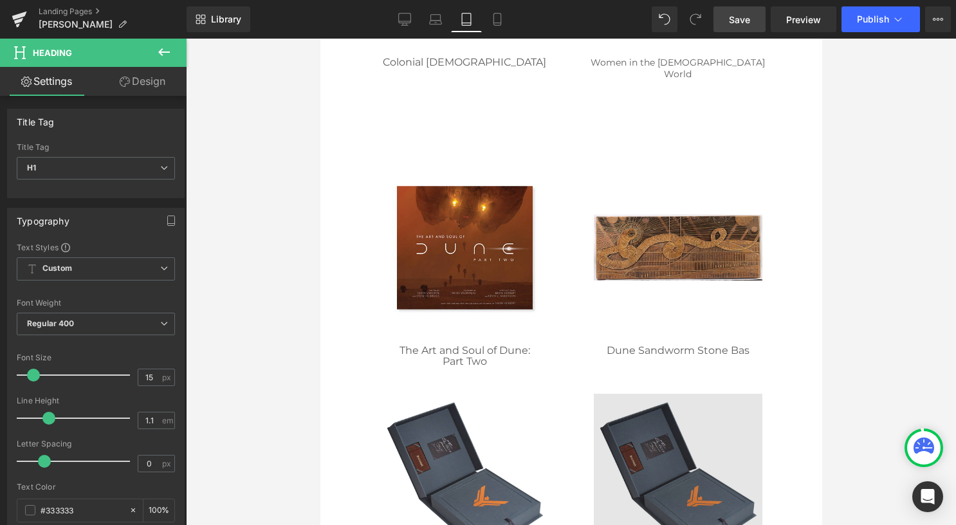
scroll to position [1286, 0]
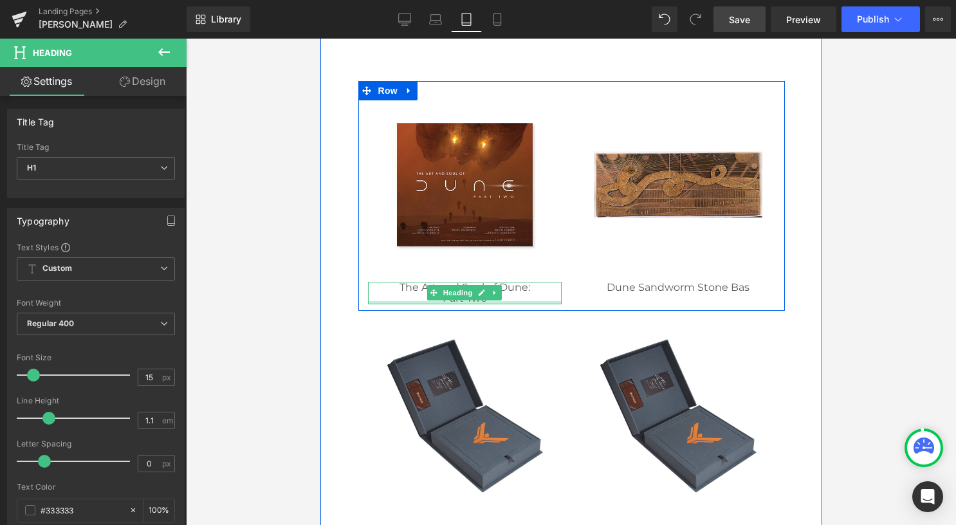
click at [507, 301] on div at bounding box center [464, 302] width 194 height 3
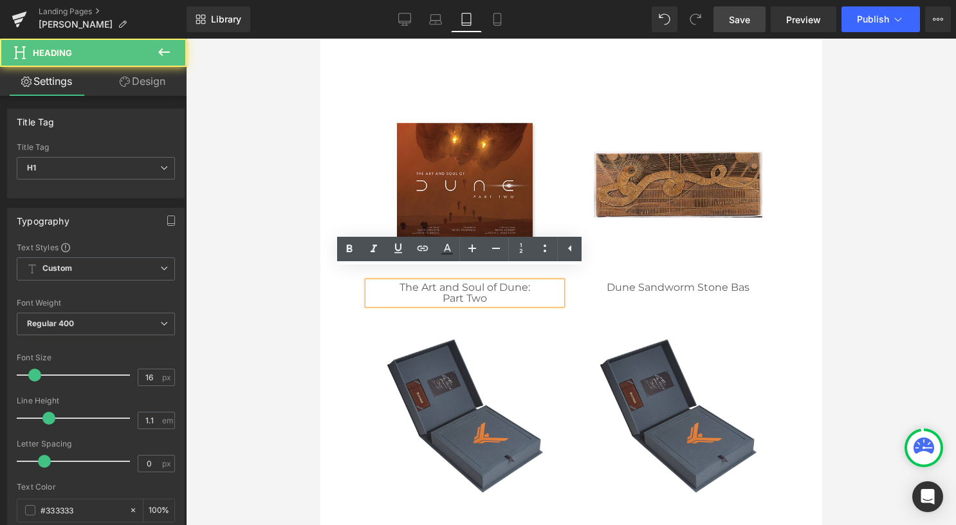
click at [512, 293] on h1 "Part Two" at bounding box center [464, 299] width 194 height 12
drag, startPoint x: 512, startPoint y: 284, endPoint x: 368, endPoint y: 275, distance: 144.3
click at [368, 282] on div "The Art and Soul of Dune: Part Two" at bounding box center [464, 293] width 194 height 23
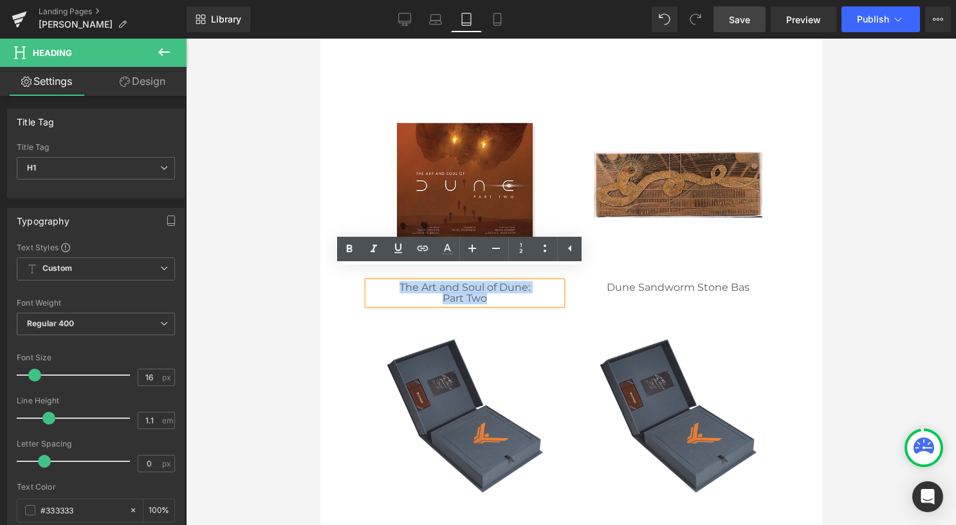
paste div
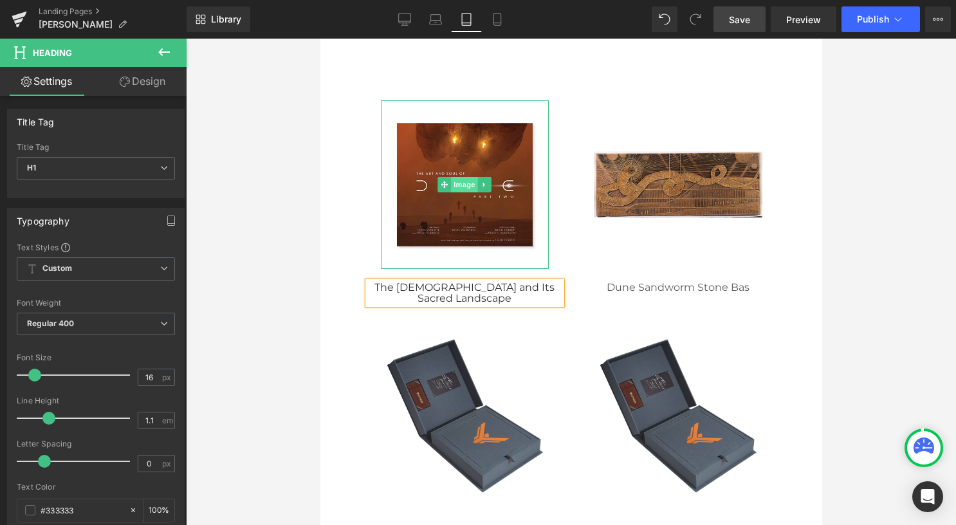
click at [463, 177] on span "Image" at bounding box center [463, 184] width 27 height 15
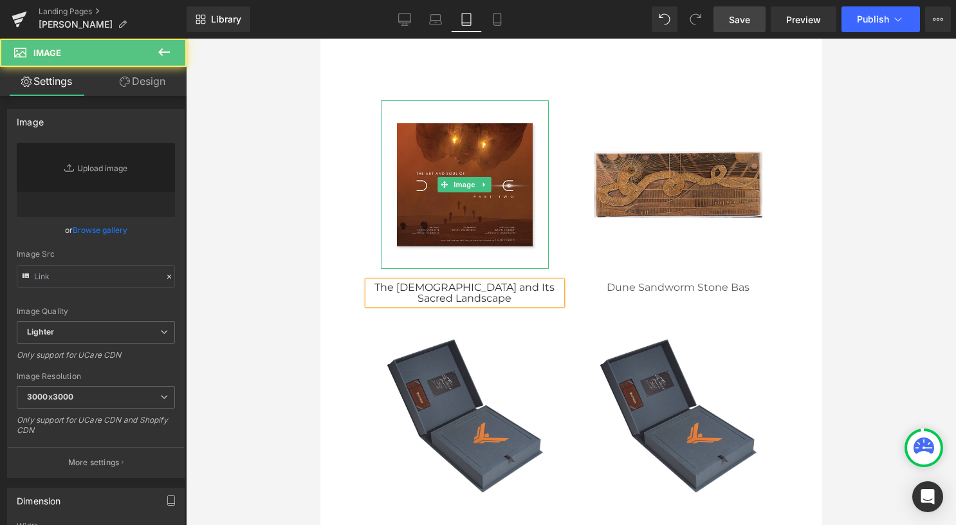
type input "[URL][DOMAIN_NAME]"
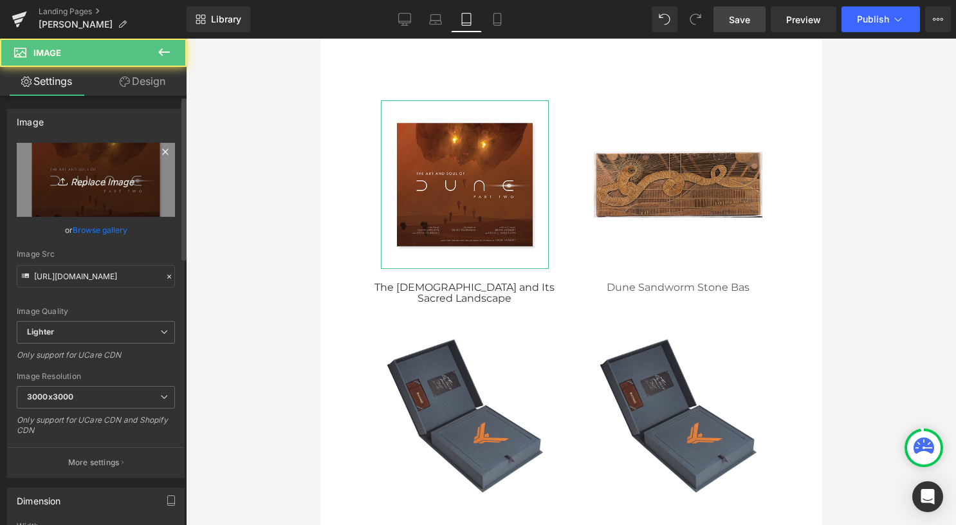
click at [74, 165] on link "Replace Image" at bounding box center [96, 180] width 158 height 74
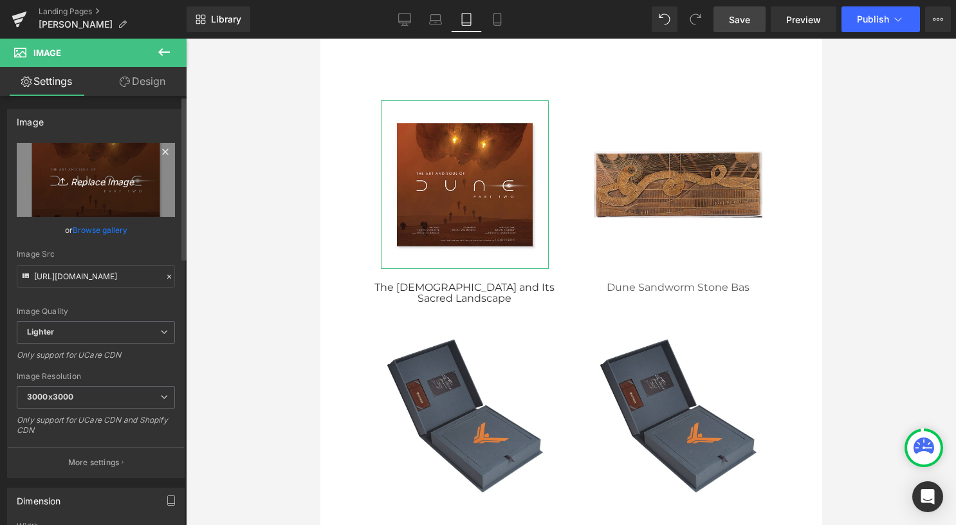
type input "C:\fakepath\02 square.png"
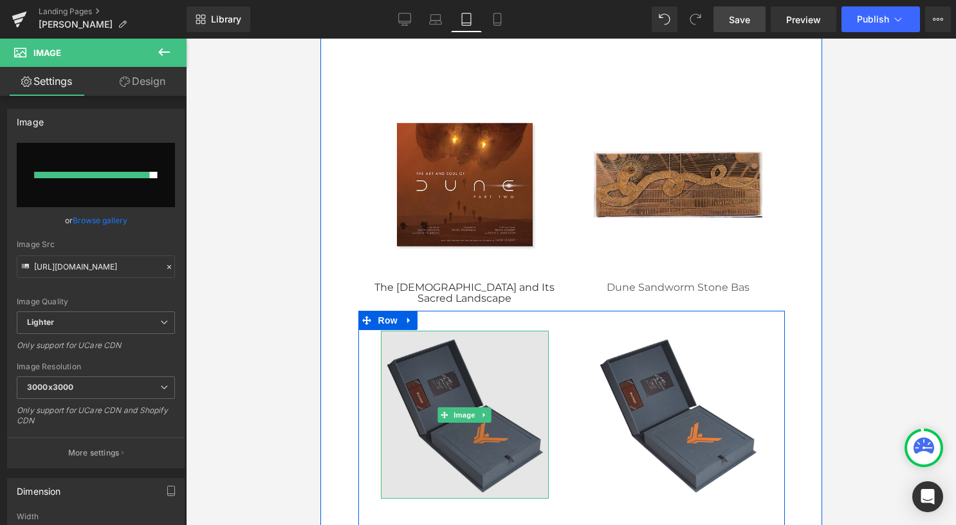
type input "[URL][DOMAIN_NAME]"
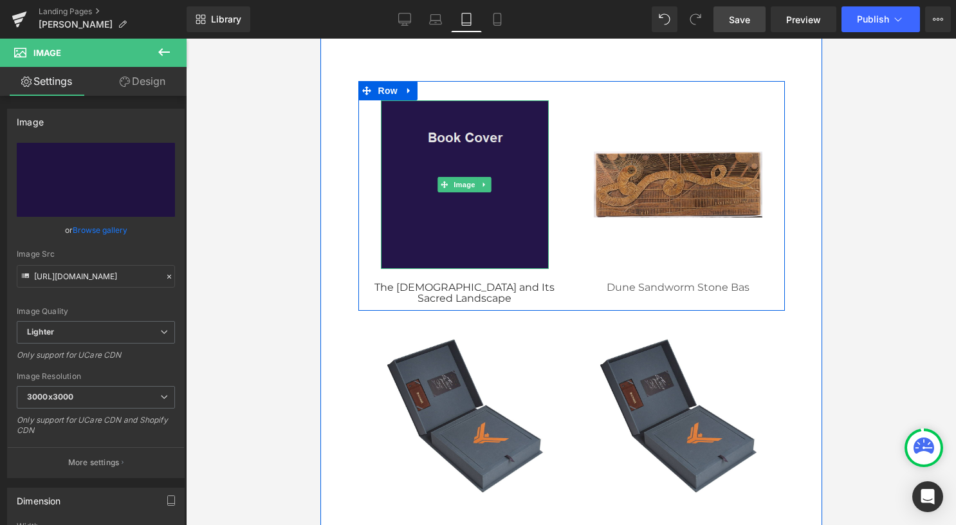
click at [445, 148] on img at bounding box center [464, 184] width 168 height 168
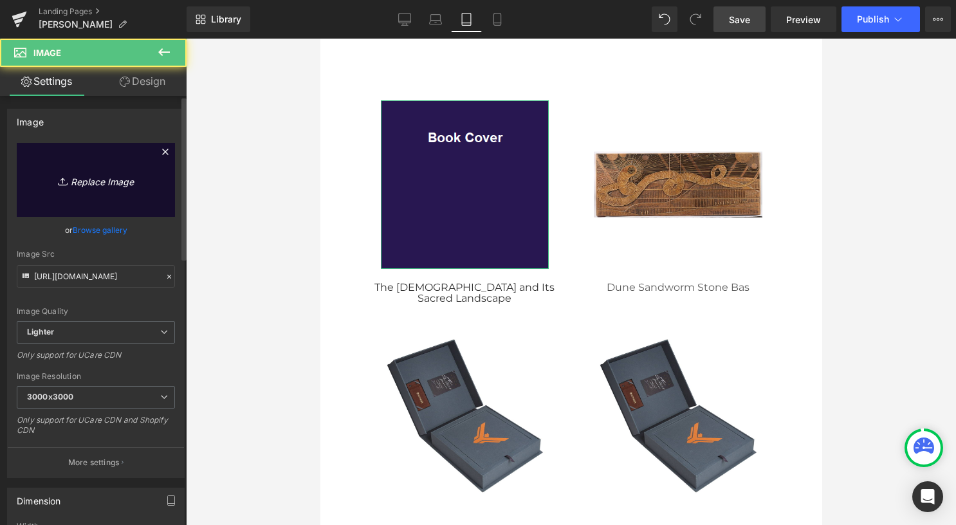
click at [102, 187] on icon "Replace Image" at bounding box center [95, 180] width 103 height 16
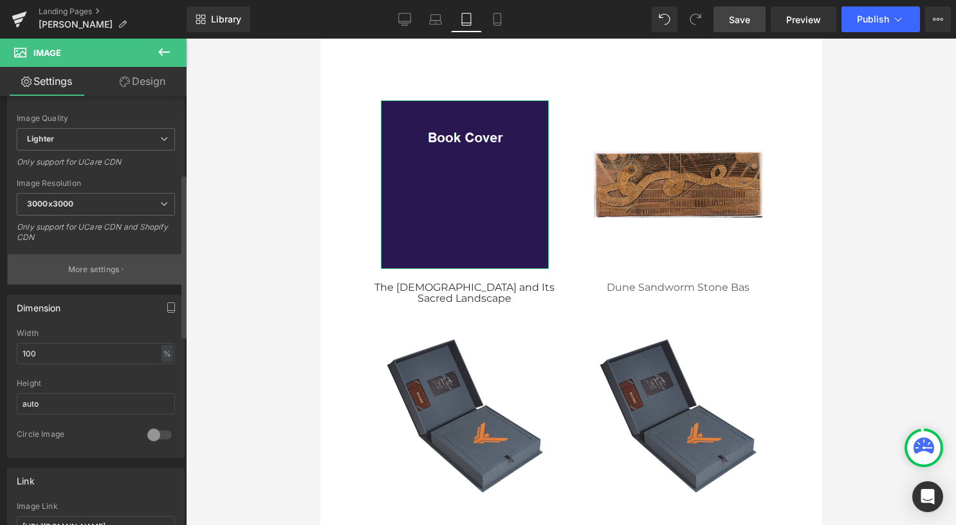
scroll to position [386, 0]
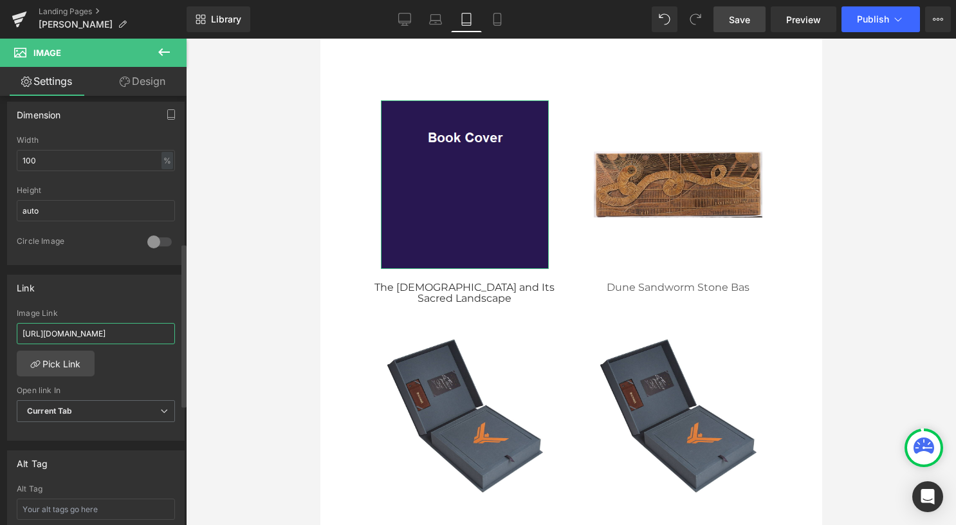
click at [118, 332] on input "[URL][DOMAIN_NAME]" at bounding box center [96, 333] width 158 height 21
paste input "/collections/[PERSON_NAME]/products/[DEMOGRAPHIC_DATA]-and-its-sacred-landscape"
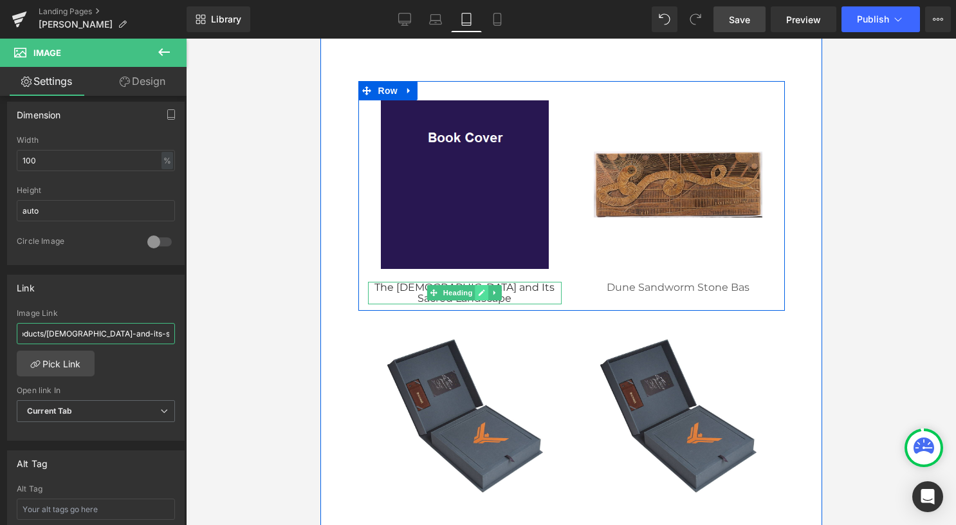
type input "/collections/[PERSON_NAME]/products/[DEMOGRAPHIC_DATA]-and-its-sacred-landscape"
click at [478, 289] on icon at bounding box center [481, 293] width 7 height 8
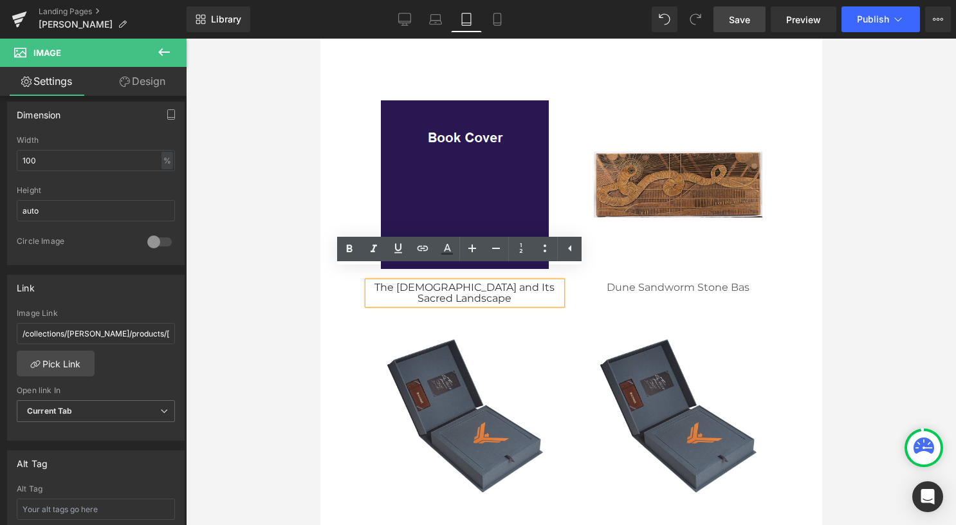
click at [495, 286] on h1 "The [DEMOGRAPHIC_DATA] and Its Sacred Landscape" at bounding box center [464, 293] width 194 height 23
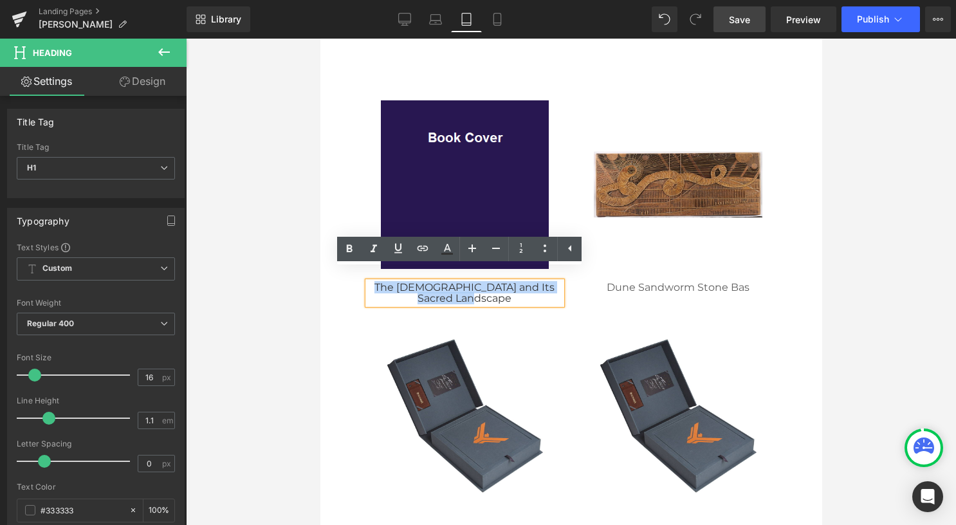
drag, startPoint x: 495, startPoint y: 286, endPoint x: 372, endPoint y: 274, distance: 124.1
click at [372, 282] on h1 "The [DEMOGRAPHIC_DATA] and Its Sacred Landscape" at bounding box center [464, 293] width 194 height 23
click at [417, 251] on icon at bounding box center [422, 248] width 15 height 15
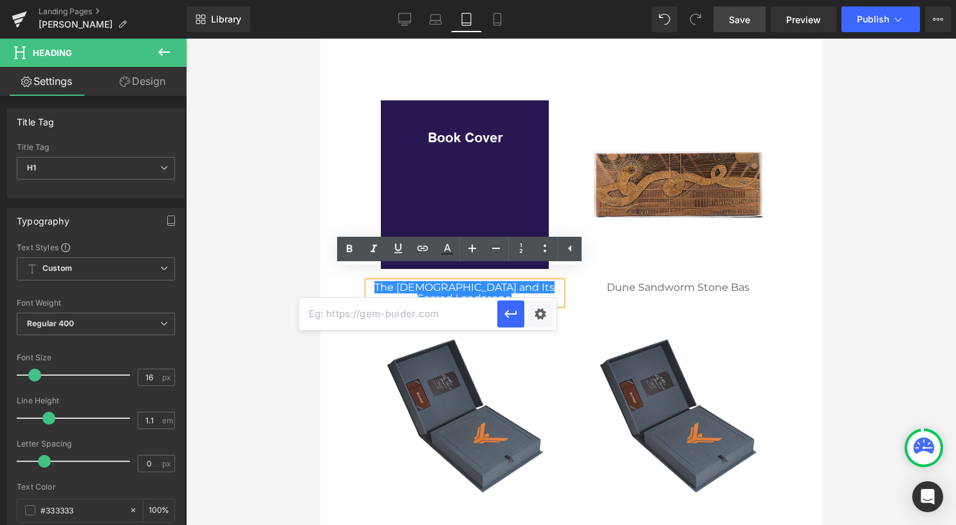
click at [418, 314] on input "text" at bounding box center [398, 314] width 198 height 32
paste input "/collections/[PERSON_NAME]/products/[DEMOGRAPHIC_DATA]-and-its-sacred-landscape"
type input "/collections/[PERSON_NAME]/products/[DEMOGRAPHIC_DATA]-and-its-sacred-landscape"
click at [516, 313] on icon "button" at bounding box center [510, 314] width 12 height 8
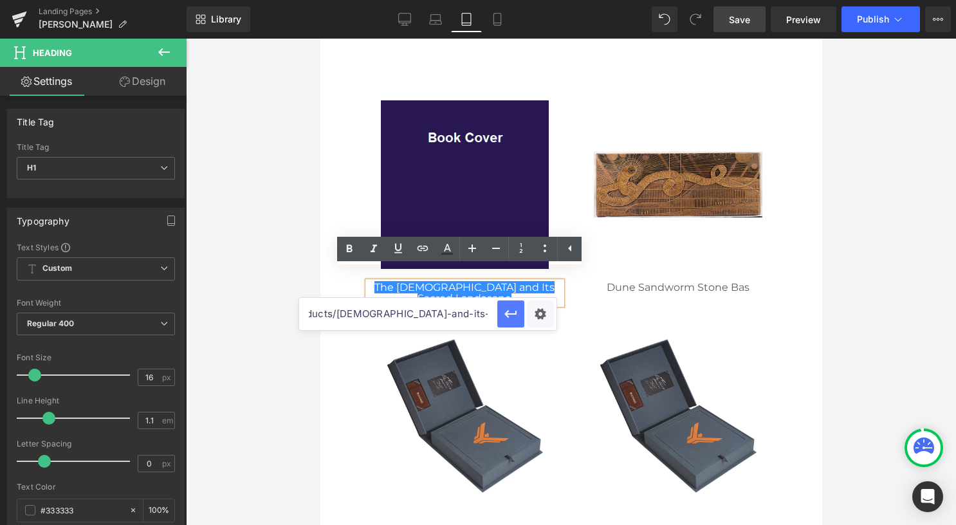
scroll to position [0, 0]
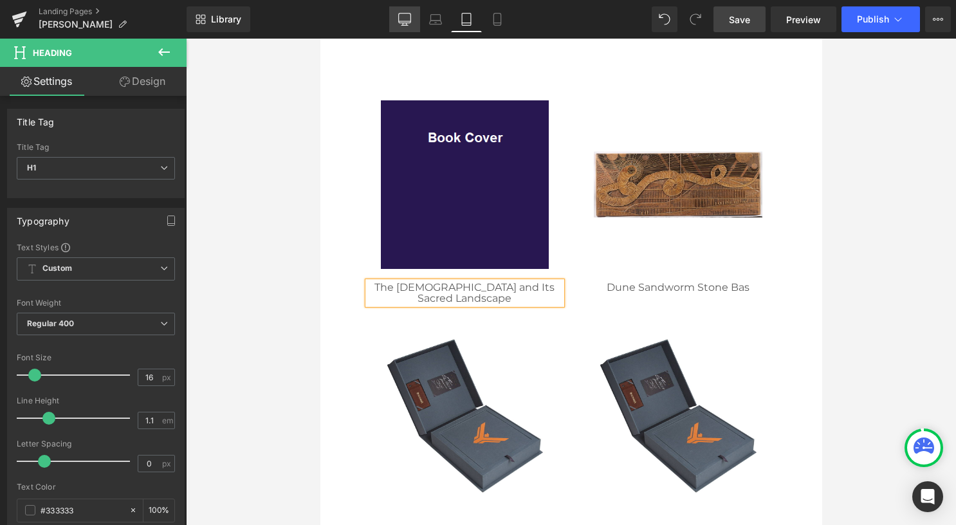
drag, startPoint x: 407, startPoint y: 17, endPoint x: 255, endPoint y: 17, distance: 152.4
click at [407, 17] on icon at bounding box center [404, 19] width 13 height 13
type input "100"
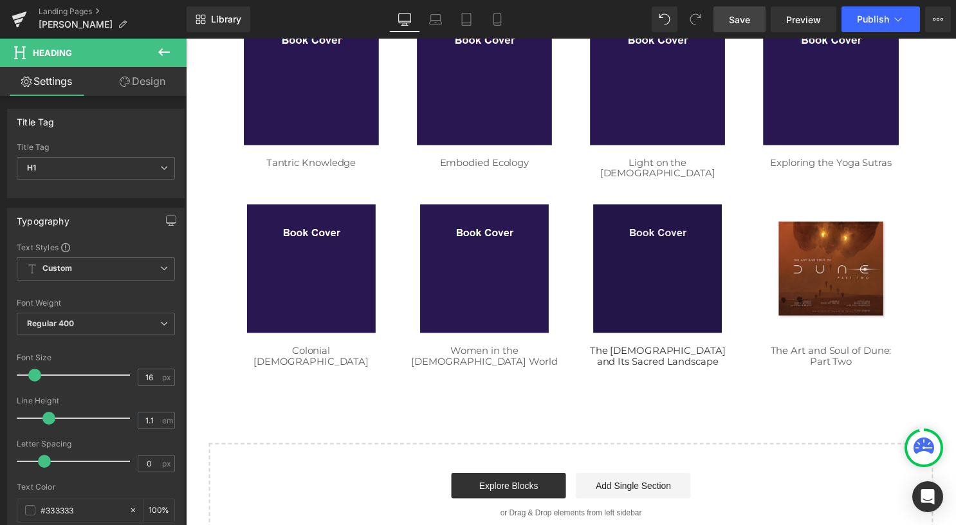
scroll to position [386, 0]
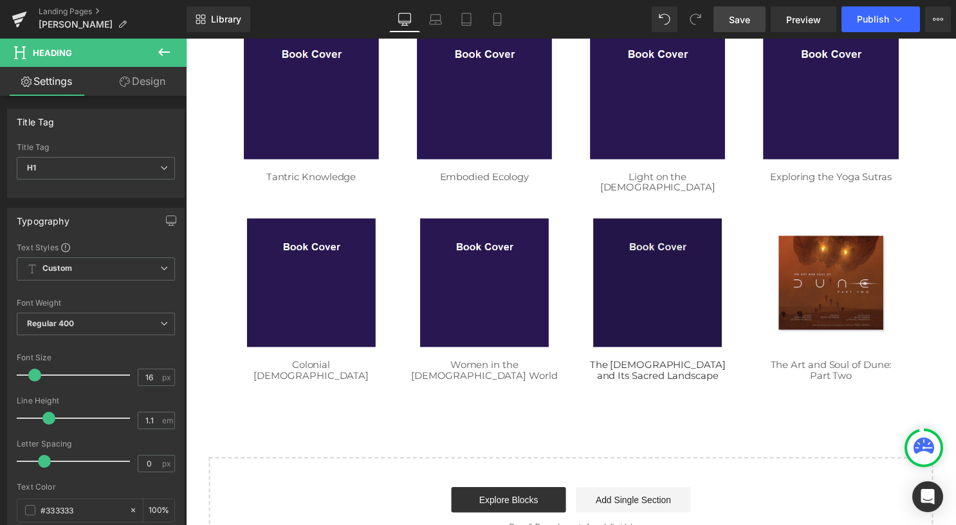
click at [639, 253] on img at bounding box center [662, 286] width 130 height 130
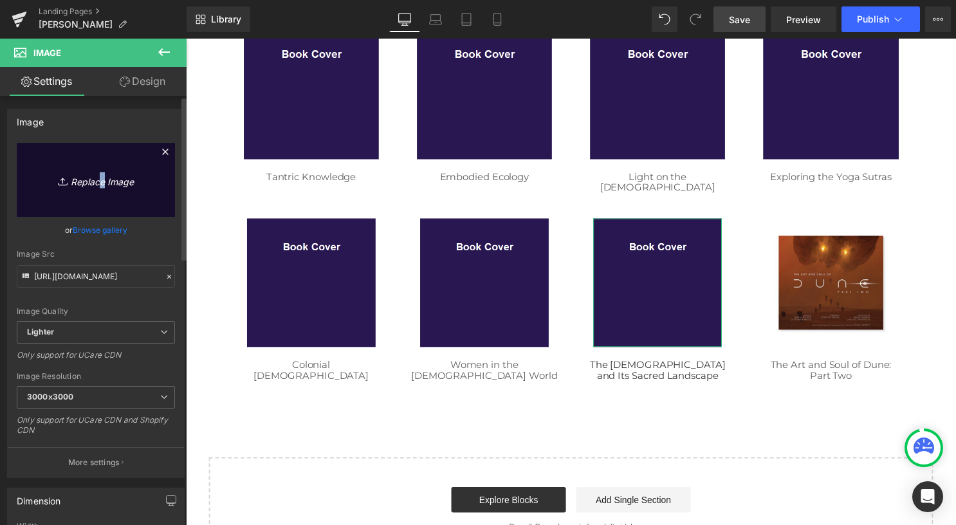
click at [96, 186] on icon "Replace Image" at bounding box center [95, 180] width 103 height 16
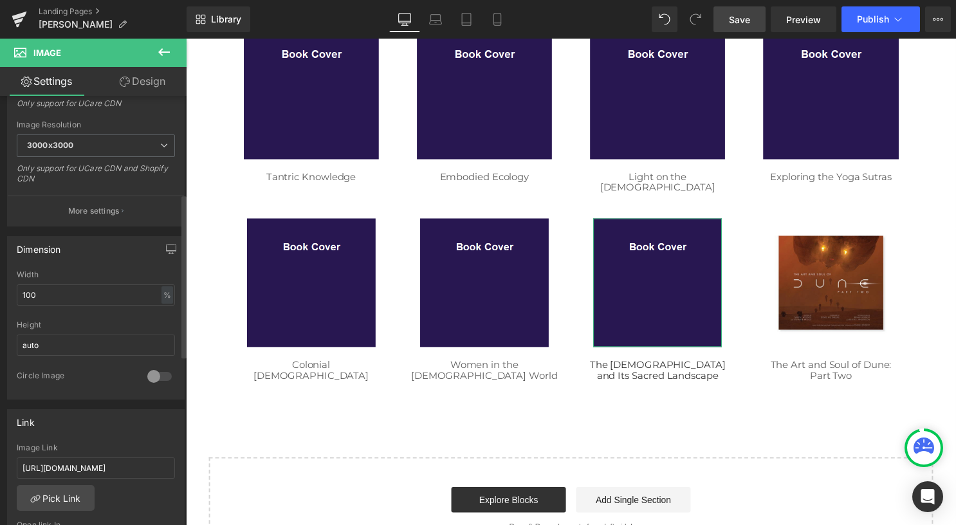
scroll to position [257, 0]
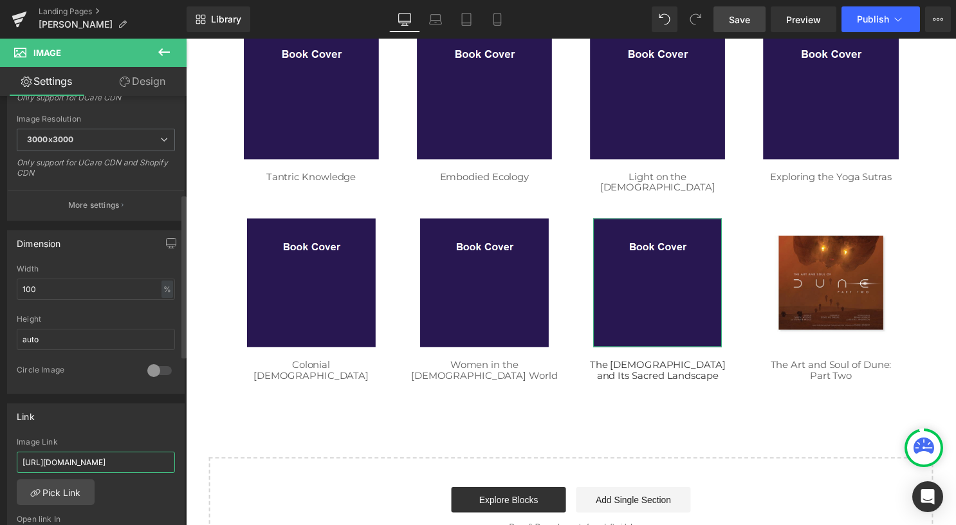
click at [100, 454] on input "[URL][DOMAIN_NAME]" at bounding box center [96, 461] width 158 height 21
paste input "/collections/[PERSON_NAME]/products/[DEMOGRAPHIC_DATA]-and-its-sacred-landscape"
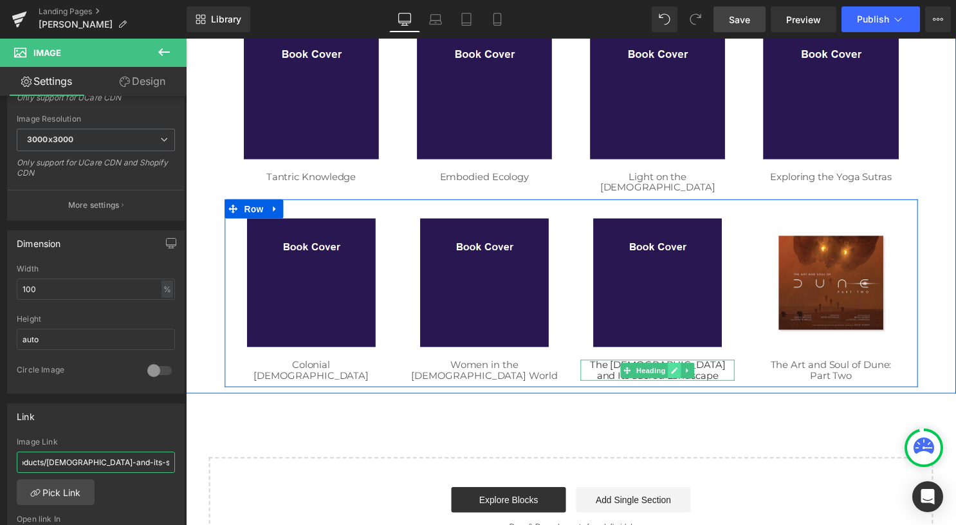
type input "/collections/[PERSON_NAME]/products/[DEMOGRAPHIC_DATA]-and-its-sacred-landscape"
click at [673, 367] on link at bounding box center [680, 374] width 14 height 15
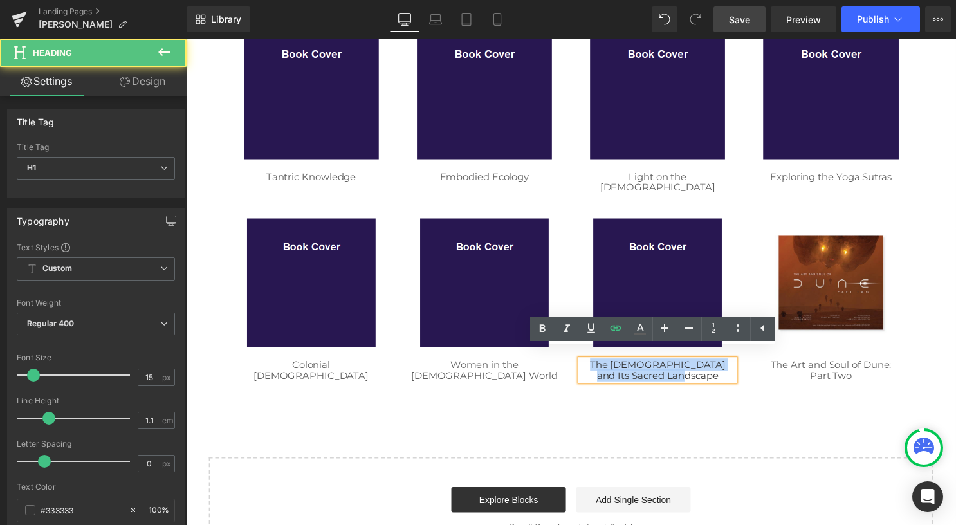
drag, startPoint x: 706, startPoint y: 372, endPoint x: 586, endPoint y: 356, distance: 120.8
click at [586, 363] on h1 "The [DEMOGRAPHIC_DATA] and Its Sacred Landscape" at bounding box center [663, 373] width 156 height 21
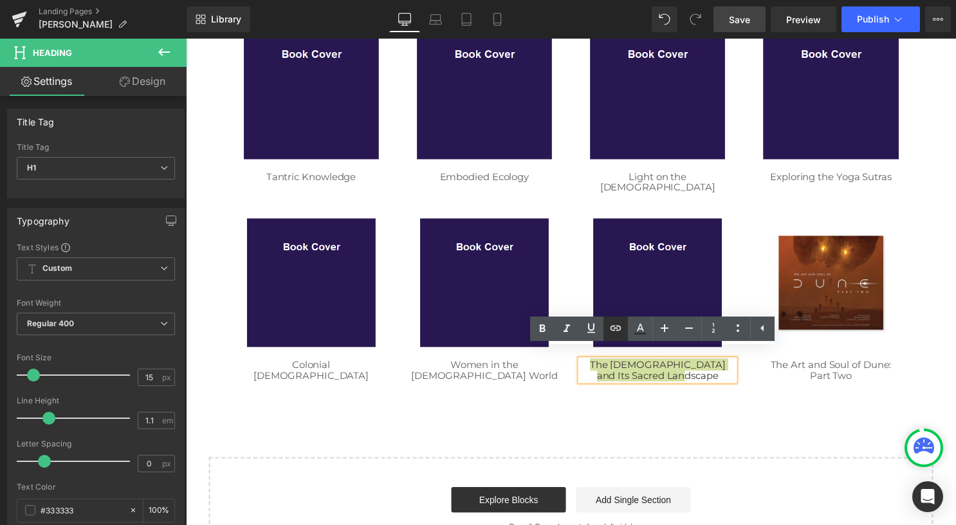
click at [618, 331] on icon at bounding box center [615, 327] width 15 height 15
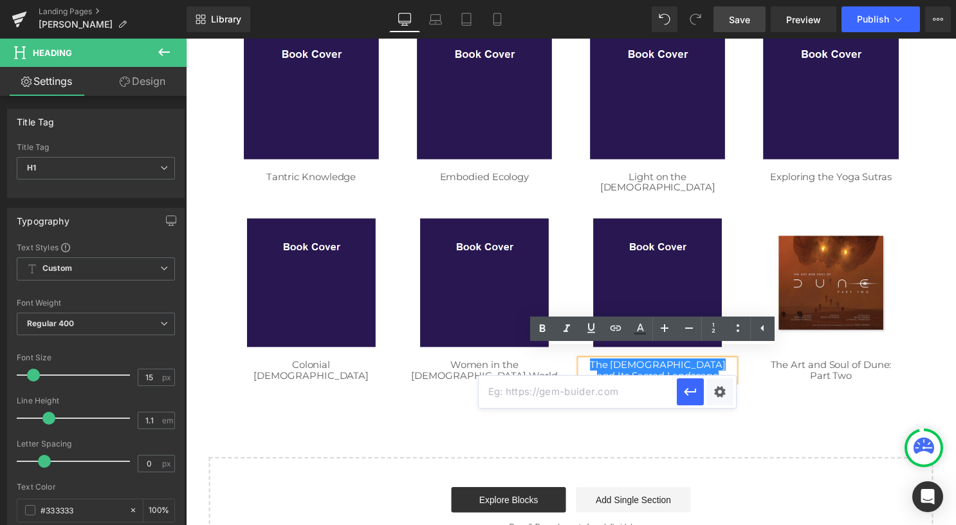
click at [574, 392] on input "text" at bounding box center [577, 392] width 198 height 32
paste input "/collections/[PERSON_NAME]/products/[DEMOGRAPHIC_DATA]-and-its-sacred-landscape"
type input "/collections/[PERSON_NAME]/products/[DEMOGRAPHIC_DATA]-and-its-sacred-landscape"
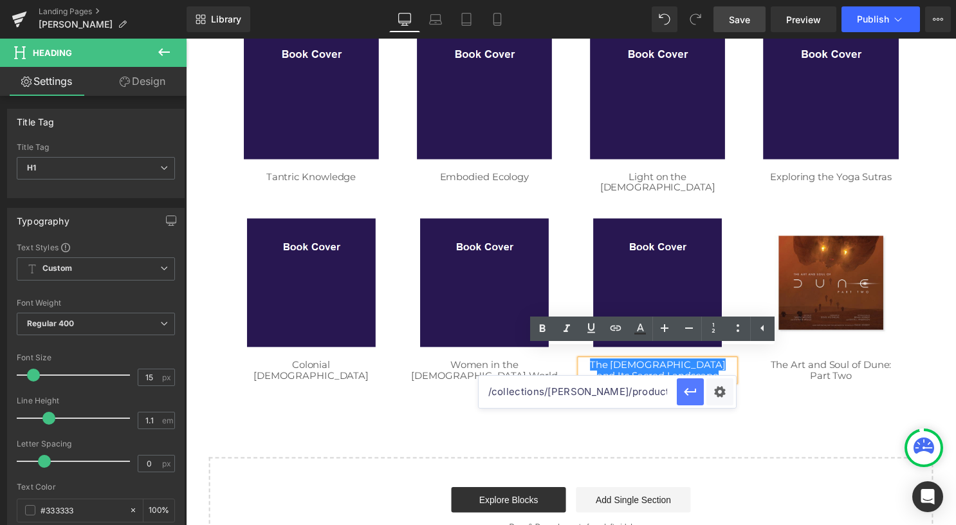
click at [691, 394] on icon "button" at bounding box center [689, 391] width 15 height 15
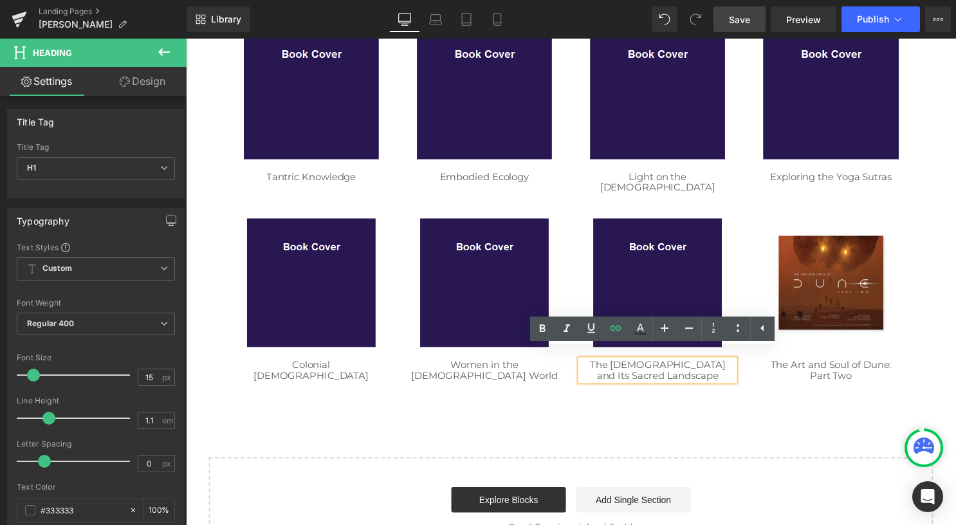
click at [693, 395] on div "Image Row Image Row Image Tantric Knowledge Heading Image Embodied Ecology Head…" at bounding box center [575, 171] width 752 height 792
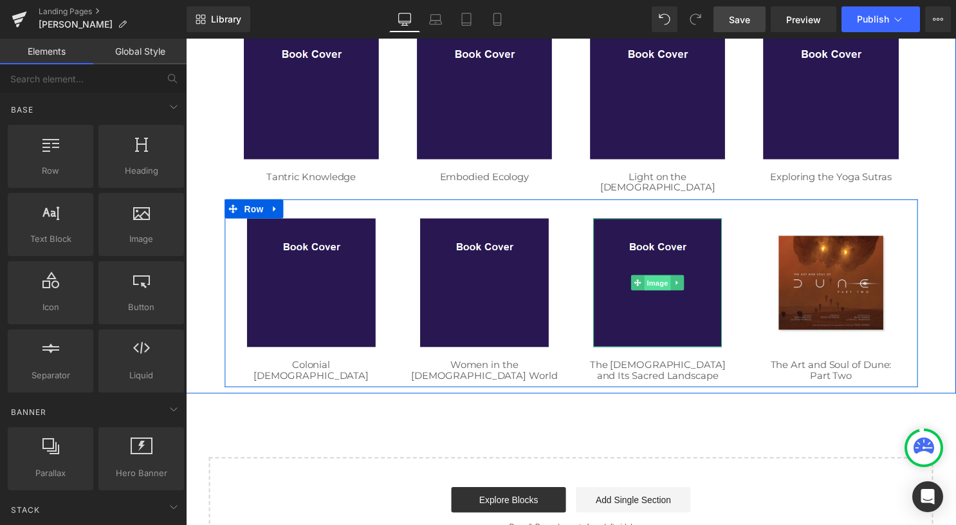
click at [656, 278] on span "Image" at bounding box center [662, 285] width 27 height 15
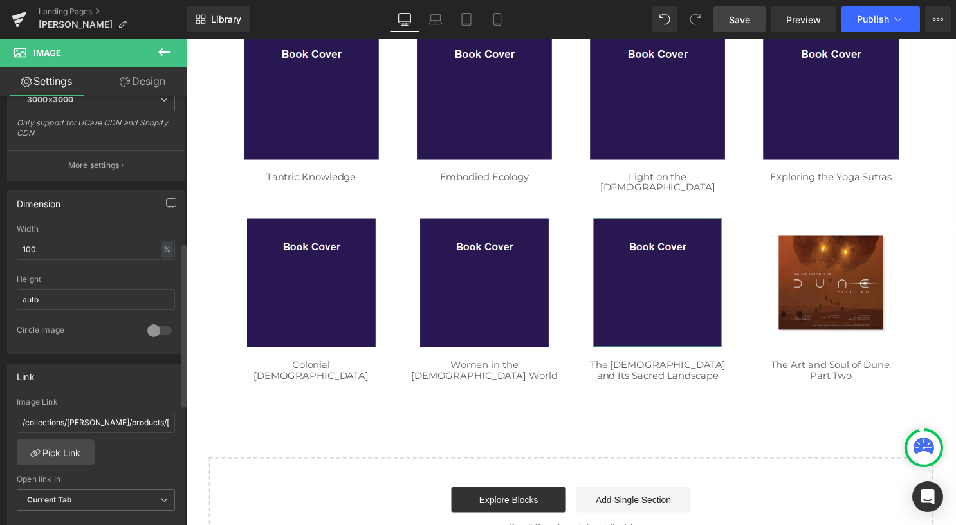
scroll to position [386, 0]
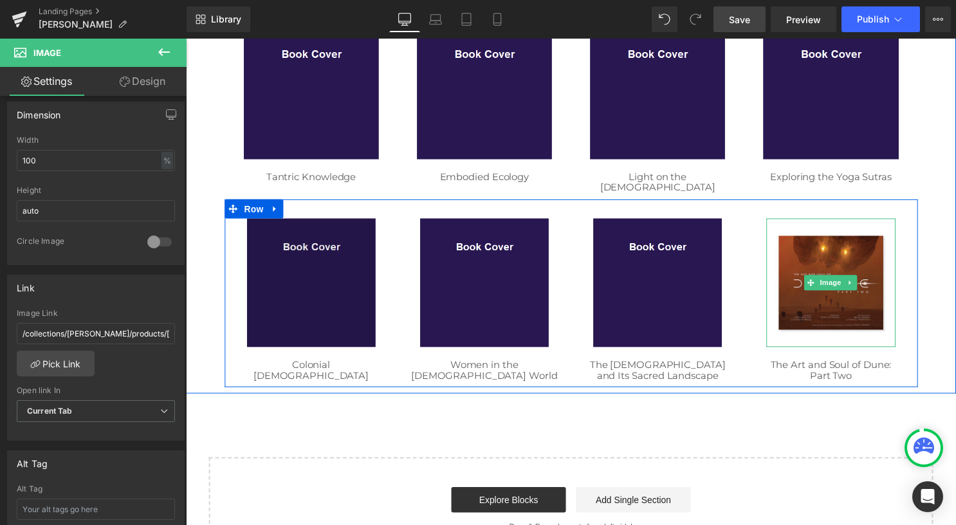
drag, startPoint x: 832, startPoint y: 275, endPoint x: 275, endPoint y: 230, distance: 558.7
click at [831, 278] on span "Image" at bounding box center [837, 285] width 27 height 15
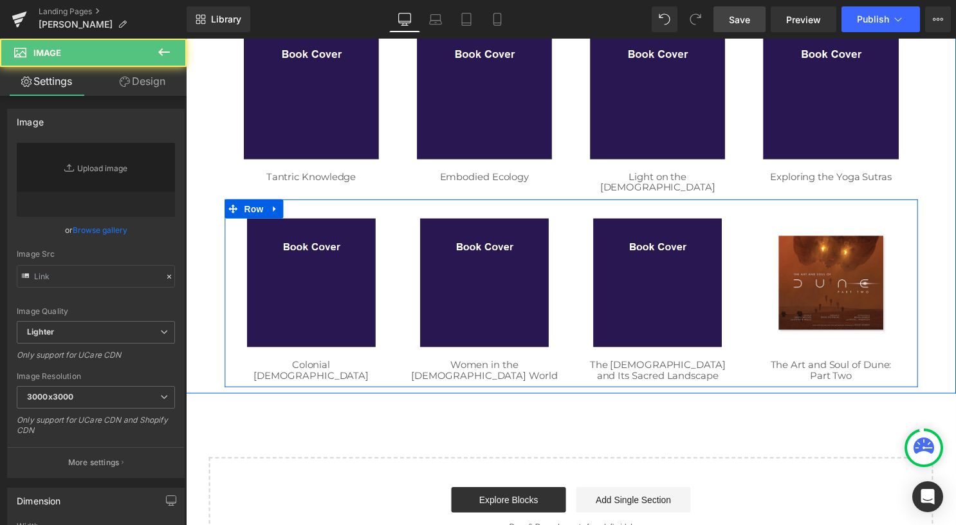
type input "[URL][DOMAIN_NAME]"
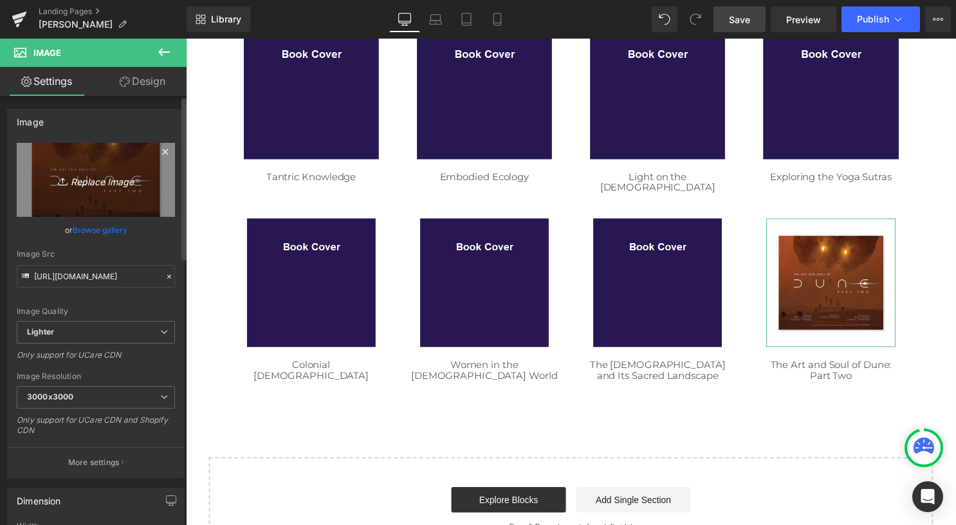
click at [96, 172] on icon "Replace Image" at bounding box center [95, 180] width 103 height 16
type input "C:\fakepath\02 square.png"
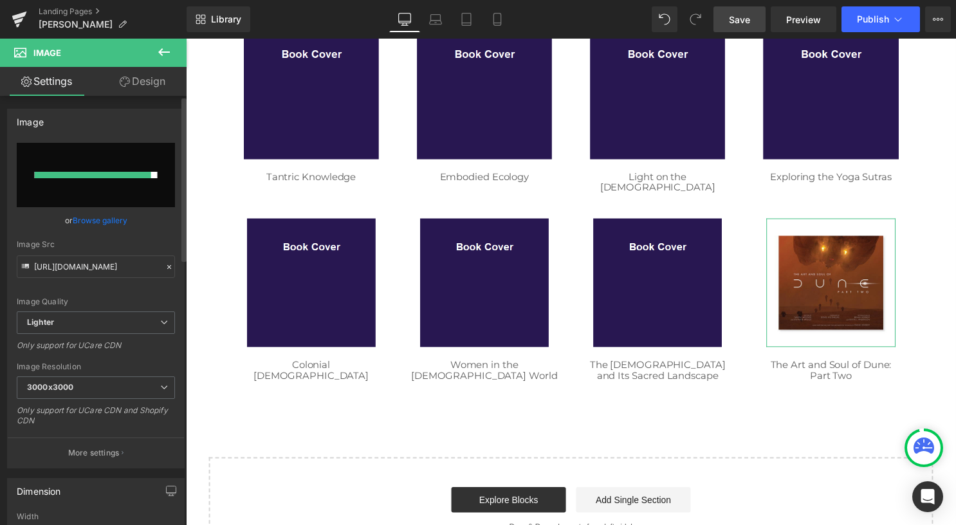
type input "[URL][DOMAIN_NAME]"
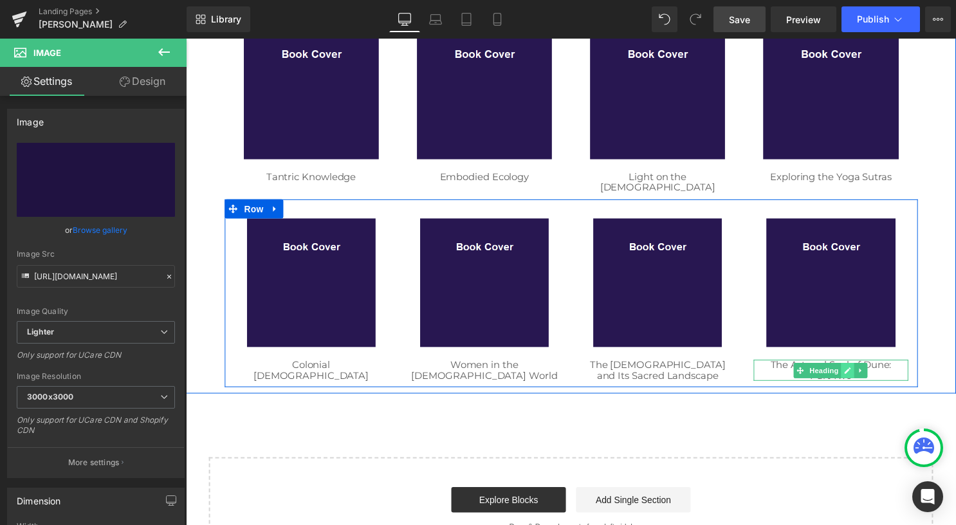
click at [851, 370] on icon at bounding box center [854, 374] width 7 height 8
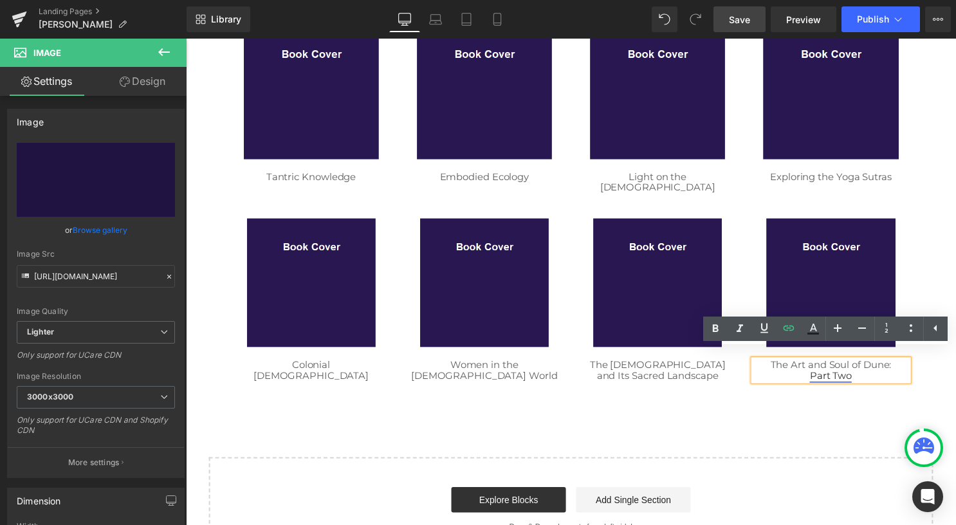
click at [865, 374] on h1 "Part Two" at bounding box center [837, 379] width 156 height 11
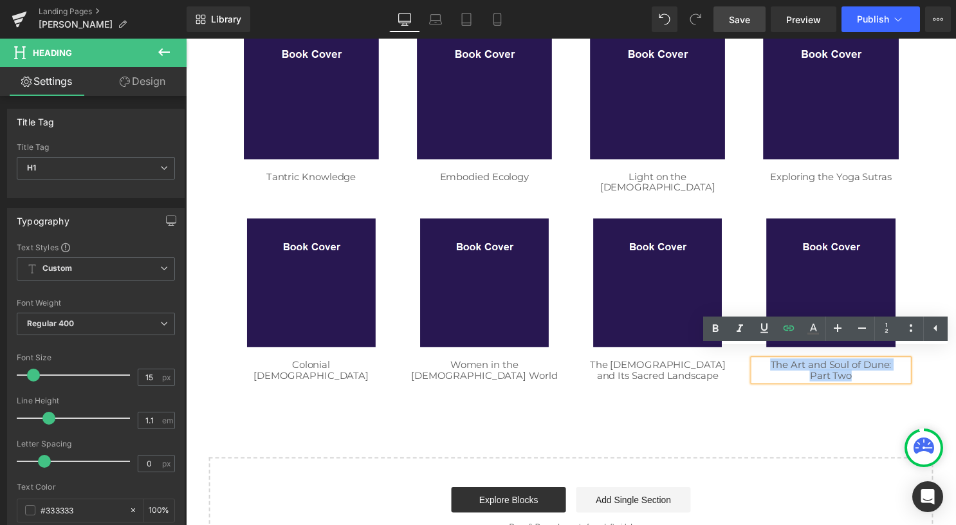
drag, startPoint x: 845, startPoint y: 365, endPoint x: 764, endPoint y: 356, distance: 81.5
click at [764, 363] on div "The Art and Soul of Dune: Part Two" at bounding box center [837, 373] width 156 height 21
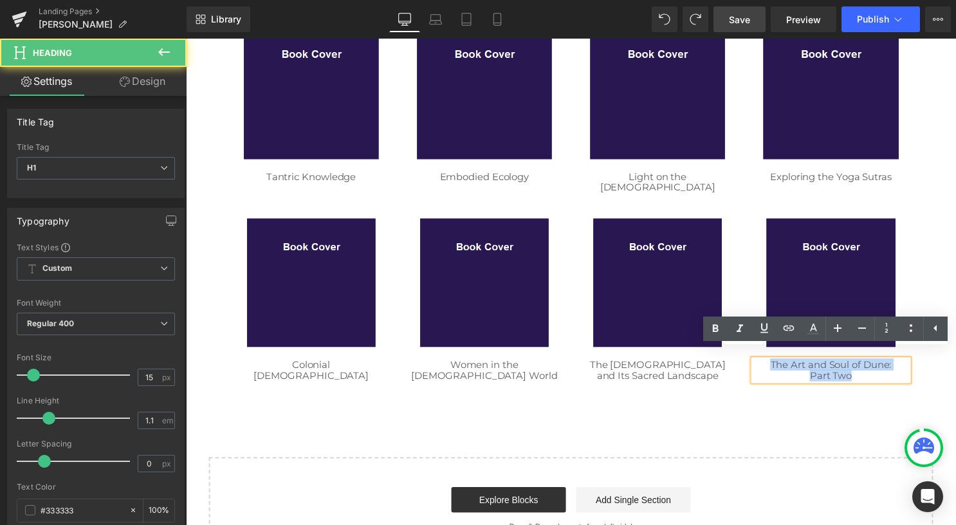
drag, startPoint x: 860, startPoint y: 367, endPoint x: 762, endPoint y: 356, distance: 98.3
click at [762, 363] on div "The Art and Soul of Dune: Part Two" at bounding box center [837, 373] width 156 height 21
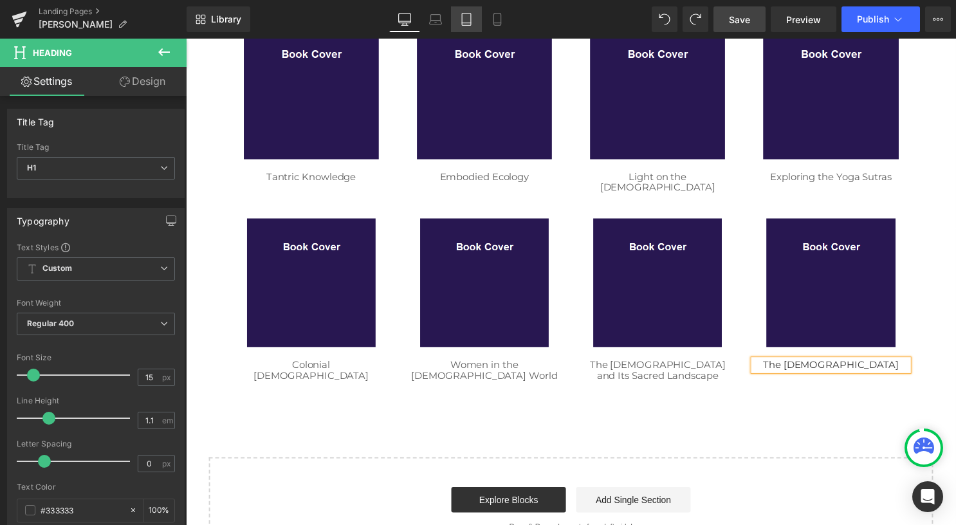
drag, startPoint x: 469, startPoint y: 24, endPoint x: 159, endPoint y: 1, distance: 310.9
click at [469, 24] on icon at bounding box center [466, 19] width 13 height 13
type input "100"
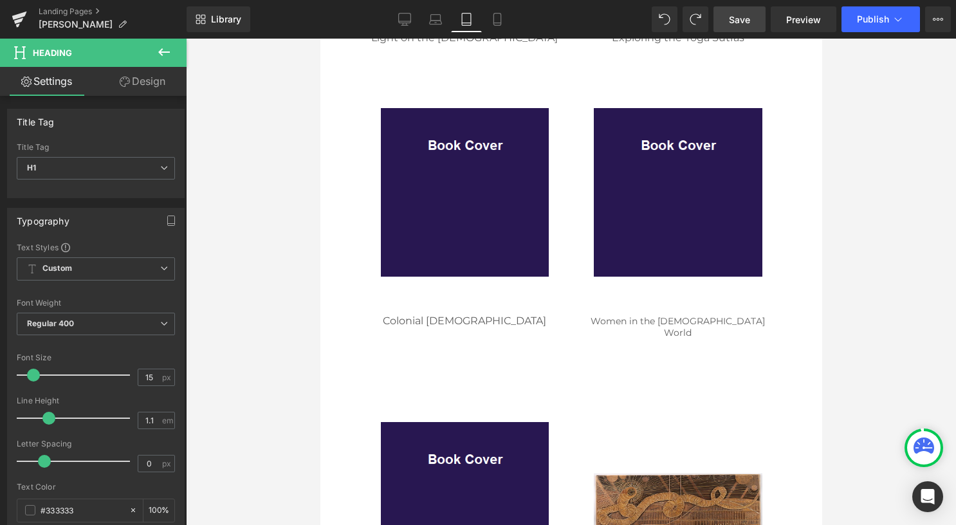
scroll to position [1158, 0]
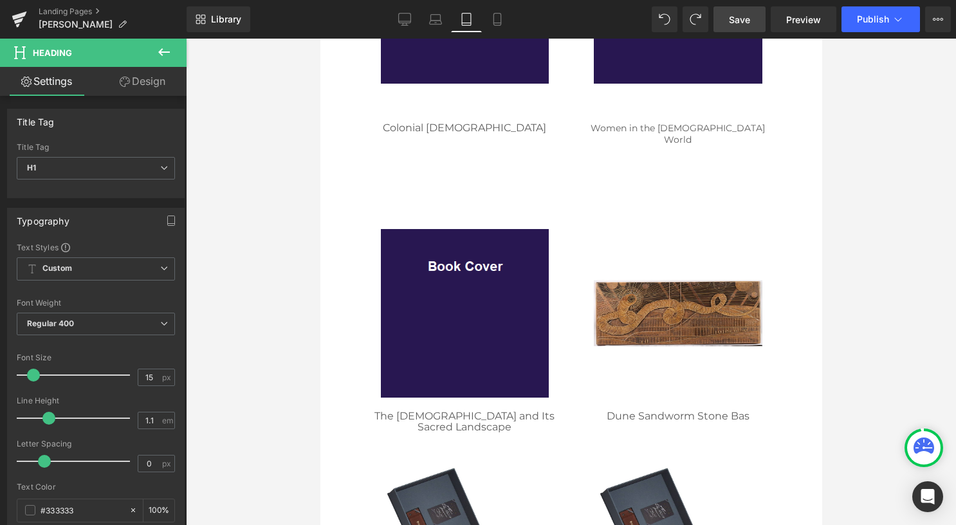
click at [655, 302] on div "Image" at bounding box center [677, 313] width 168 height 168
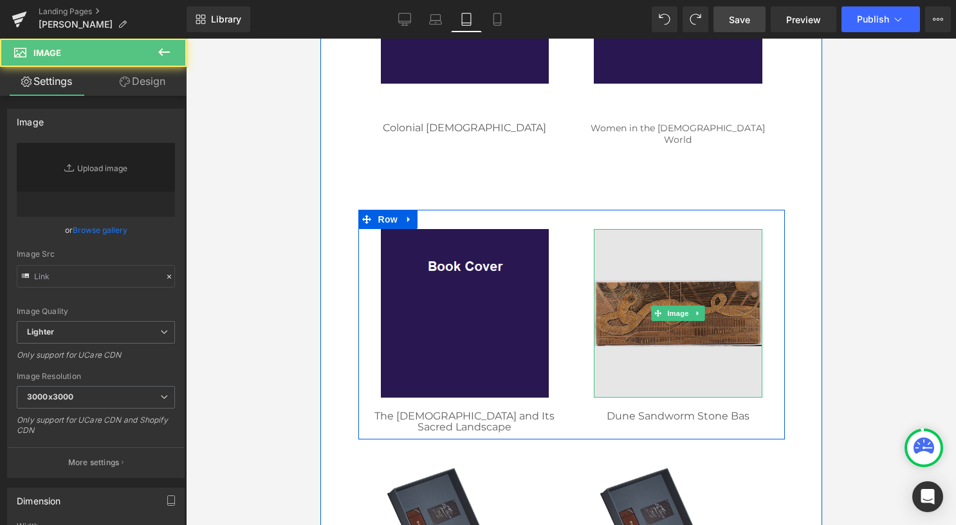
type input "[URL][DOMAIN_NAME]"
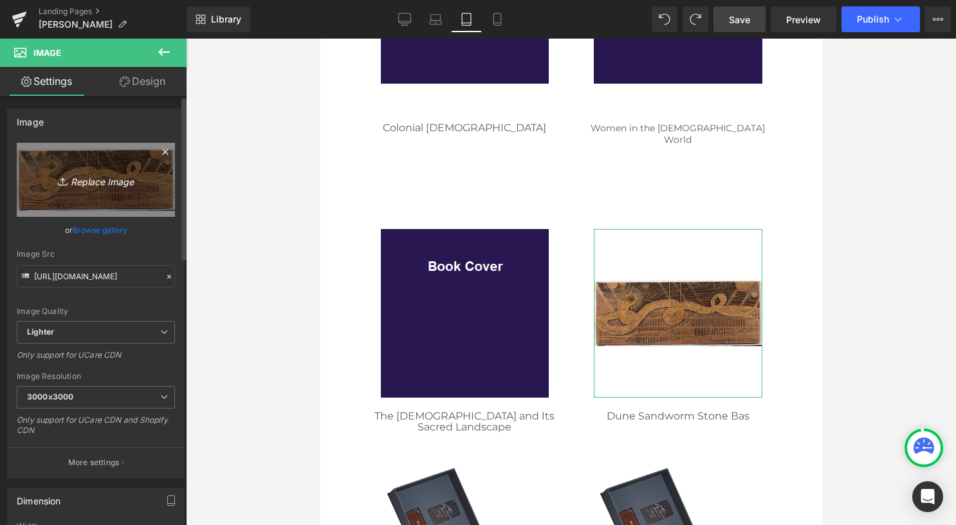
click at [98, 179] on icon "Replace Image" at bounding box center [95, 180] width 103 height 16
type input "C:\fakepath\02 square.png"
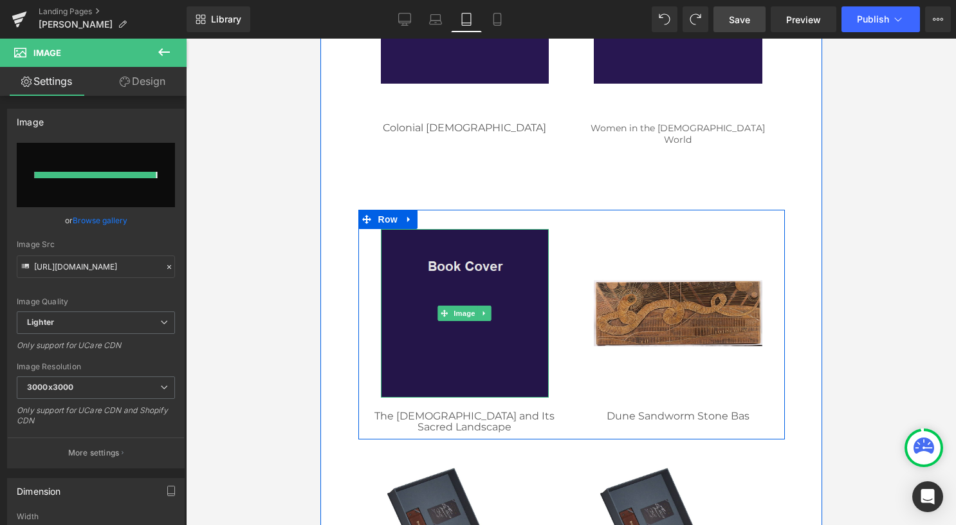
type input "[URL][DOMAIN_NAME]"
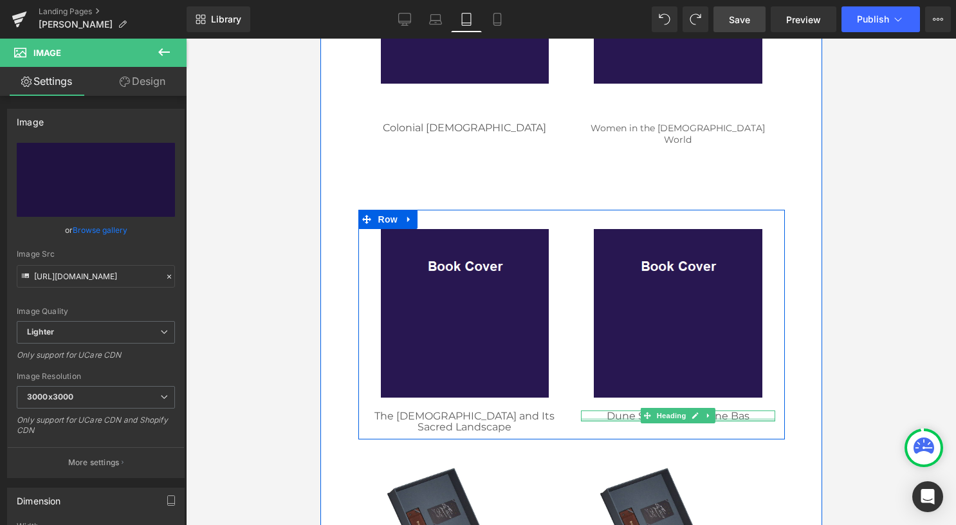
click at [748, 418] on div at bounding box center [677, 419] width 194 height 3
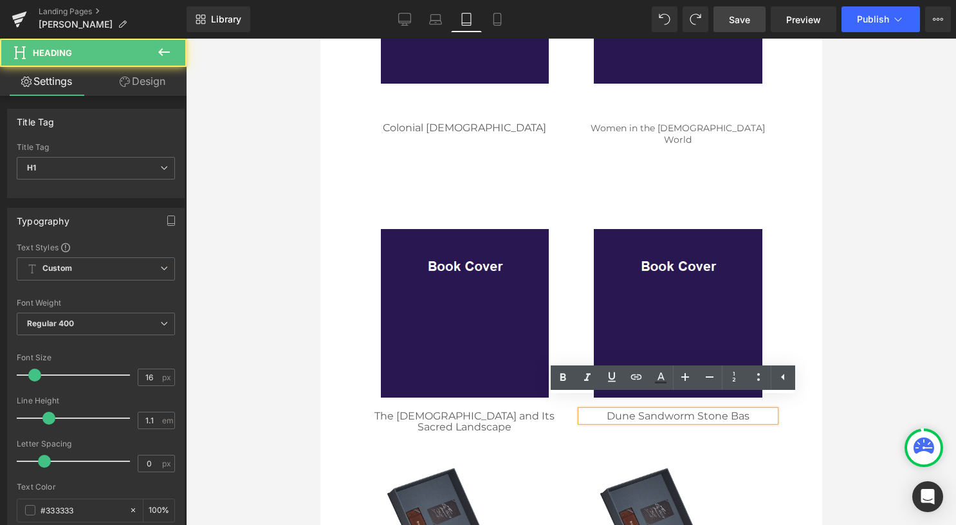
click at [743, 410] on h1 "Dune Sandworm Stone Bas" at bounding box center [677, 416] width 194 height 12
drag, startPoint x: 748, startPoint y: 401, endPoint x: 579, endPoint y: 399, distance: 168.5
click at [580, 410] on h1 "Dune Sandworm Stone Bas" at bounding box center [677, 416] width 194 height 12
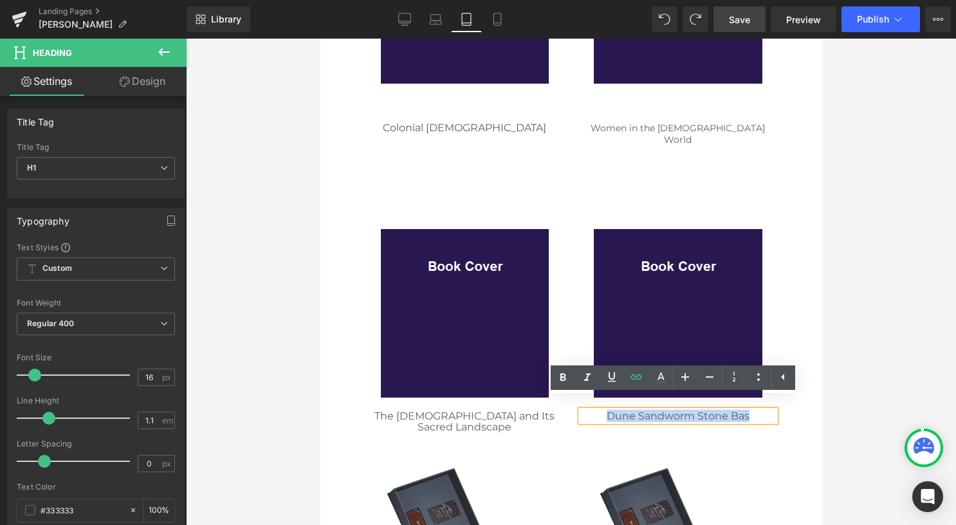
paste div
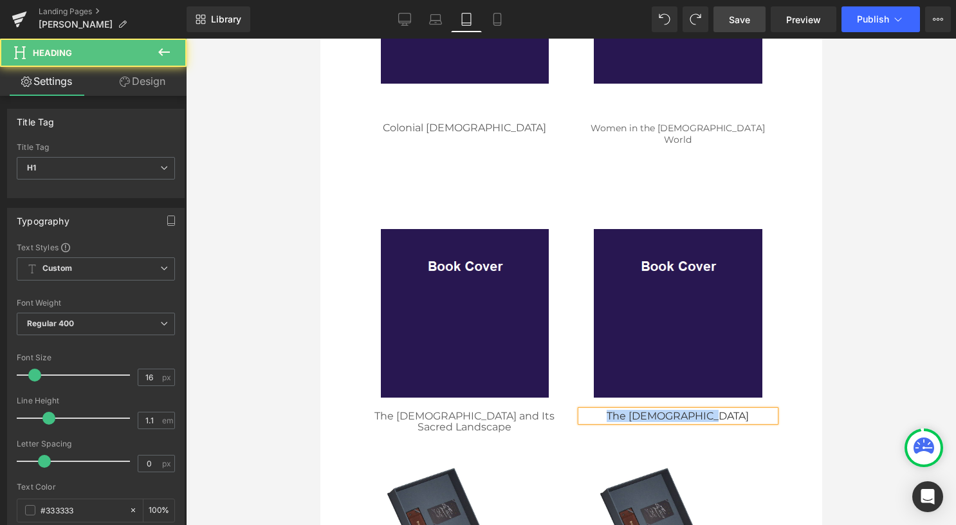
drag, startPoint x: 722, startPoint y: 406, endPoint x: 615, endPoint y: 405, distance: 106.8
click at [615, 410] on h1 "The [DEMOGRAPHIC_DATA]" at bounding box center [677, 416] width 194 height 12
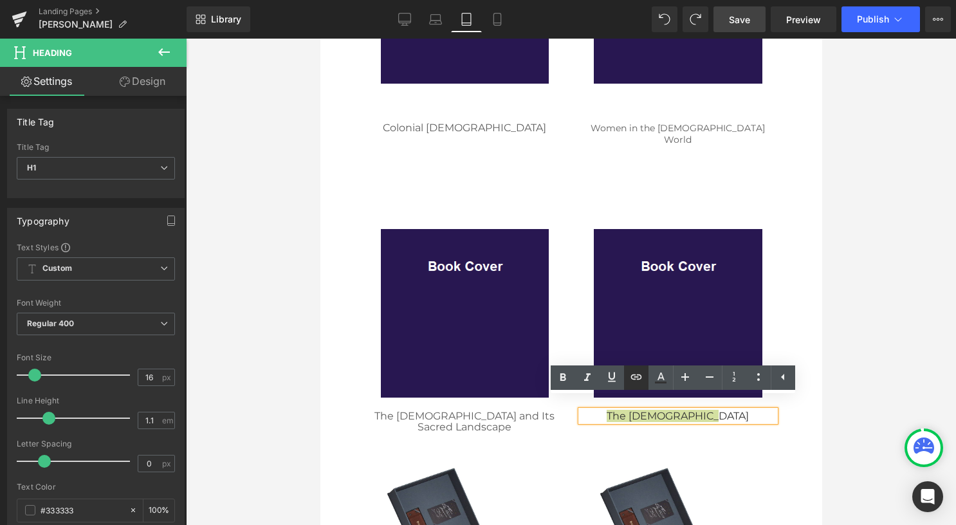
click at [633, 381] on icon at bounding box center [635, 376] width 15 height 15
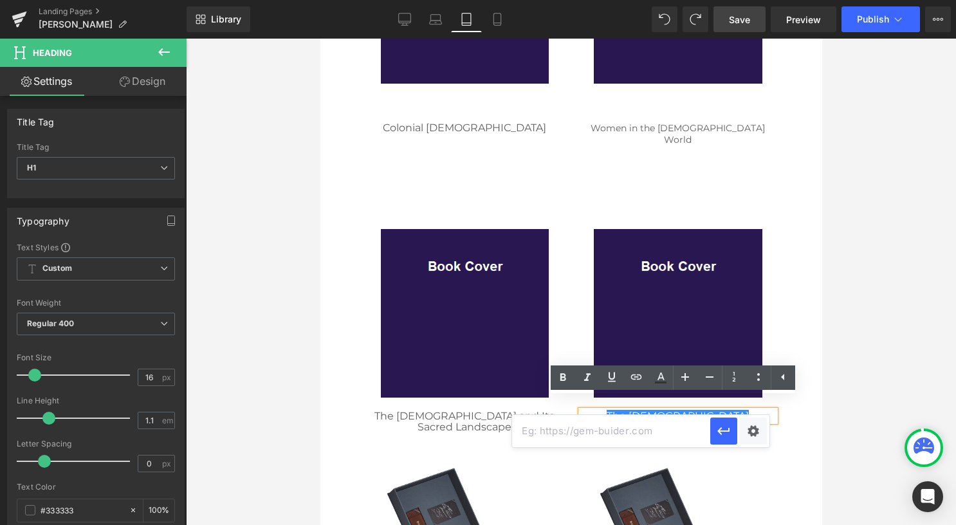
click at [603, 430] on input "text" at bounding box center [611, 431] width 198 height 32
paste input "/collections/[PERSON_NAME]/products/the-[DEMOGRAPHIC_DATA]"
type input "/collections/[PERSON_NAME]/products/the-[DEMOGRAPHIC_DATA]"
click at [729, 434] on icon "button" at bounding box center [723, 430] width 15 height 15
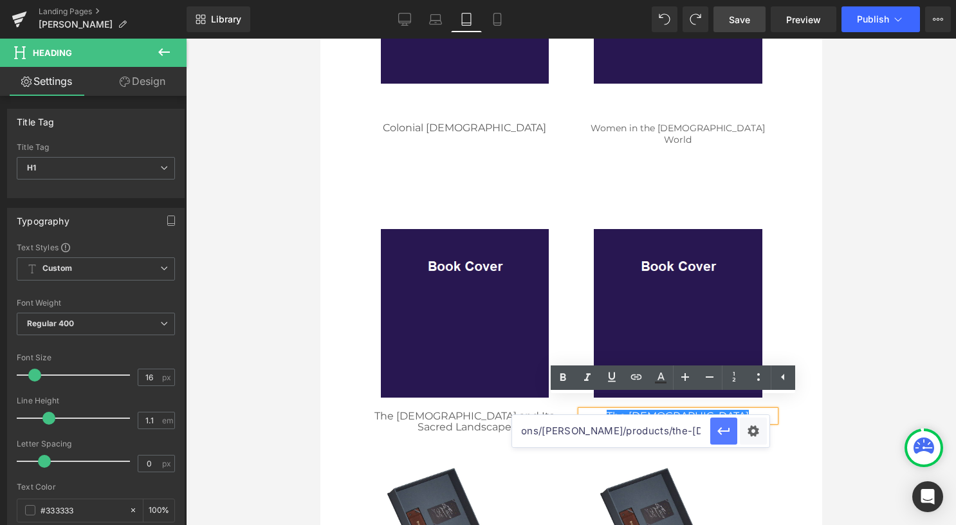
scroll to position [0, 0]
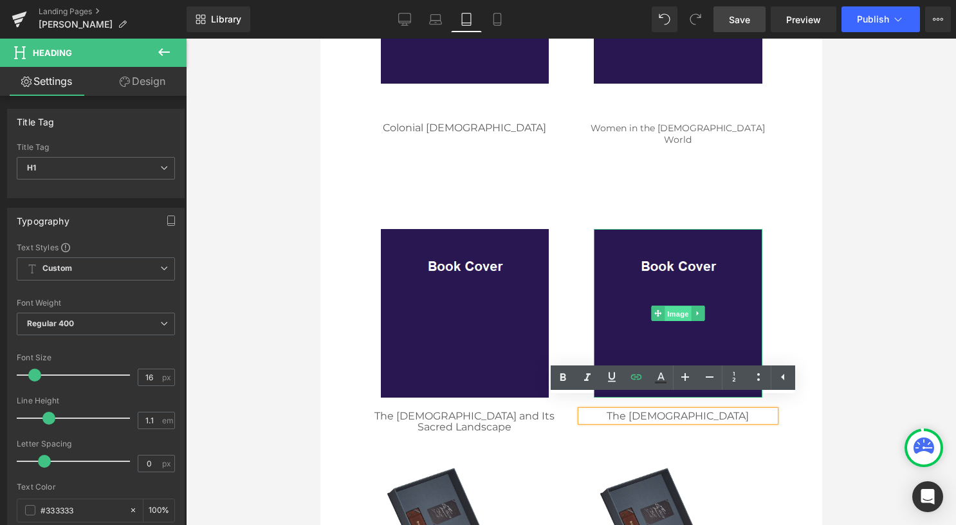
click at [673, 306] on span "Image" at bounding box center [677, 313] width 27 height 15
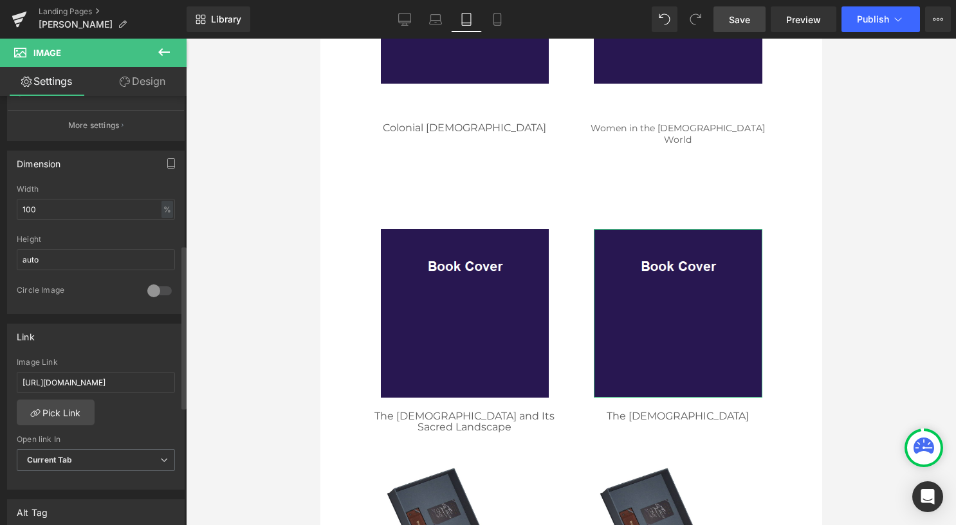
scroll to position [322, 0]
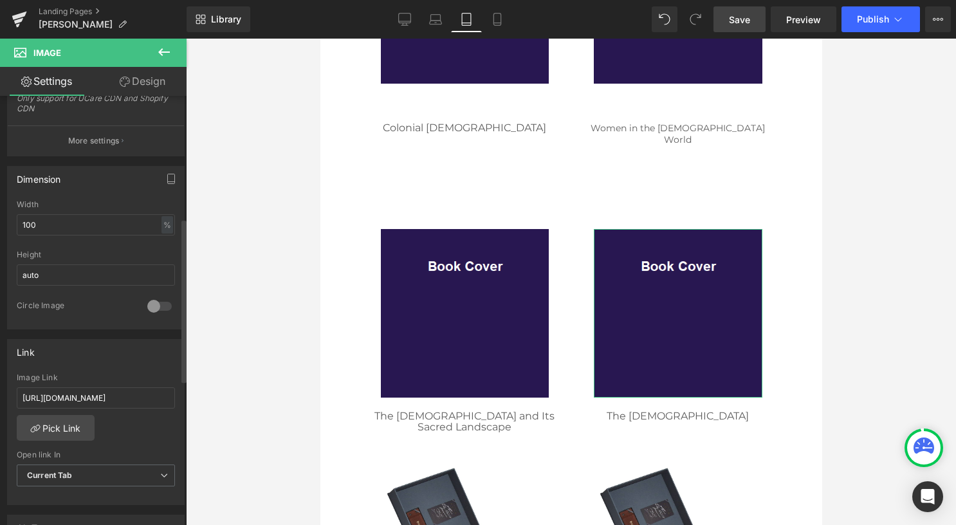
click at [116, 381] on div "Image Link [URL][DOMAIN_NAME]" at bounding box center [96, 394] width 158 height 42
click at [116, 387] on input "[URL][DOMAIN_NAME]" at bounding box center [96, 397] width 158 height 21
paste input "/collections/[PERSON_NAME]/products/the-[DEMOGRAPHIC_DATA]"
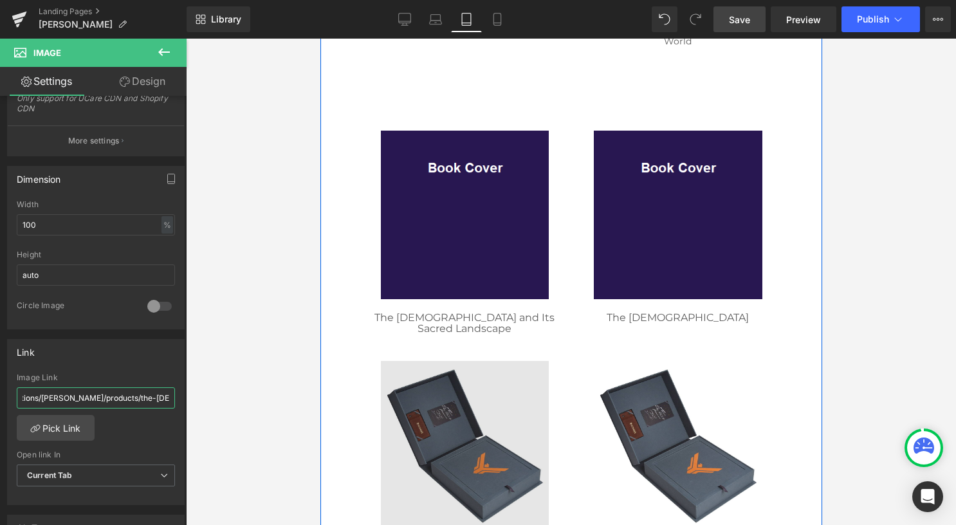
scroll to position [1350, 0]
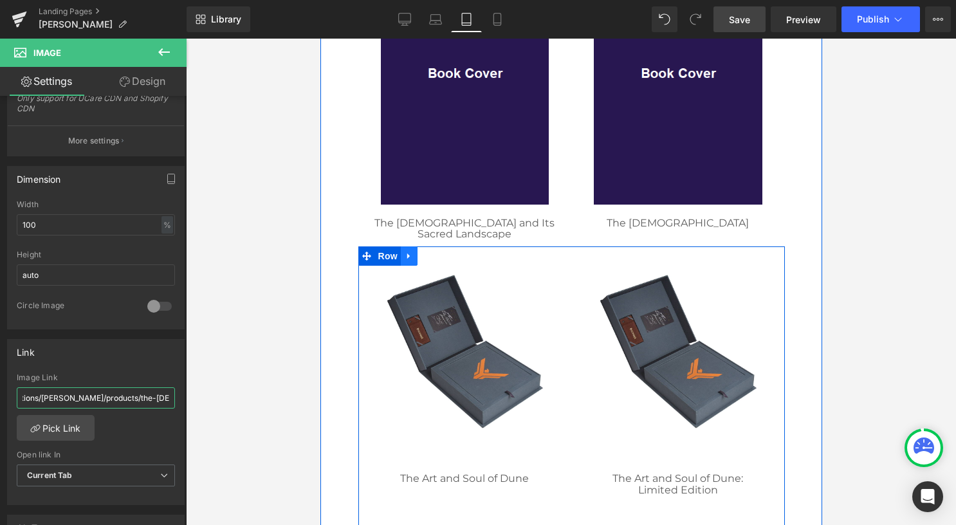
type input "/collections/[PERSON_NAME]/products/the-[DEMOGRAPHIC_DATA]"
click at [404, 251] on icon at bounding box center [408, 256] width 9 height 10
click at [437, 251] on icon at bounding box center [441, 255] width 9 height 9
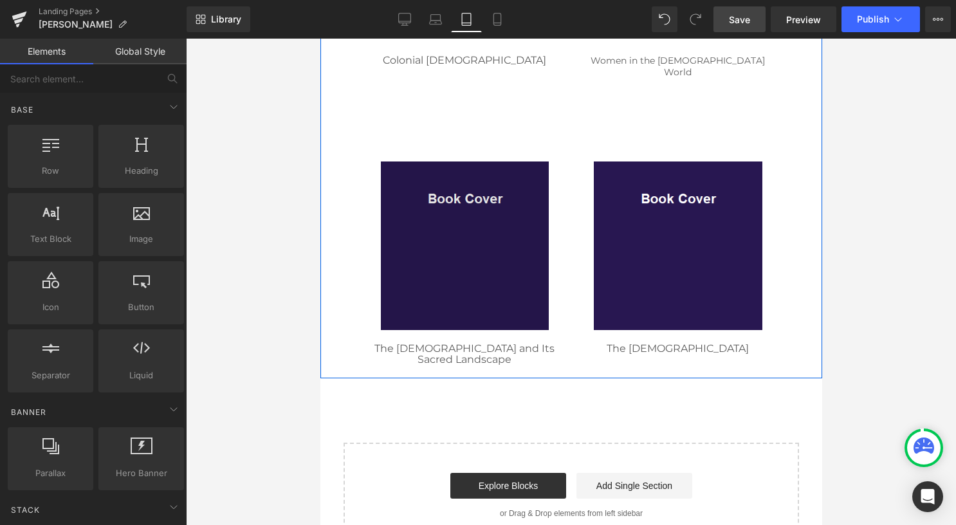
scroll to position [1222, 0]
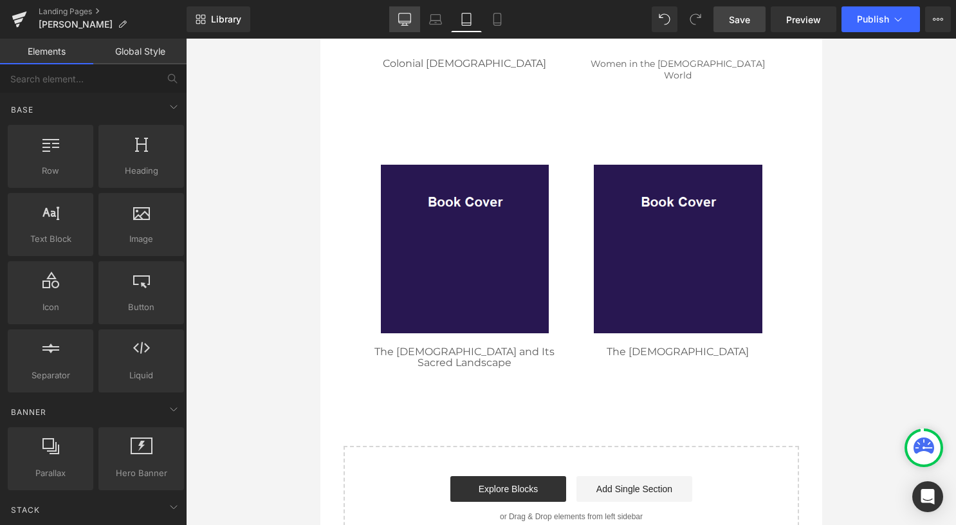
click at [415, 24] on link "Desktop" at bounding box center [404, 19] width 31 height 26
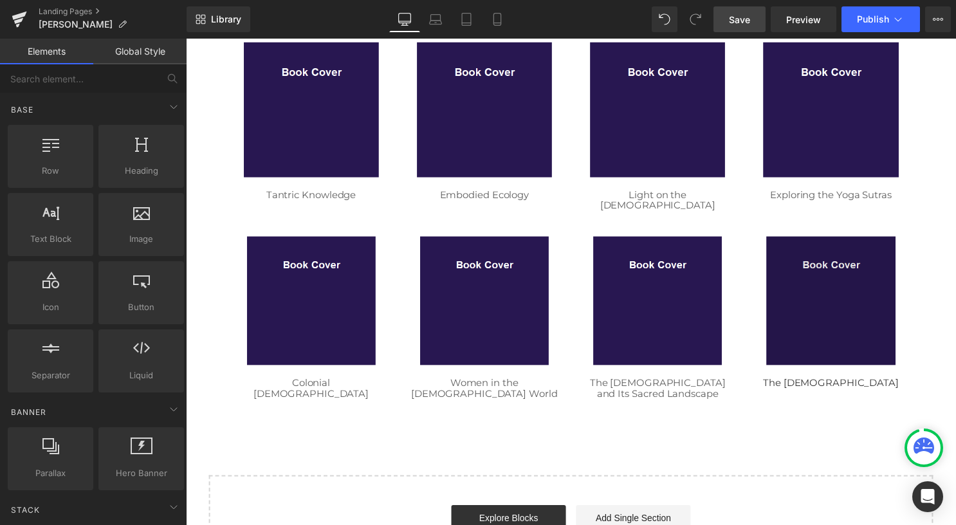
scroll to position [348, 0]
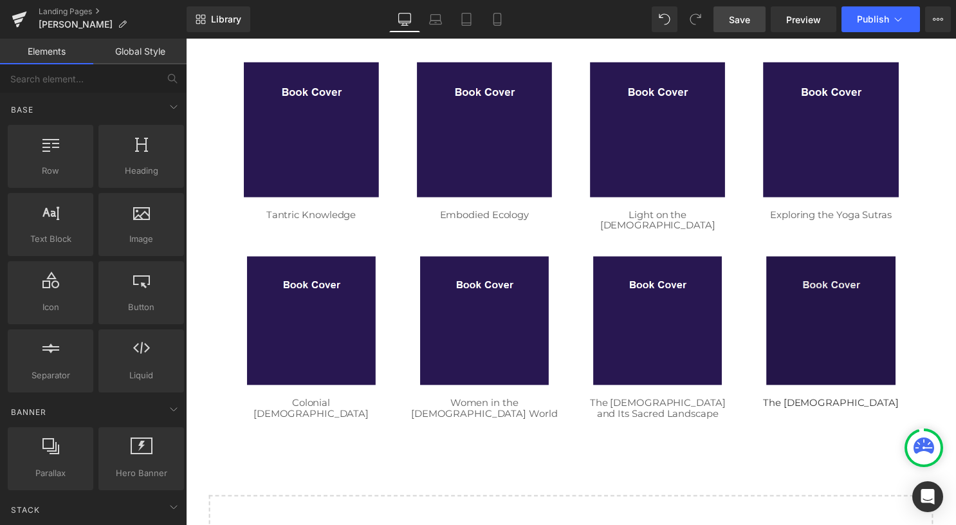
click at [816, 323] on img at bounding box center [837, 324] width 130 height 130
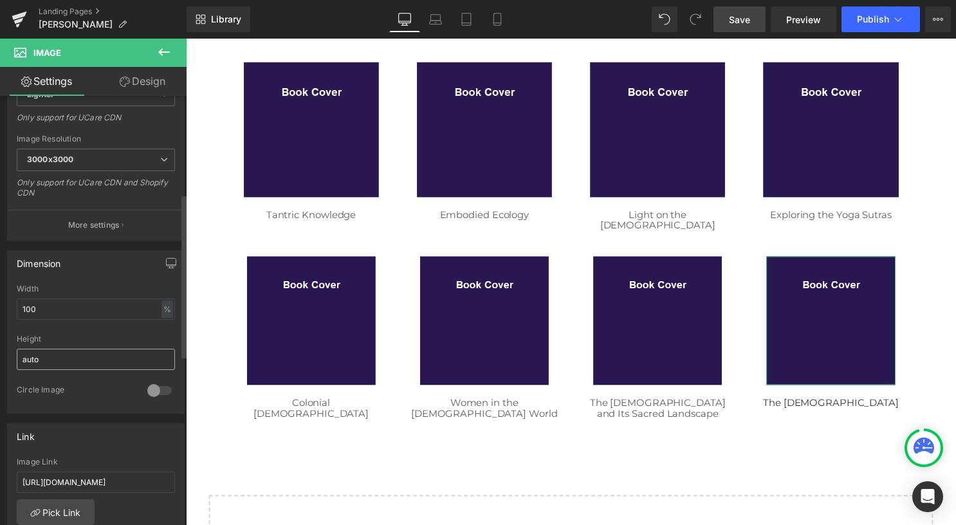
scroll to position [257, 0]
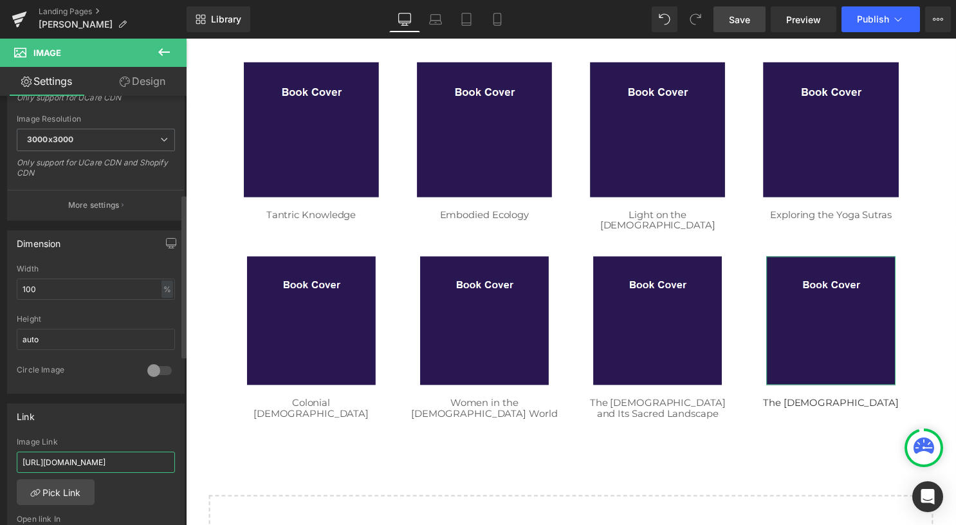
click at [98, 455] on input "[URL][DOMAIN_NAME]" at bounding box center [96, 461] width 158 height 21
type input "/collections/[PERSON_NAME]/products/the-[DEMOGRAPHIC_DATA]"
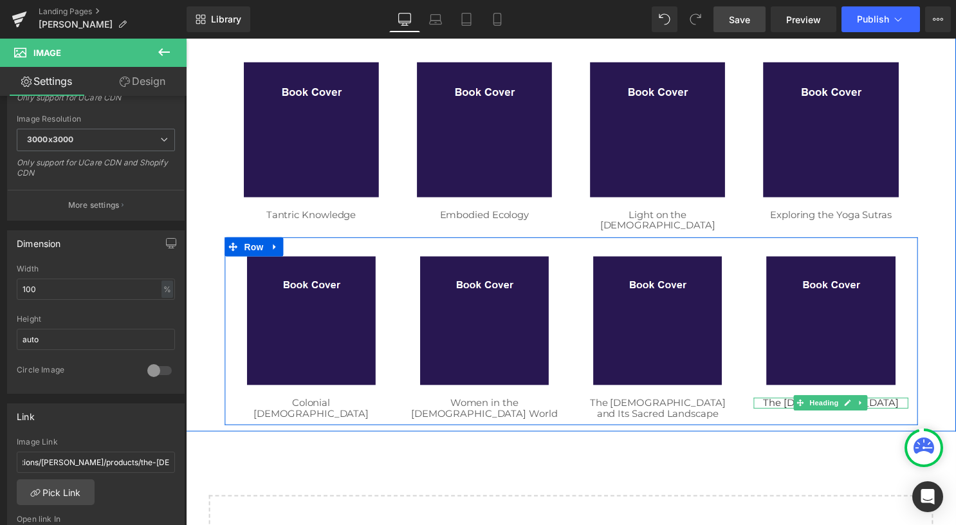
click at [882, 401] on h1 "The [DEMOGRAPHIC_DATA]" at bounding box center [837, 406] width 156 height 11
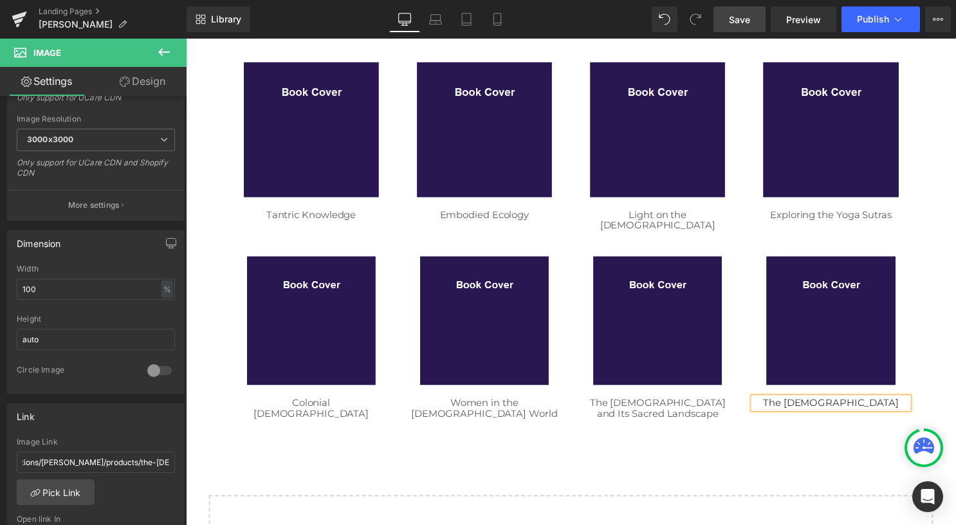
click at [882, 401] on h1 "The [DEMOGRAPHIC_DATA]" at bounding box center [837, 406] width 156 height 11
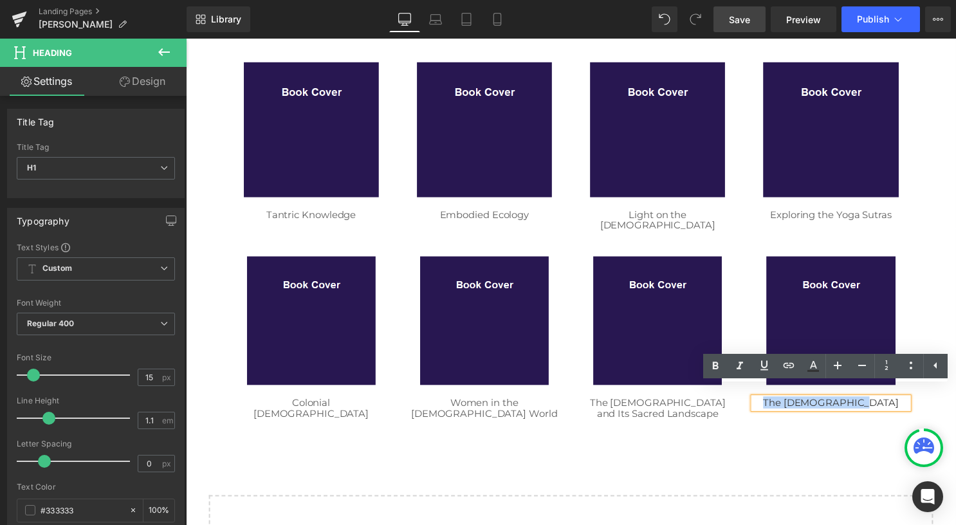
drag, startPoint x: 887, startPoint y: 397, endPoint x: 787, endPoint y: 398, distance: 99.7
click at [787, 401] on h1 "The [DEMOGRAPHIC_DATA]" at bounding box center [837, 406] width 156 height 11
click at [792, 367] on icon at bounding box center [788, 365] width 15 height 15
click at [785, 415] on input "text" at bounding box center [752, 419] width 198 height 32
paste input "/collections/[PERSON_NAME]/products/the-[DEMOGRAPHIC_DATA]"
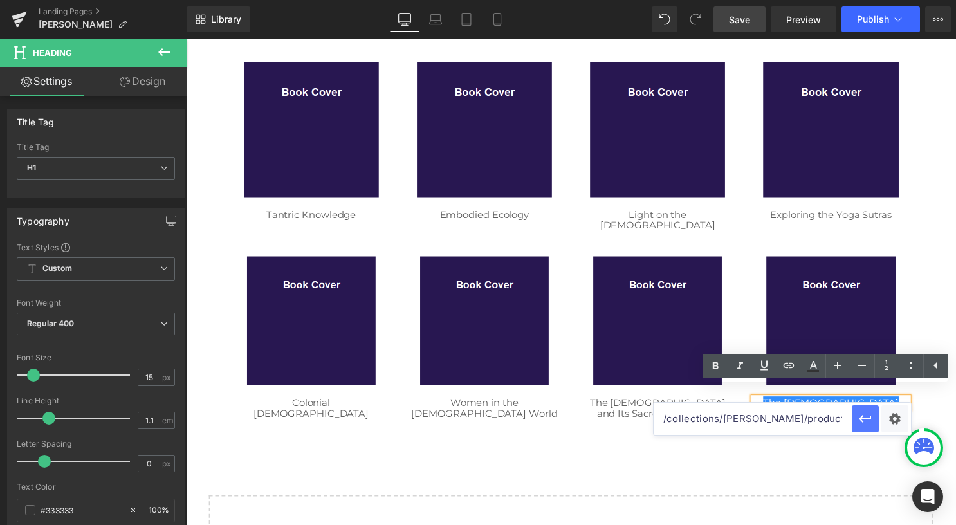
scroll to position [0, 40]
type input "/collections/[PERSON_NAME]/products/the-[DEMOGRAPHIC_DATA]"
click at [866, 415] on icon "button" at bounding box center [864, 418] width 15 height 15
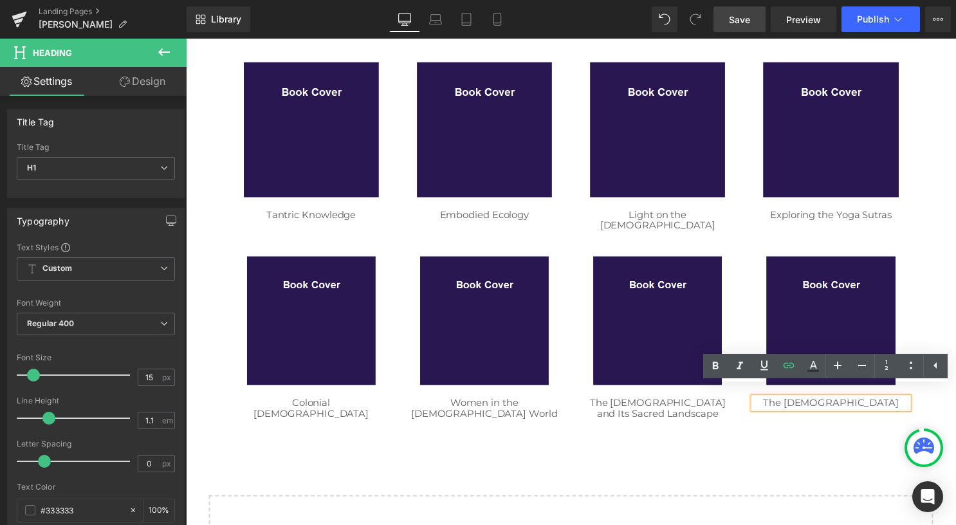
click at [738, 26] on link "Save" at bounding box center [739, 19] width 52 height 26
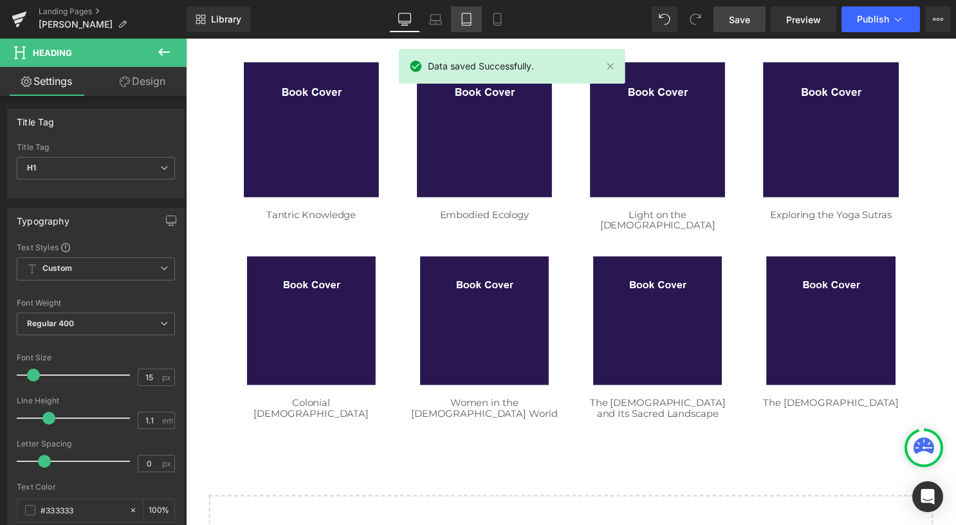
click at [470, 15] on icon at bounding box center [466, 19] width 13 height 13
type input "100"
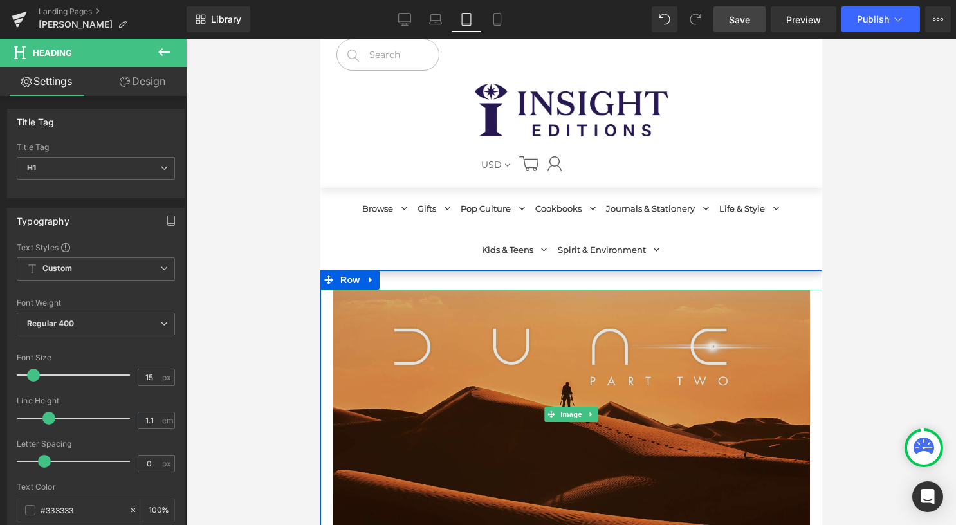
click at [485, 413] on img at bounding box center [570, 414] width 477 height 250
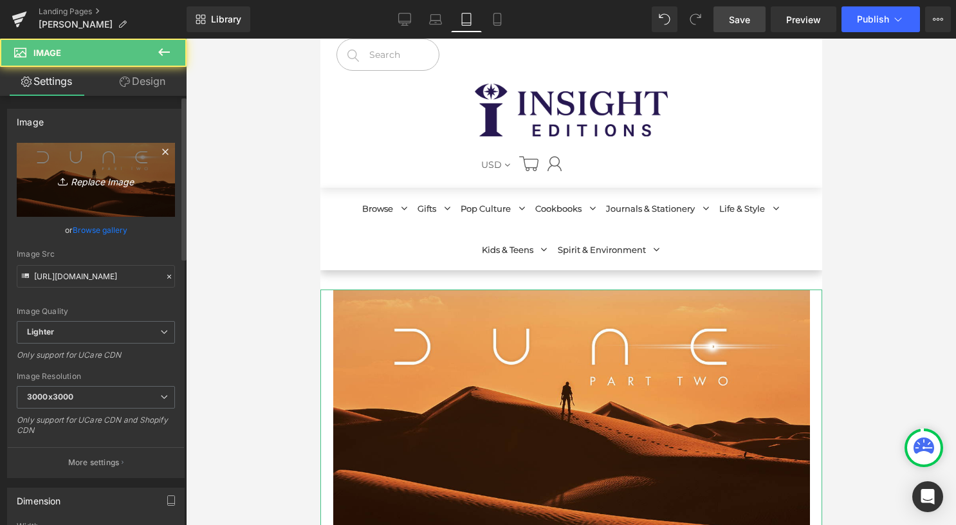
click at [112, 172] on icon "Replace Image" at bounding box center [95, 180] width 103 height 16
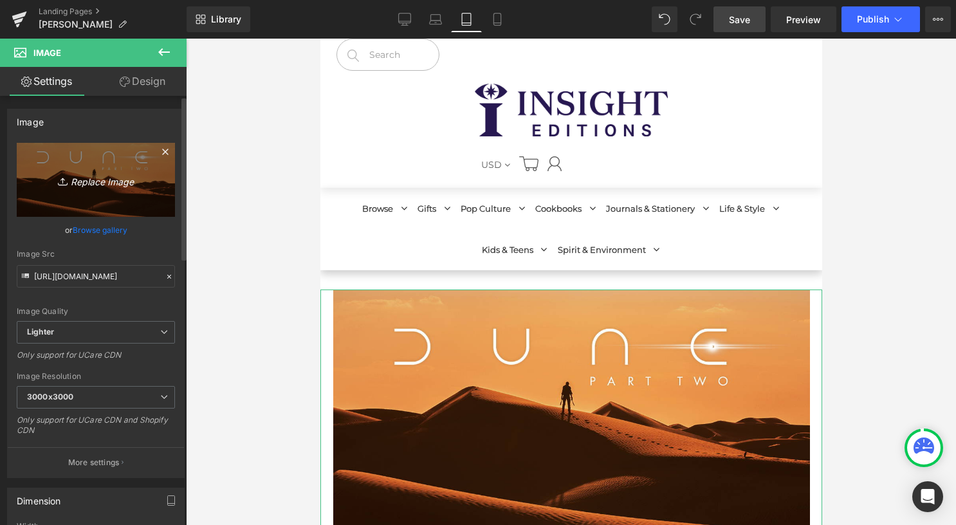
type input "C:\fakepath\Mandala [PERSON_NAME] Collection Banner.jpg"
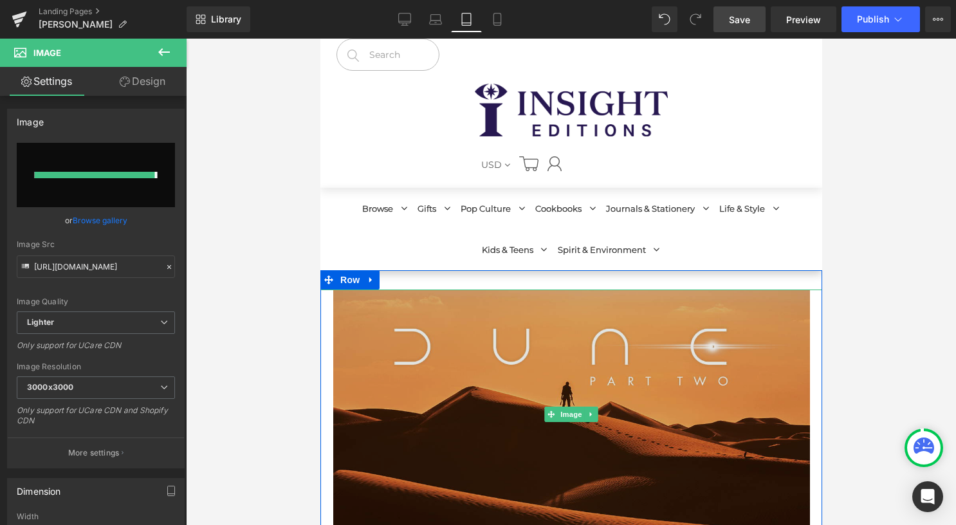
type input "[URL][DOMAIN_NAME]"
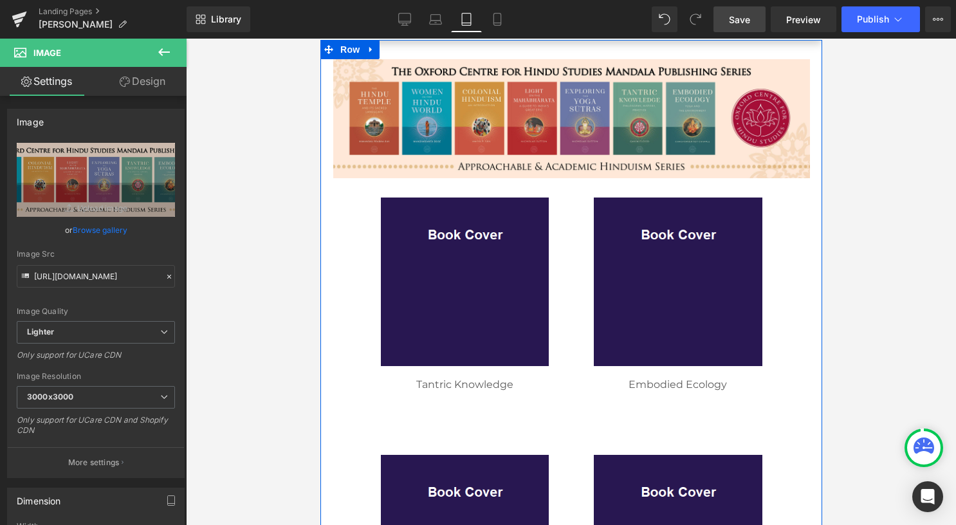
scroll to position [257, 0]
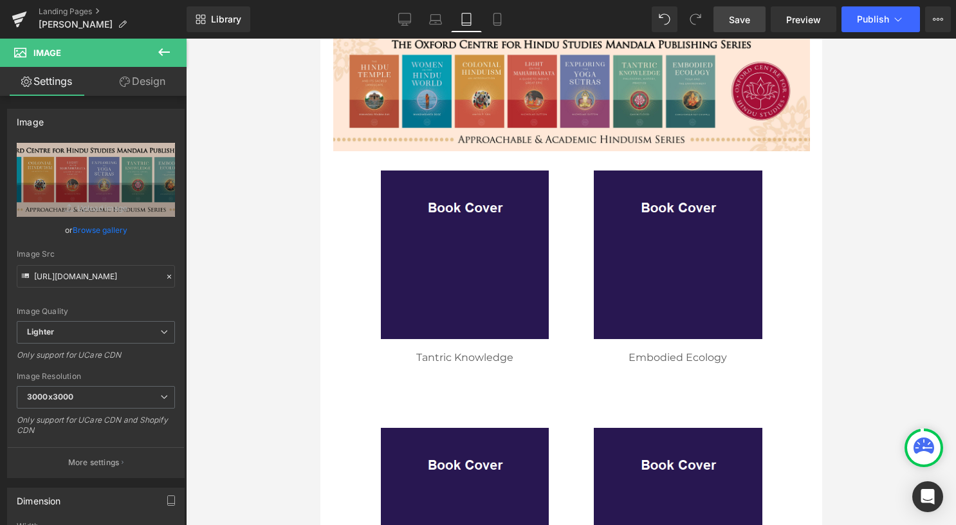
drag, startPoint x: 748, startPoint y: 26, endPoint x: 736, endPoint y: 26, distance: 11.6
click at [748, 26] on link "Save" at bounding box center [739, 19] width 52 height 26
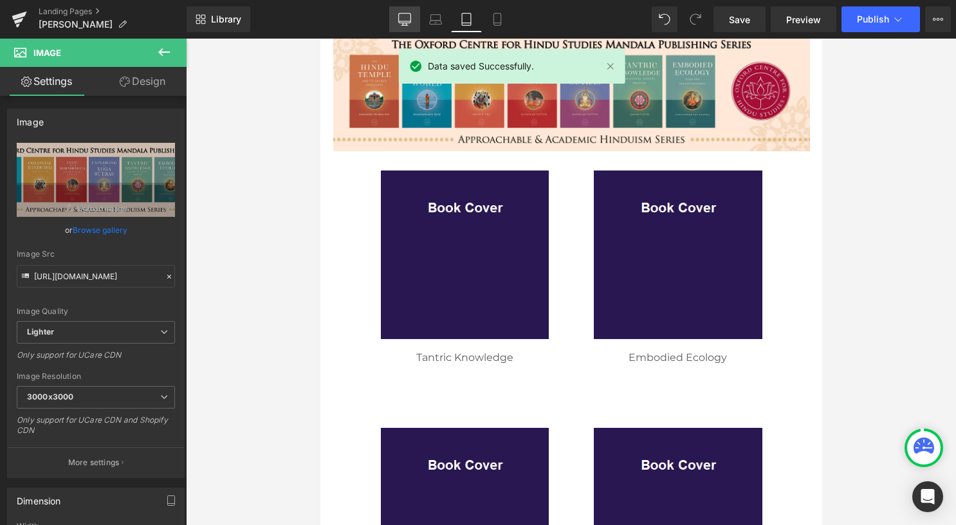
click at [390, 23] on link "Desktop" at bounding box center [404, 19] width 31 height 26
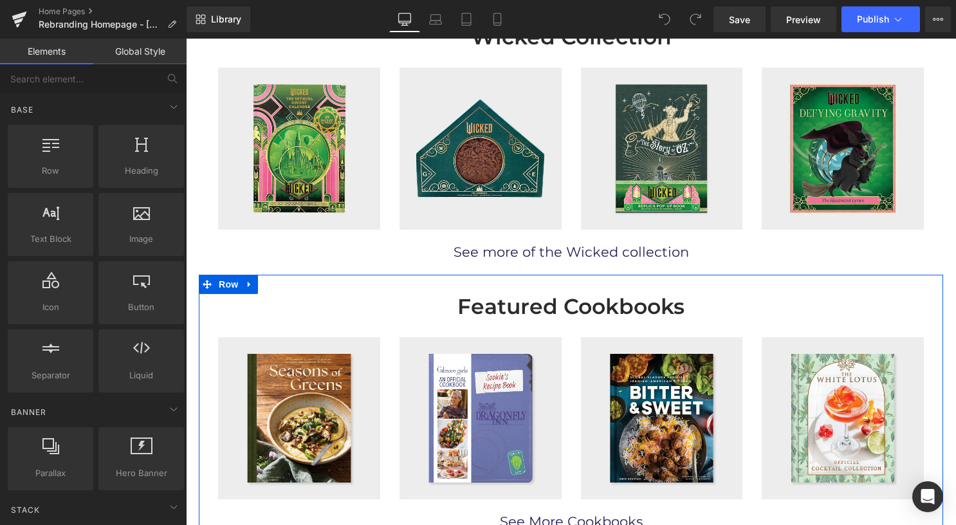
scroll to position [579, 0]
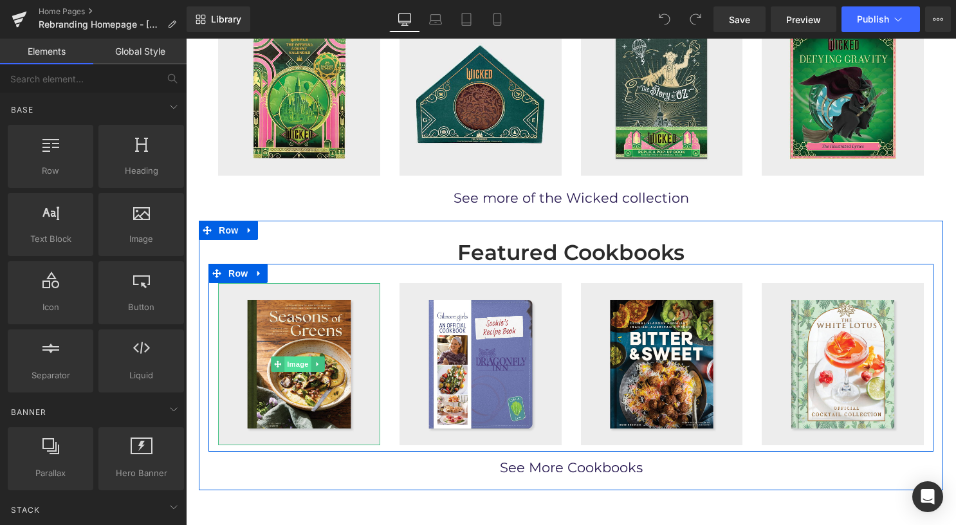
click at [298, 361] on span "Image" at bounding box center [297, 363] width 27 height 15
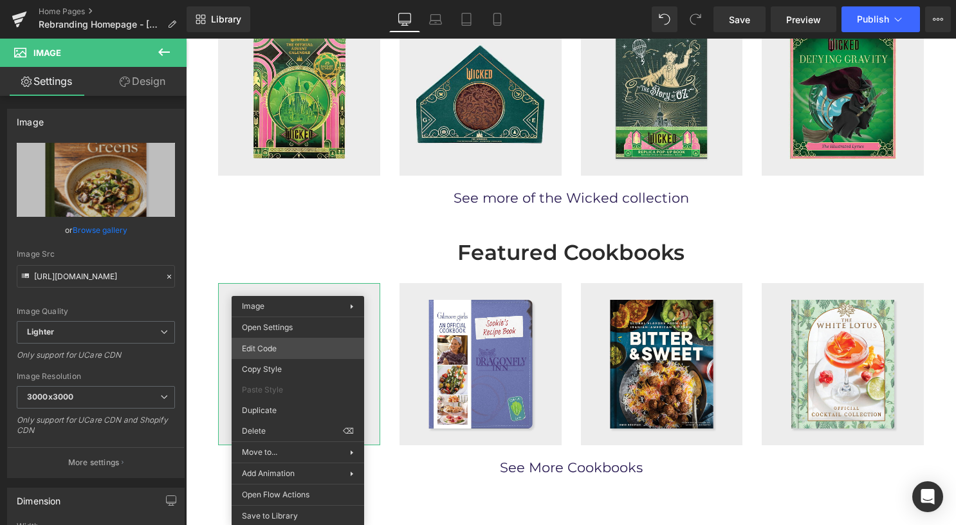
click at [298, 0] on div "Image You are previewing how the will restyle your page. You can not edit Eleme…" at bounding box center [478, 0] width 956 height 0
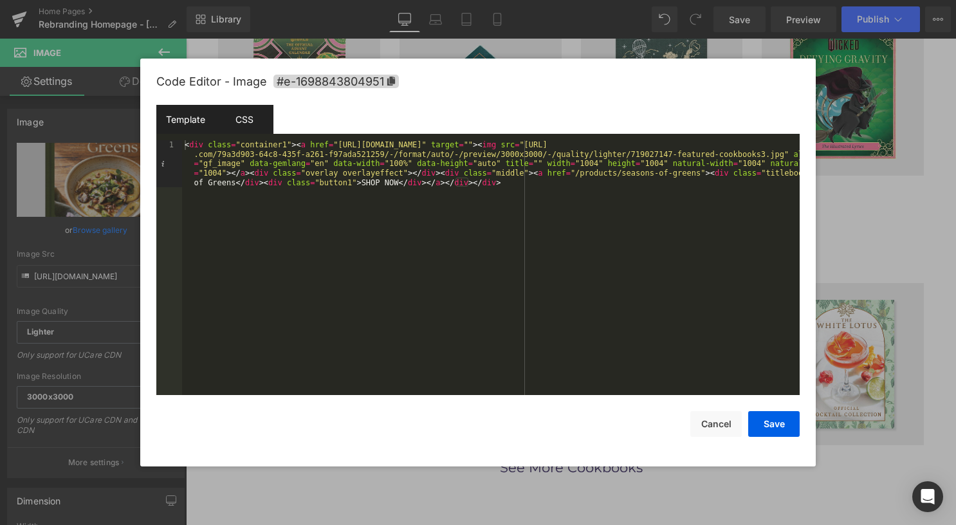
click at [251, 109] on div "CSS" at bounding box center [244, 119] width 59 height 29
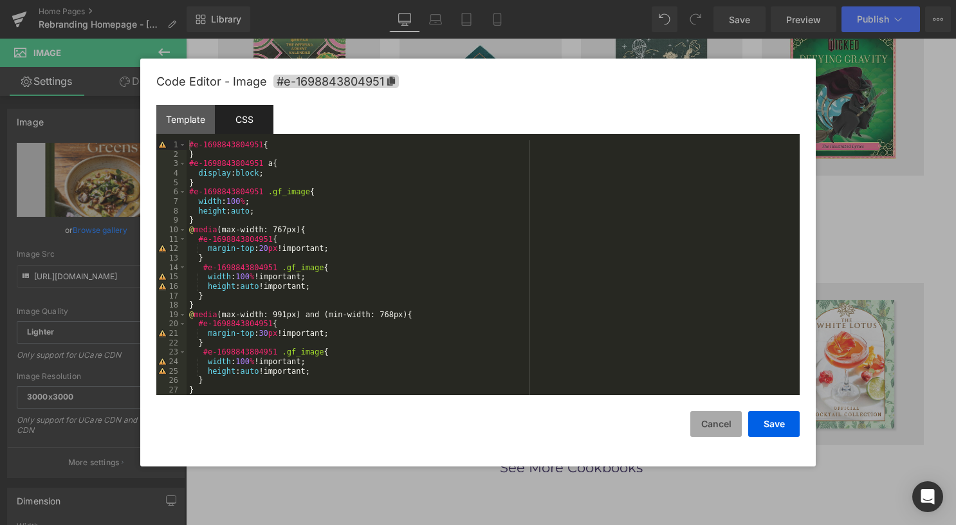
drag, startPoint x: 719, startPoint y: 425, endPoint x: 461, endPoint y: 381, distance: 261.7
click at [719, 425] on button "Cancel" at bounding box center [715, 424] width 51 height 26
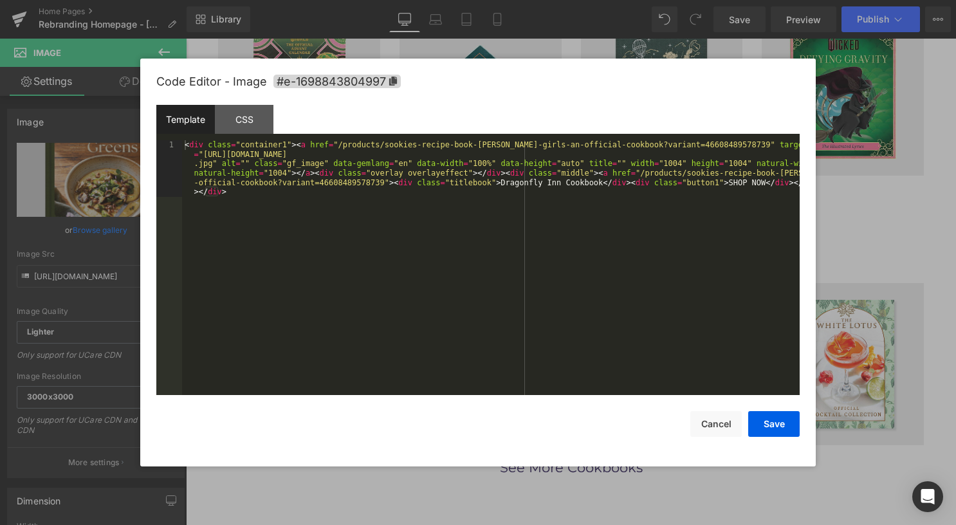
click at [484, 0] on div "Image You are previewing how the will restyle your page. You can not edit Eleme…" at bounding box center [478, 0] width 956 height 0
click at [259, 118] on div "CSS" at bounding box center [244, 119] width 59 height 29
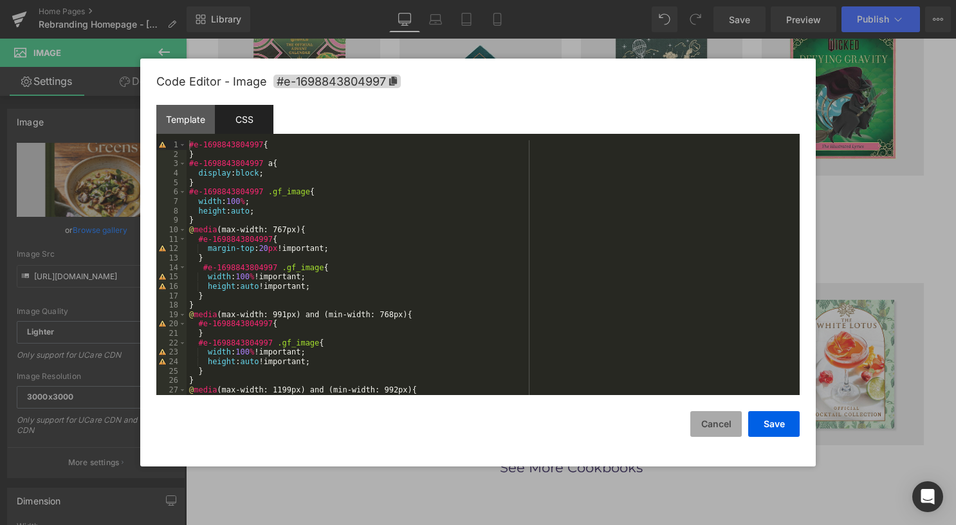
drag, startPoint x: 717, startPoint y: 426, endPoint x: 510, endPoint y: 364, distance: 216.1
click at [717, 426] on button "Cancel" at bounding box center [715, 424] width 51 height 26
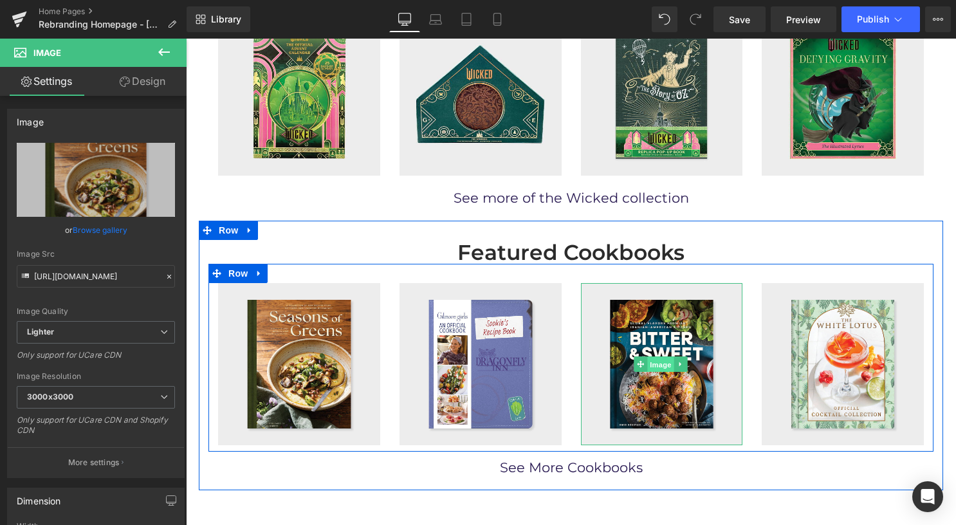
click at [656, 361] on span "Image" at bounding box center [660, 364] width 27 height 15
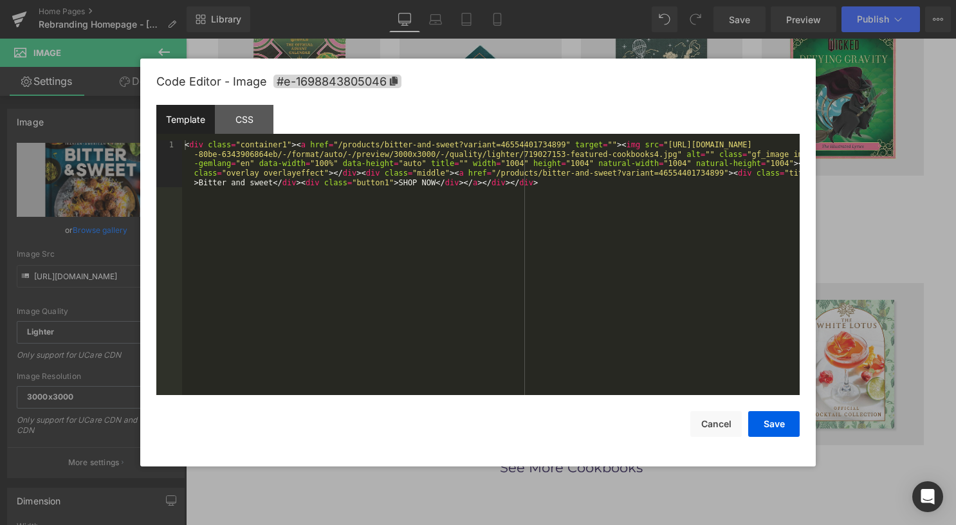
click at [654, 0] on div "Image You are previewing how the will restyle your page. You can not edit Eleme…" at bounding box center [478, 0] width 956 height 0
click at [255, 116] on div "CSS" at bounding box center [244, 119] width 59 height 29
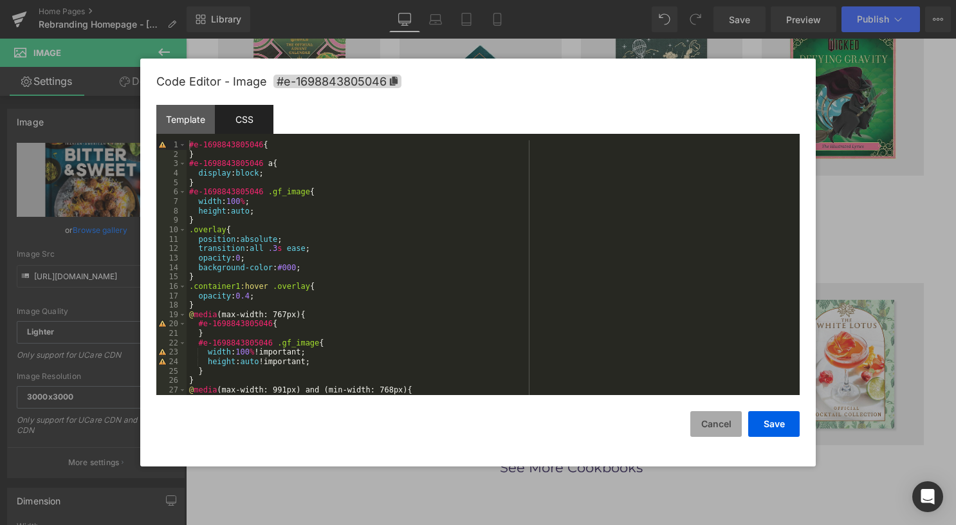
drag, startPoint x: 720, startPoint y: 424, endPoint x: 570, endPoint y: 352, distance: 166.0
click at [720, 424] on button "Cancel" at bounding box center [715, 424] width 51 height 26
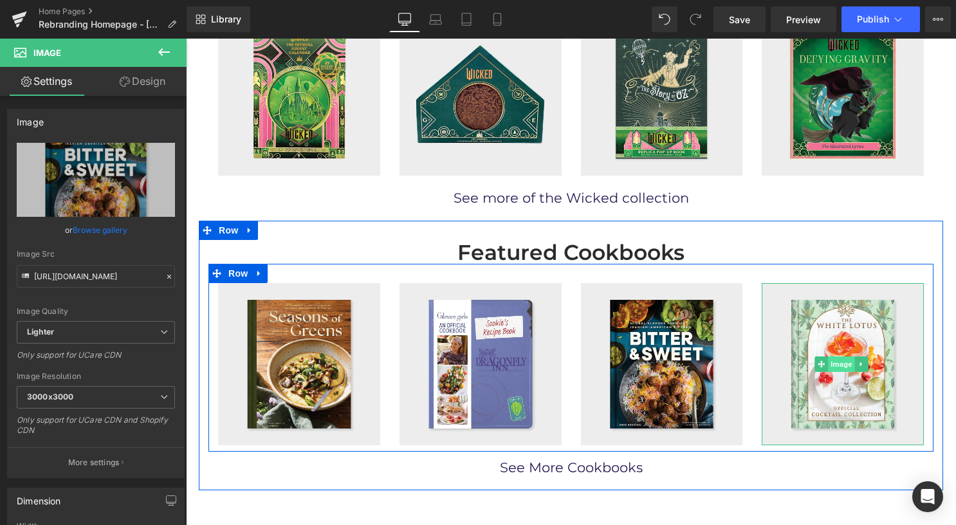
click at [833, 363] on span "Image" at bounding box center [841, 363] width 27 height 15
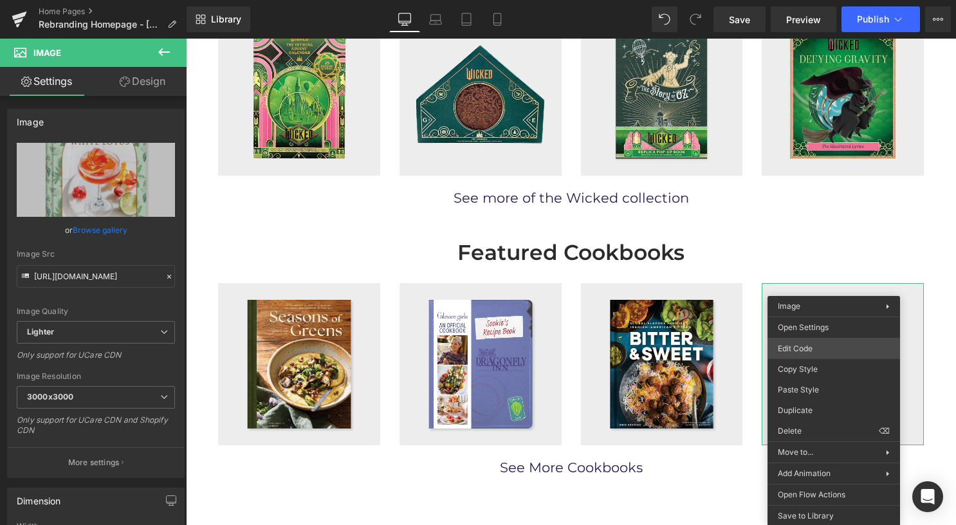
click at [824, 349] on body "Image You are previewing how the will restyle your page. You can not edit Eleme…" at bounding box center [478, 262] width 956 height 525
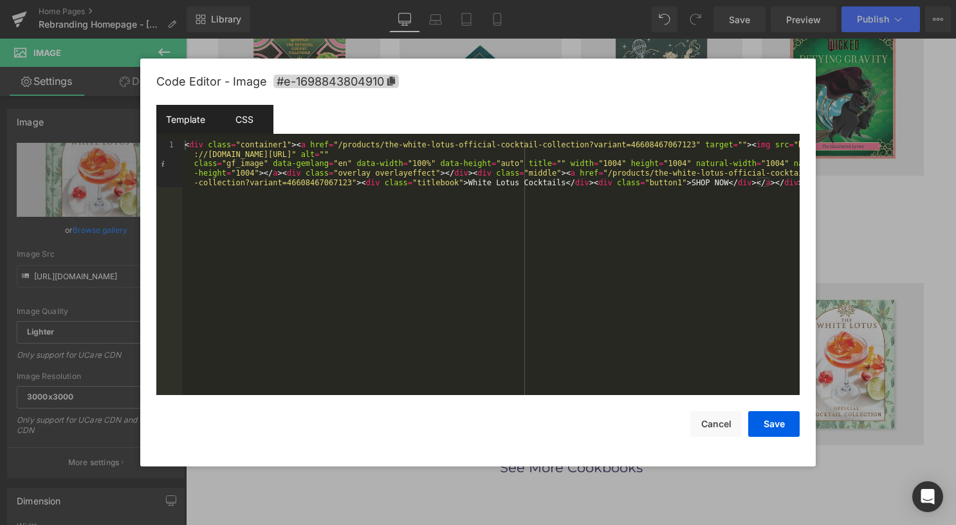
click at [243, 119] on div "CSS" at bounding box center [244, 119] width 59 height 29
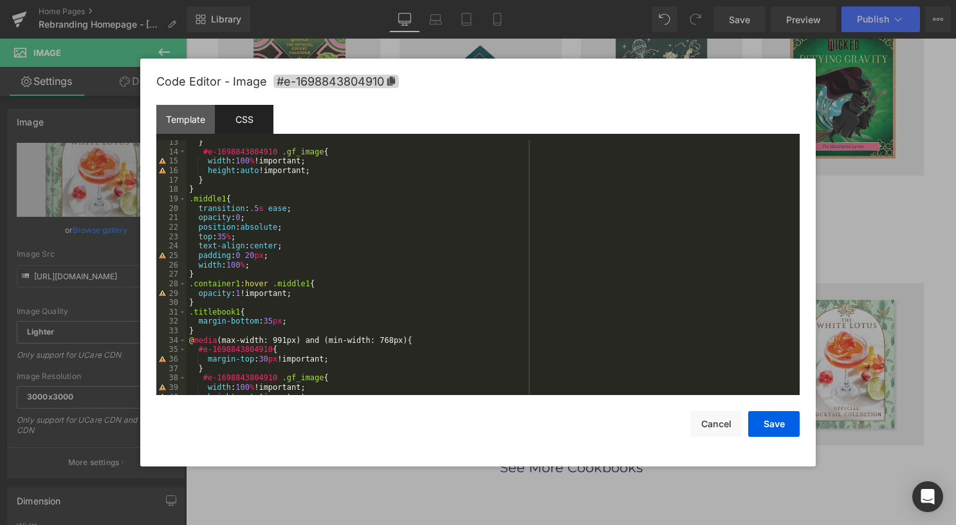
scroll to position [232, 0]
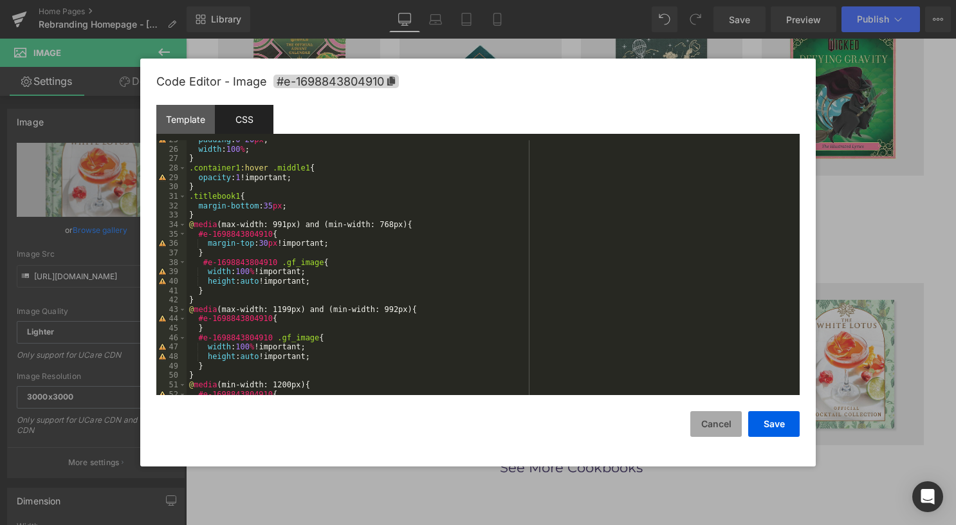
click at [722, 427] on button "Cancel" at bounding box center [715, 424] width 51 height 26
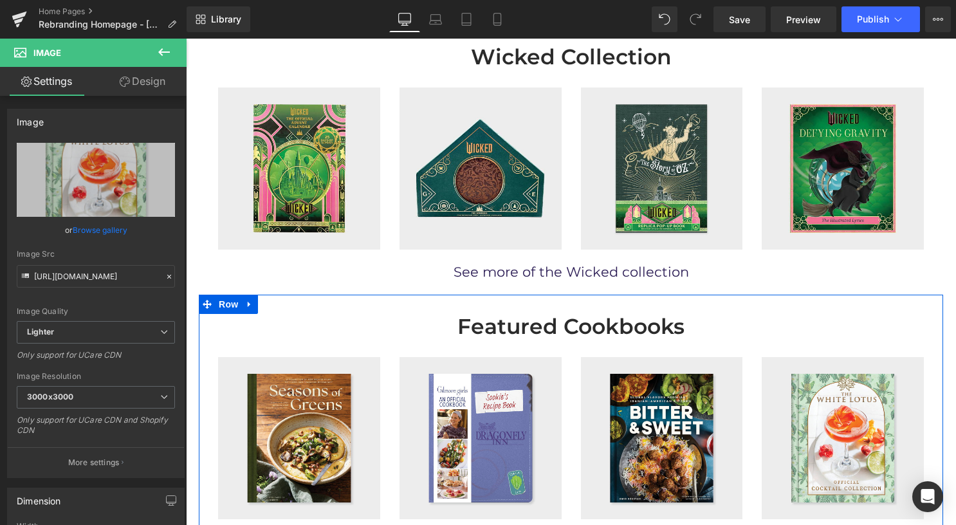
scroll to position [579, 0]
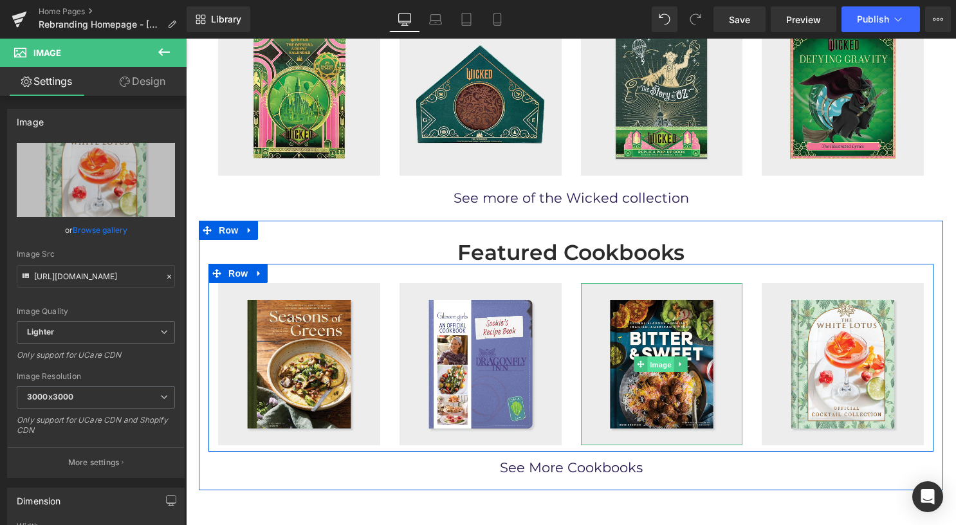
click at [647, 359] on span "Image" at bounding box center [660, 364] width 27 height 15
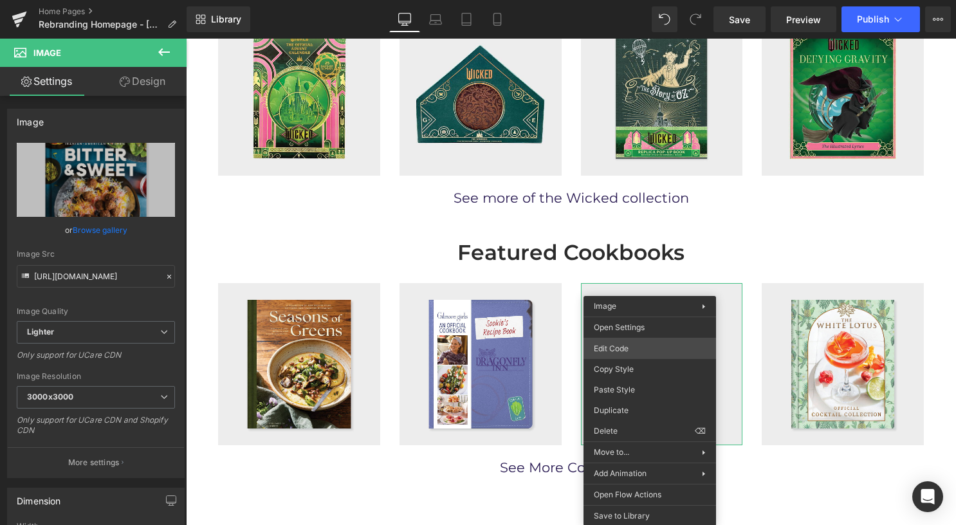
click at [644, 0] on div "Image You are previewing how the will restyle your page. You can not edit Eleme…" at bounding box center [478, 0] width 956 height 0
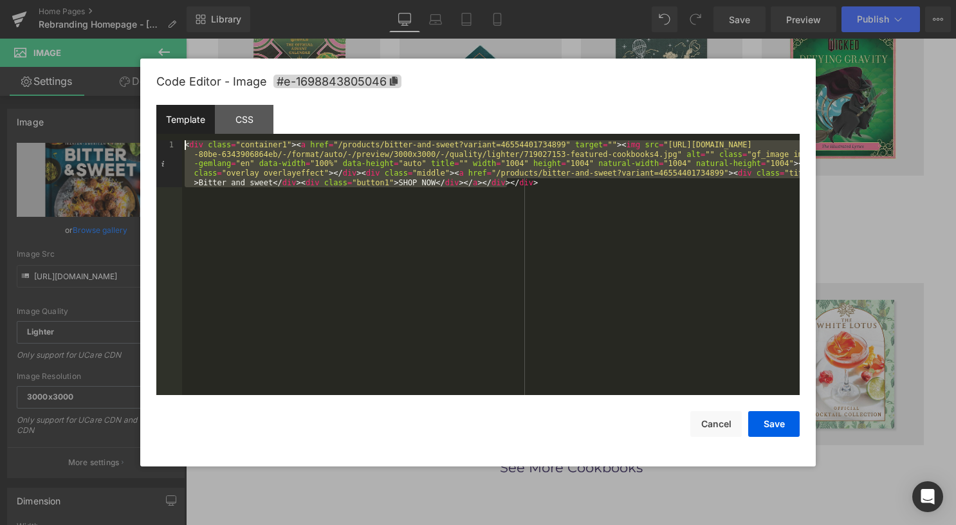
drag, startPoint x: 532, startPoint y: 187, endPoint x: 179, endPoint y: 131, distance: 357.6
click at [179, 131] on div "Template CSS 1 < div class = "container1" > < a href = "/products/bitter-and-sw…" at bounding box center [477, 250] width 643 height 290
click at [539, 217] on div "< div class = "container1" > < a href = "/products/bitter-and-sweet?variant=465…" at bounding box center [490, 267] width 617 height 255
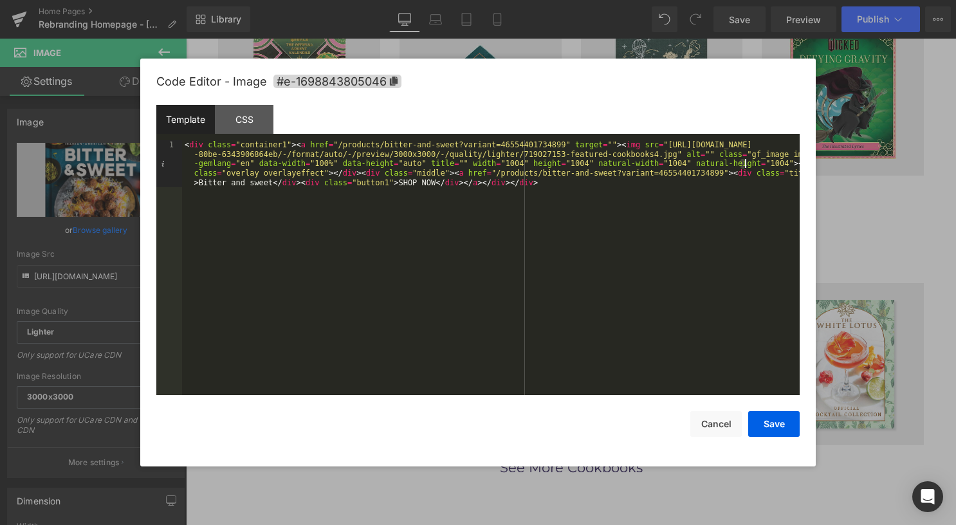
click at [746, 167] on div "< div class = "container1" > < a href = "/products/bitter-and-sweet?variant=465…" at bounding box center [490, 314] width 617 height 349
click at [746, 167] on div "< div class = "container1" > < a href = "/products/bitter-and-sweet?variant=465…" at bounding box center [490, 267] width 617 height 255
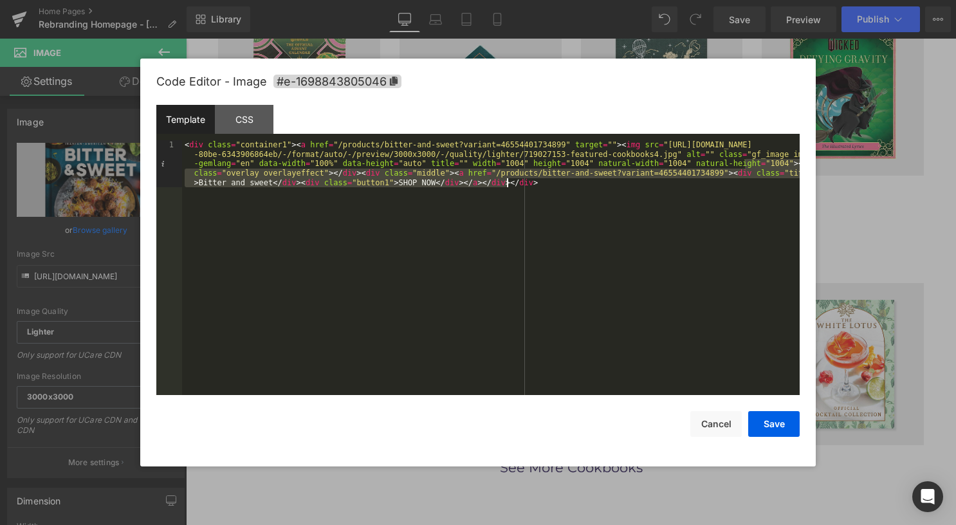
drag, startPoint x: 746, startPoint y: 166, endPoint x: 743, endPoint y: 190, distance: 24.6
click at [743, 190] on div "< div class = "container1" > < a href = "/products/bitter-and-sweet?variant=465…" at bounding box center [490, 314] width 617 height 349
click at [84, 10] on div at bounding box center [478, 262] width 956 height 525
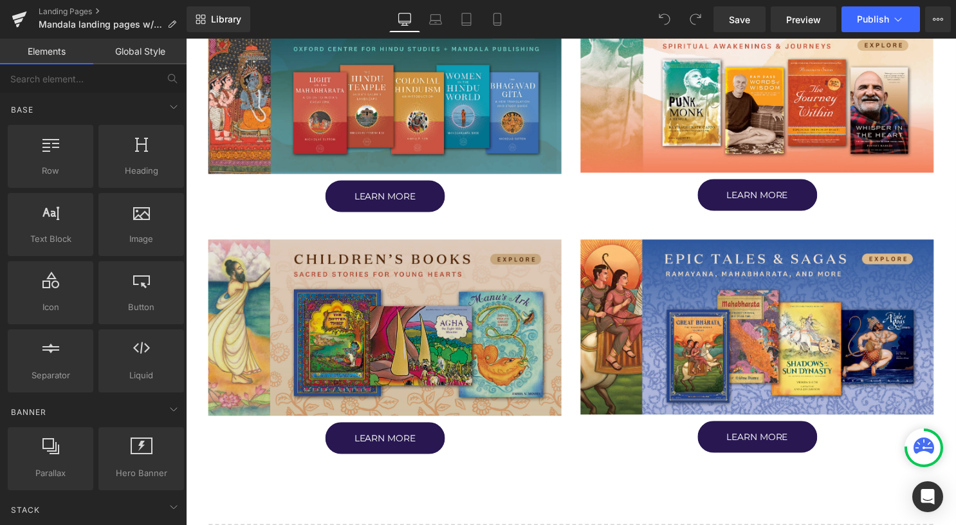
scroll to position [386, 0]
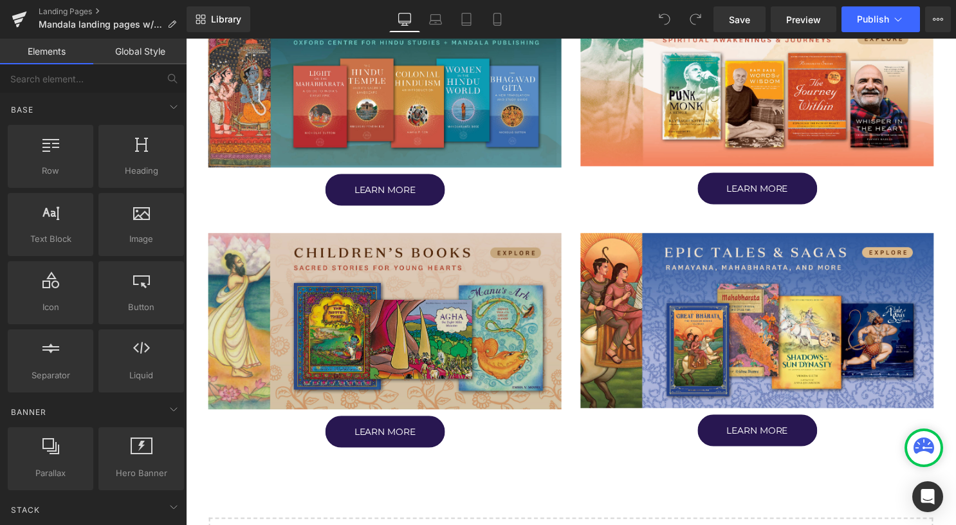
click at [406, 332] on img at bounding box center [386, 324] width 357 height 178
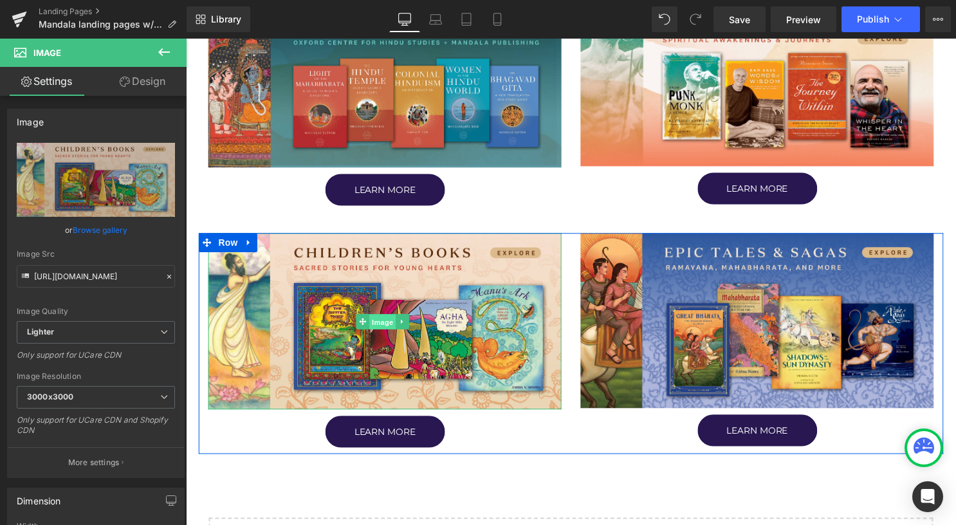
click at [390, 322] on span "Image" at bounding box center [384, 324] width 27 height 15
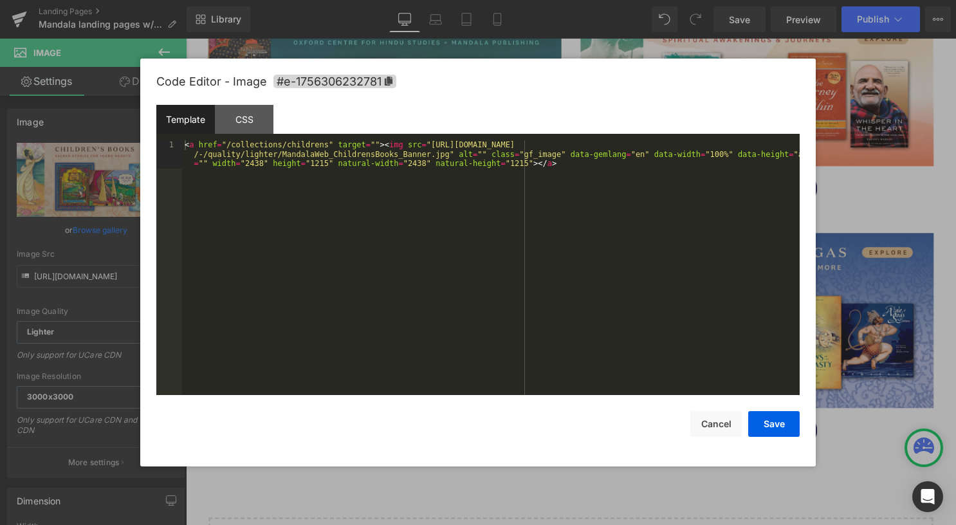
click at [388, 0] on div "Image You are previewing how the will restyle your page. You can not edit Eleme…" at bounding box center [478, 0] width 956 height 0
click at [531, 163] on div "< a href = "/collections/childrens" target = "" > < img src = "https://ucarecdn…" at bounding box center [490, 295] width 617 height 311
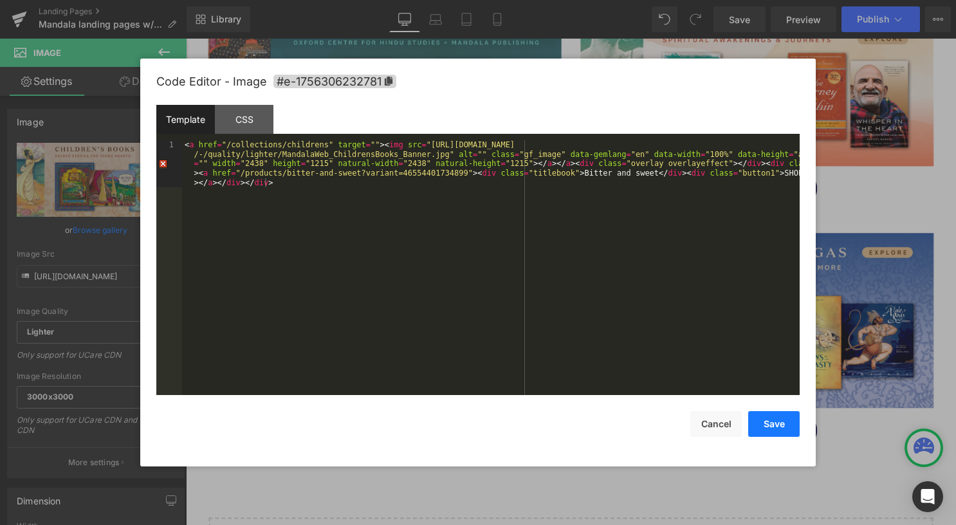
click at [765, 426] on button "Save" at bounding box center [773, 424] width 51 height 26
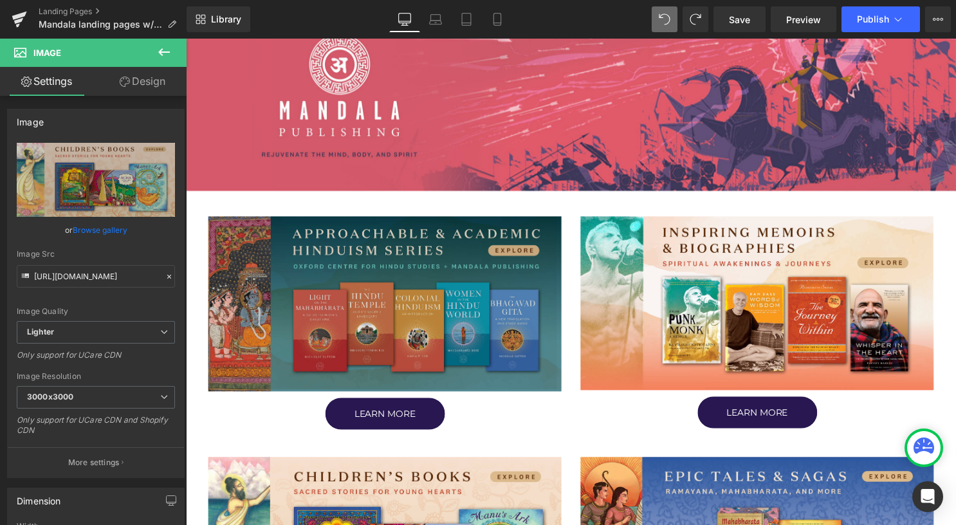
scroll to position [322, 0]
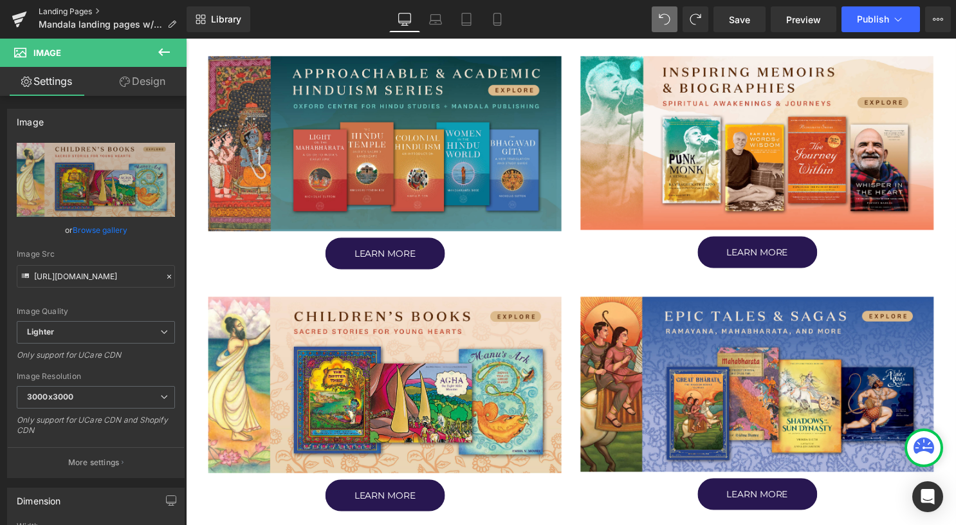
click at [91, 6] on link "Landing Pages" at bounding box center [113, 11] width 148 height 10
click at [46, 10] on link "Landing Pages" at bounding box center [113, 11] width 148 height 10
